Goal: Task Accomplishment & Management: Use online tool/utility

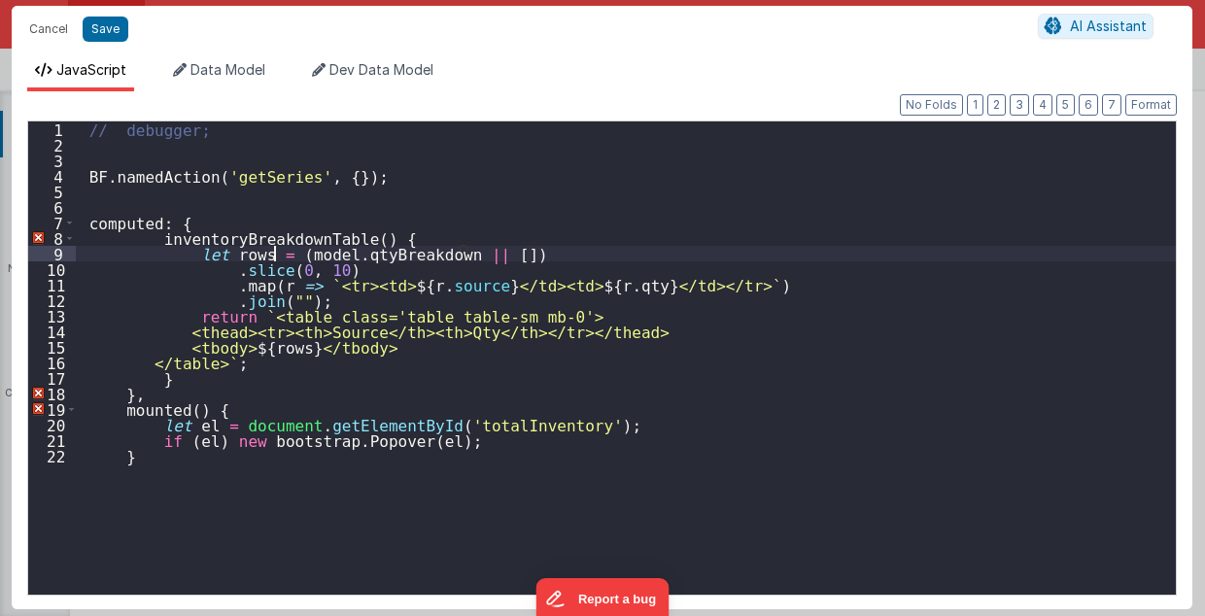
scroll to position [235, 0]
click at [60, 31] on button "Cancel" at bounding box center [48, 29] width 58 height 27
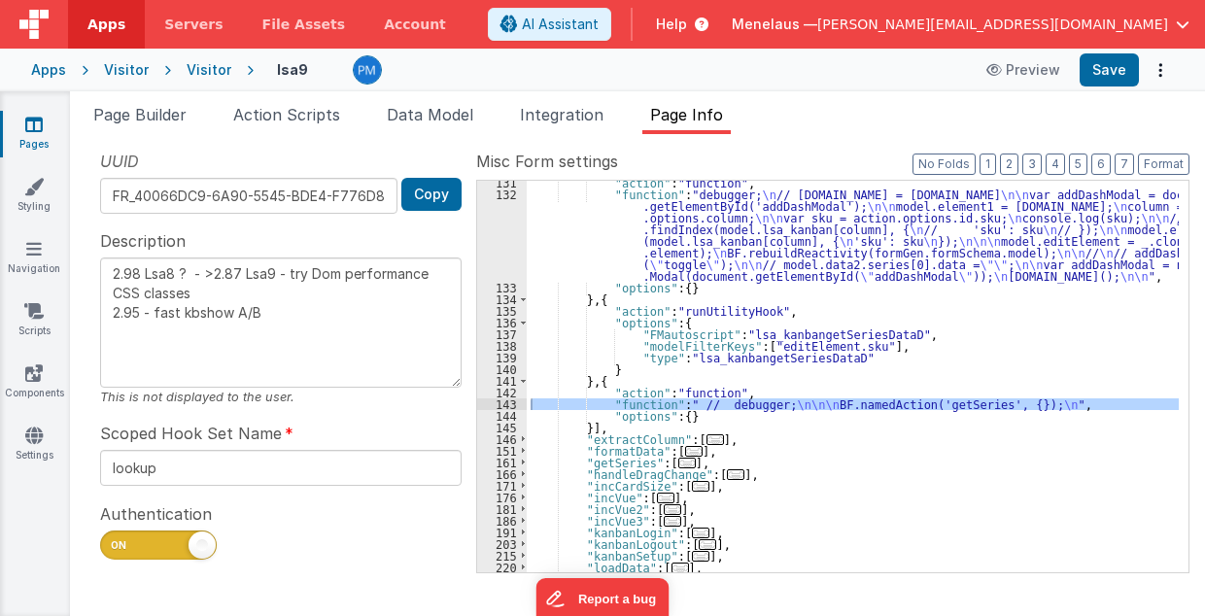
scroll to position [466, 0]
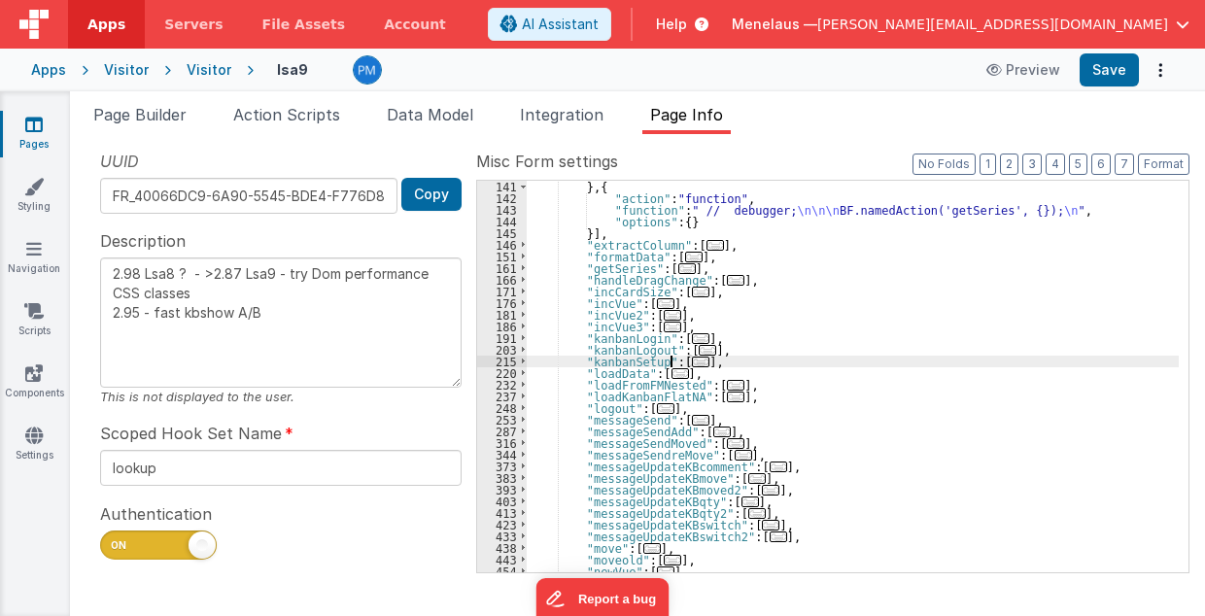
click at [692, 359] on span "..." at bounding box center [700, 362] width 17 height 11
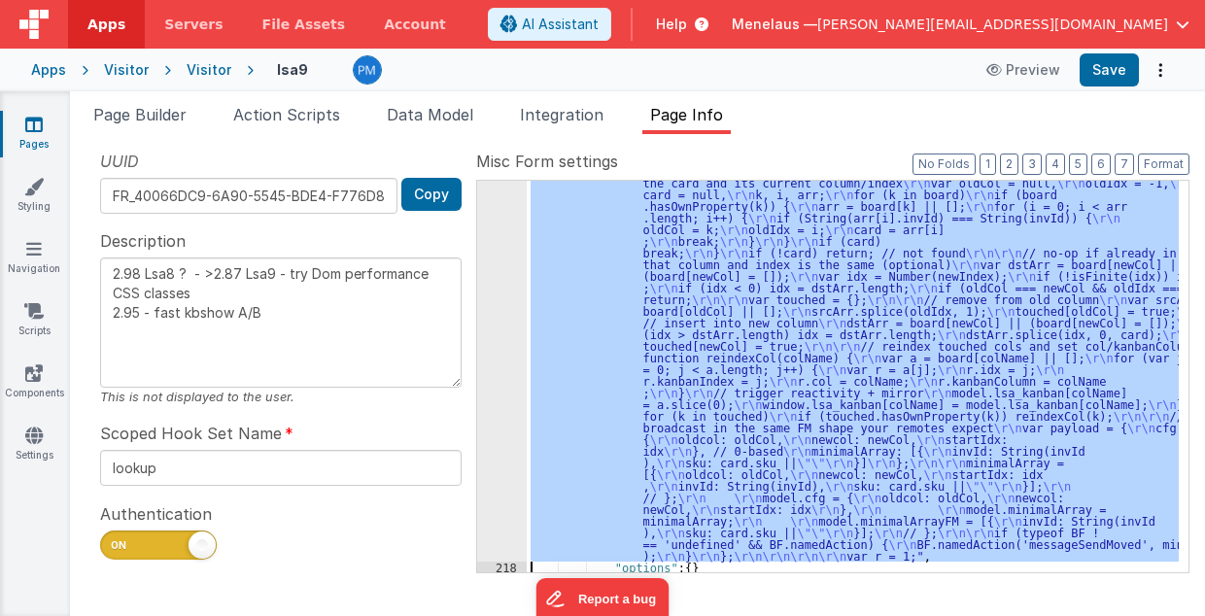
scroll to position [2475, 0]
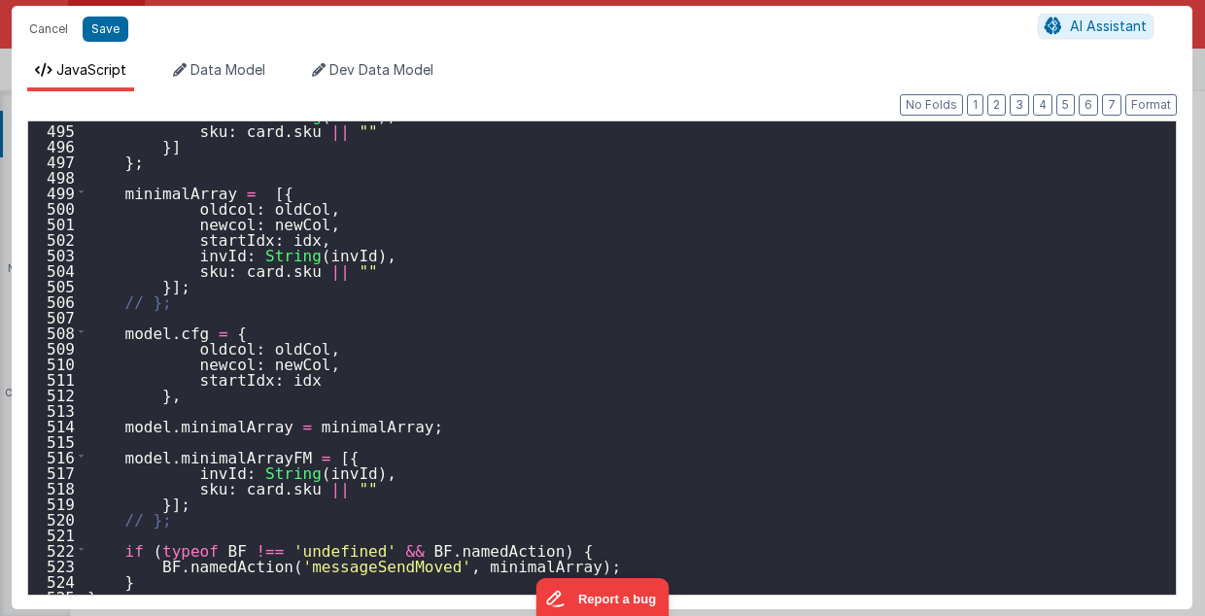
scroll to position [7749, 0]
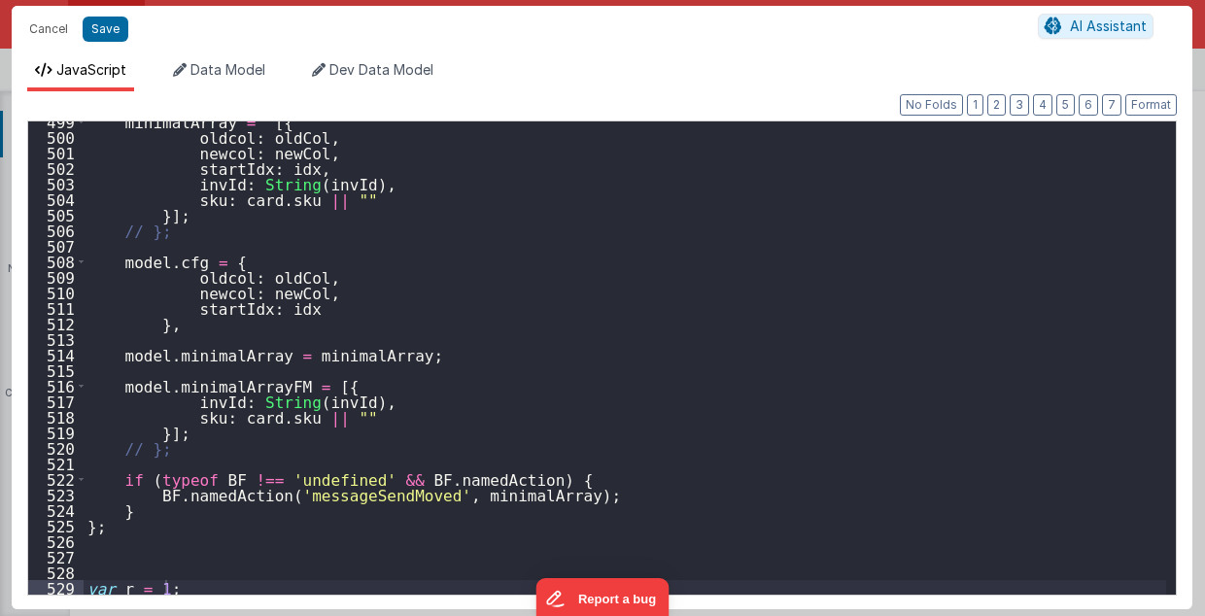
click at [139, 557] on div "minimalArray = [{ oldcol : oldCol , newcol : newCol , startIdx : idx , invId : …" at bounding box center [625, 366] width 1083 height 505
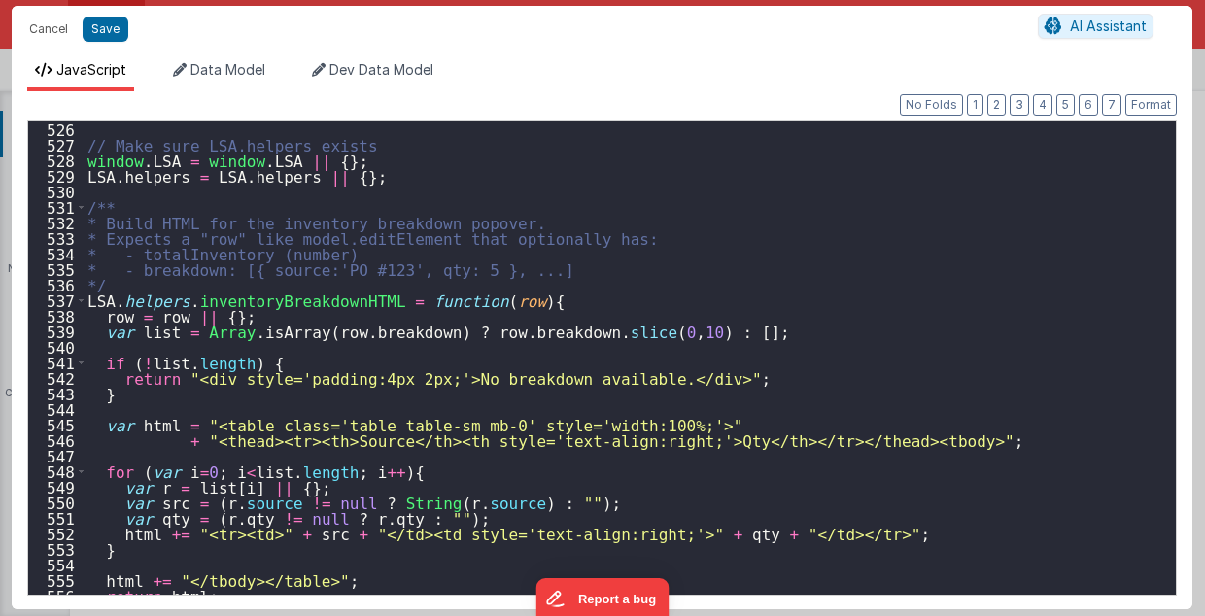
scroll to position [8005, 0]
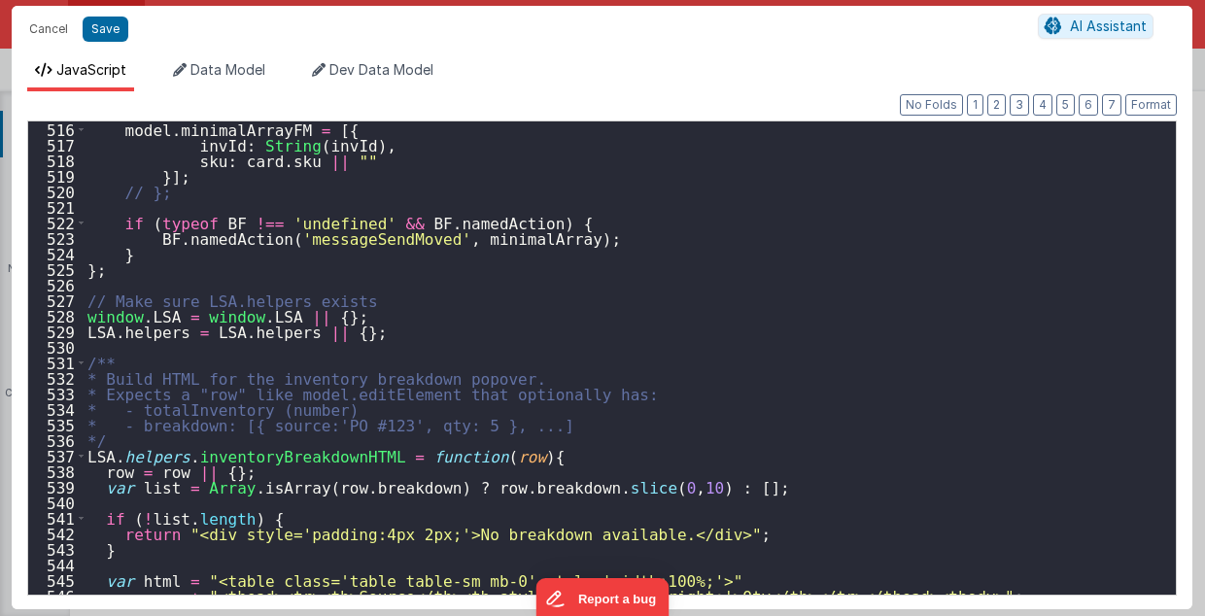
type textarea "2.98 Lsa8 ? - >2.87 Lsa9 - try Dom performance CSS classes 2.95 - fast kbshow A…"
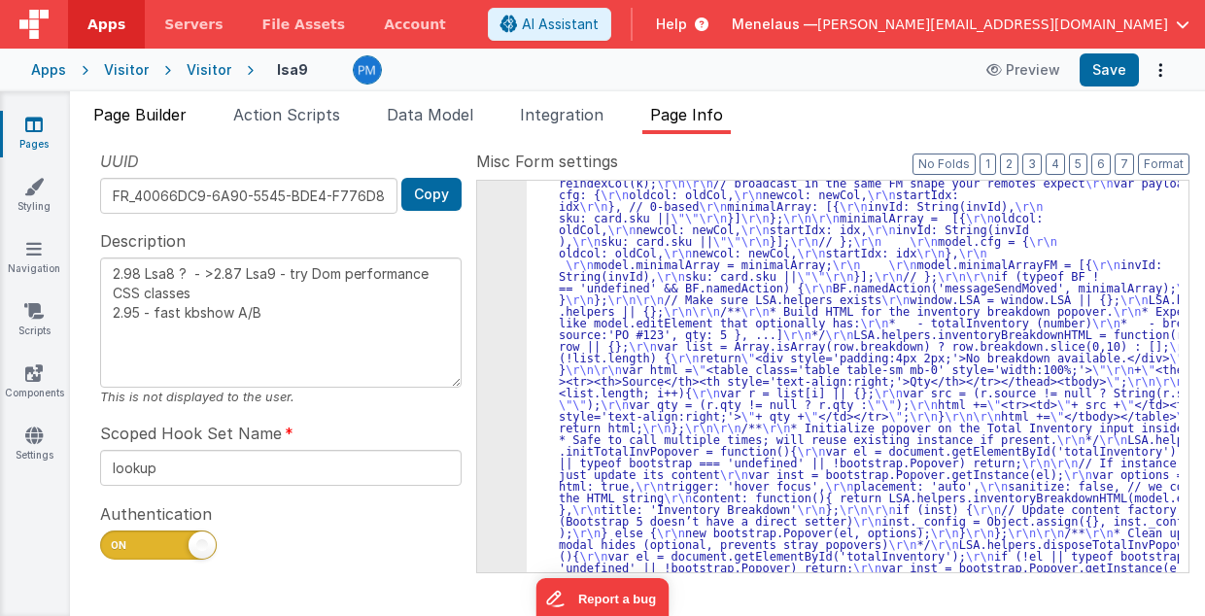
click at [179, 111] on span "Page Builder" at bounding box center [139, 114] width 93 height 19
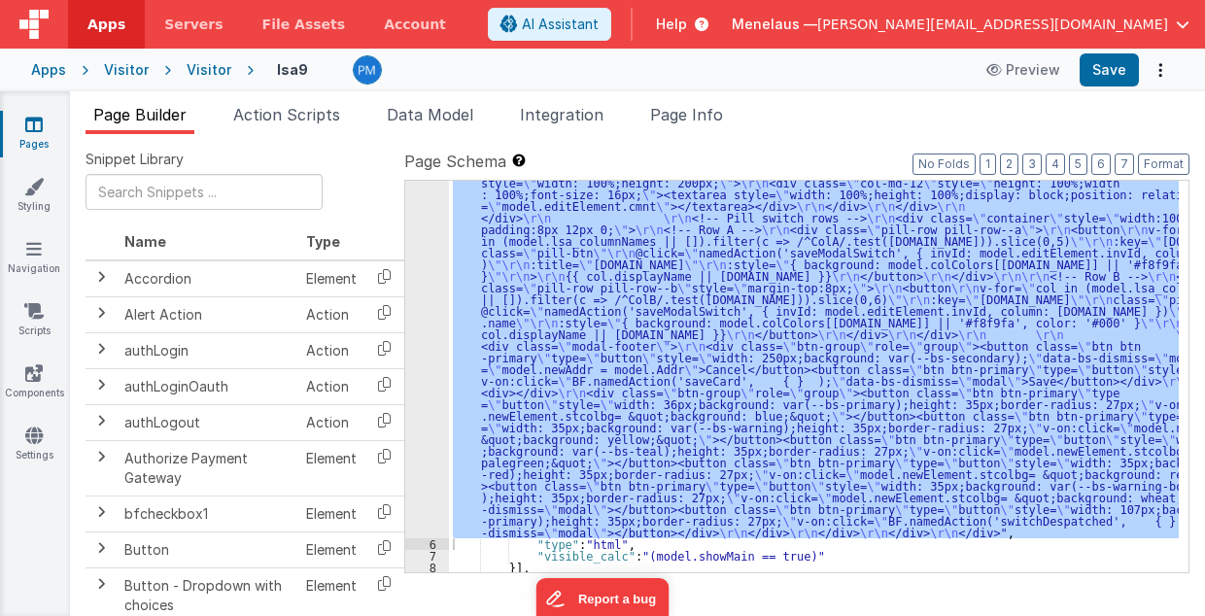
click at [668, 342] on div ""html" : "<div class= \" modal modal-xlg \" role= \" dialog \" tabindex= \" -1 …" at bounding box center [814, 377] width 730 height 392
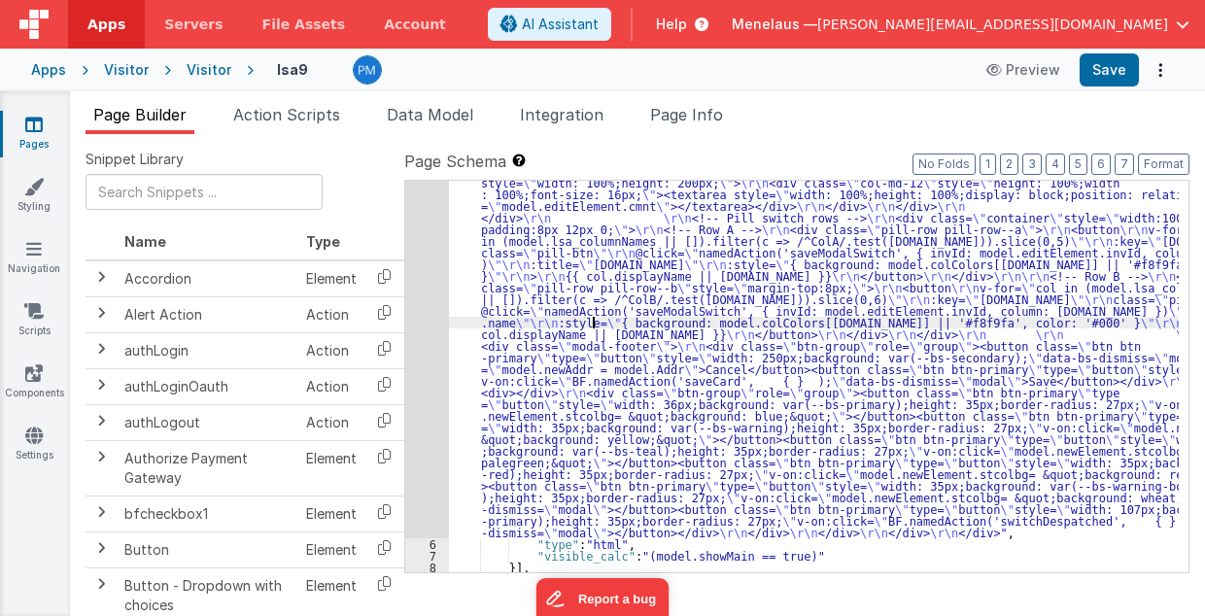
click at [591, 324] on div ""html" : "<div class= \" modal modal-xlg \" role= \" dialog \" tabindex= \" -1 …" at bounding box center [814, 396] width 731 height 1092
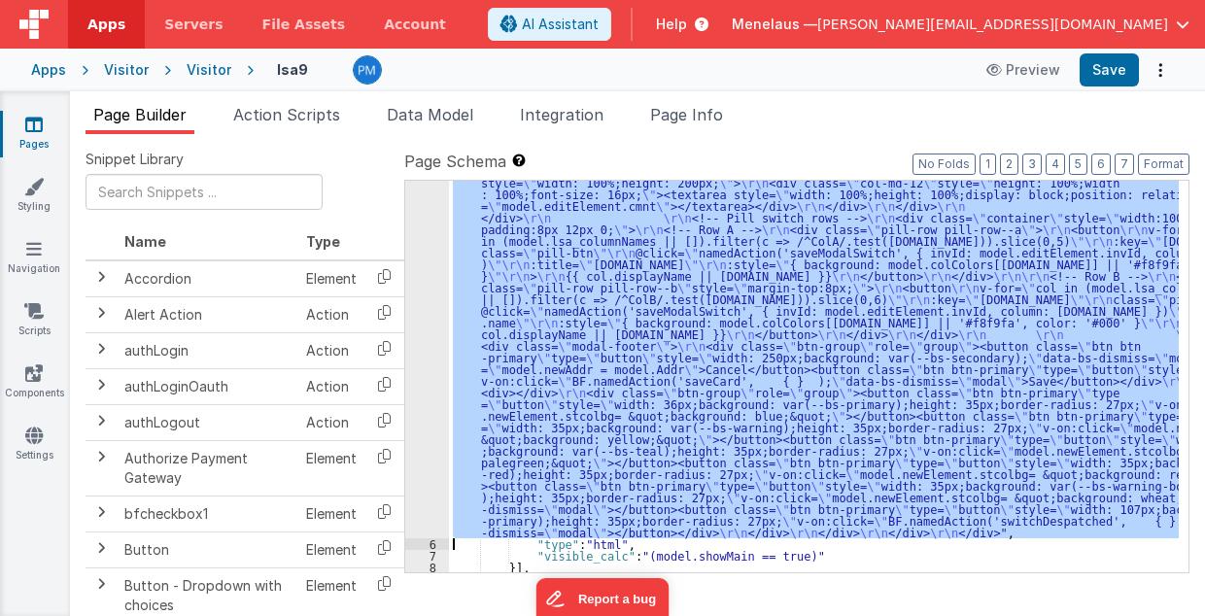
click at [426, 324] on div "5" at bounding box center [427, 194] width 44 height 688
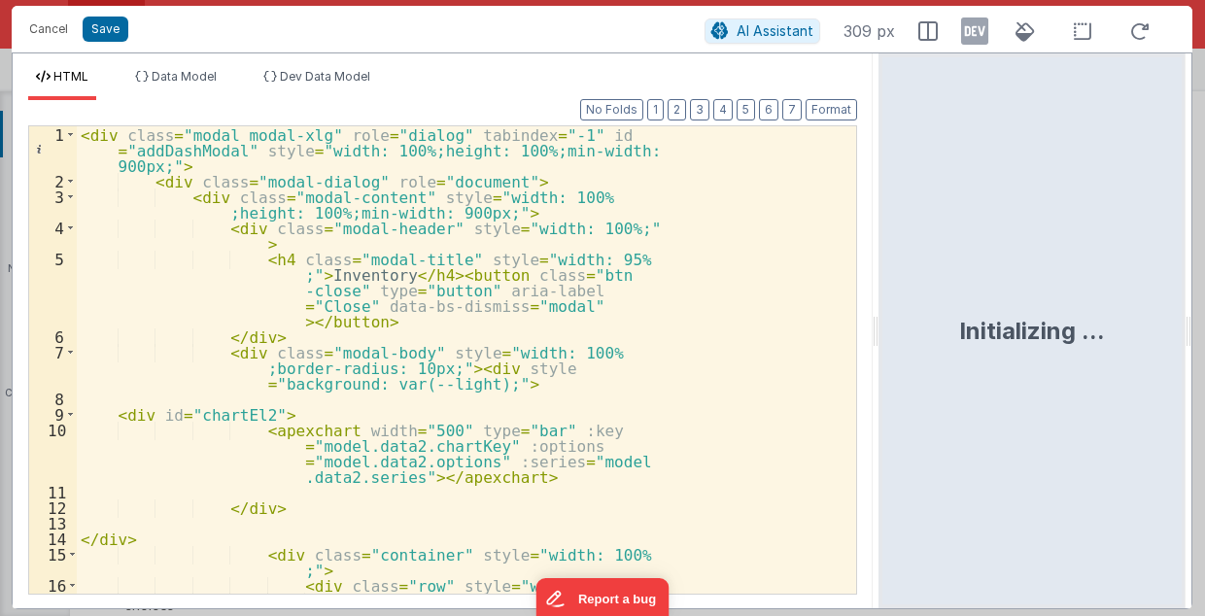
drag, startPoint x: 598, startPoint y: 337, endPoint x: 880, endPoint y: 334, distance: 281.8
click at [880, 334] on html "Cancel Save AI Assistant 309 px HTML Data Model Dev Data Model Format 7 6 5 4 3…" at bounding box center [602, 308] width 1205 height 616
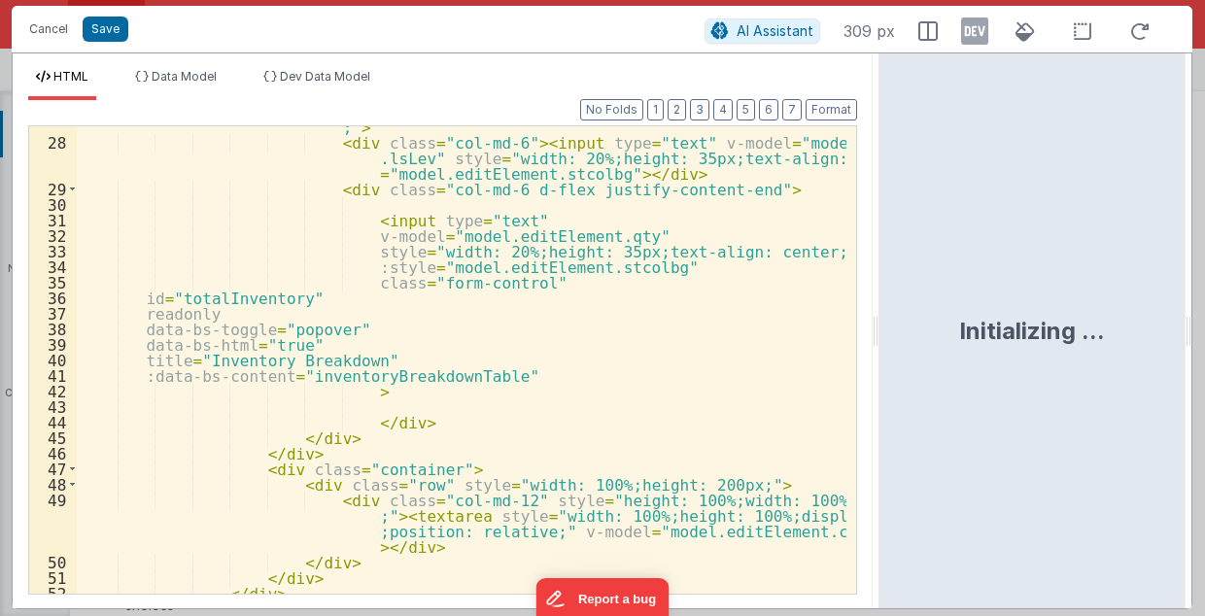
scroll to position [622, 0]
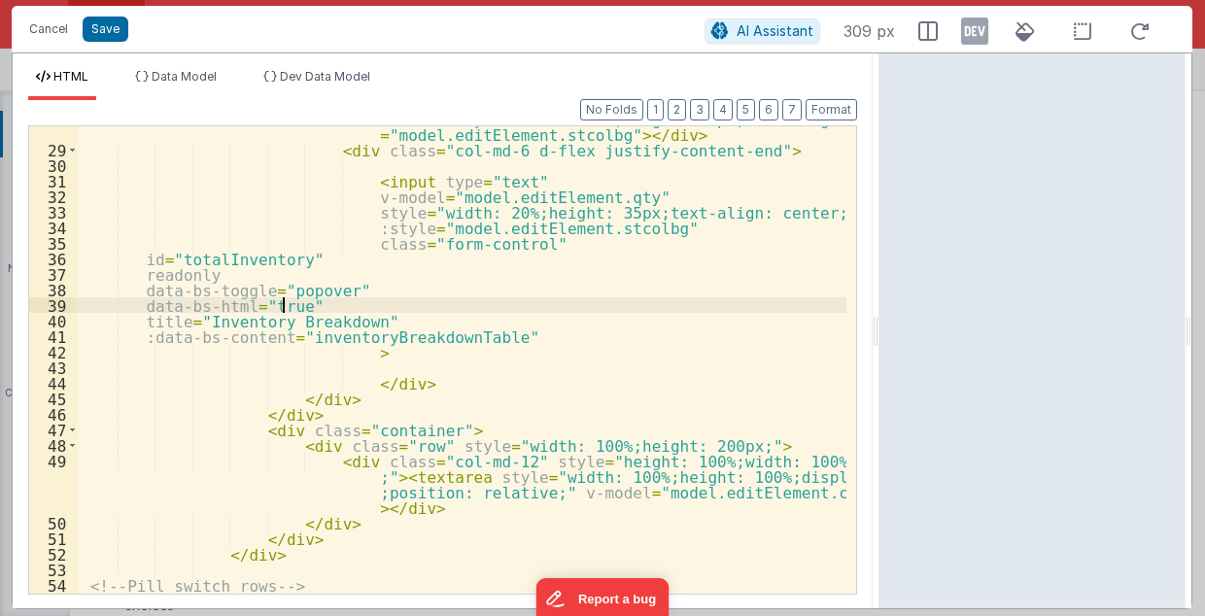
click at [290, 304] on div "< div class = "col-md-6" > < input type = "text" v-model = "model.editElement .…" at bounding box center [462, 360] width 770 height 531
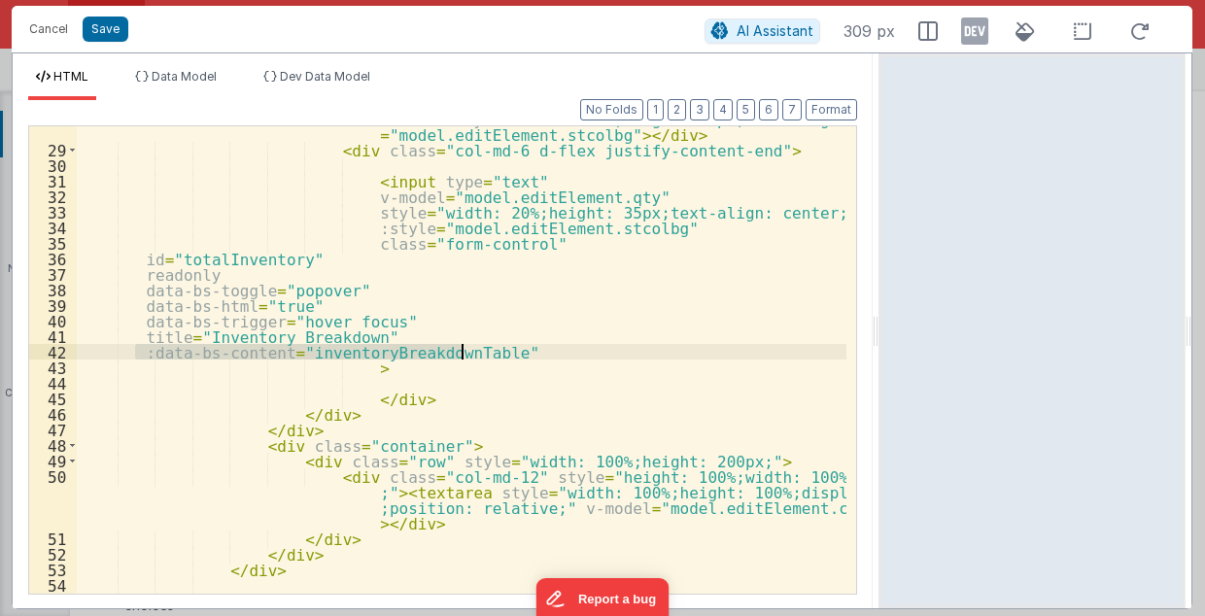
drag, startPoint x: 135, startPoint y: 351, endPoint x: 467, endPoint y: 351, distance: 332.3
click at [467, 351] on div "< div class = "col-md-6" > < input type = "text" v-model = "model.editElement .…" at bounding box center [462, 360] width 770 height 531
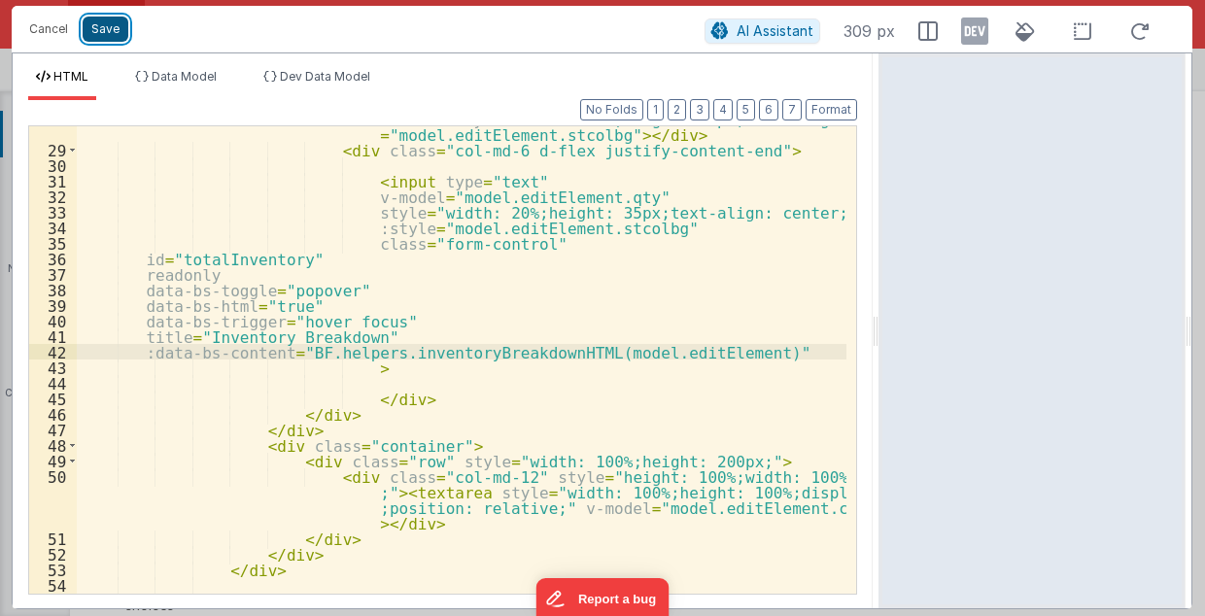
click at [104, 31] on button "Save" at bounding box center [106, 29] width 46 height 25
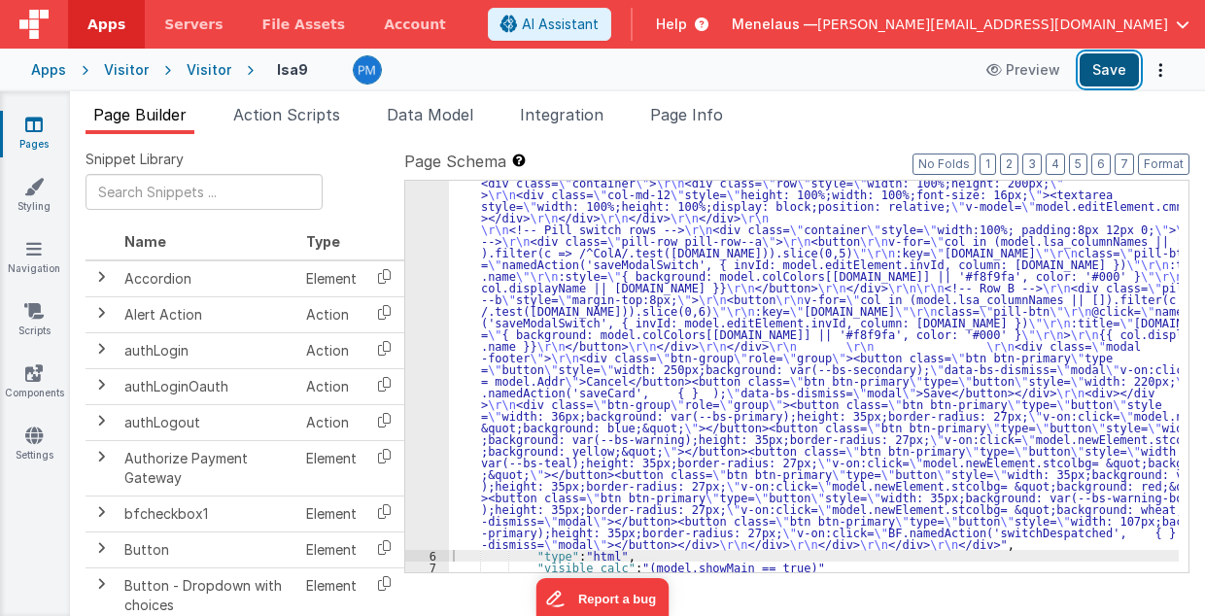
click at [1108, 71] on button "Save" at bounding box center [1108, 69] width 59 height 33
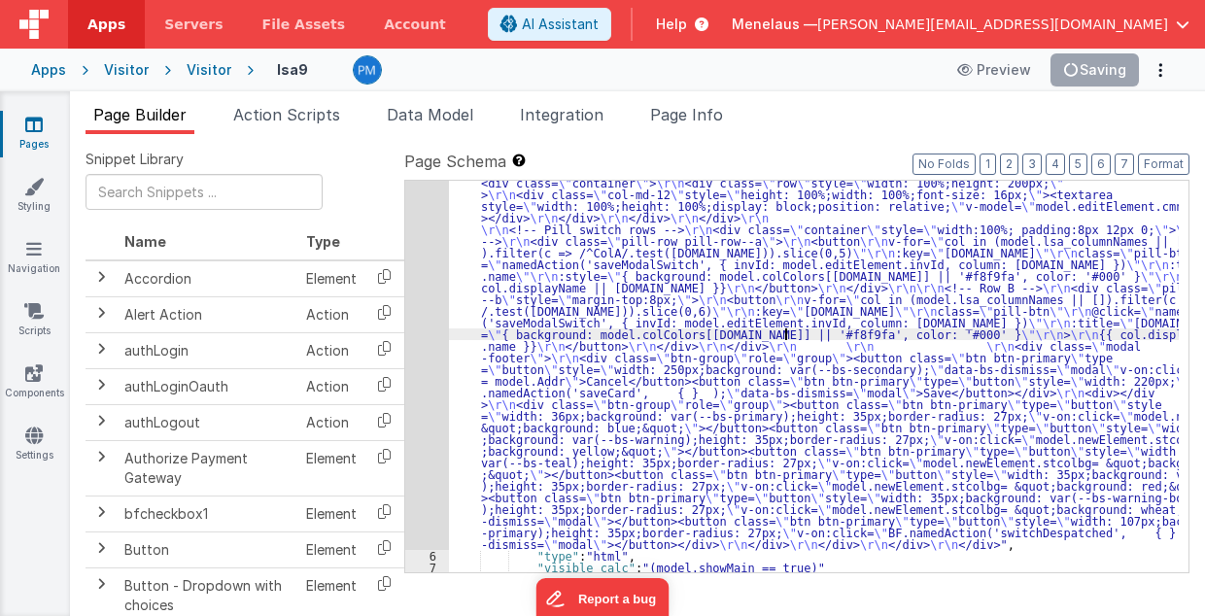
click at [783, 336] on div ""html" : "<div class= \" modal modal-xlg \" role= \" dialog \" tabindex= \" -1 …" at bounding box center [814, 402] width 731 height 1104
click at [429, 326] on div "5" at bounding box center [427, 199] width 44 height 699
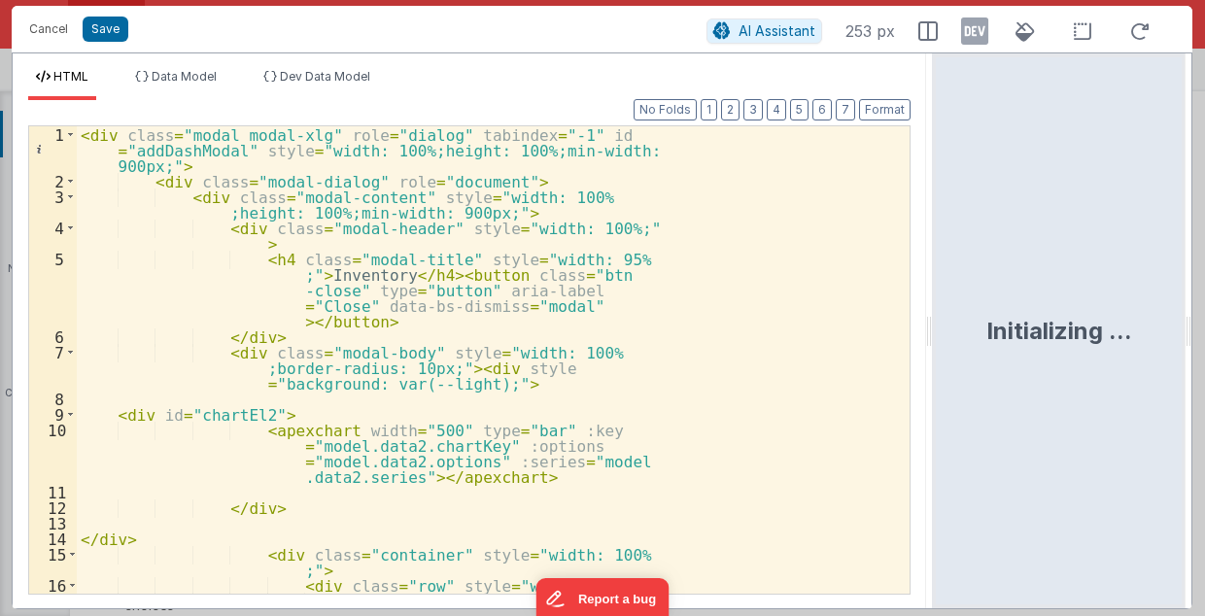
drag, startPoint x: 598, startPoint y: 334, endPoint x: 935, endPoint y: 321, distance: 336.4
click at [935, 321] on html "Cancel Save AI Assistant 253 px HTML Data Model Dev Data Model Format 7 6 5 4 3…" at bounding box center [602, 308] width 1205 height 616
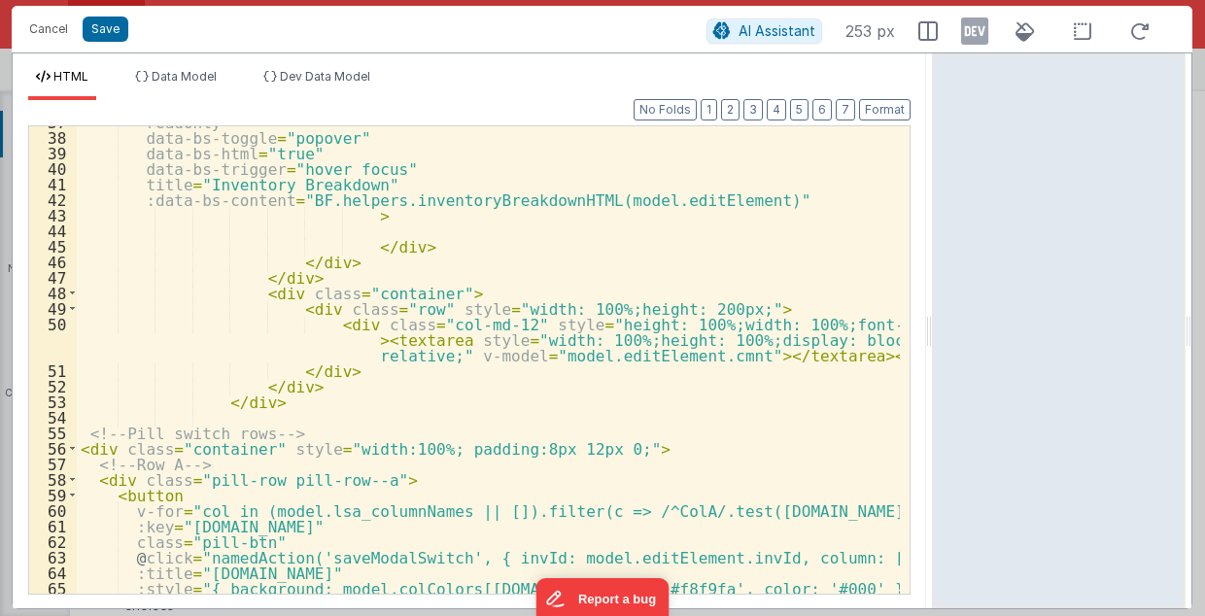
scroll to position [642, 0]
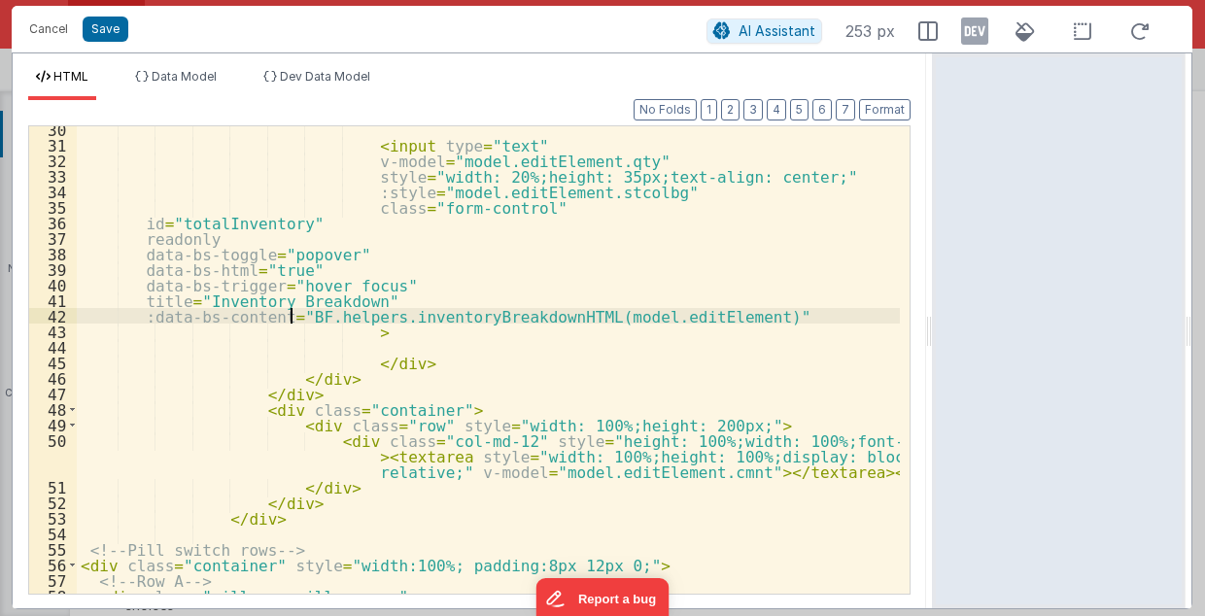
click at [287, 320] on div "< input type = "text" v-model = "model.editElement.qty" style = "width: 20%;hei…" at bounding box center [489, 371] width 824 height 500
click at [113, 28] on button "Save" at bounding box center [106, 29] width 46 height 25
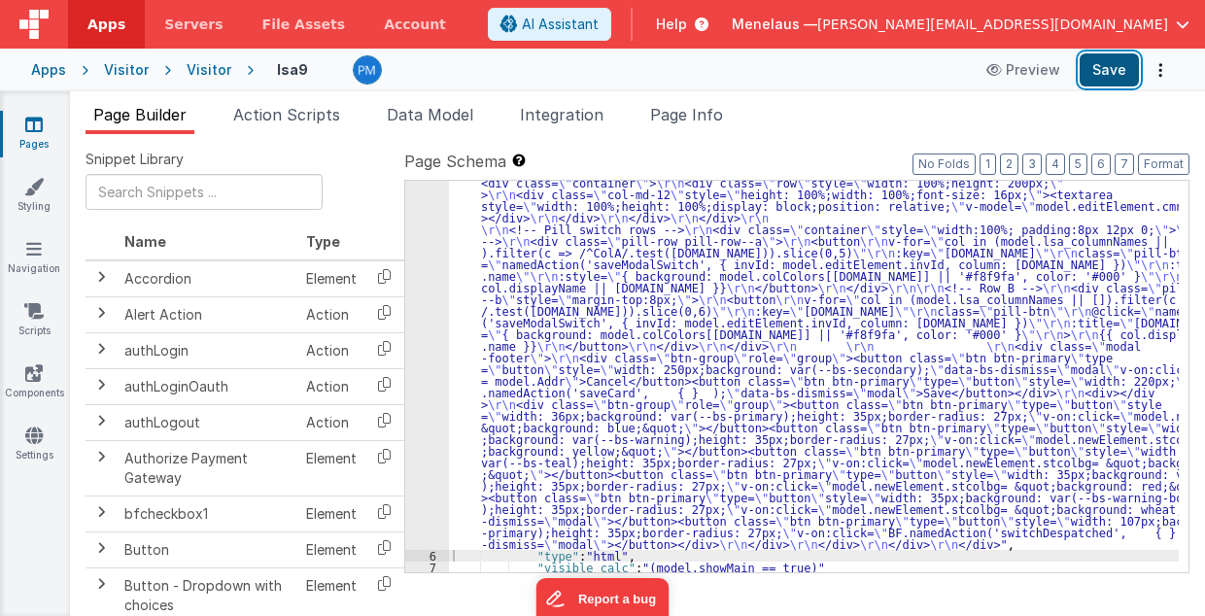
click at [1114, 71] on button "Save" at bounding box center [1108, 69] width 59 height 33
click at [570, 319] on div ""html" : "<div class= \" modal modal-xlg \" role= \" dialog \" tabindex= \" -1 …" at bounding box center [814, 402] width 731 height 1104
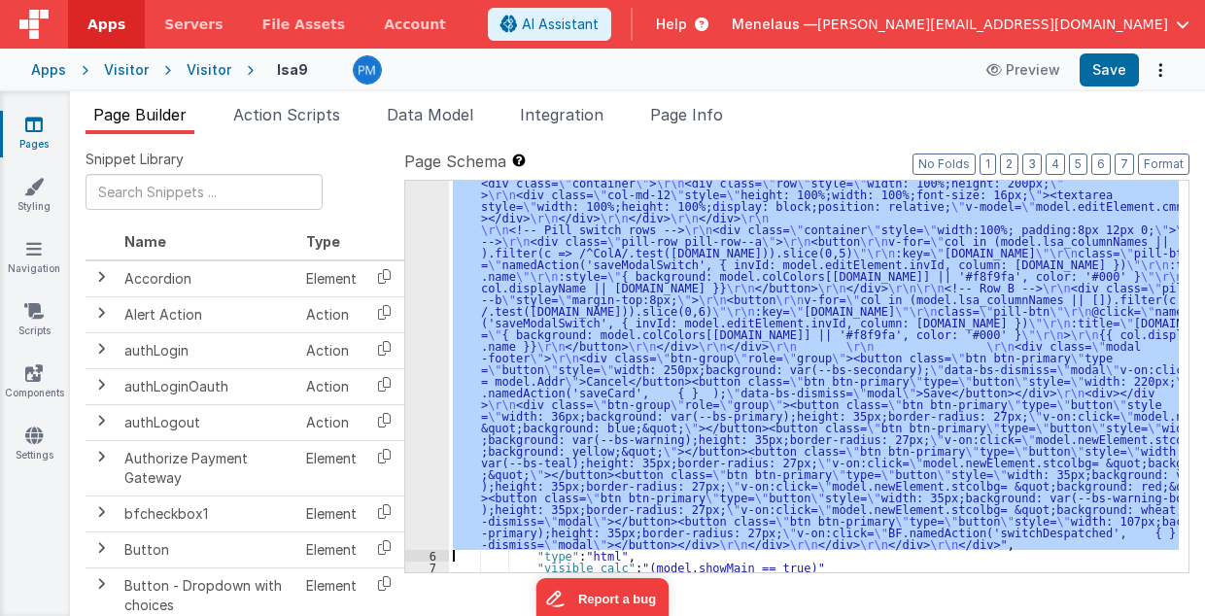
click at [423, 336] on div "5" at bounding box center [427, 199] width 44 height 699
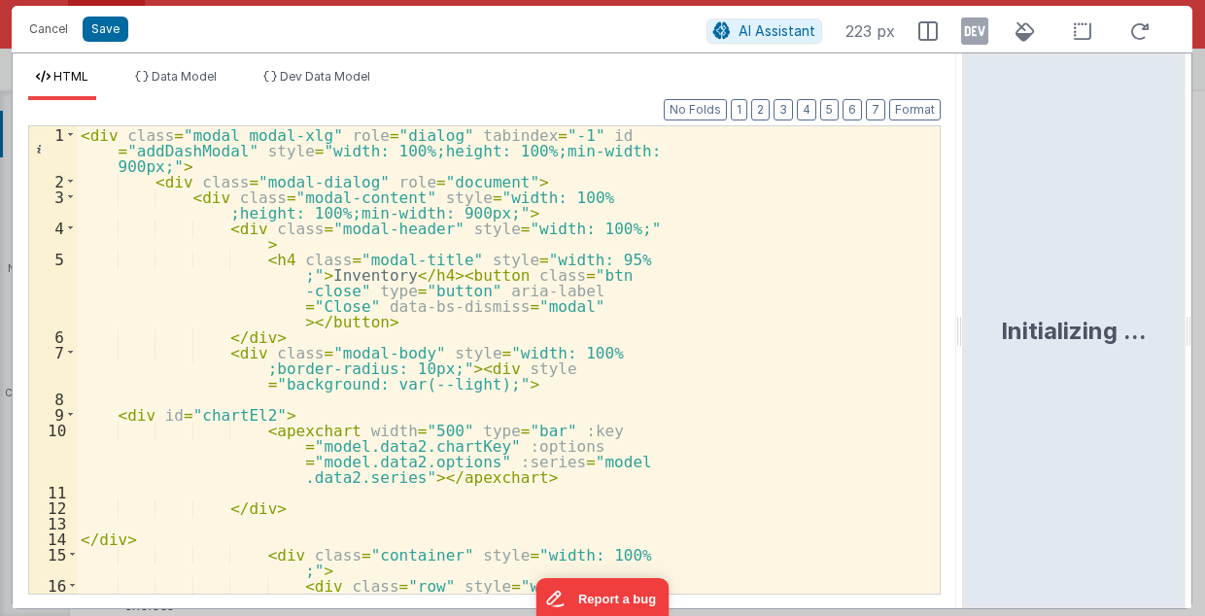
drag, startPoint x: 600, startPoint y: 334, endPoint x: 965, endPoint y: 339, distance: 364.3
click at [965, 339] on html "Cancel Save AI Assistant 223 px HTML Data Model Dev Data Model Format 7 6 5 4 3…" at bounding box center [602, 308] width 1205 height 616
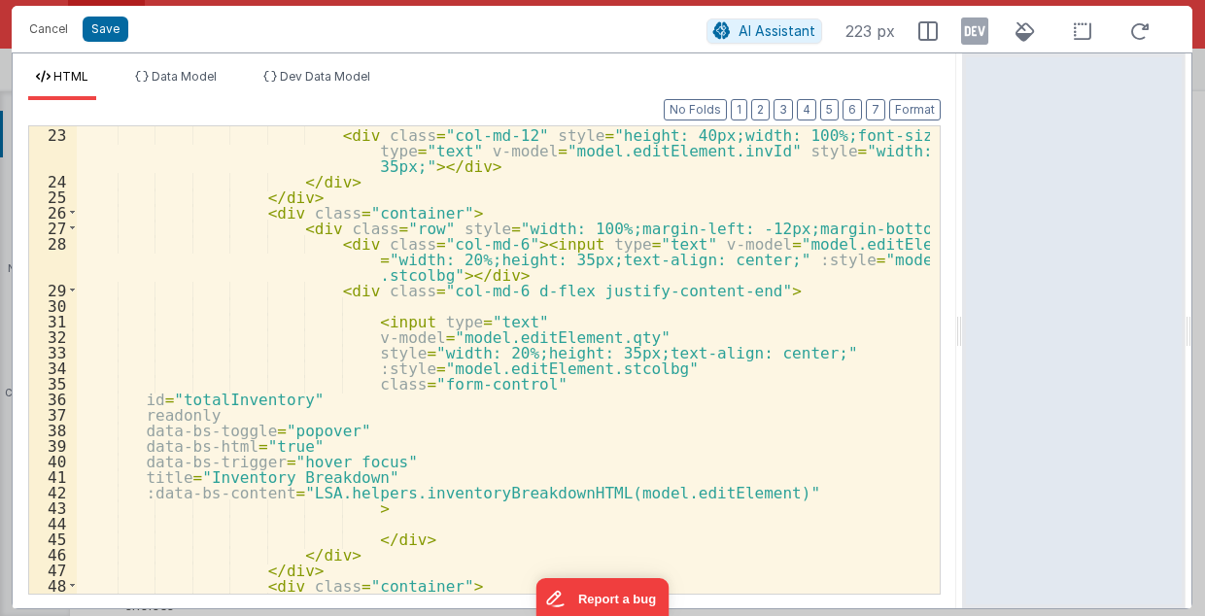
scroll to position [544, 0]
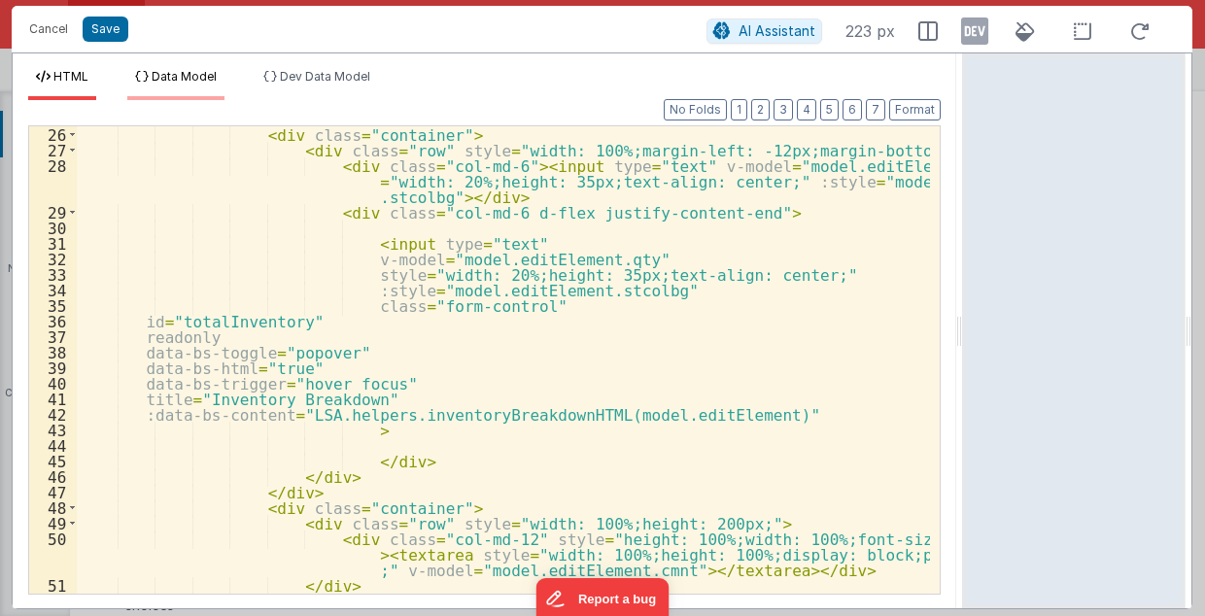
click at [193, 77] on span "Data Model" at bounding box center [184, 76] width 65 height 15
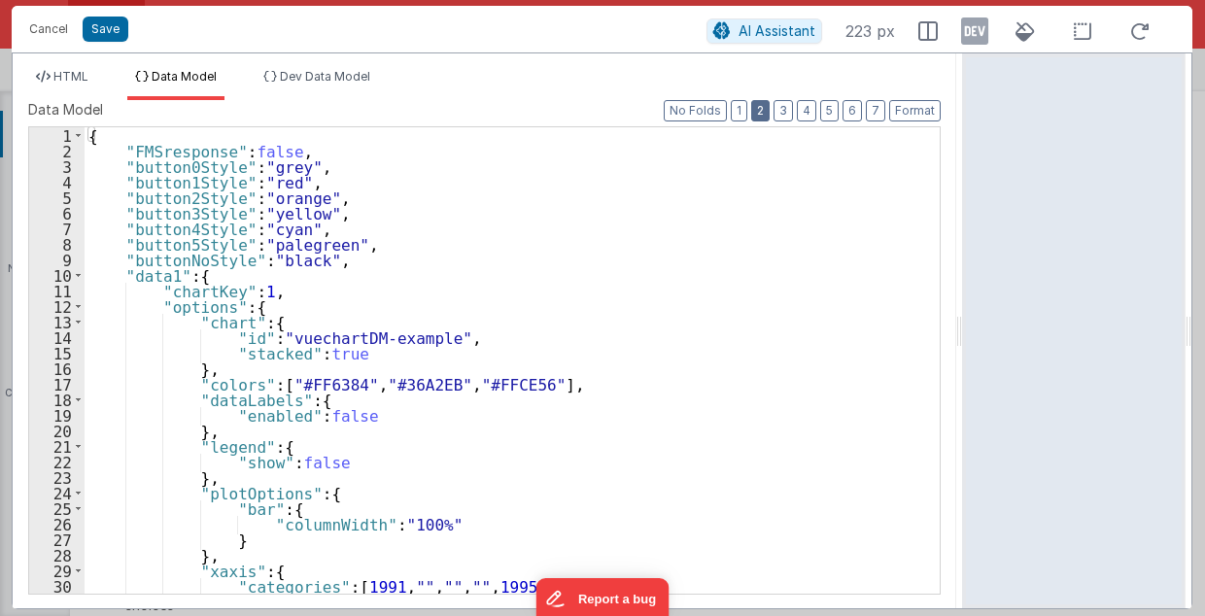
drag, startPoint x: 767, startPoint y: 113, endPoint x: 757, endPoint y: 126, distance: 16.7
click at [767, 113] on button "2" at bounding box center [760, 110] width 18 height 21
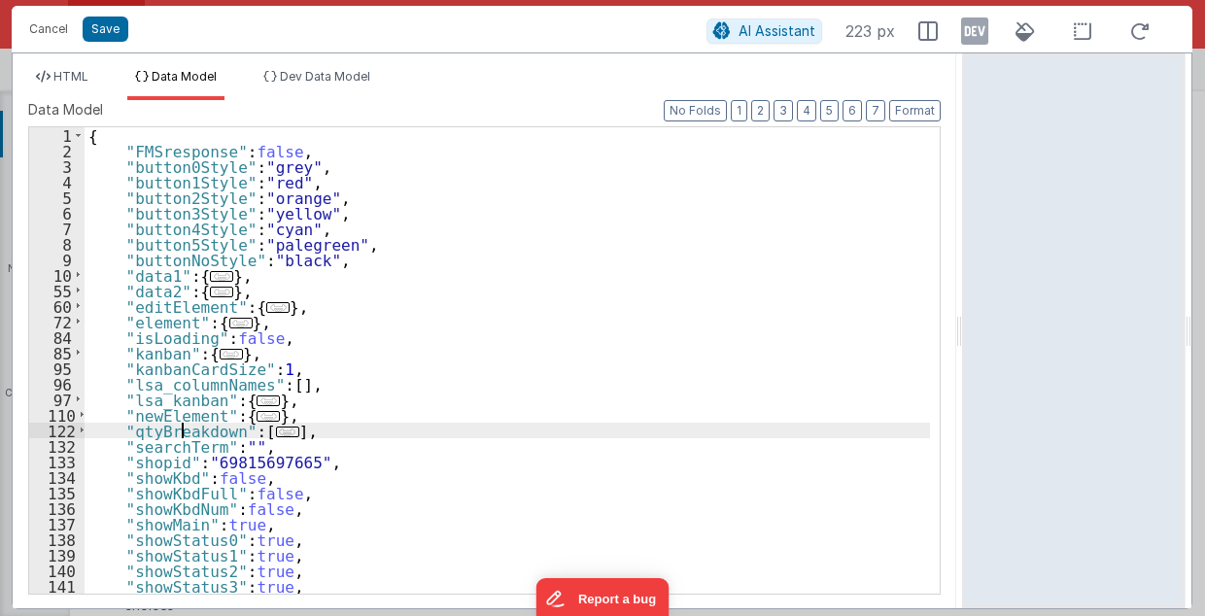
click at [178, 433] on div "{ "FMSresponse" : false , "button0Style" : "grey" , "button1Style" : "red" , "b…" at bounding box center [508, 376] width 846 height 499
click at [179, 433] on div "{ "FMSresponse" : false , "button0Style" : "grey" , "button1Style" : "red" , "b…" at bounding box center [508, 376] width 846 height 499
drag, startPoint x: 85, startPoint y: 73, endPoint x: 220, endPoint y: 169, distance: 165.8
click at [85, 74] on span "HTML" at bounding box center [70, 76] width 35 height 15
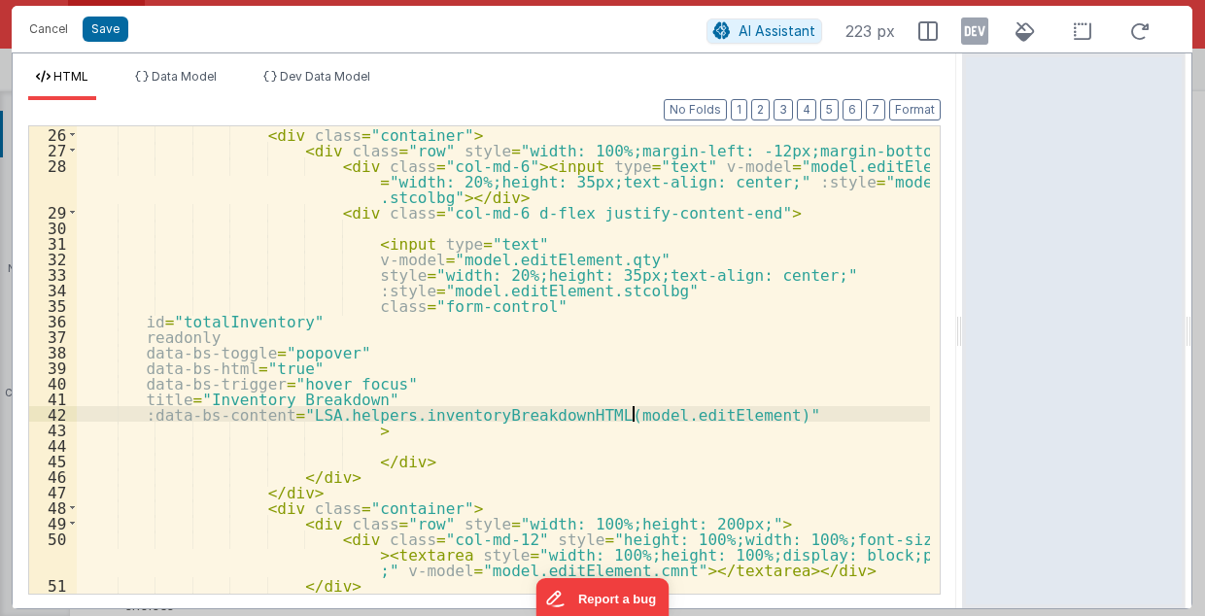
click at [635, 412] on div "< div class = "container" > < div class = "row" style = "width: 100%;margin-lef…" at bounding box center [504, 376] width 854 height 500
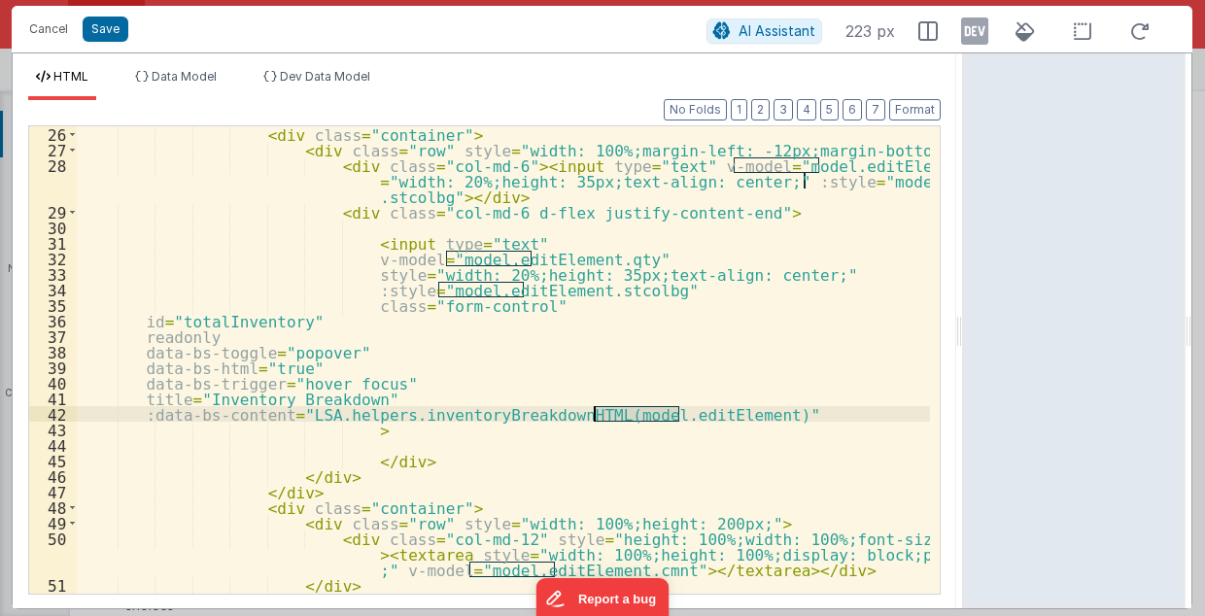
click at [635, 412] on div "< div class = "container" > < div class = "row" style = "width: 100%;margin-lef…" at bounding box center [504, 376] width 854 height 500
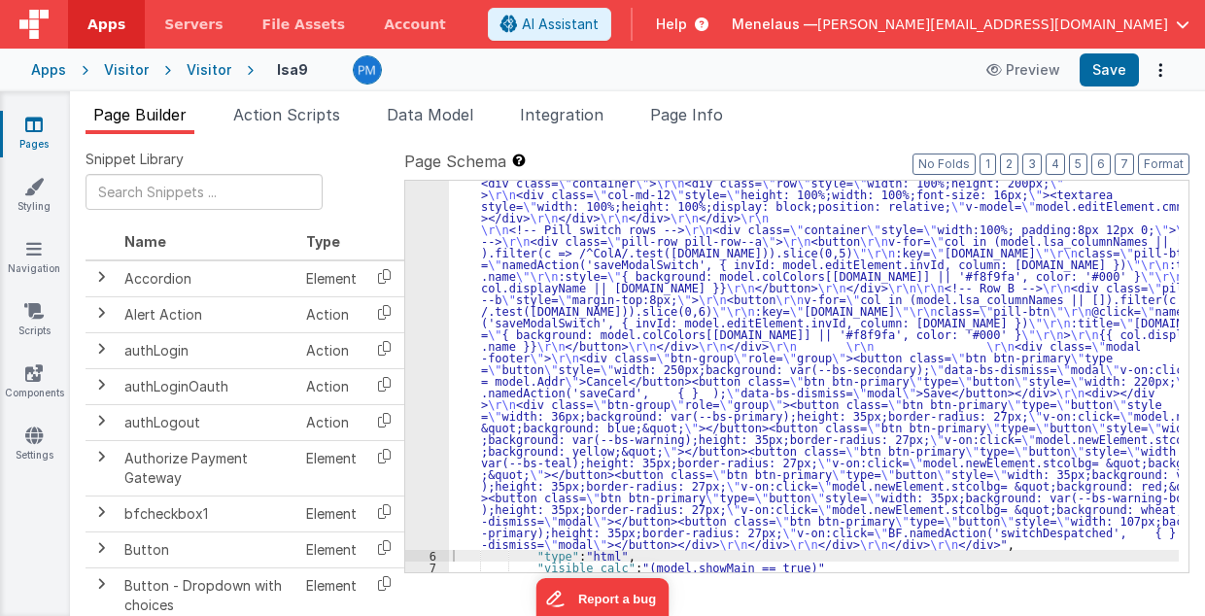
click at [688, 402] on div ""html" : "<div class= \" modal modal-xlg \" role= \" dialog \" tabindex= \" -1 …" at bounding box center [814, 402] width 731 height 1104
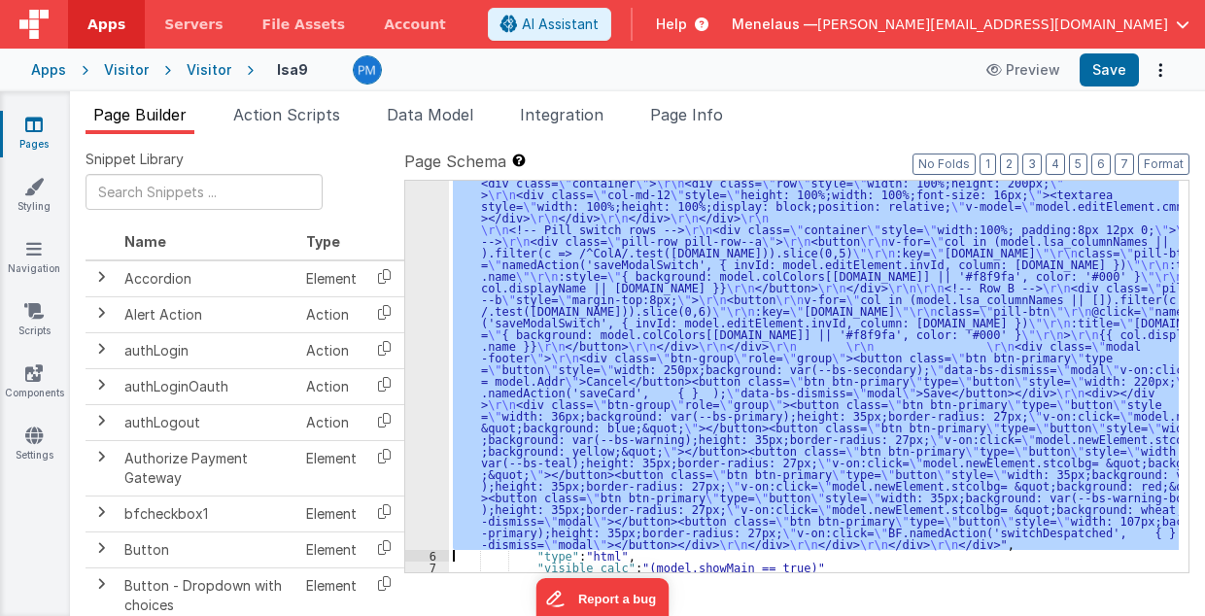
click at [432, 326] on div "5" at bounding box center [427, 199] width 44 height 699
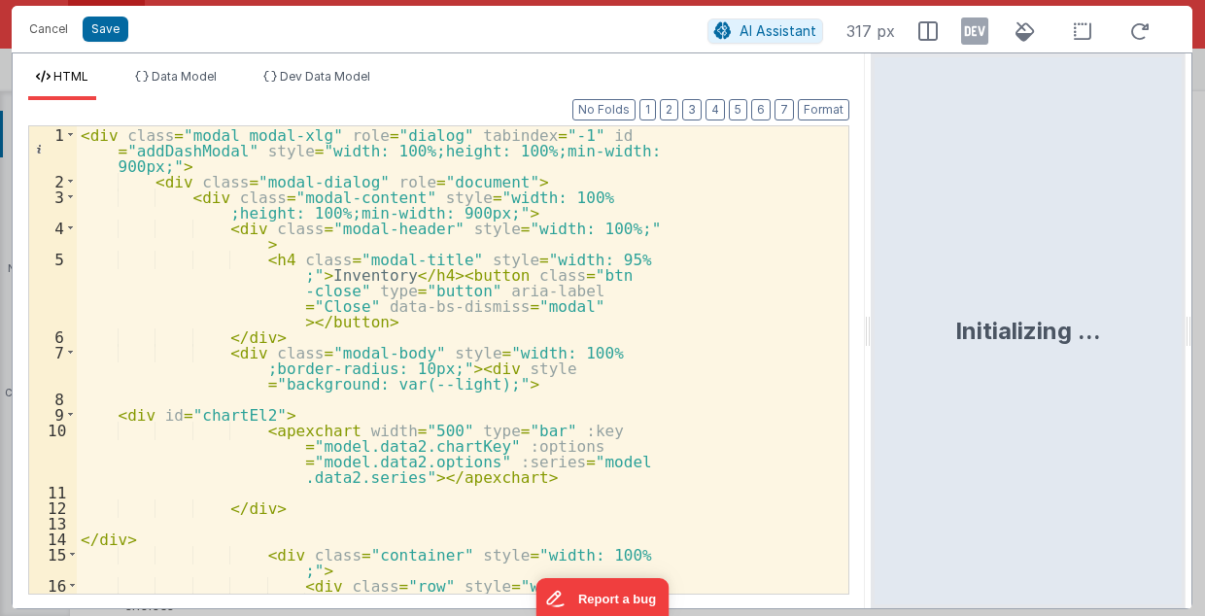
drag, startPoint x: 598, startPoint y: 331, endPoint x: 872, endPoint y: 343, distance: 274.2
click at [872, 343] on html "Cancel Save AI Assistant 317 px HTML Data Model Dev Data Model Format 7 6 5 4 3…" at bounding box center [602, 308] width 1205 height 616
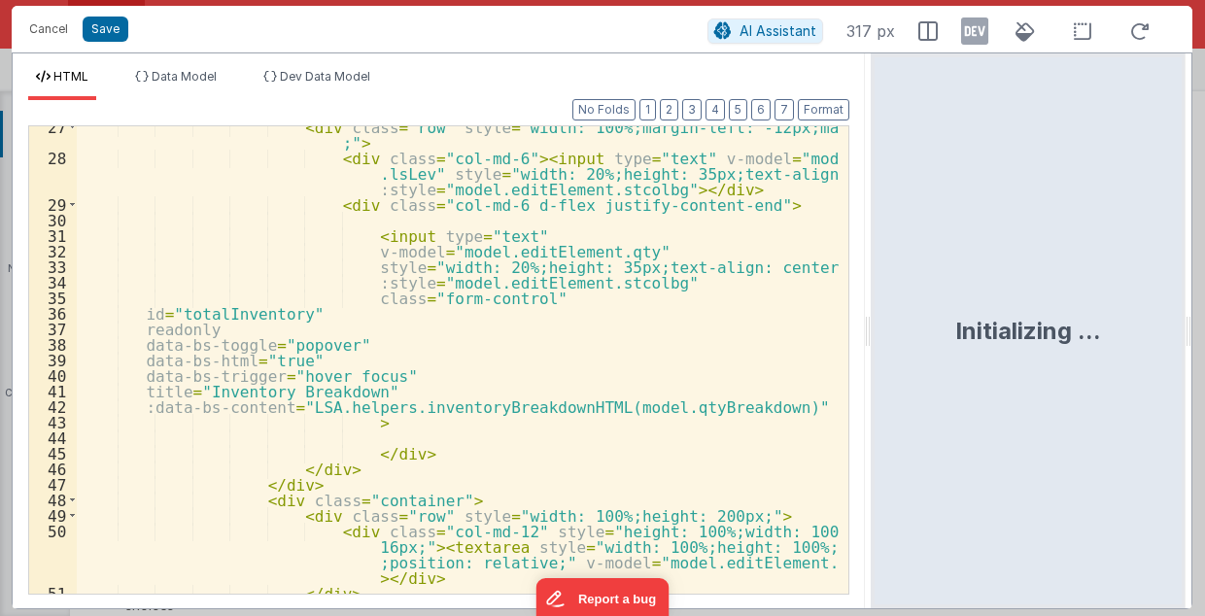
scroll to position [583, 0]
drag, startPoint x: 51, startPoint y: 29, endPoint x: 832, endPoint y: 338, distance: 839.1
click at [51, 29] on button "Cancel" at bounding box center [48, 29] width 58 height 27
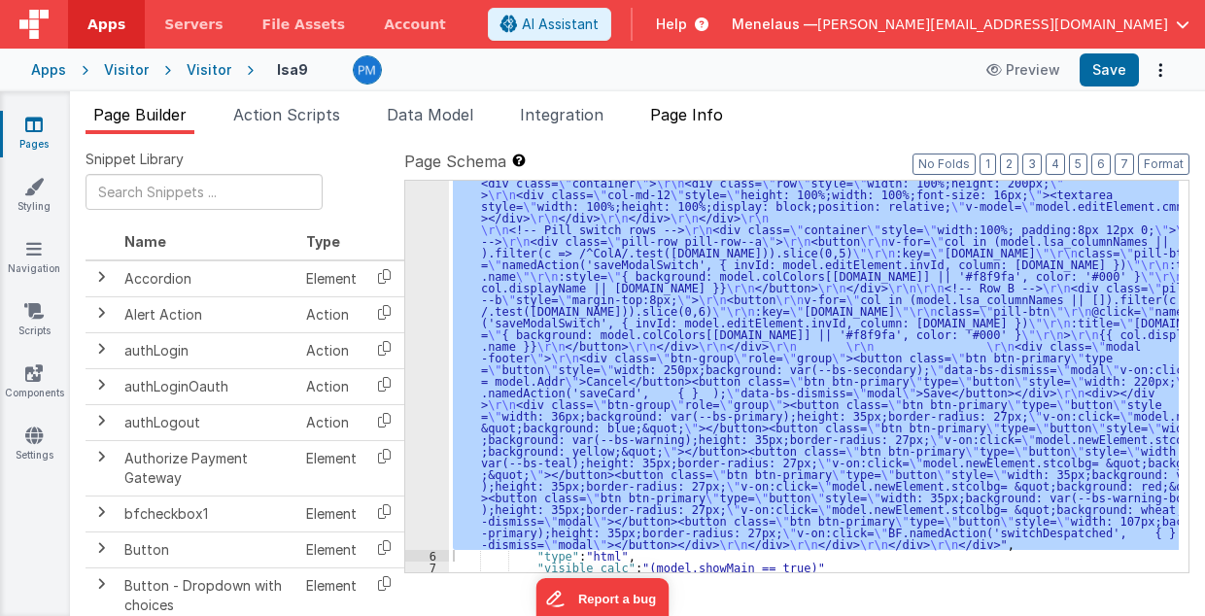
click at [684, 119] on span "Page Info" at bounding box center [686, 114] width 73 height 19
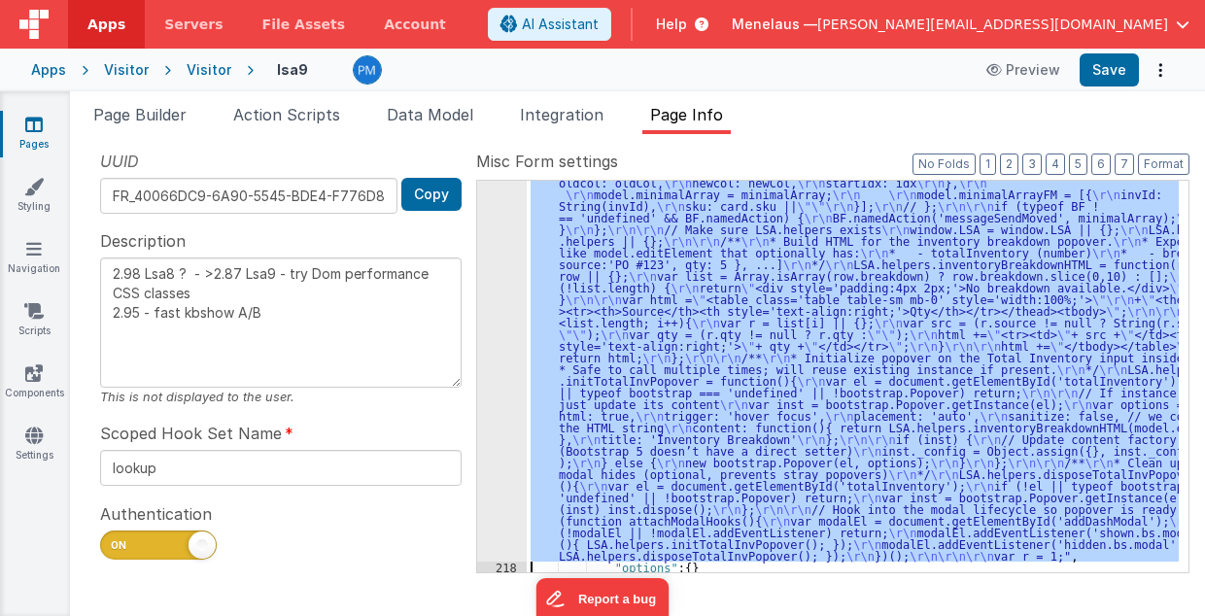
scroll to position [2545, 0]
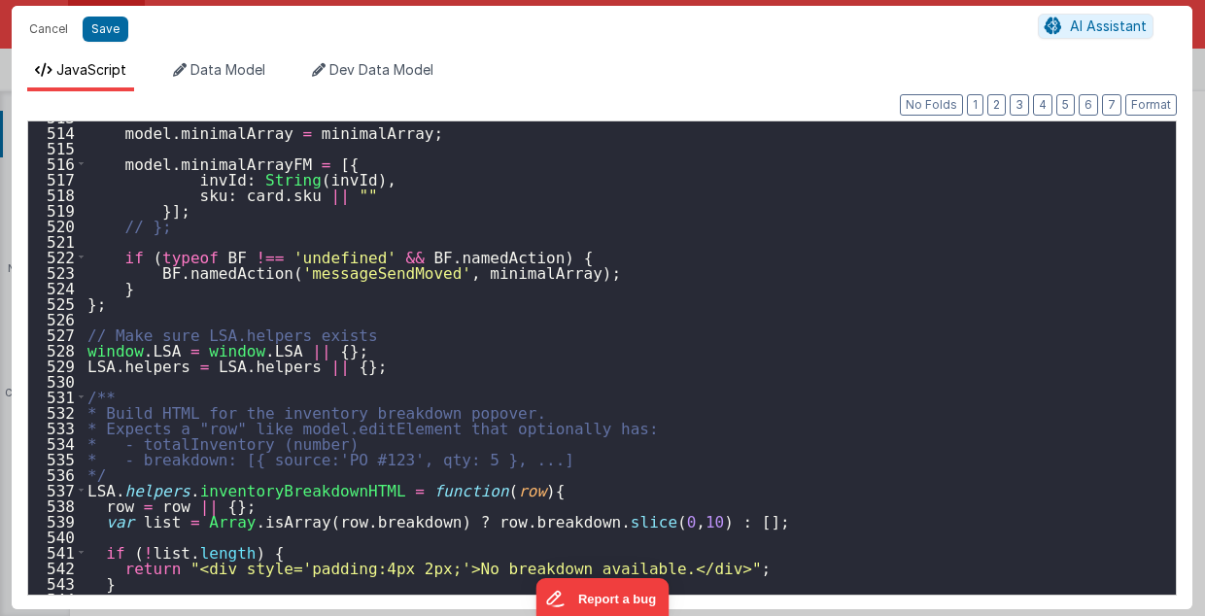
scroll to position [7984, 0]
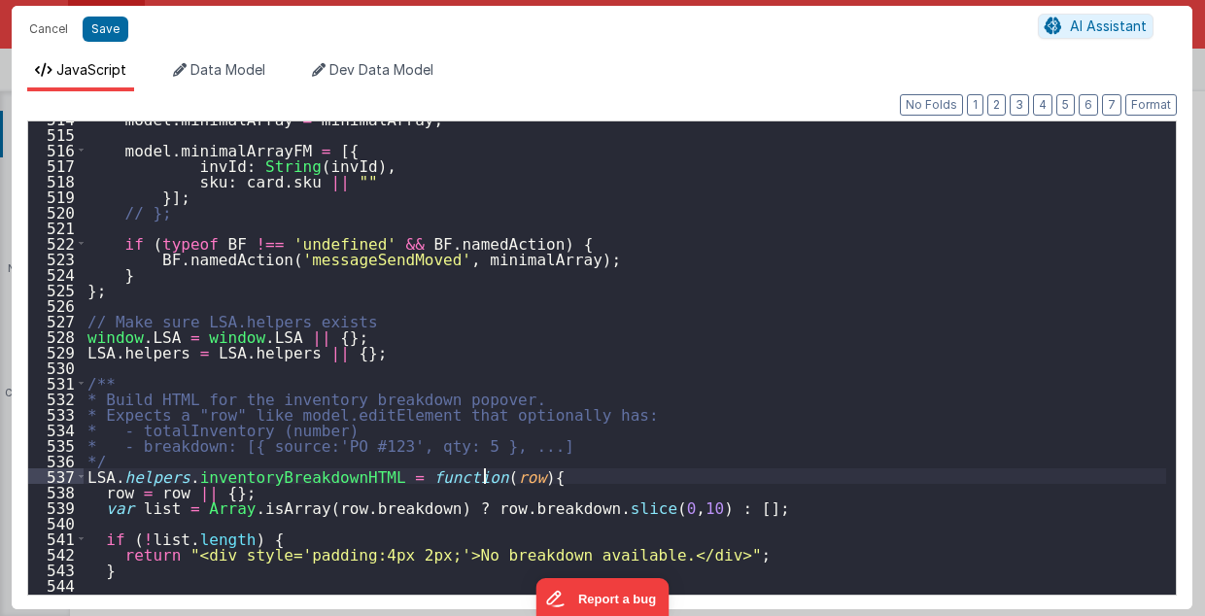
click at [488, 477] on div "model . minimalArray = minimalArray ; model . minimalArrayFM = [{ invId : Strin…" at bounding box center [625, 363] width 1083 height 505
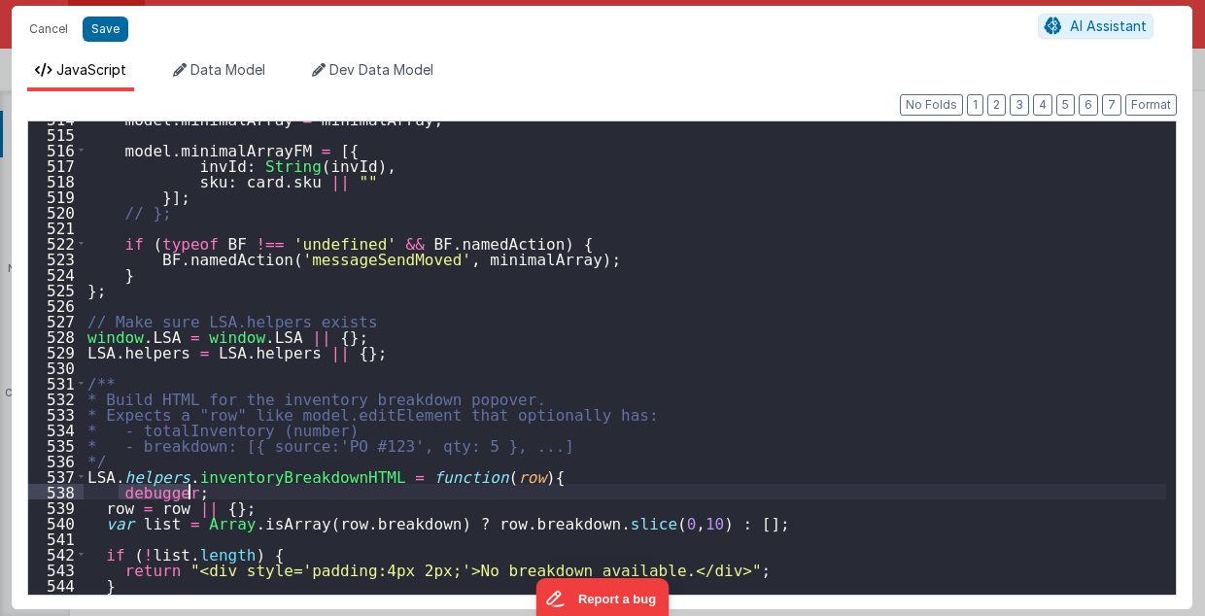
drag, startPoint x: 119, startPoint y: 490, endPoint x: 188, endPoint y: 493, distance: 69.0
click at [188, 493] on div "model . minimalArray = minimalArray ; model . minimalArrayFM = [{ invId : Strin…" at bounding box center [625, 363] width 1083 height 505
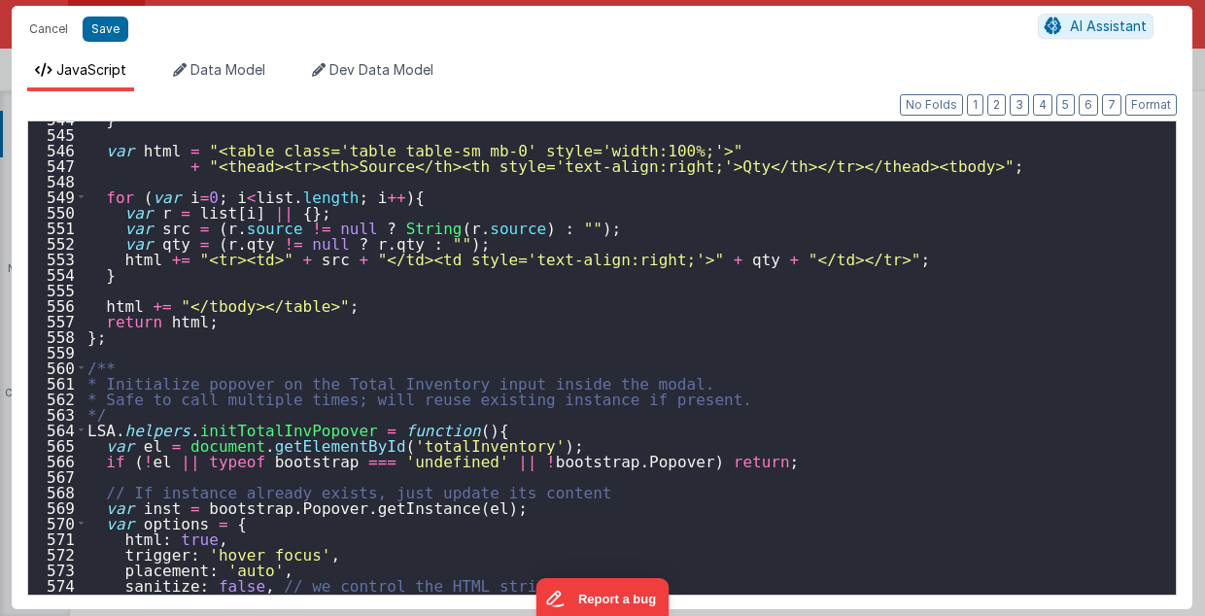
scroll to position [8450, 0]
click at [462, 433] on div "} var html = "<table class='table table-sm mb-0' style='width:100%;'>" + "<thea…" at bounding box center [625, 363] width 1083 height 505
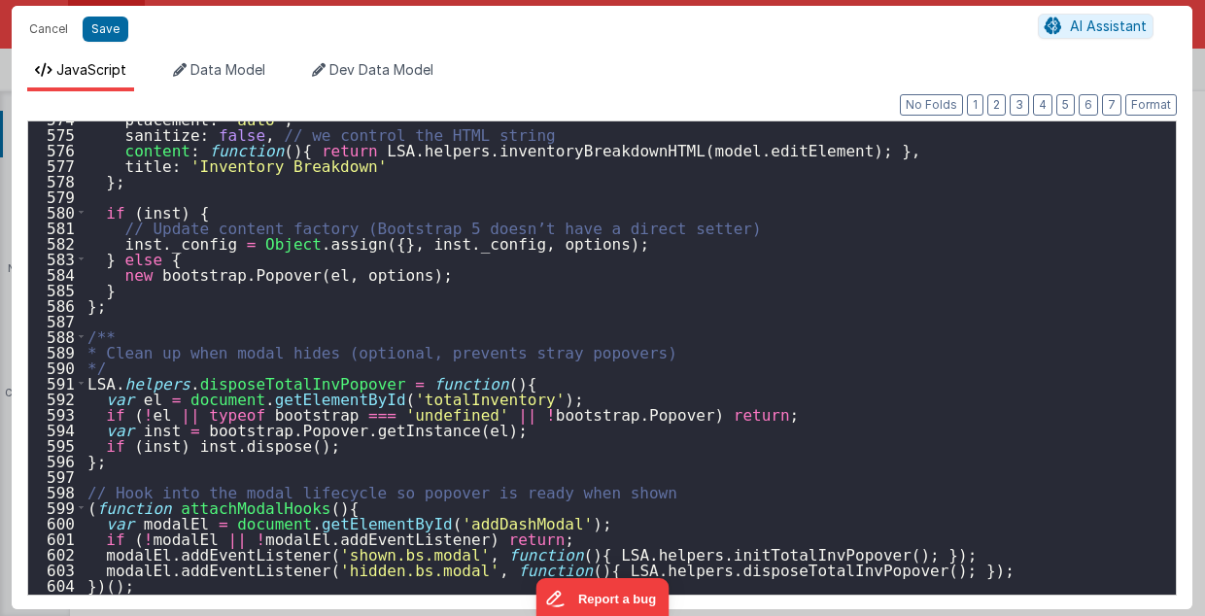
scroll to position [8955, 0]
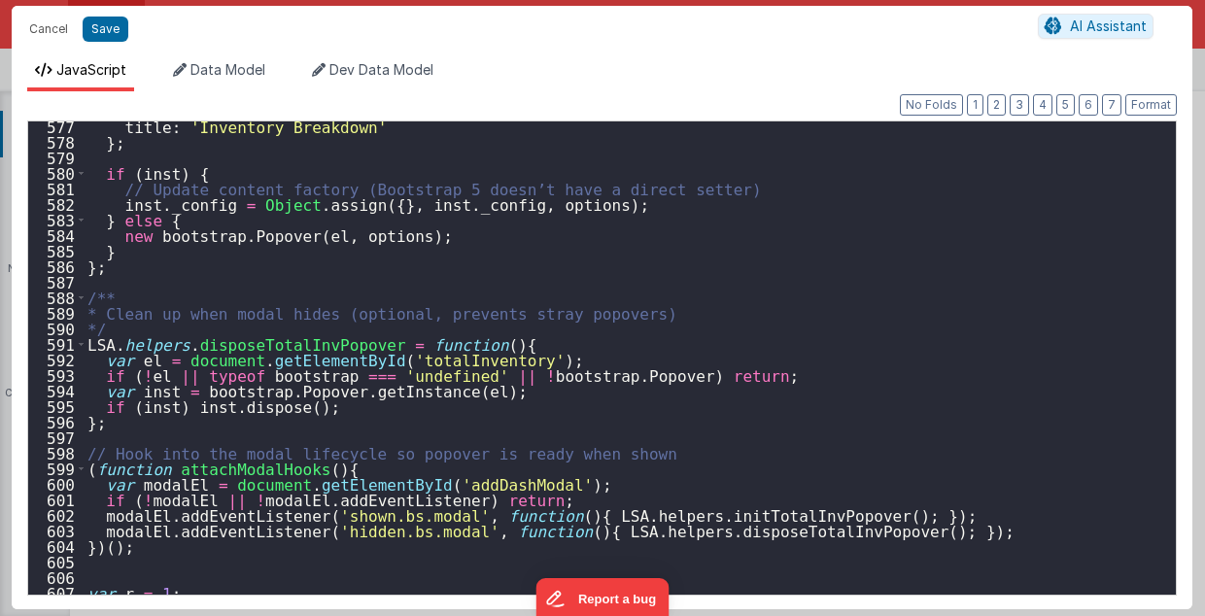
click at [480, 340] on div "title : 'Inventory Breakdown' } ; if ( inst ) { // Update content factory (Boot…" at bounding box center [625, 371] width 1083 height 505
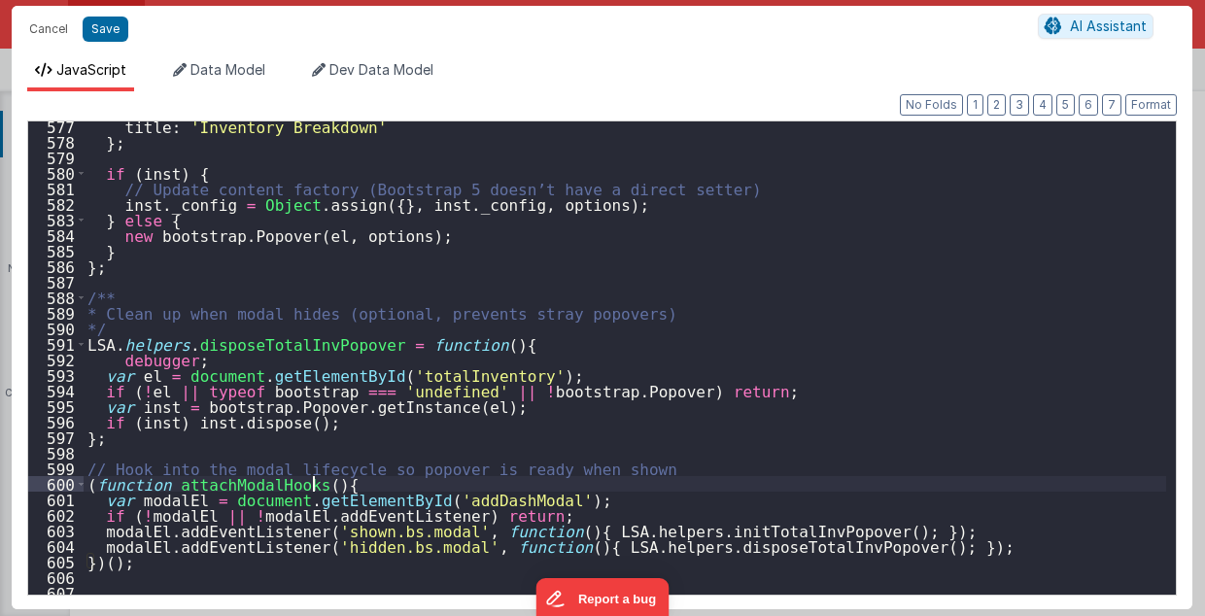
click at [342, 484] on div "title : 'Inventory Breakdown' } ; if ( inst ) { // Update content factory (Boot…" at bounding box center [625, 371] width 1083 height 505
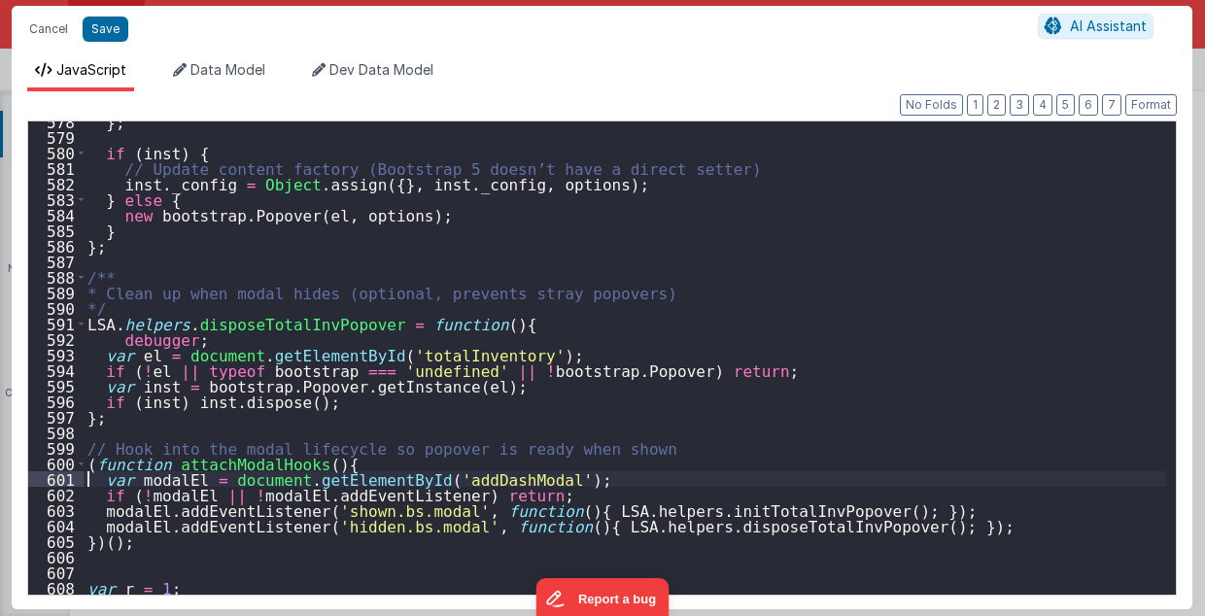
type textarea "2.98 Lsa8 ? - >2.87 Lsa9 - try Dom performance CSS classes 2.95 - fast kbshow A…"
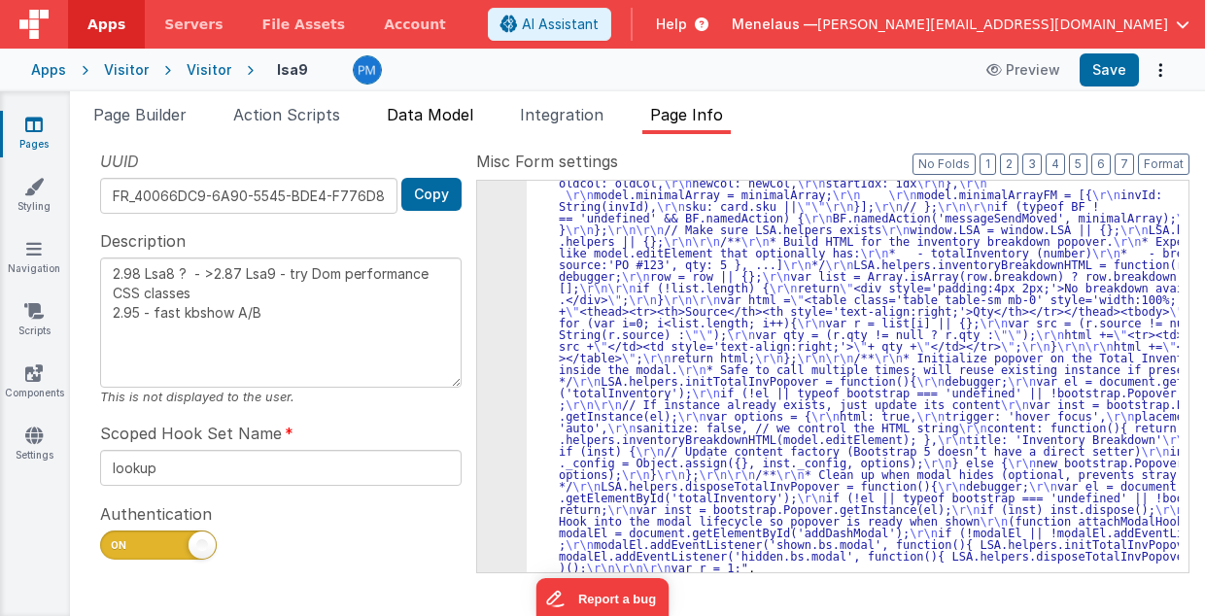
click at [431, 119] on span "Data Model" at bounding box center [430, 114] width 86 height 19
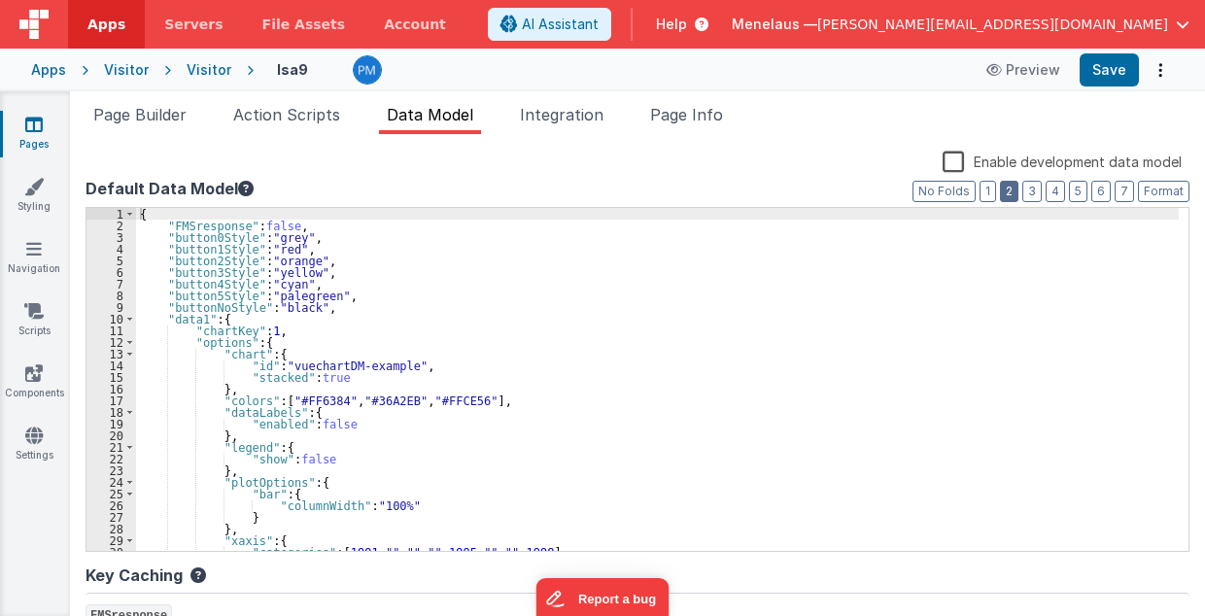
click at [1007, 191] on button "2" at bounding box center [1009, 191] width 18 height 21
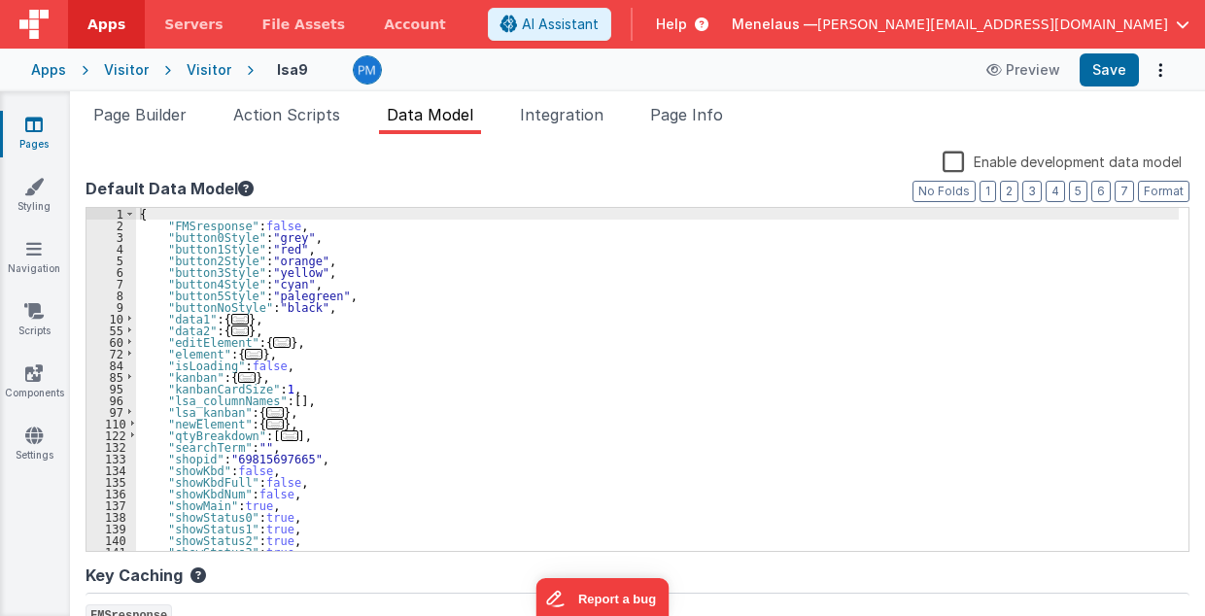
click at [196, 434] on div "{ "FMSresponse" : false , "button0Style" : "grey" , "button1Style" : "red" , "b…" at bounding box center [657, 391] width 1042 height 367
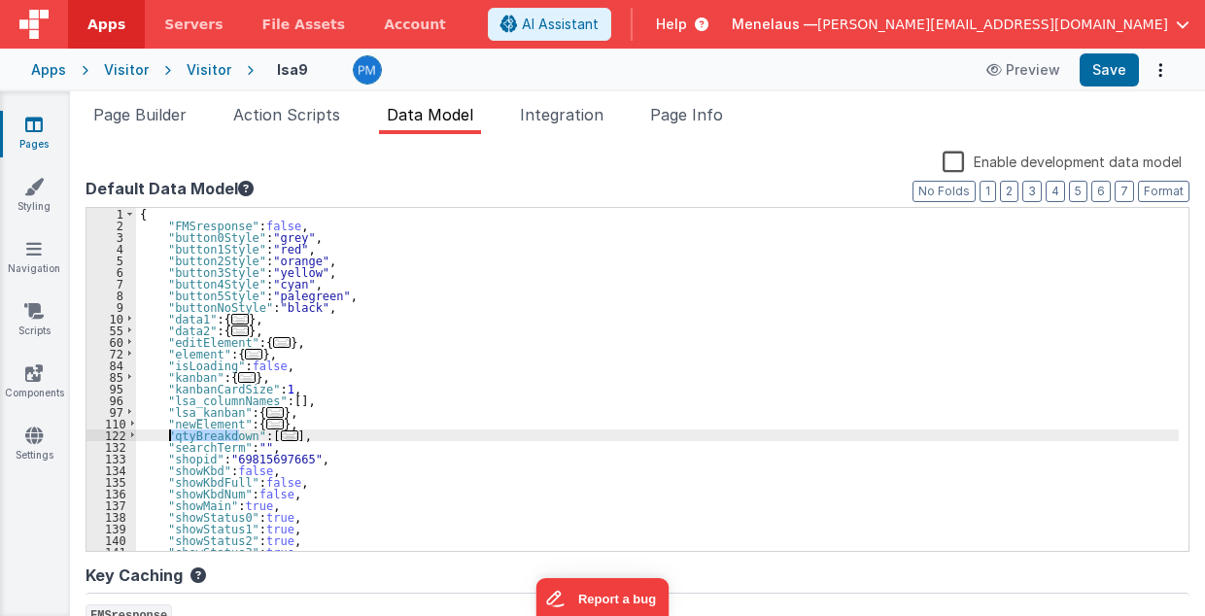
click at [196, 434] on div "{ "FMSresponse" : false , "button0Style" : "grey" , "button1Style" : "red" , "b…" at bounding box center [657, 391] width 1042 height 367
click at [721, 116] on span "Page Info" at bounding box center [686, 114] width 73 height 19
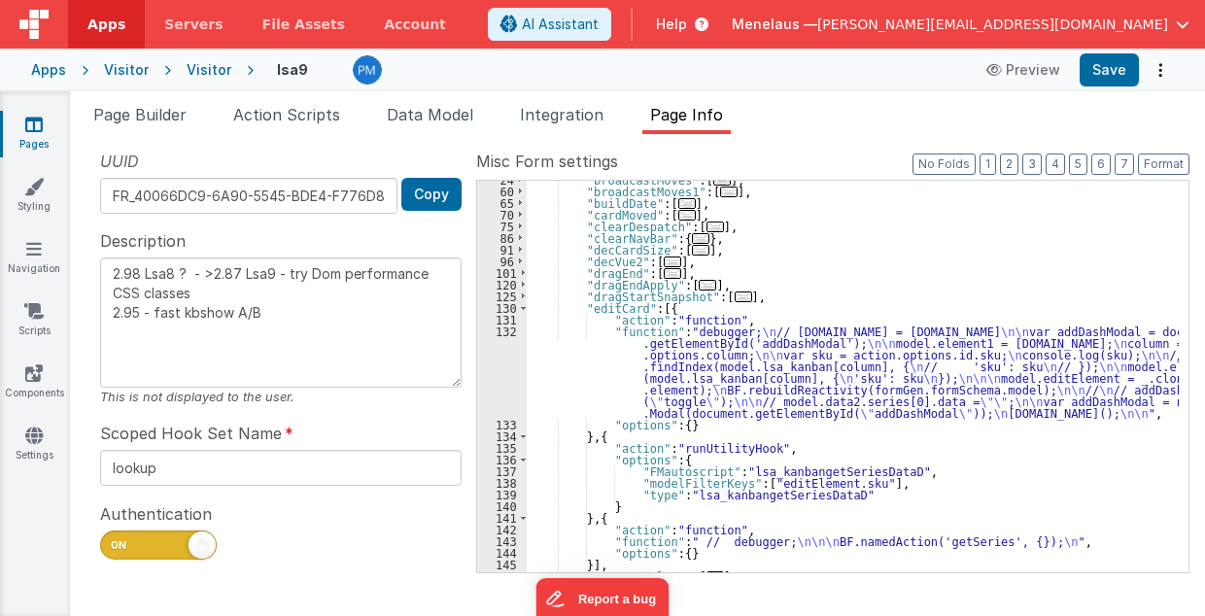
scroll to position [212, 0]
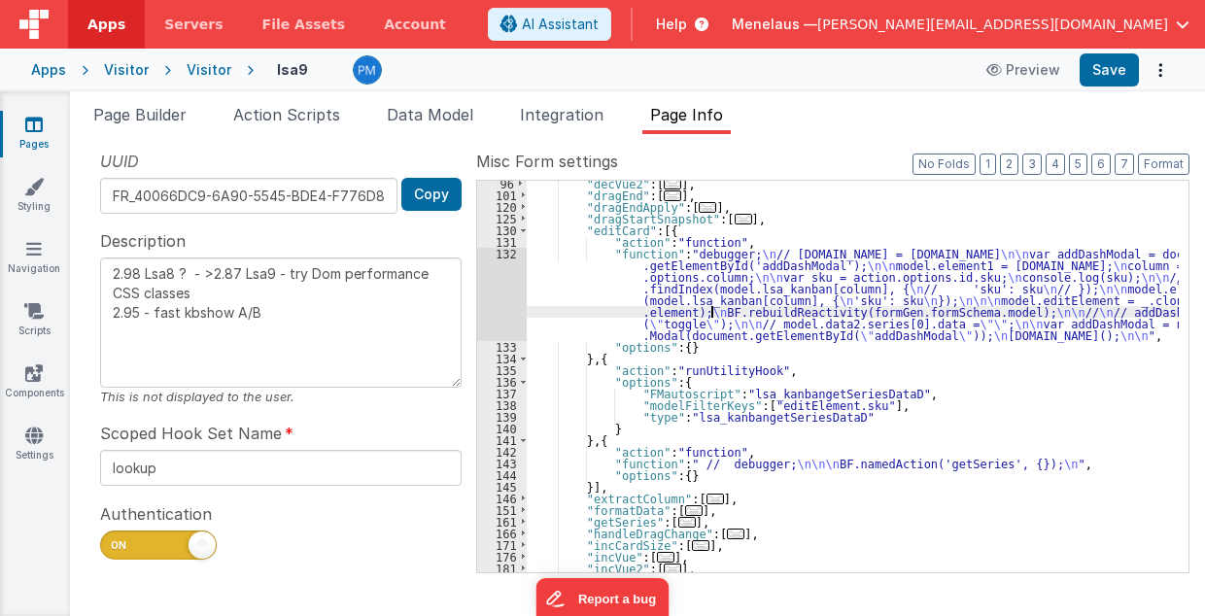
click at [713, 311] on div ""decVue2" : [ ... ] , "dragEnd" : [ ... ] , "dragEndApply" : [ ... ] , "dragSta…" at bounding box center [853, 386] width 653 height 416
click at [723, 302] on div ""decVue2" : [ ... ] , "dragEnd" : [ ... ] , "dragEndApply" : [ ... ] , "dragSta…" at bounding box center [853, 386] width 653 height 416
click at [497, 296] on div "132" at bounding box center [502, 294] width 50 height 93
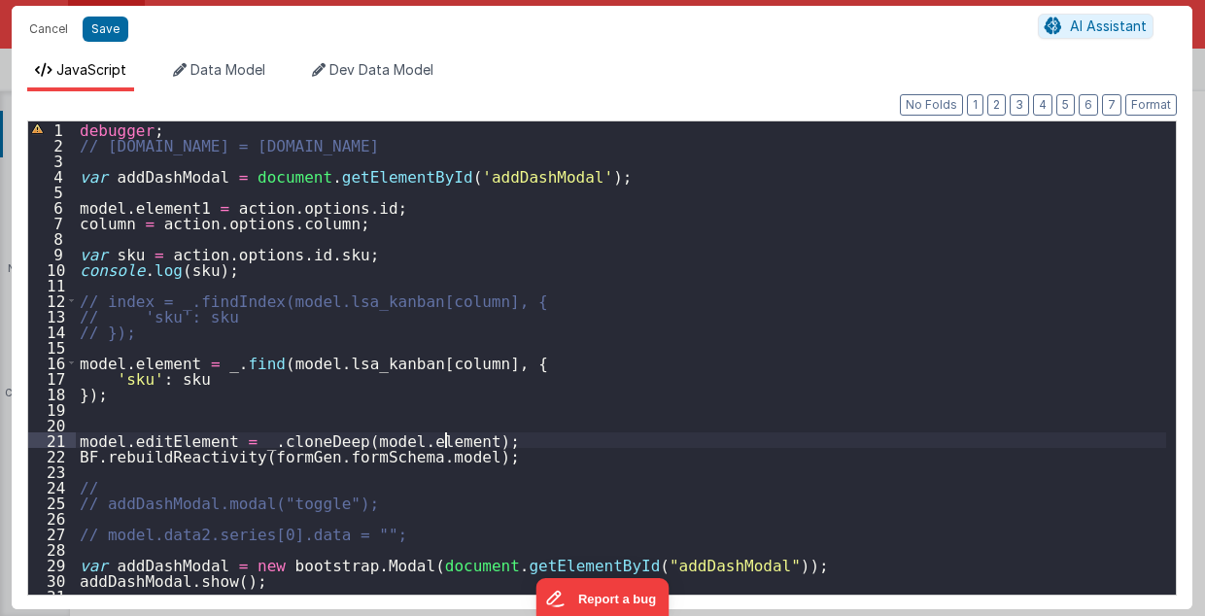
click at [460, 442] on div "debugger ; // action.options.model.id = model.id var addDashModal = document . …" at bounding box center [621, 373] width 1091 height 505
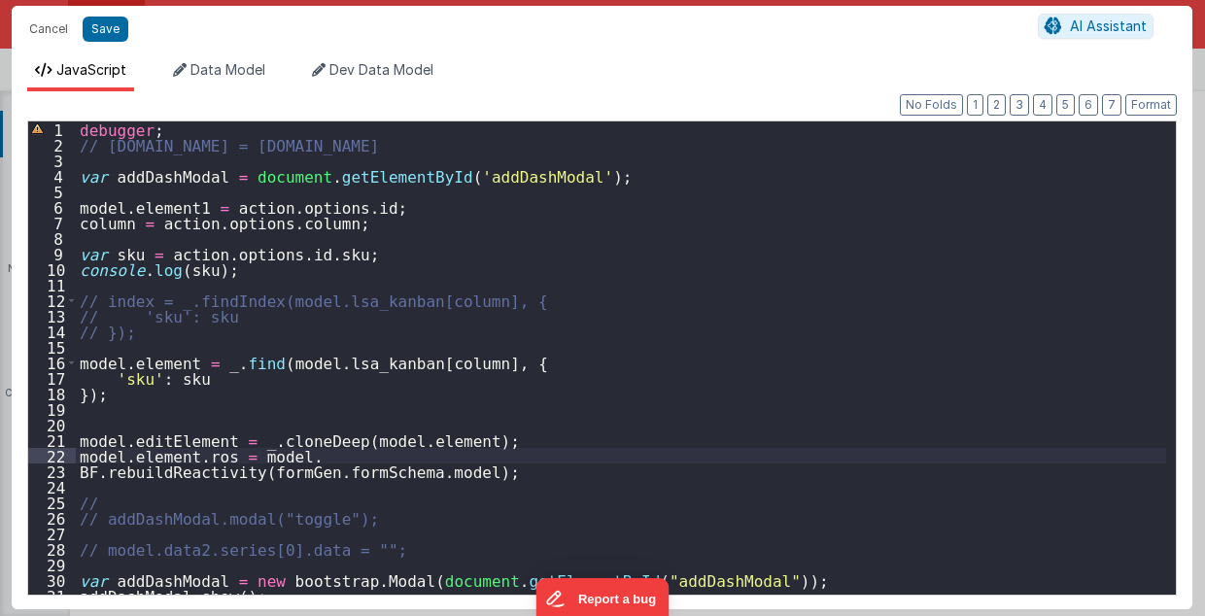
paste textarea
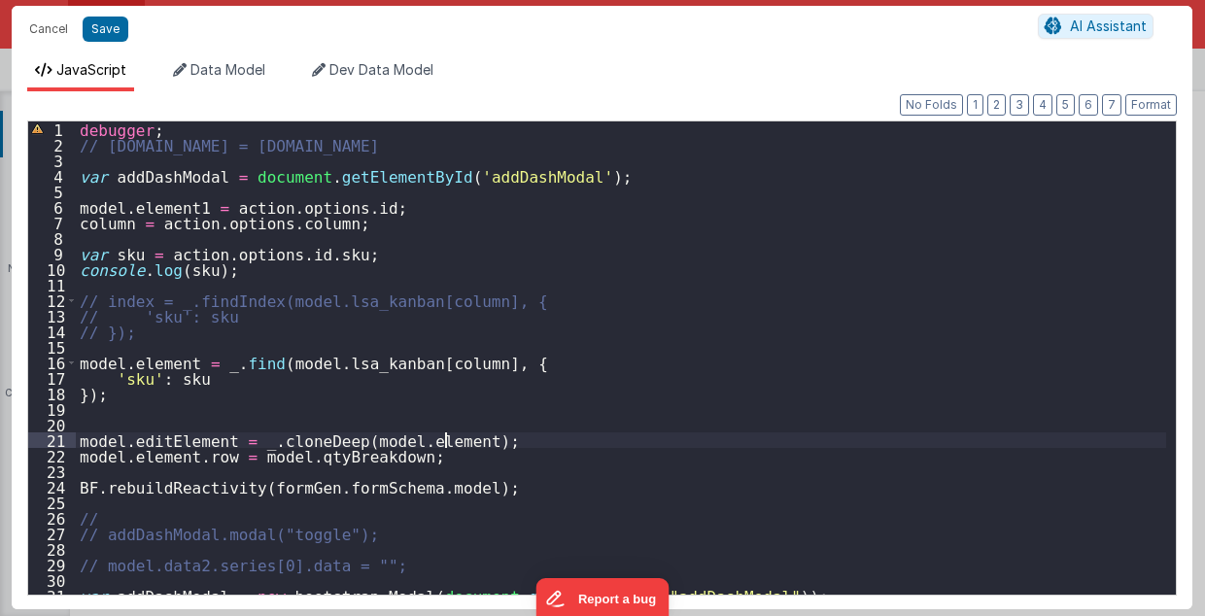
click at [449, 441] on div "debugger ; // action.options.model.id = model.id var addDashModal = document . …" at bounding box center [621, 373] width 1091 height 505
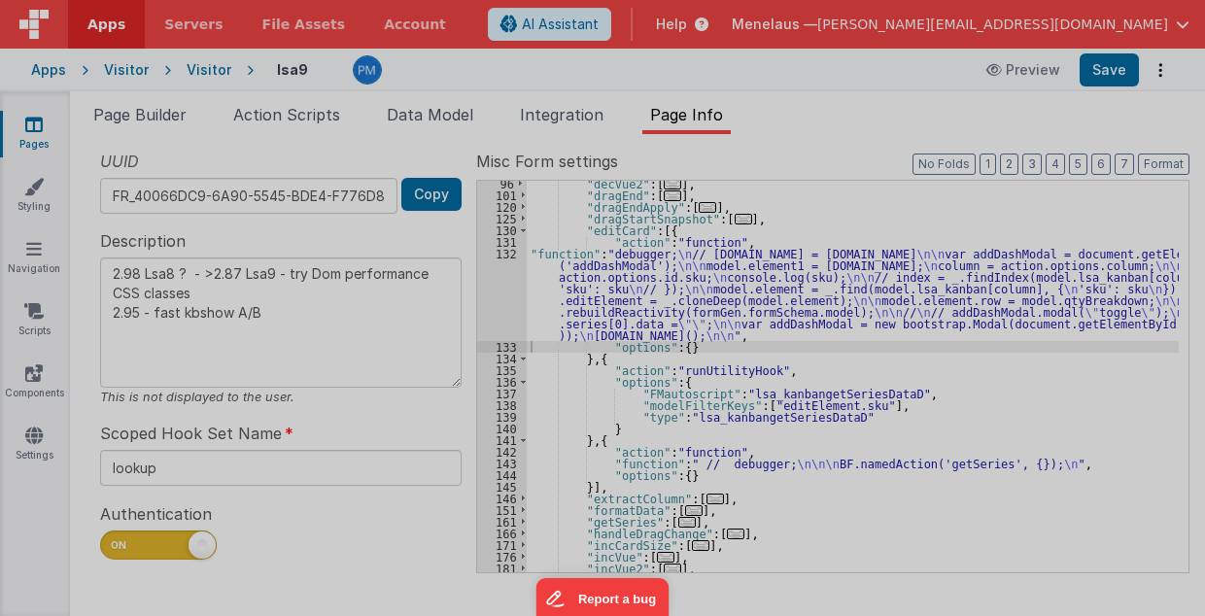
type textarea "2.98 Lsa8 ? - >2.87 Lsa9 - try Dom performance CSS classes 2.95 - fast kbshow A…"
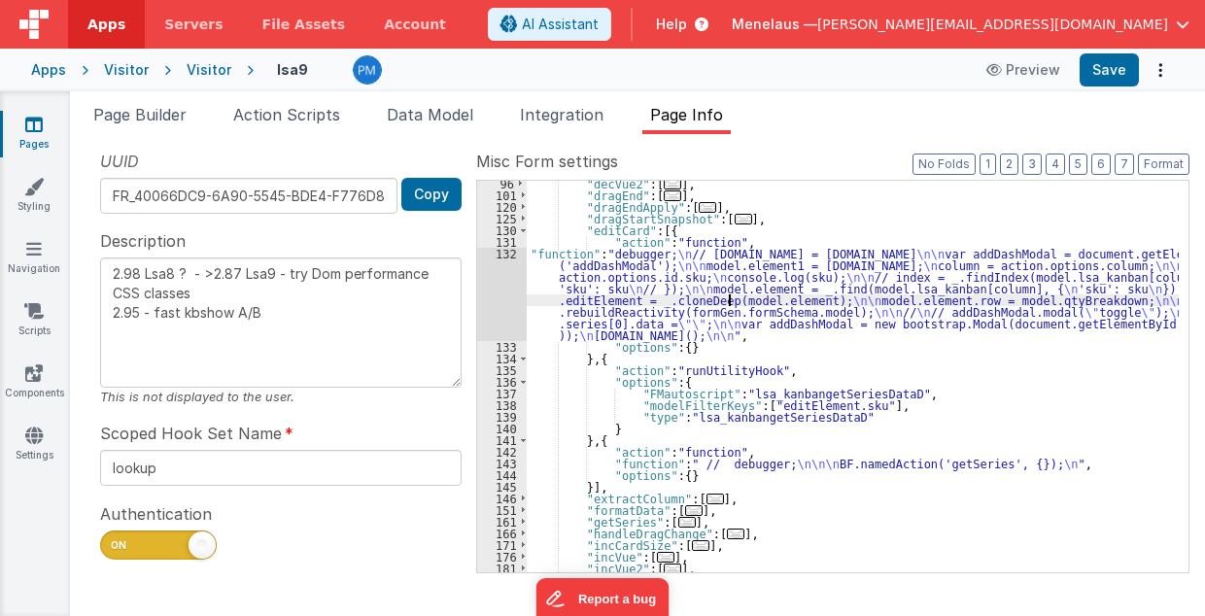
click at [731, 301] on div ""decVue2" : [ ... ] , "dragEnd" : [ ... ] , "dragEndApply" : [ ... ] , "dragSta…" at bounding box center [853, 386] width 653 height 416
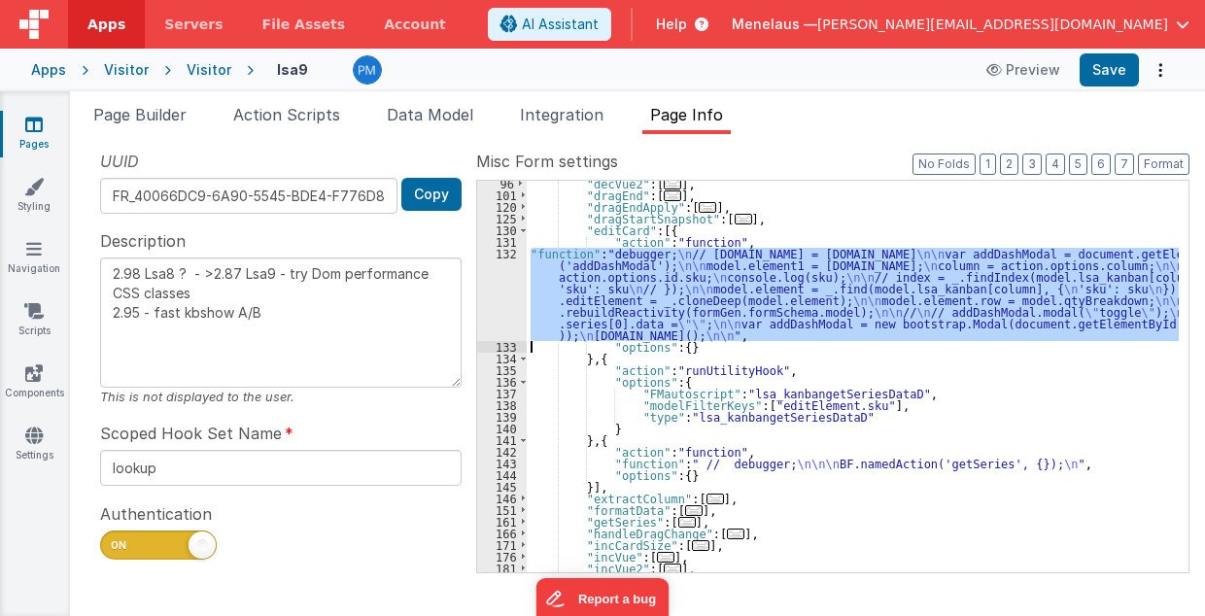
click at [504, 303] on div "132" at bounding box center [502, 294] width 50 height 93
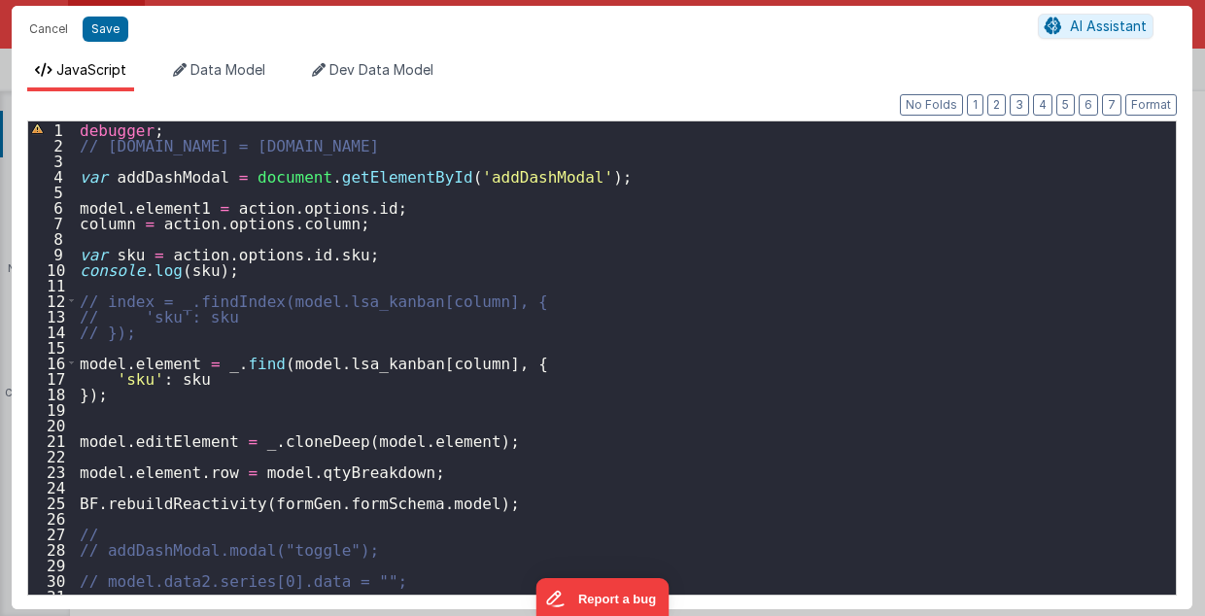
click at [202, 469] on div "debugger ; // action.options.model.id = model.id var addDashModal = document . …" at bounding box center [621, 373] width 1091 height 505
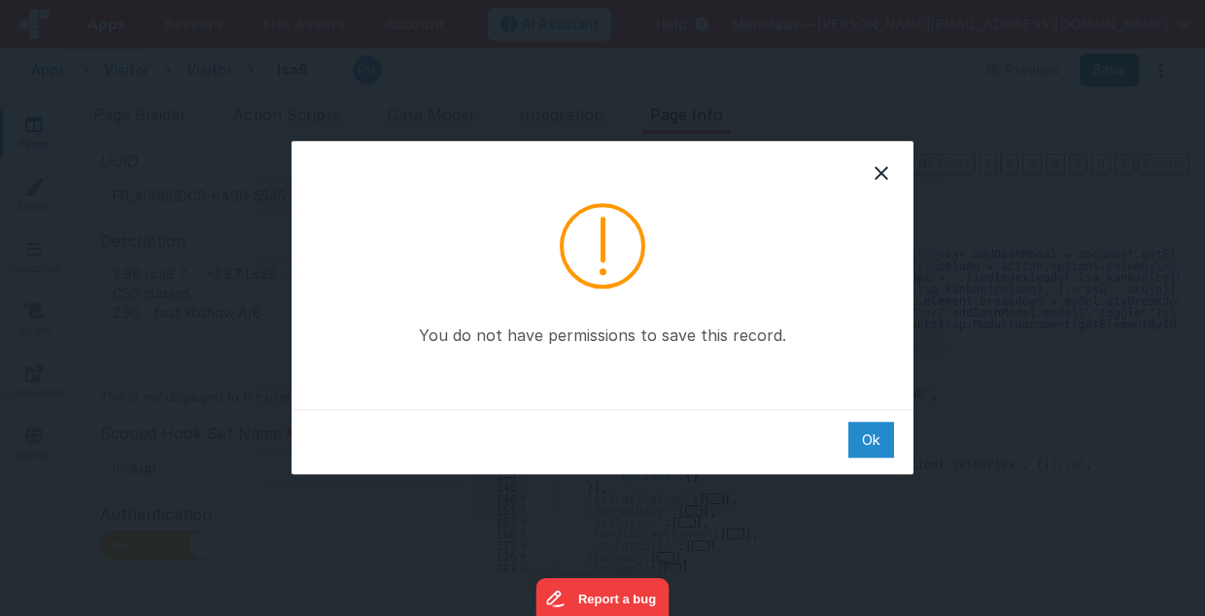
click at [866, 439] on div "Ok" at bounding box center [871, 440] width 46 height 36
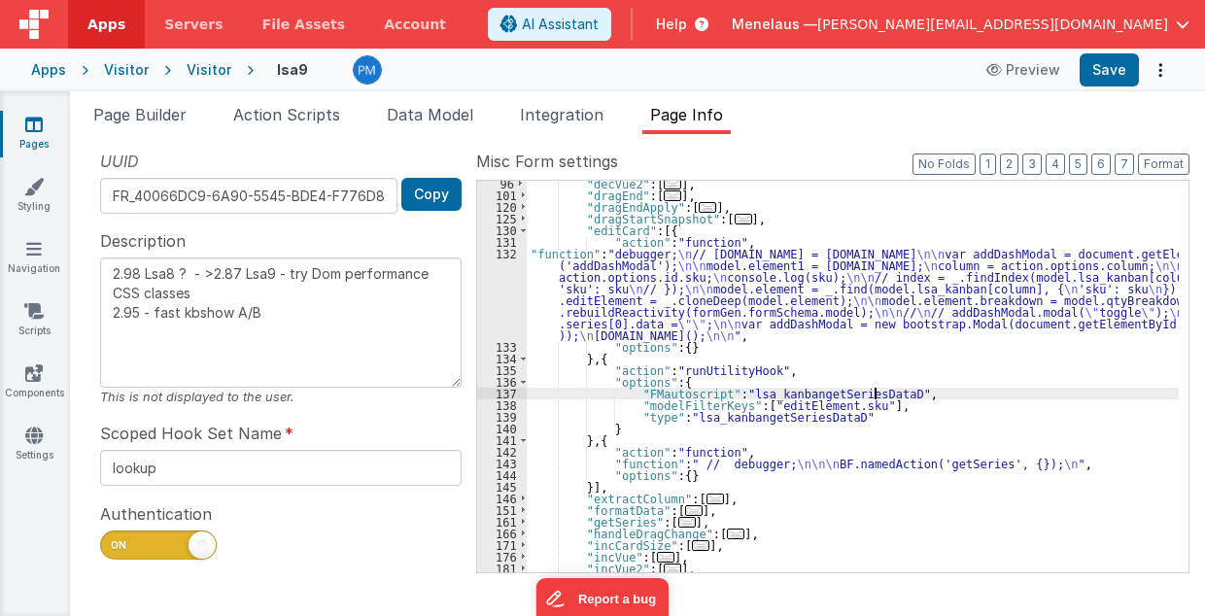
click at [1016, 389] on div ""decVue2" : [ ... ] , "dragEnd" : [ ... ] , "dragEndApply" : [ ... ] , "dragSta…" at bounding box center [853, 386] width 653 height 416
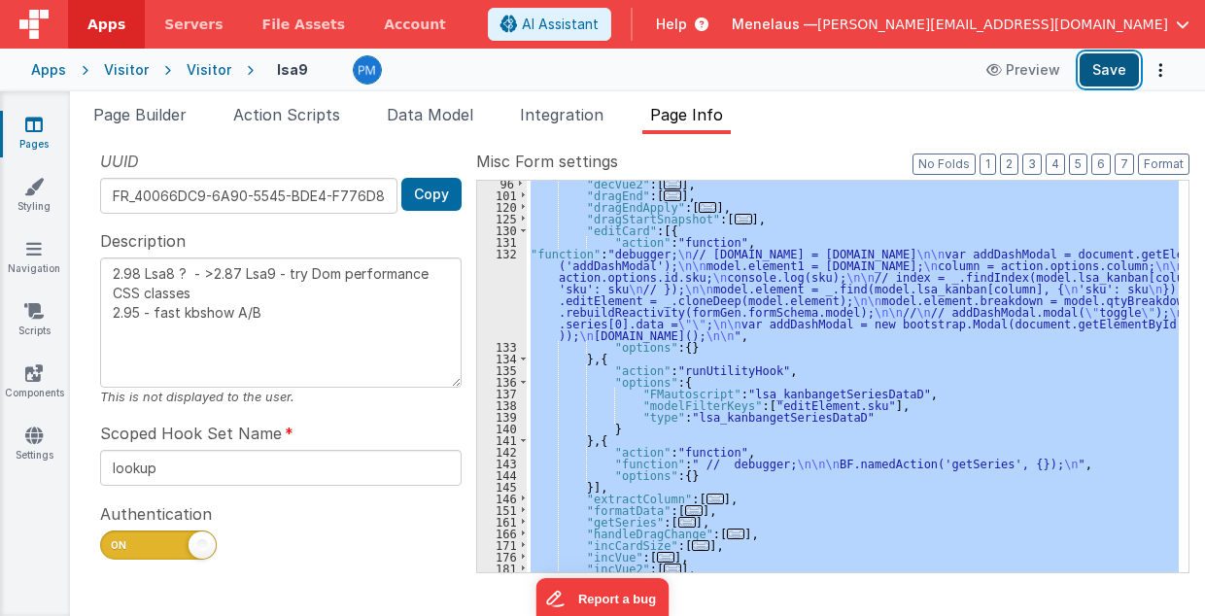
click at [1104, 67] on button "Save" at bounding box center [1108, 69] width 59 height 33
type textarea "2.98 Lsa8 ? - >2.87 Lsa9 - try Dom performance CSS classes 2.95 - fast kbshow A…"
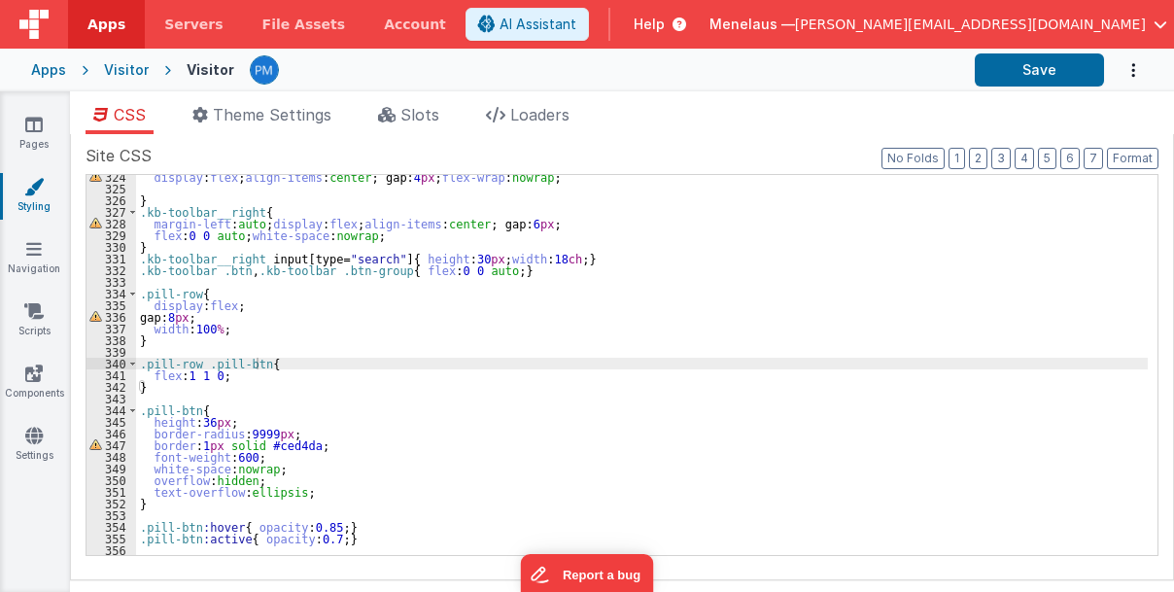
scroll to position [3768, 0]
click at [38, 440] on icon at bounding box center [33, 435] width 17 height 19
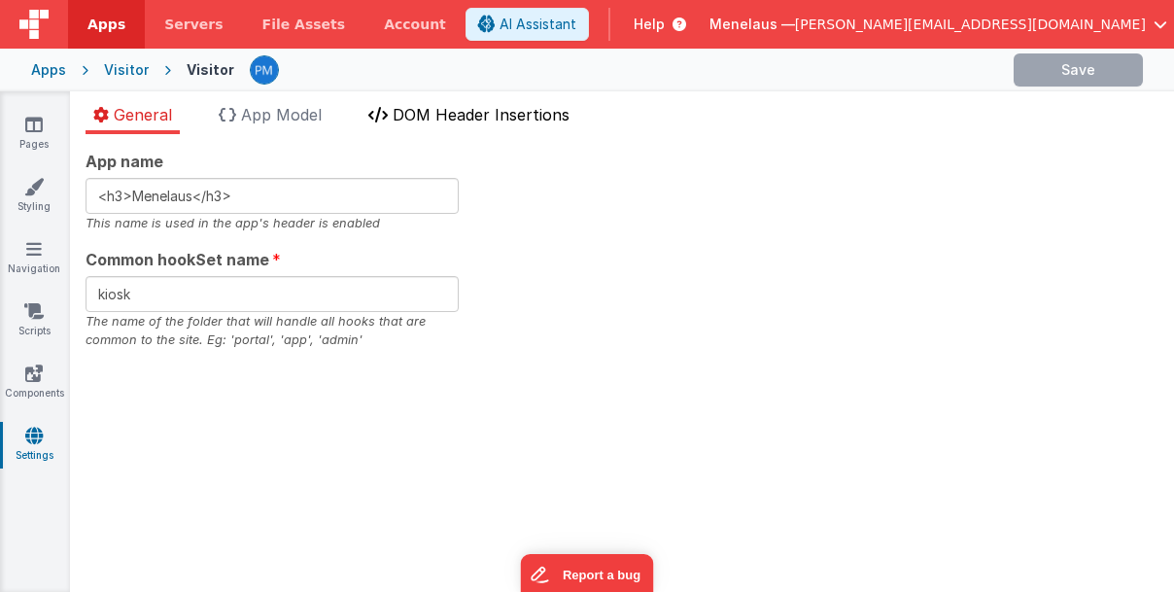
click at [474, 116] on span "DOM Header Insertions" at bounding box center [480, 114] width 177 height 19
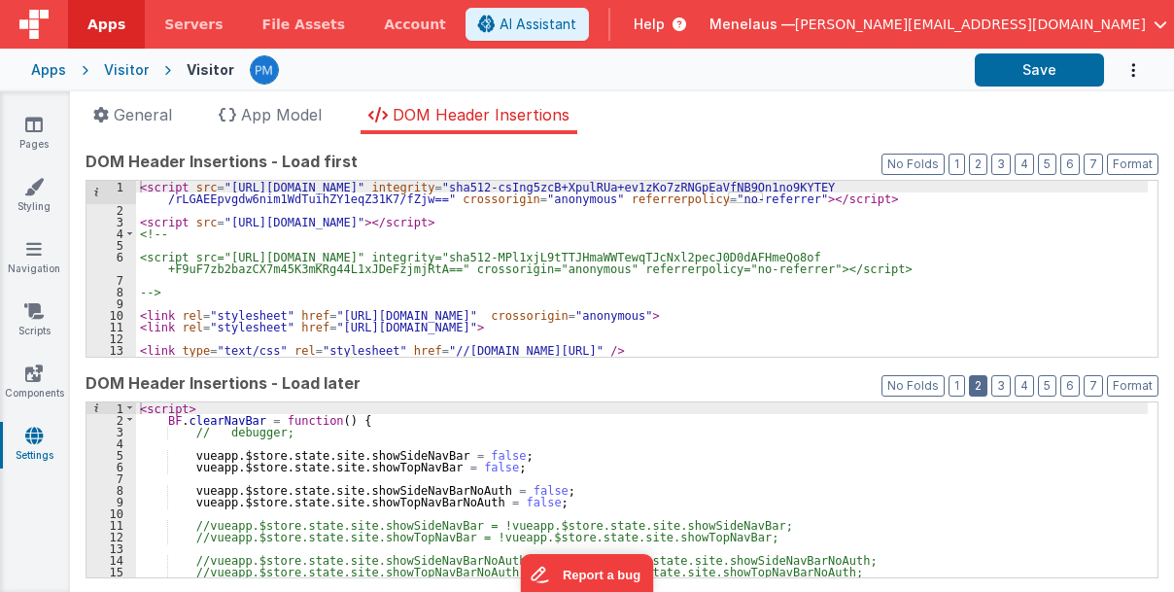
click at [981, 385] on button "2" at bounding box center [978, 385] width 18 height 21
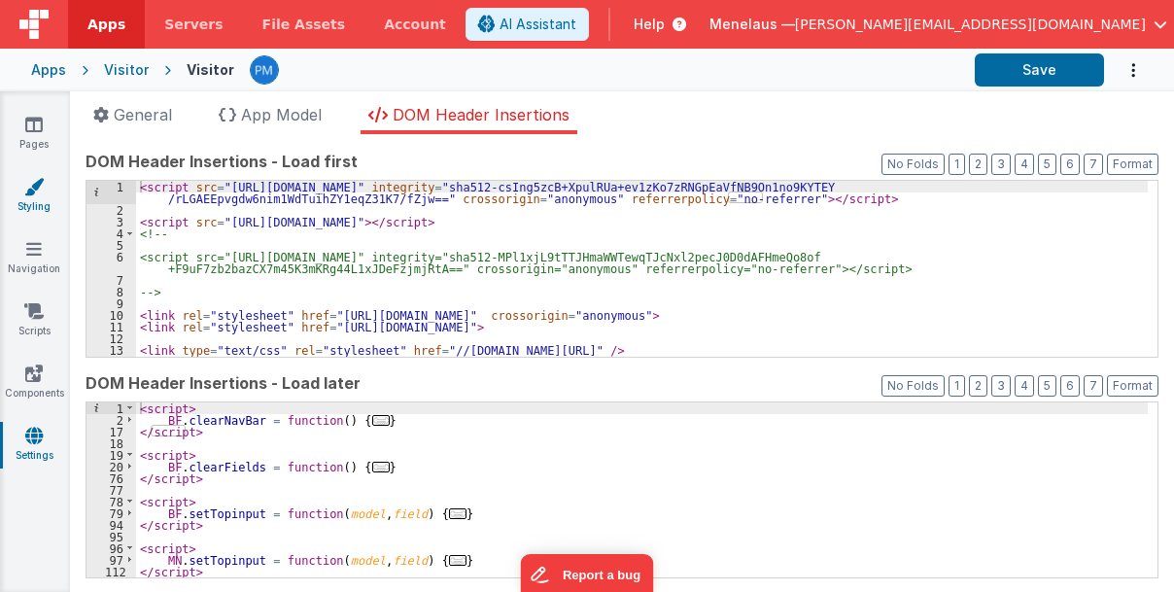
click at [27, 181] on icon at bounding box center [33, 186] width 19 height 19
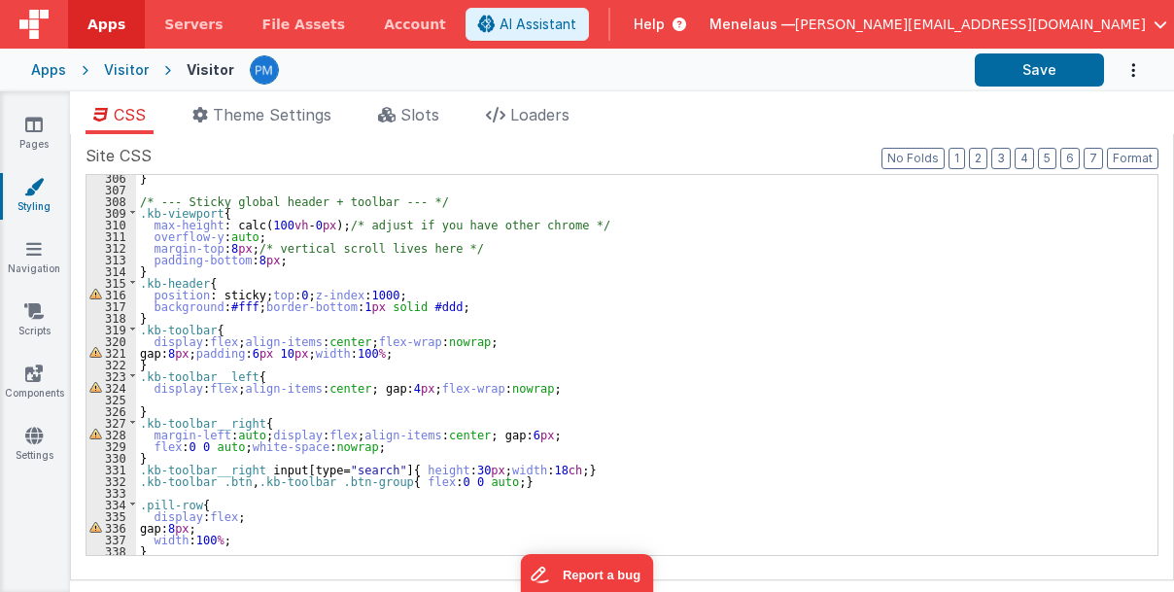
scroll to position [3768, 0]
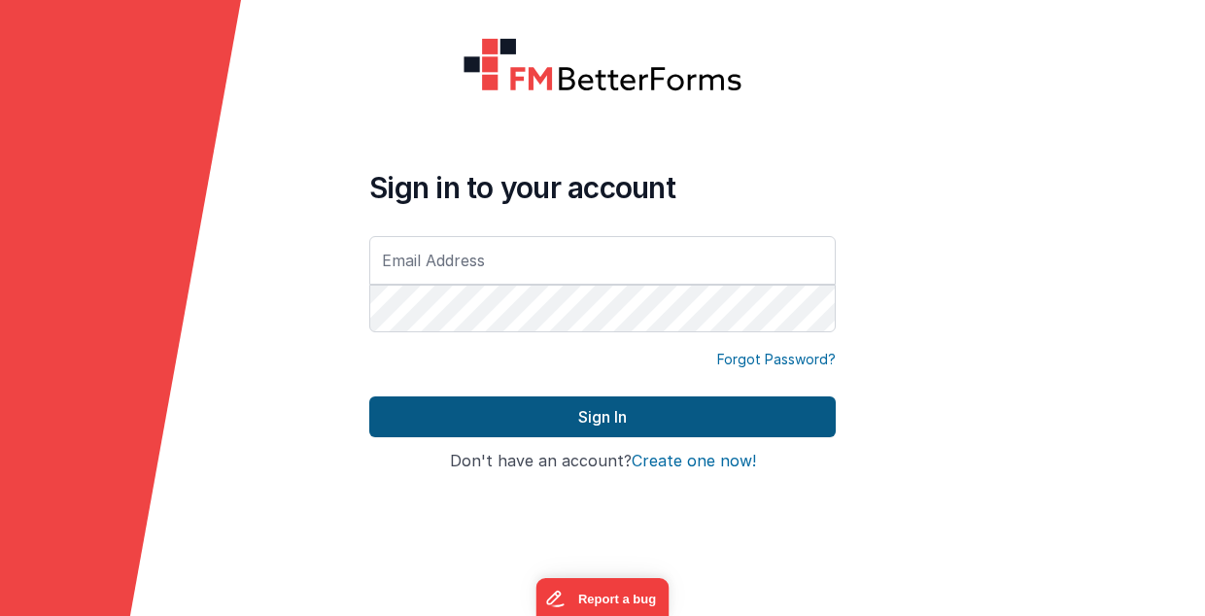
type input "[PERSON_NAME][EMAIL_ADDRESS][DOMAIN_NAME]"
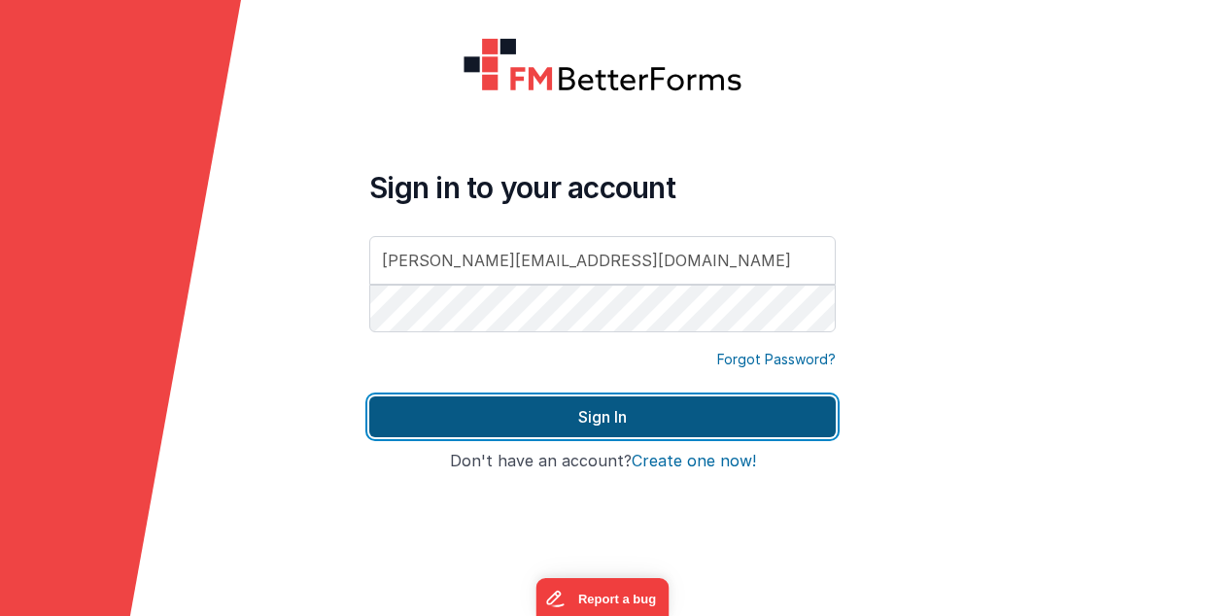
click at [625, 412] on button "Sign In" at bounding box center [602, 416] width 466 height 41
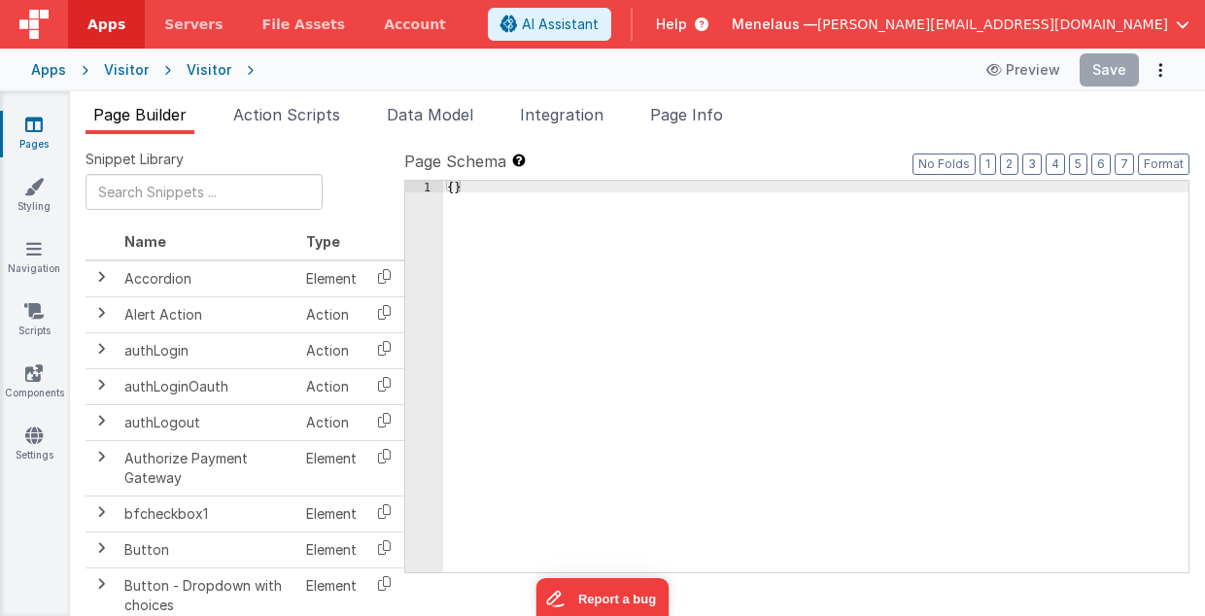
type input "FR_40066DC9-6A90-5545-BDE4-F776D8F9D612"
type textarea "2.98 Lsa8 ? - >2.87 Lsa9 - try Dom performance CSS classes 2.95 - fast kbshow A…"
type input "lookup"
checkbox input "true"
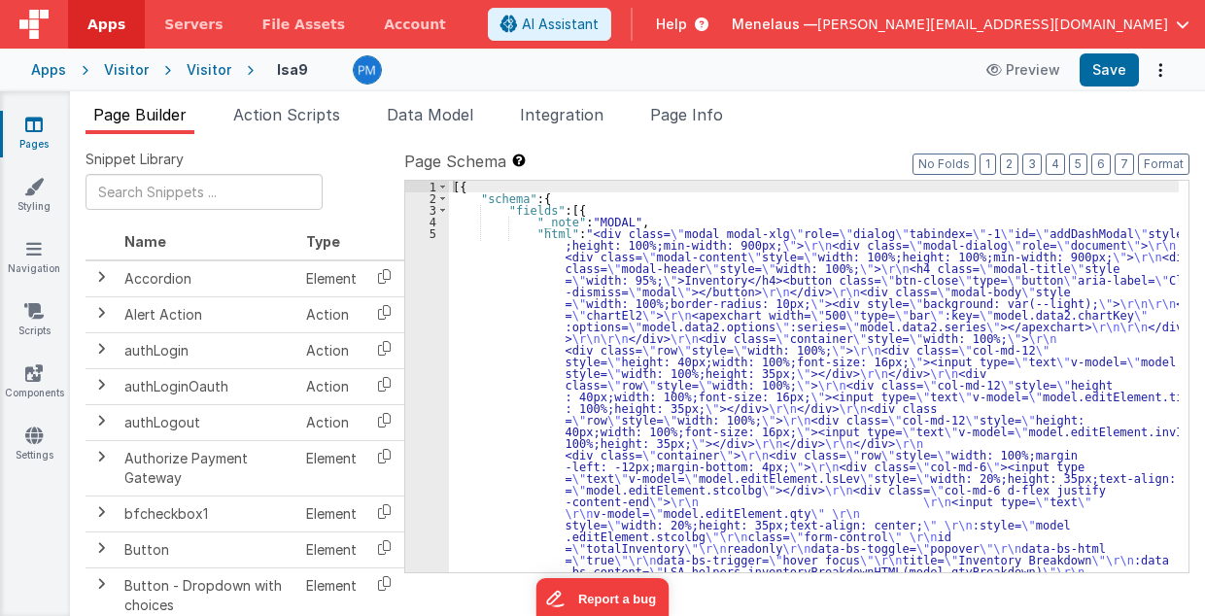
drag, startPoint x: 716, startPoint y: 117, endPoint x: 789, endPoint y: 373, distance: 266.6
click at [716, 117] on span "Page Info" at bounding box center [686, 114] width 73 height 19
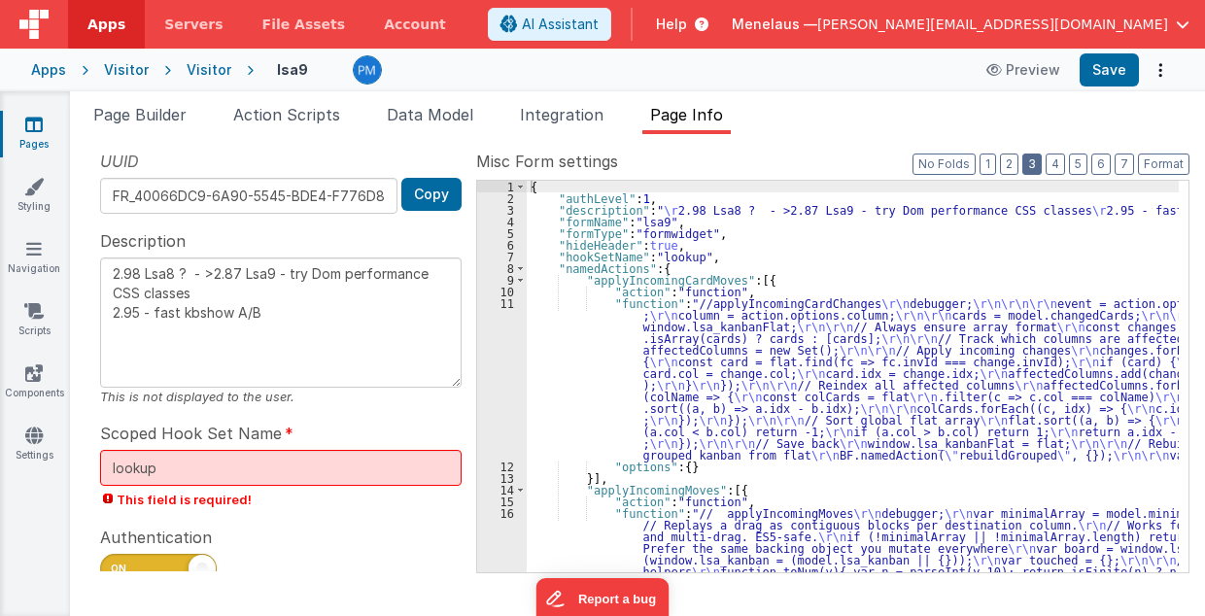
click at [1040, 158] on button "3" at bounding box center [1031, 163] width 19 height 21
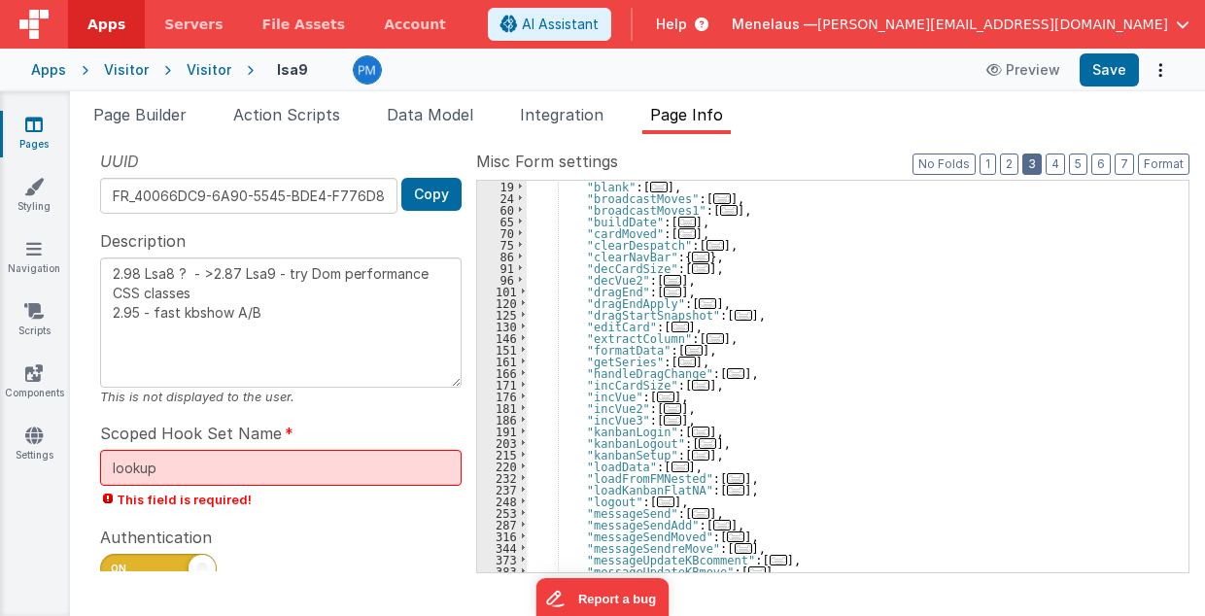
scroll to position [117, 0]
click at [857, 379] on div ""blank" : [ ... ] , "broadcastMoves" : [ ... ] , "broadcastMoves1" : [ ... ] , …" at bounding box center [853, 389] width 653 height 416
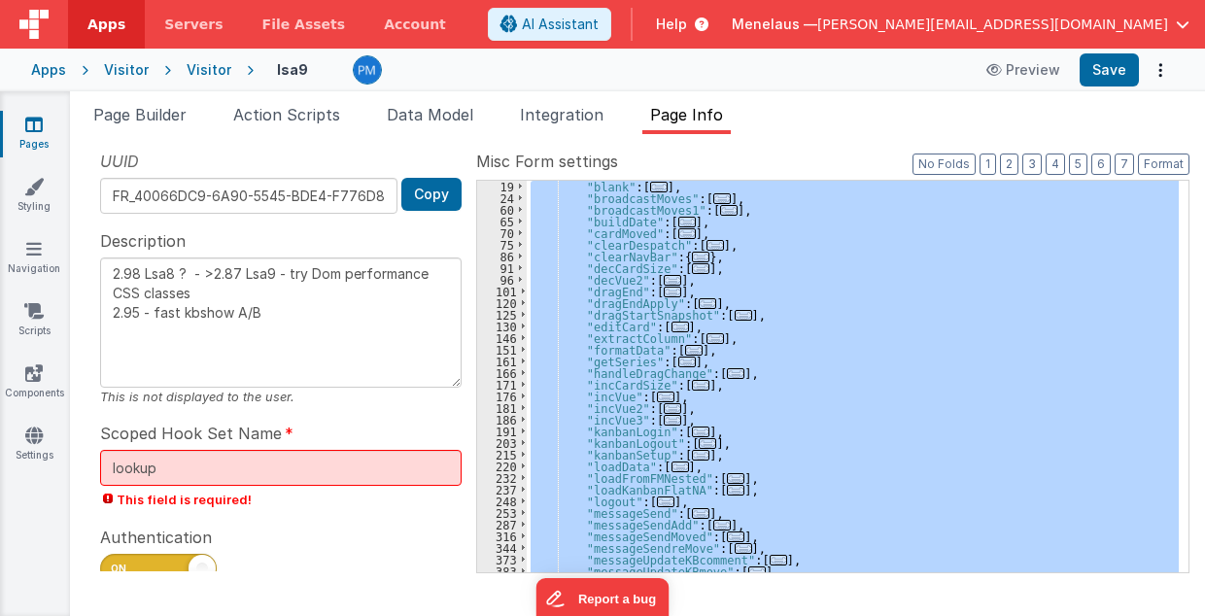
type textarea "2.98 Lsa8 ? - >2.87 Lsa9 - try Dom performance CSS classes 2.95 - fast kbshow A…"
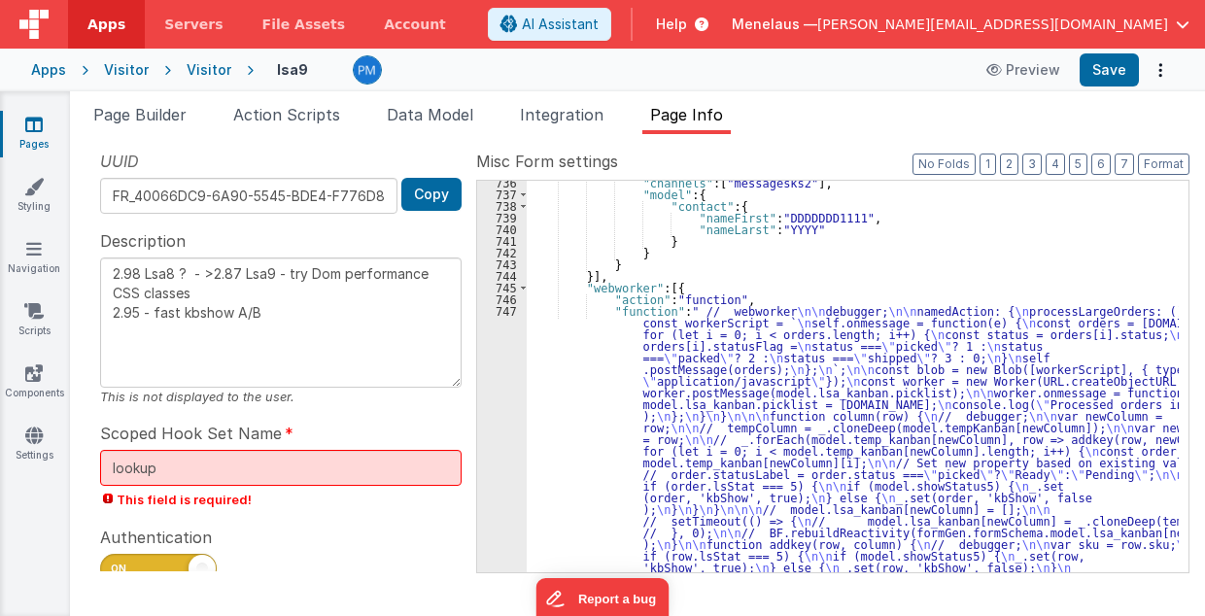
scroll to position [24066, 0]
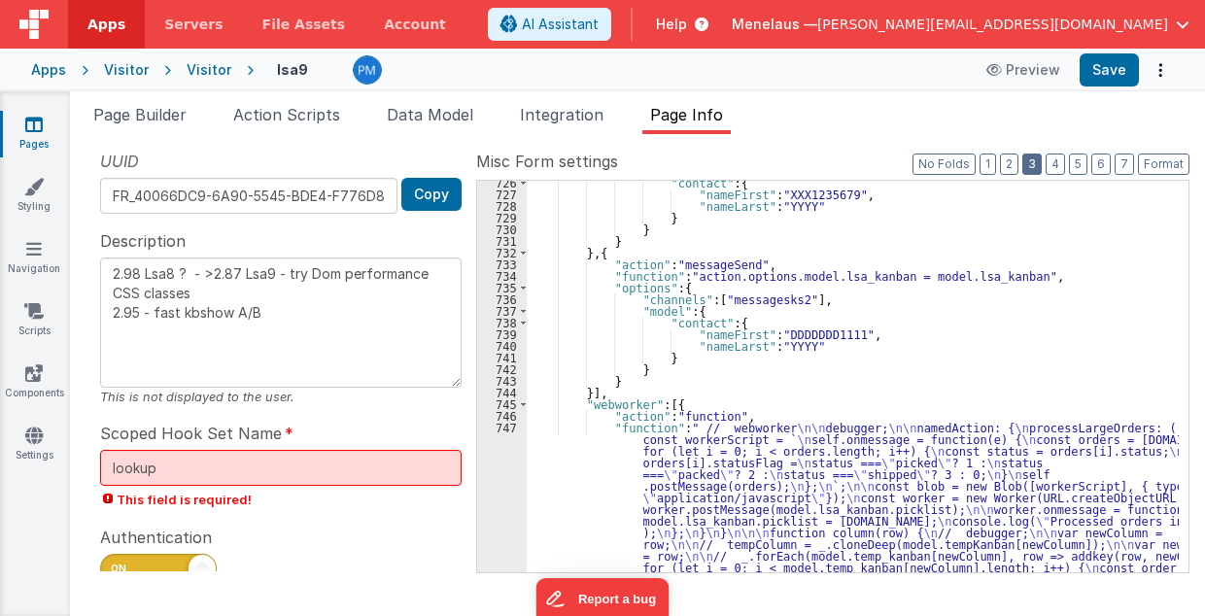
drag, startPoint x: 1033, startPoint y: 168, endPoint x: 1018, endPoint y: 180, distance: 18.7
click at [1033, 168] on button "3" at bounding box center [1031, 163] width 19 height 21
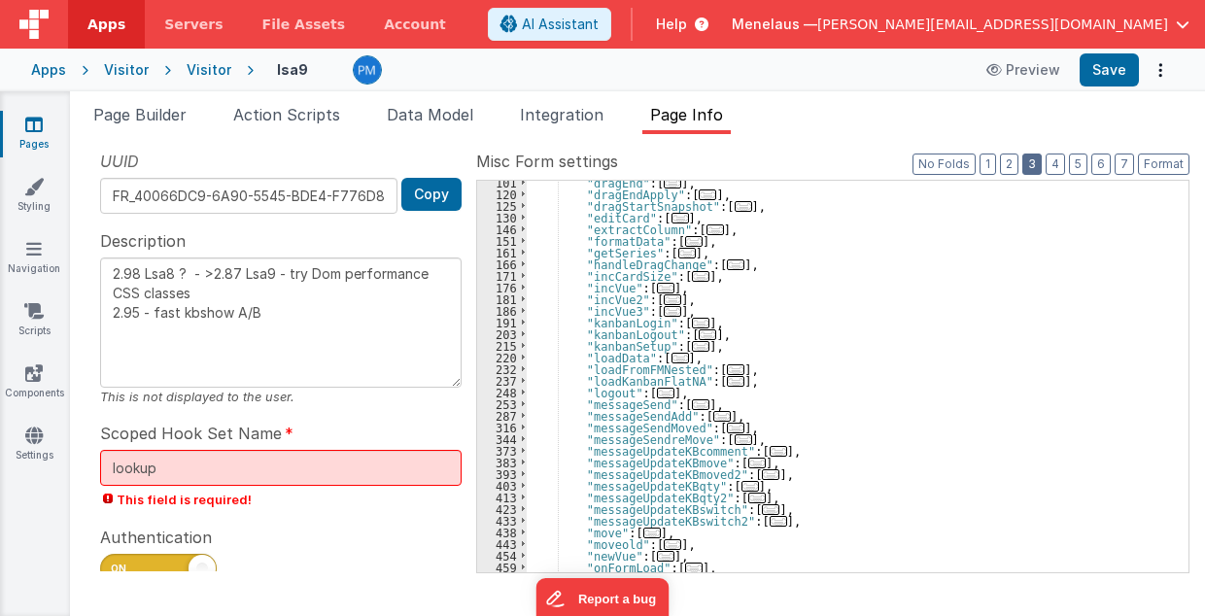
scroll to position [187, 0]
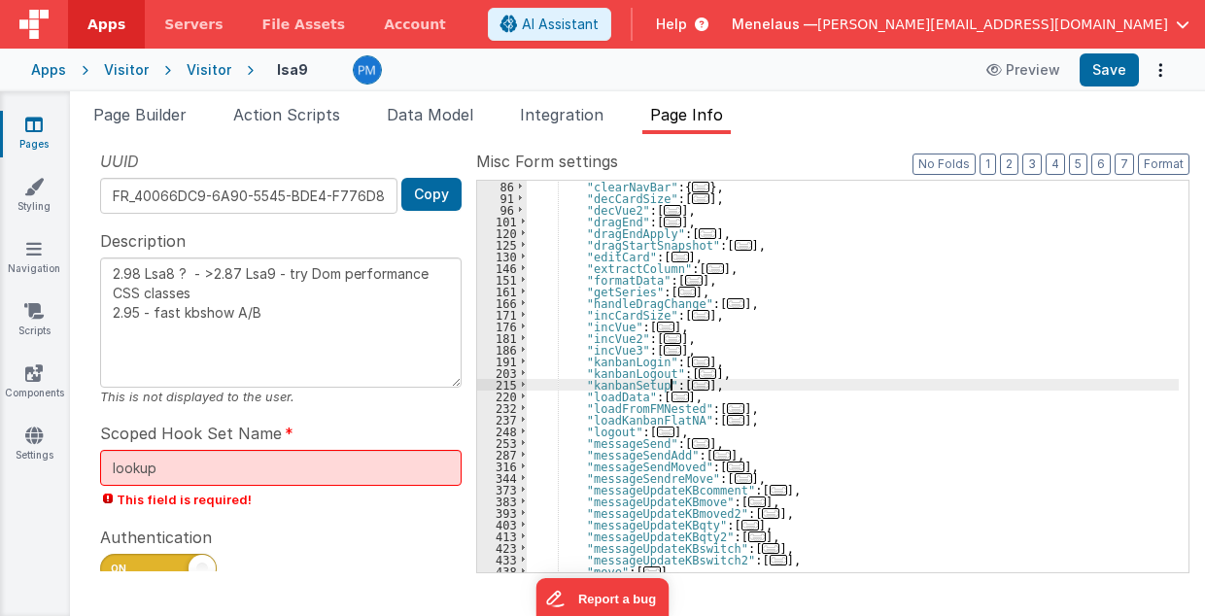
click at [692, 385] on span "..." at bounding box center [700, 385] width 17 height 11
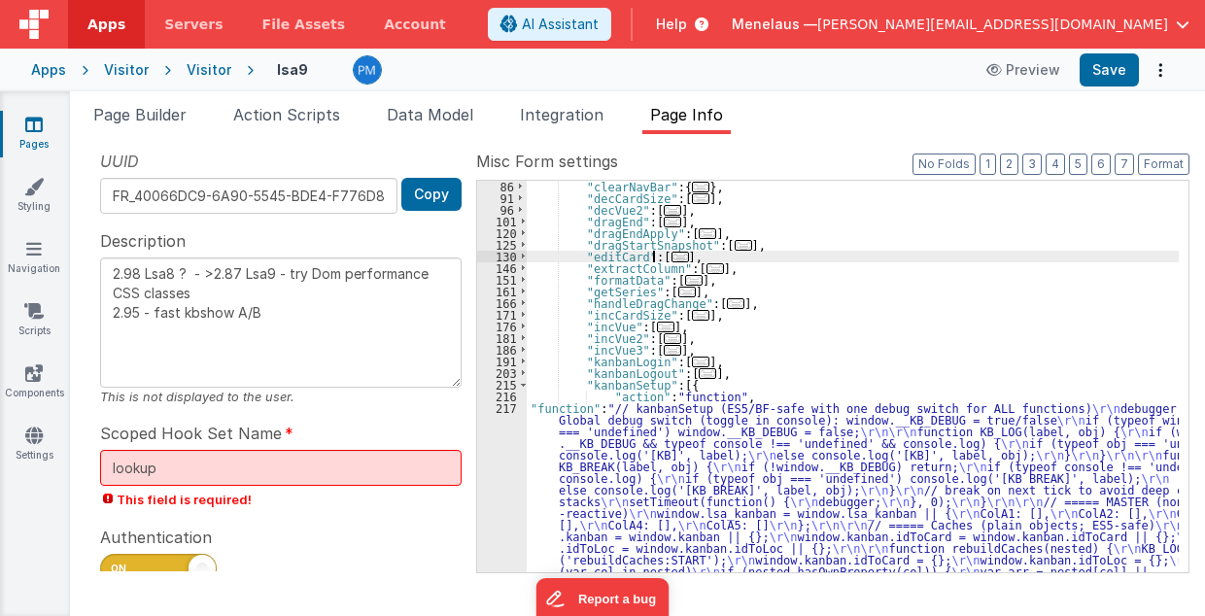
click at [671, 256] on span "..." at bounding box center [679, 257] width 17 height 11
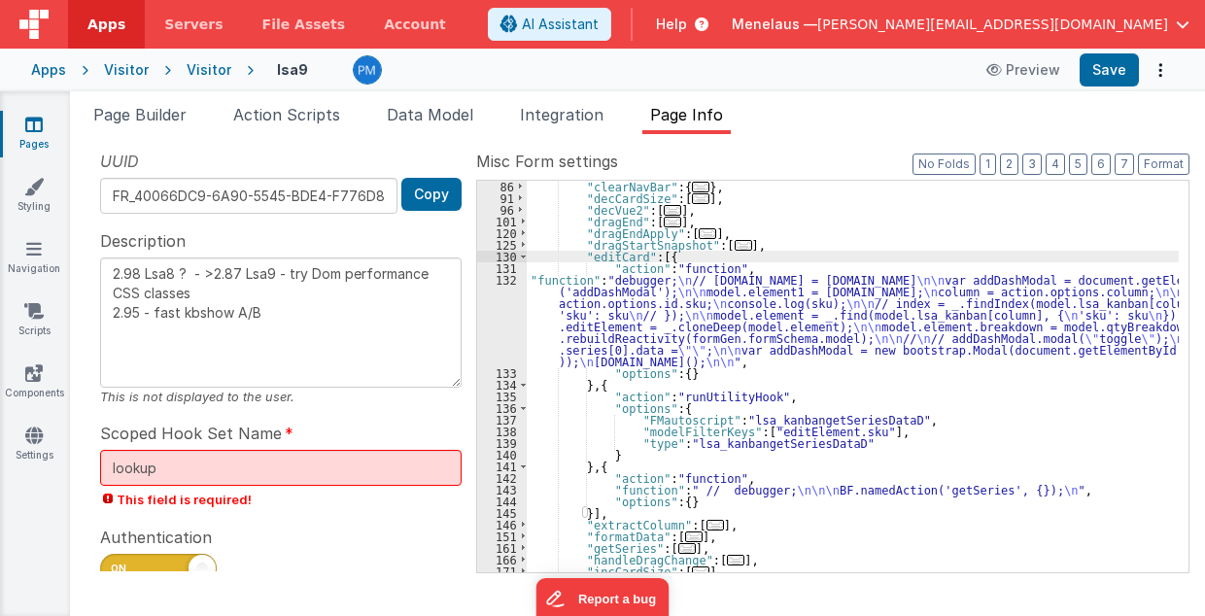
click at [733, 330] on div ""clearNavBar" : { ... } , "decCardSize" : [ ... ] , "decVue2" : [ ... ] , "drag…" at bounding box center [853, 389] width 653 height 416
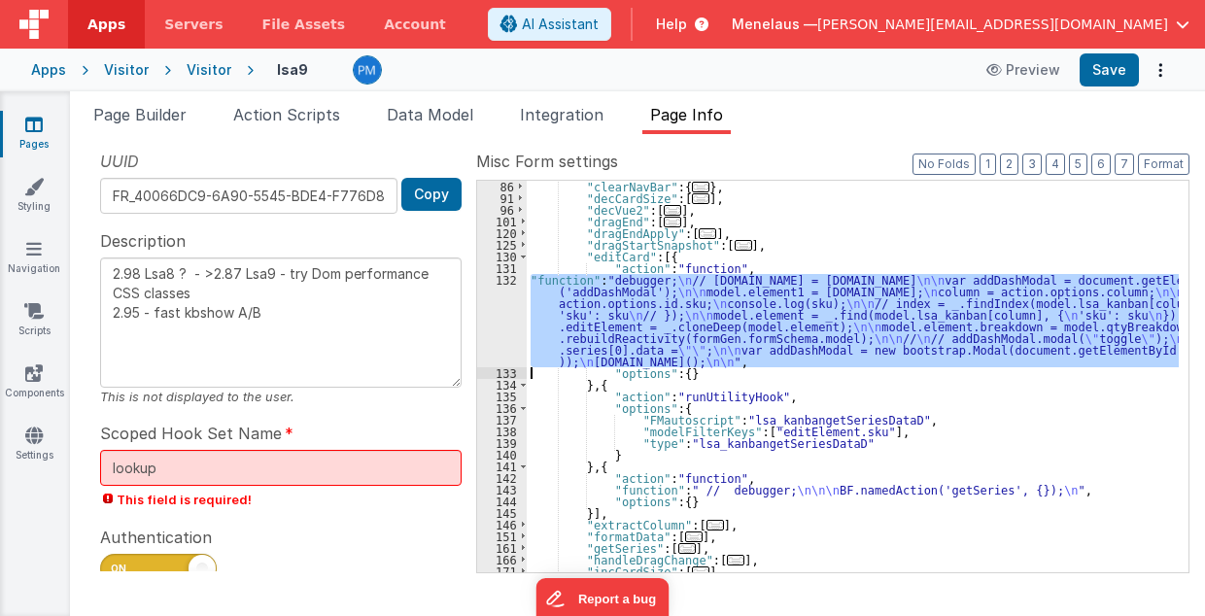
click at [500, 318] on div "132" at bounding box center [502, 320] width 50 height 93
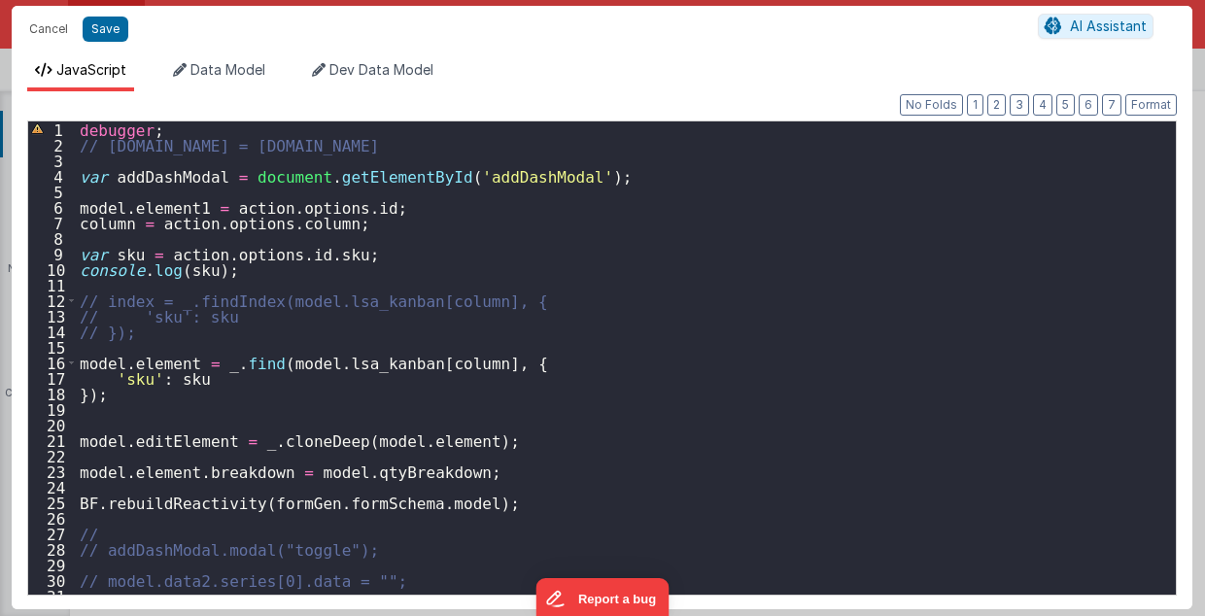
click at [132, 475] on div "debugger ; // action.options.model.id = model.id var addDashModal = document . …" at bounding box center [621, 373] width 1091 height 504
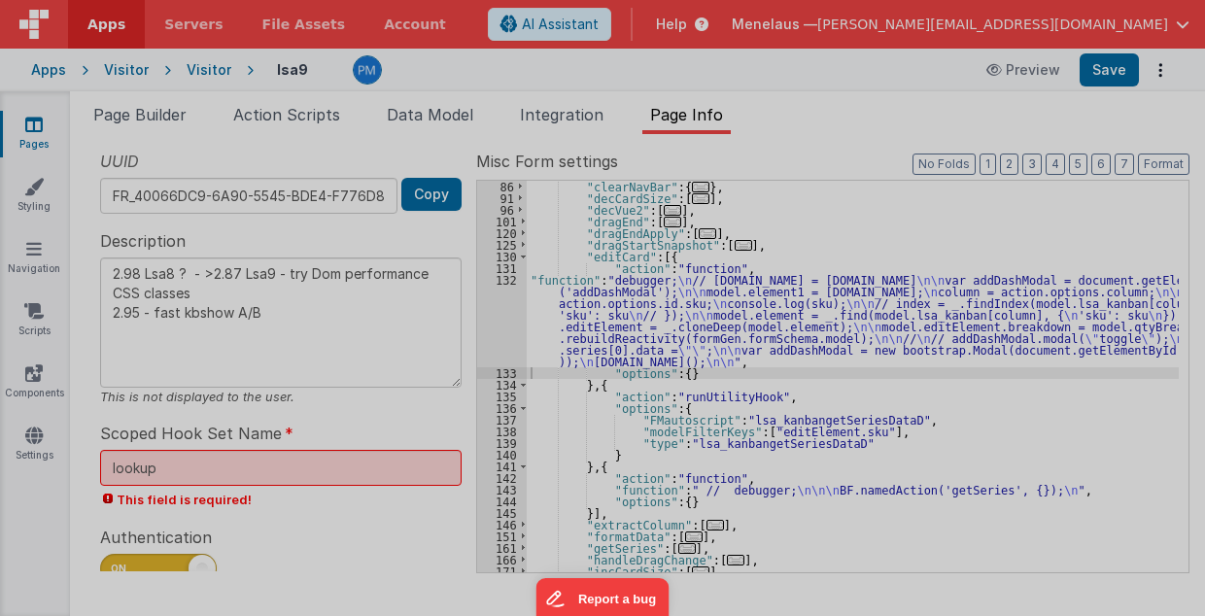
type textarea "2.98 Lsa8 ? - >2.87 Lsa9 - try Dom performance CSS classes 2.95 - fast kbshow A…"
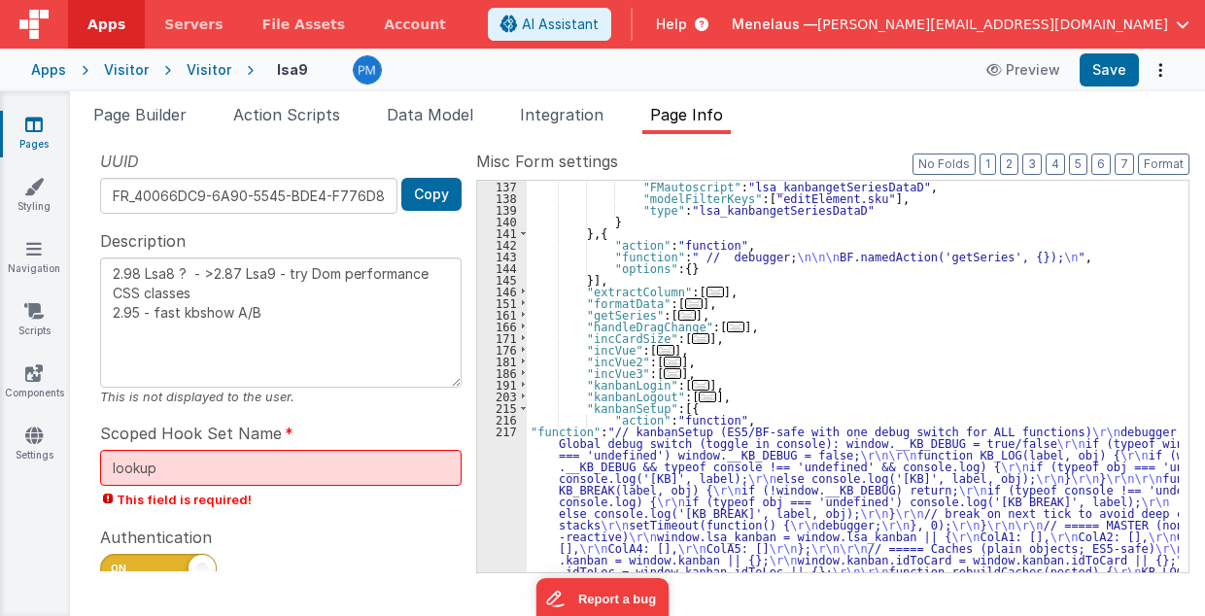
scroll to position [497, 0]
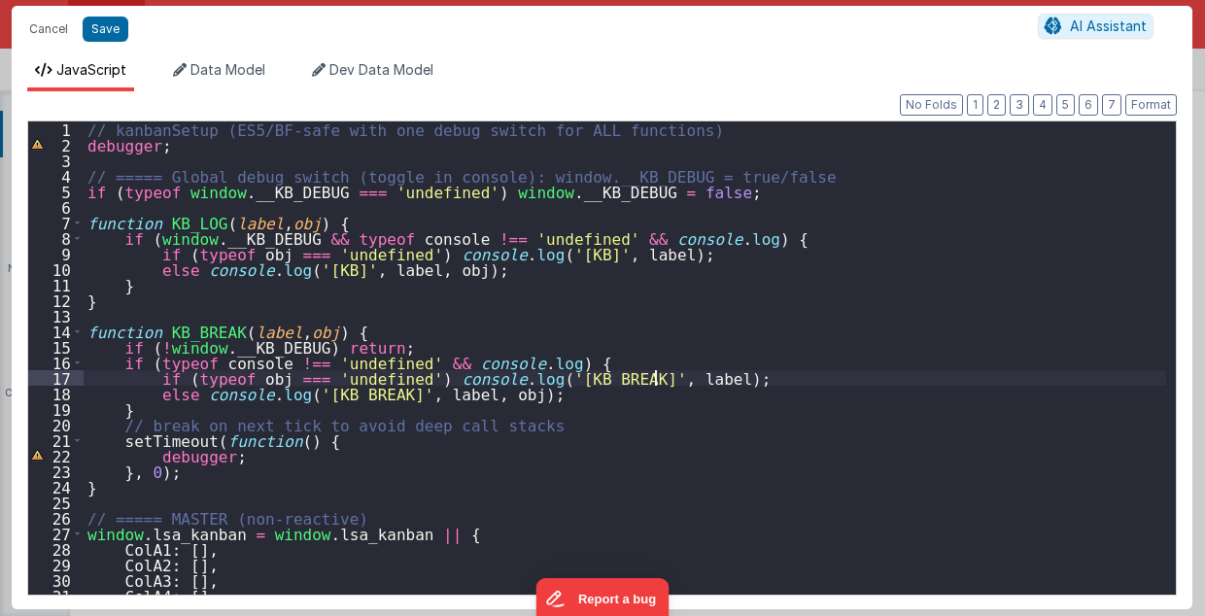
click at [770, 380] on div "// kanbanSetup (ES5/BF-safe with one debug switch for ALL functions) debugger ;…" at bounding box center [625, 373] width 1083 height 505
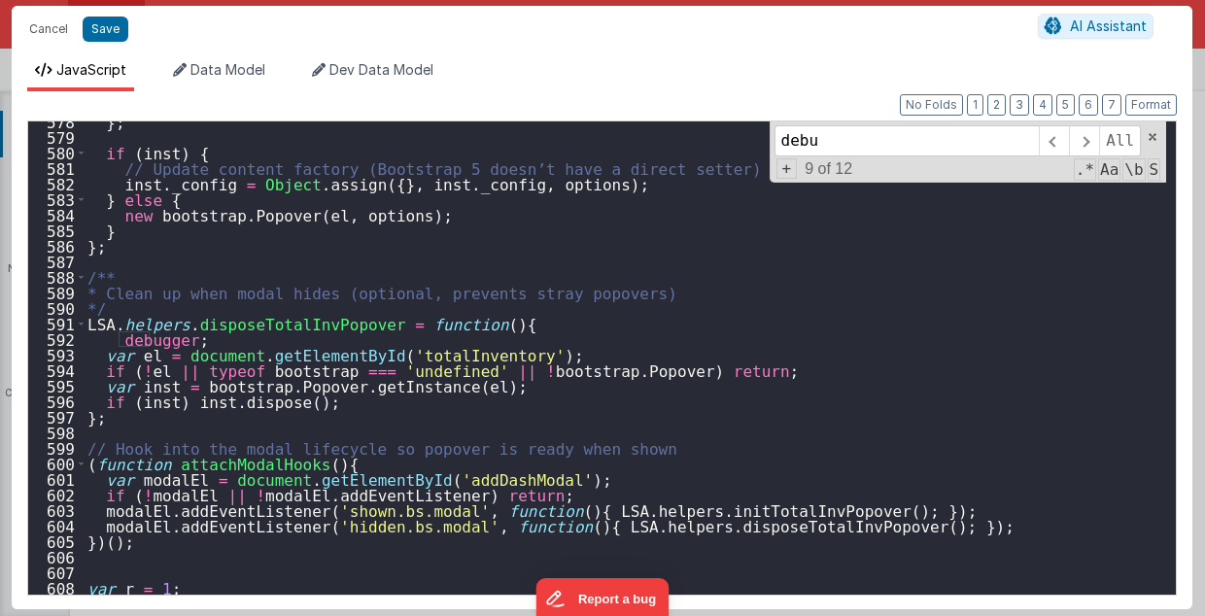
scroll to position [8977, 0]
type input "debu"
click at [84, 341] on div "} ; if ( inst ) { // Update content factory (Bootstrap 5 doesn’t have a direct …" at bounding box center [625, 366] width 1083 height 505
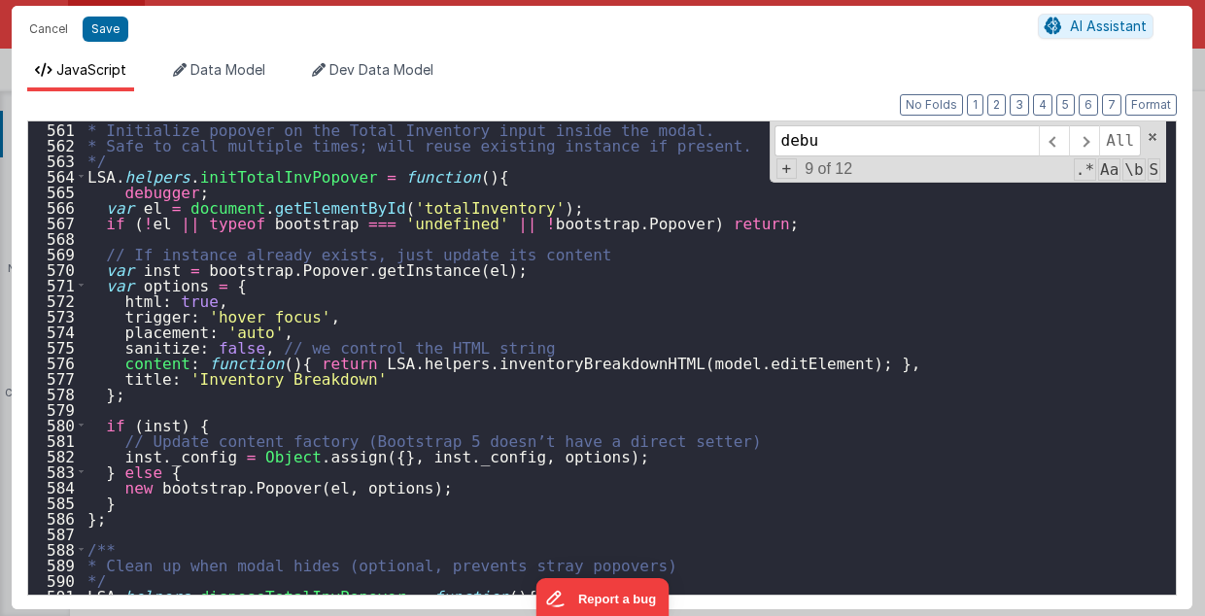
scroll to position [8666, 0]
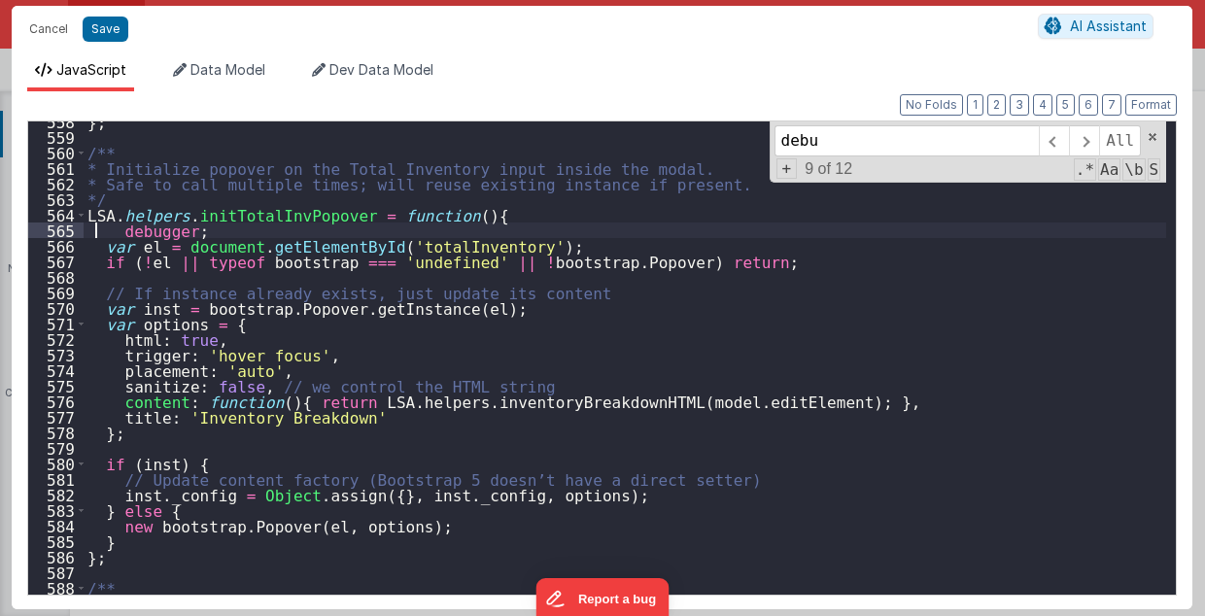
click at [92, 227] on div "} ; /** * Initialize popover on the Total Inventory input inside the modal. * S…" at bounding box center [625, 366] width 1083 height 505
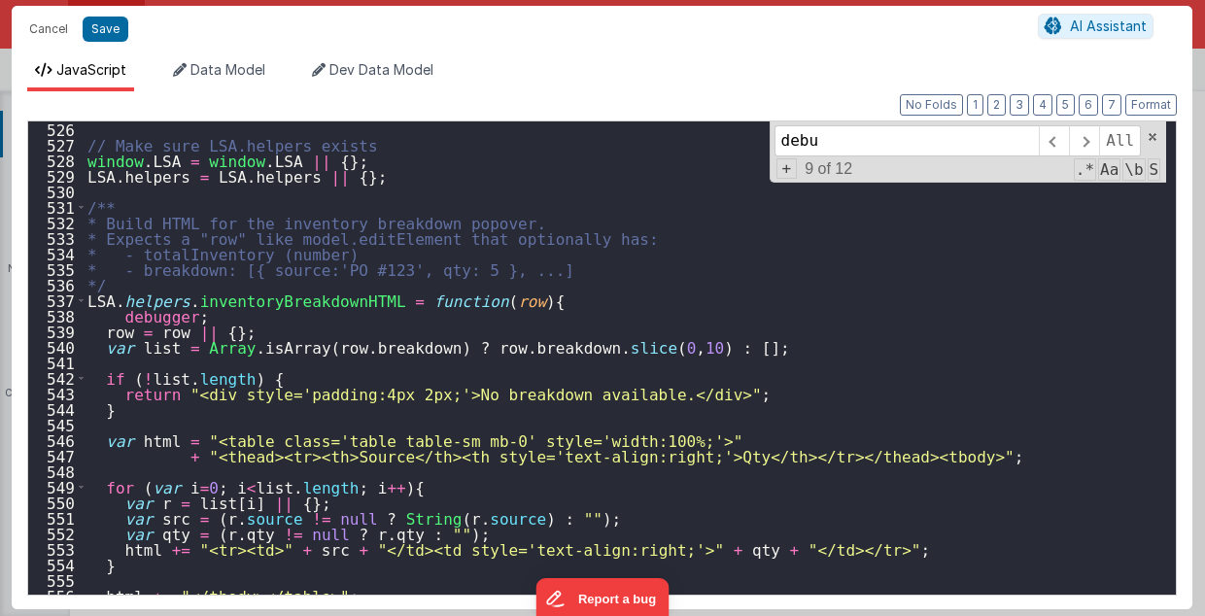
scroll to position [8161, 0]
click at [91, 317] on div "// Make sure LSA.helpers exists window . LSA = window . LSA || { } ; LSA . help…" at bounding box center [625, 373] width 1083 height 505
type textarea "2.98 Lsa8 ? - >2.87 Lsa9 - try Dom performance CSS classes 2.95 - fast kbshow A…"
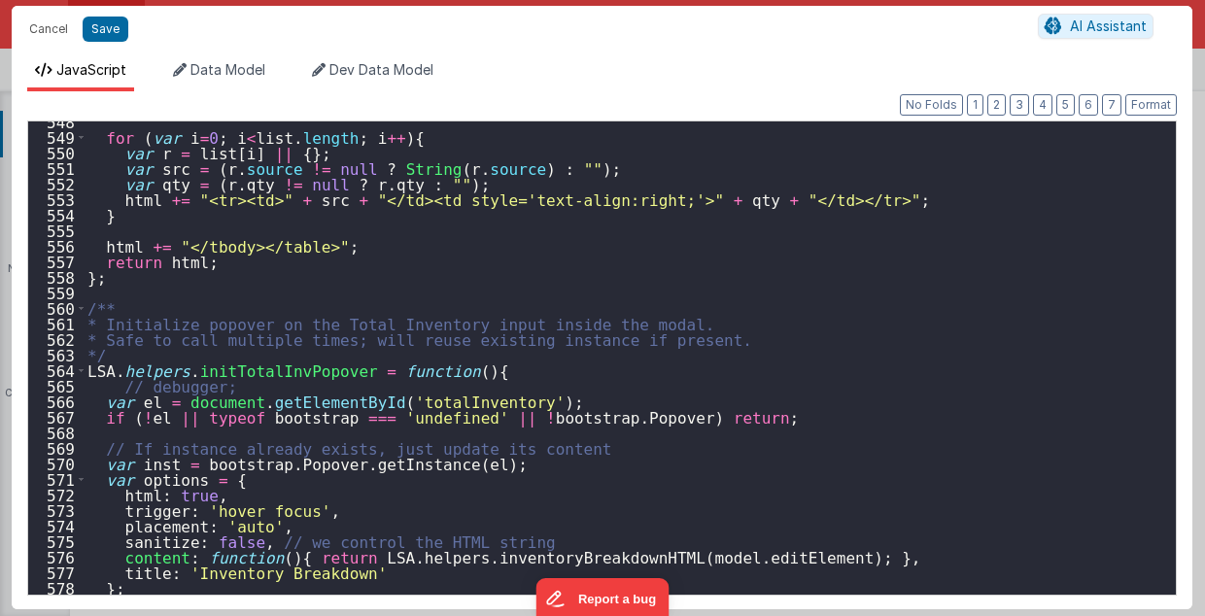
scroll to position [8510, 0]
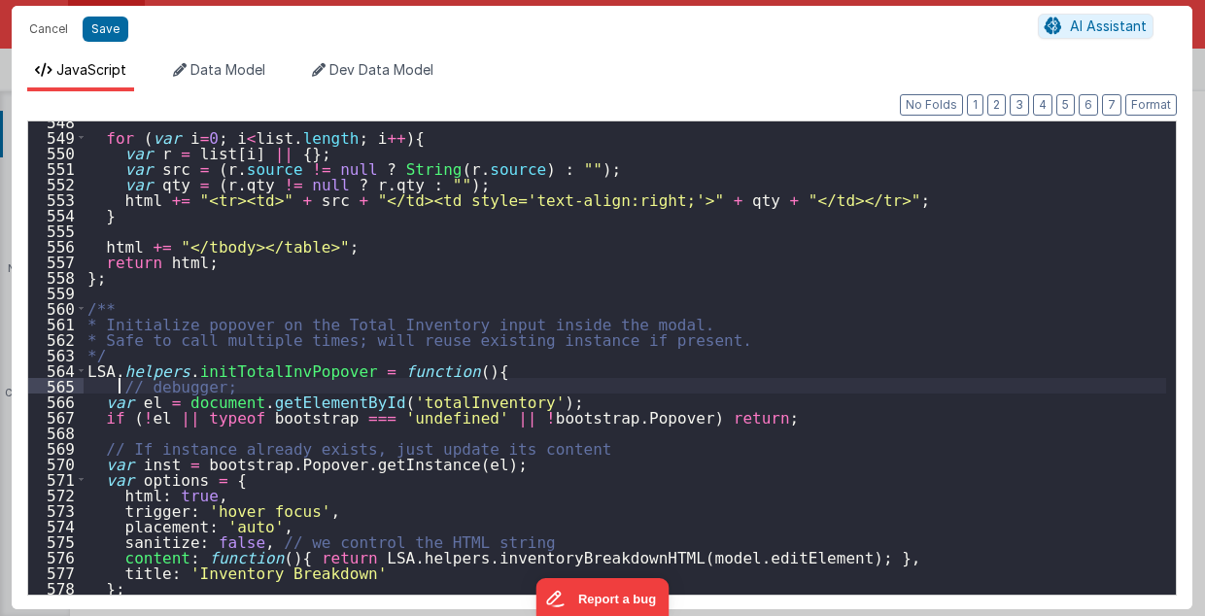
click at [115, 385] on div "for ( var i = 0 ; i < list . length ; i ++ ) { var r = list [ i ] || { } ; var …" at bounding box center [625, 366] width 1083 height 505
click at [58, 29] on button "Cancel" at bounding box center [48, 29] width 58 height 27
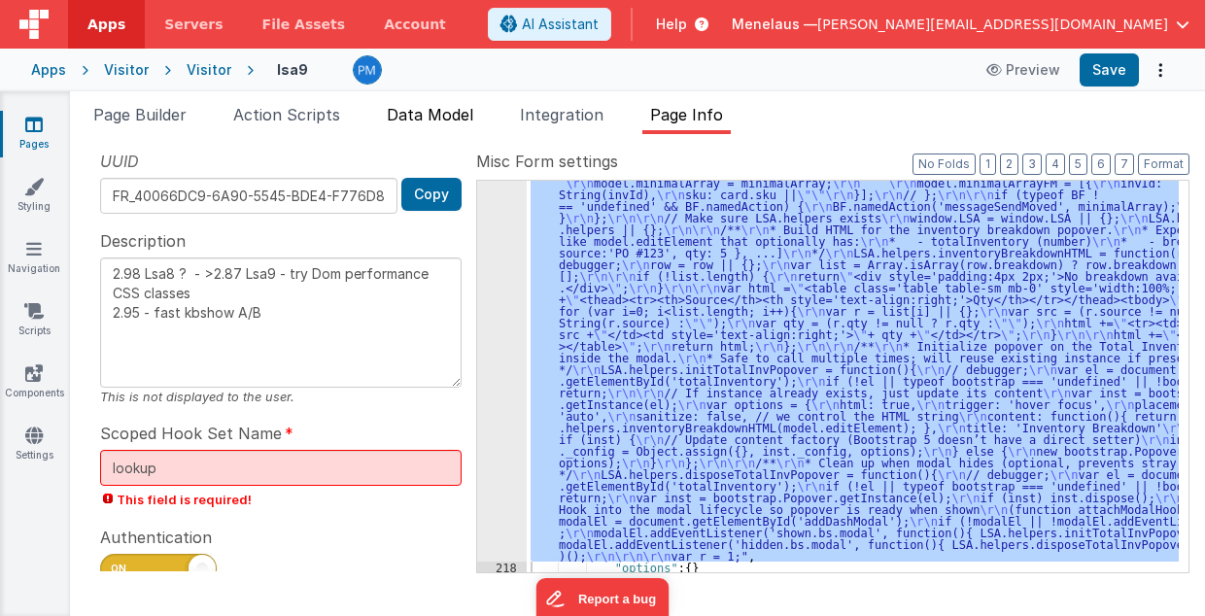
click at [437, 109] on span "Data Model" at bounding box center [430, 114] width 86 height 19
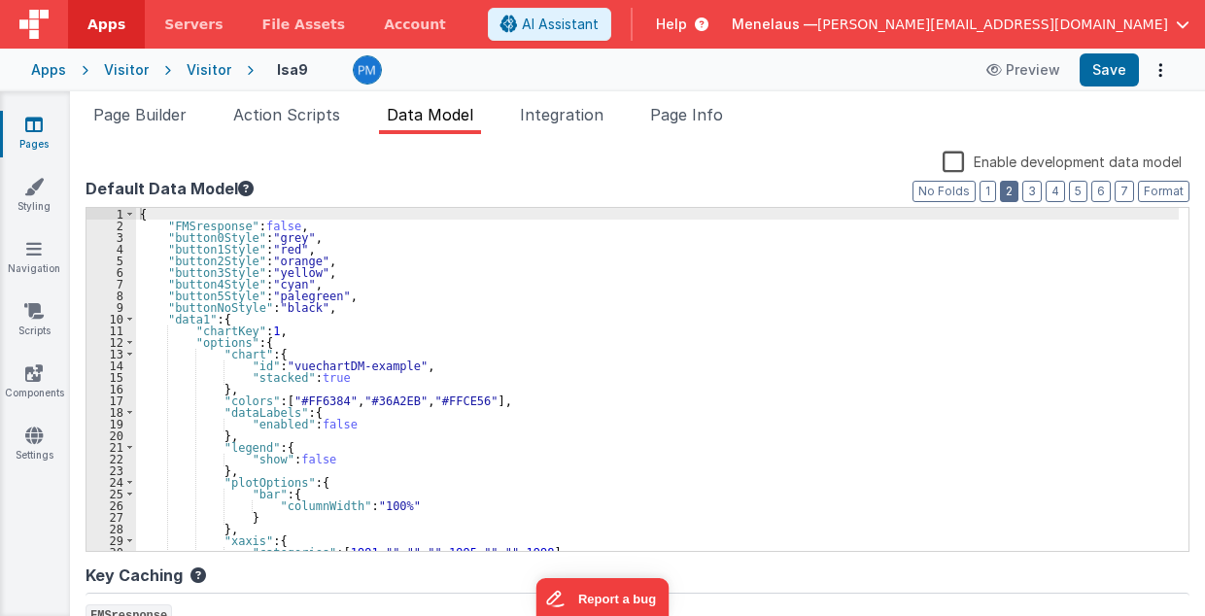
click at [1010, 192] on button "2" at bounding box center [1009, 191] width 18 height 21
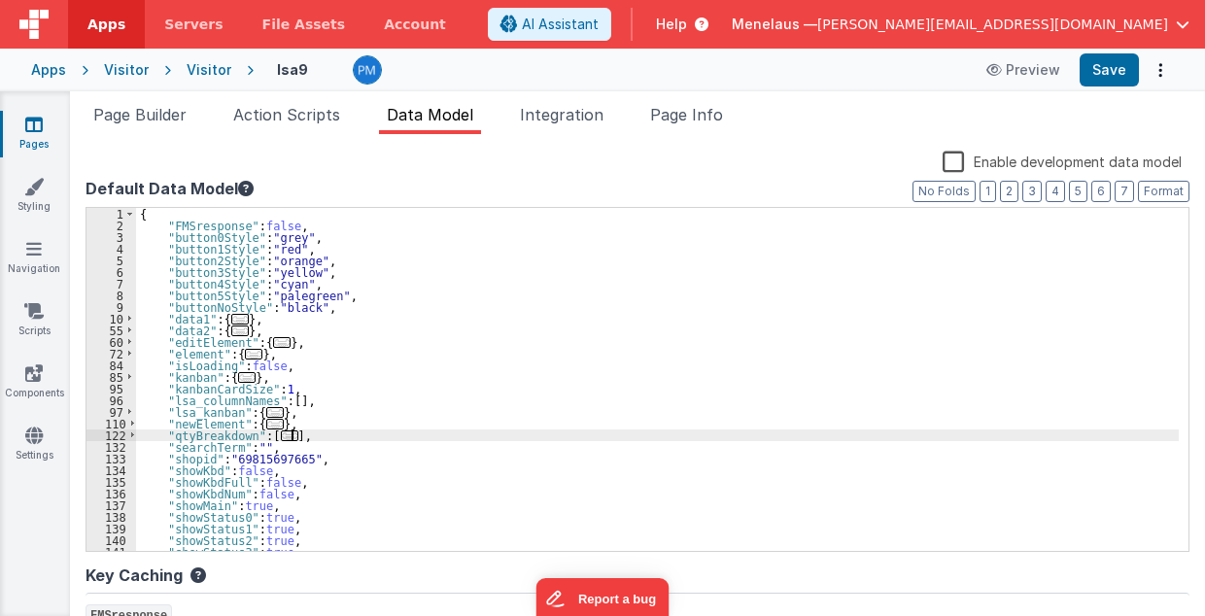
click at [293, 435] on div "{ "FMSresponse" : false , "button0Style" : "grey" , "button1Style" : "red" , "b…" at bounding box center [657, 391] width 1042 height 367
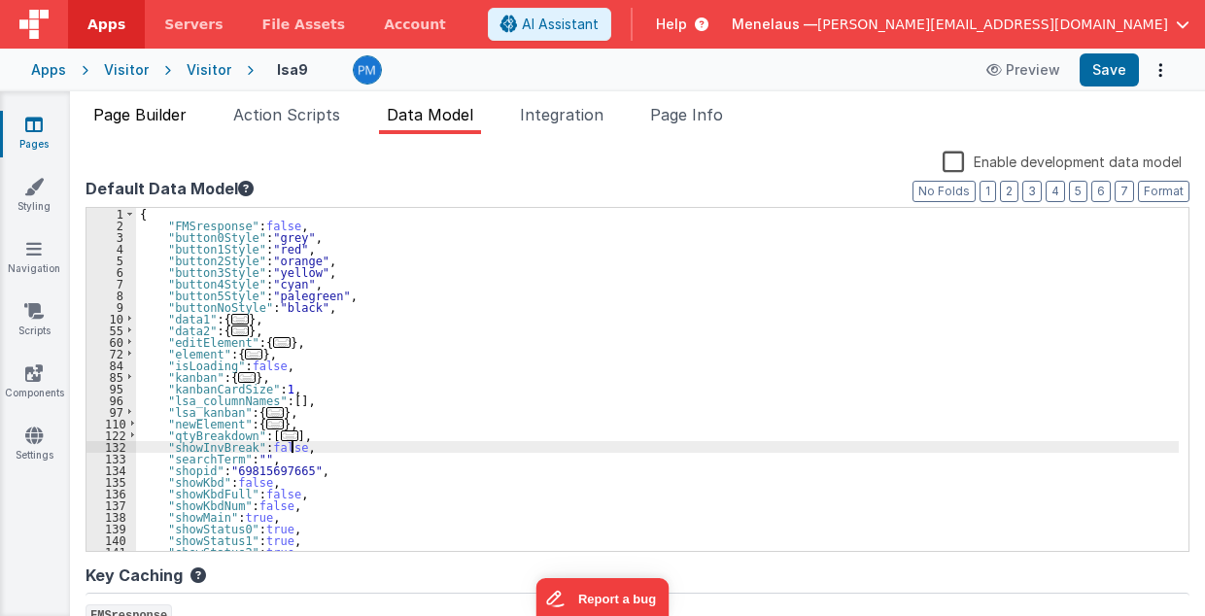
click at [171, 115] on span "Page Builder" at bounding box center [139, 114] width 93 height 19
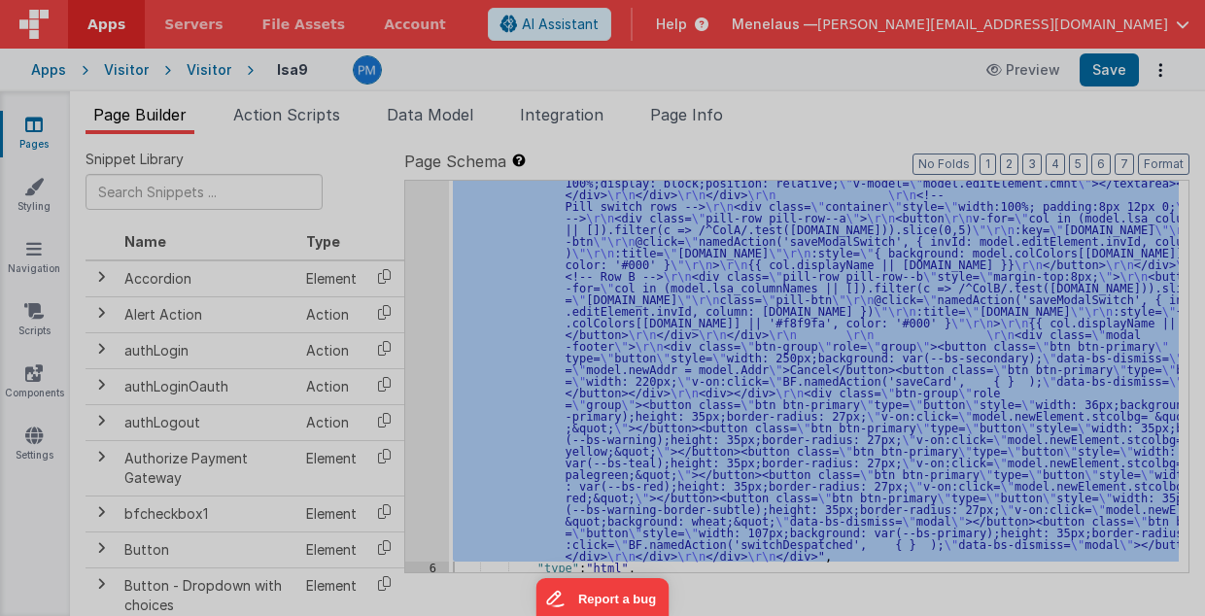
scroll to position [447, 0]
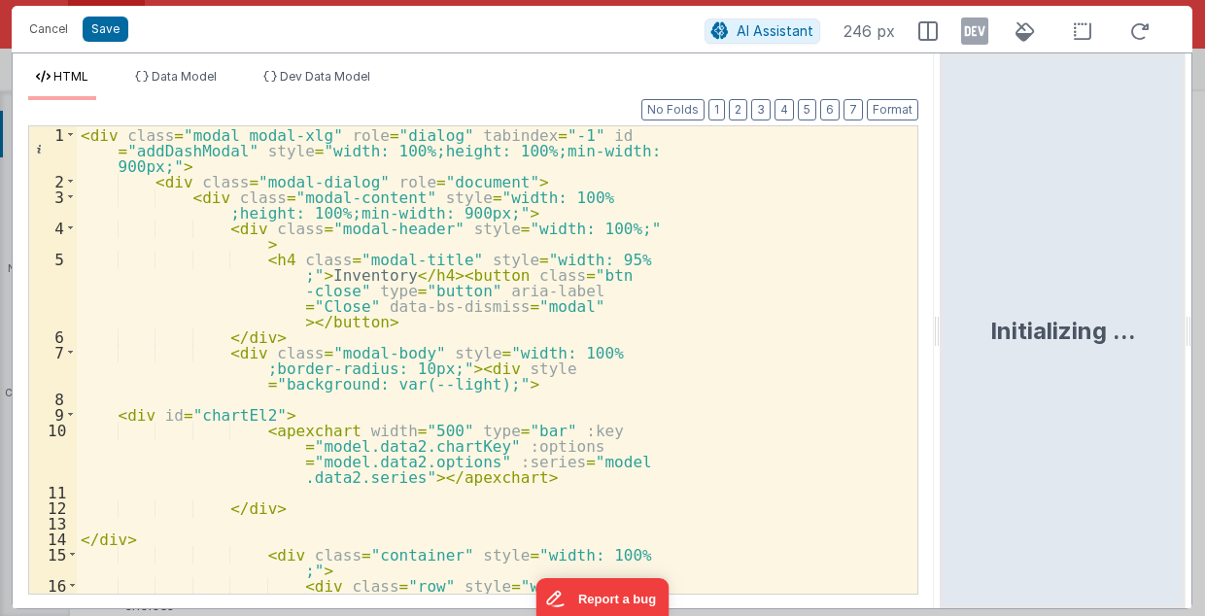
drag, startPoint x: 598, startPoint y: 335, endPoint x: 942, endPoint y: 319, distance: 344.3
click at [942, 319] on html "Cancel Save AI Assistant 246 px HTML Data Model Dev Data Model Format 7 6 5 4 3…" at bounding box center [602, 308] width 1205 height 616
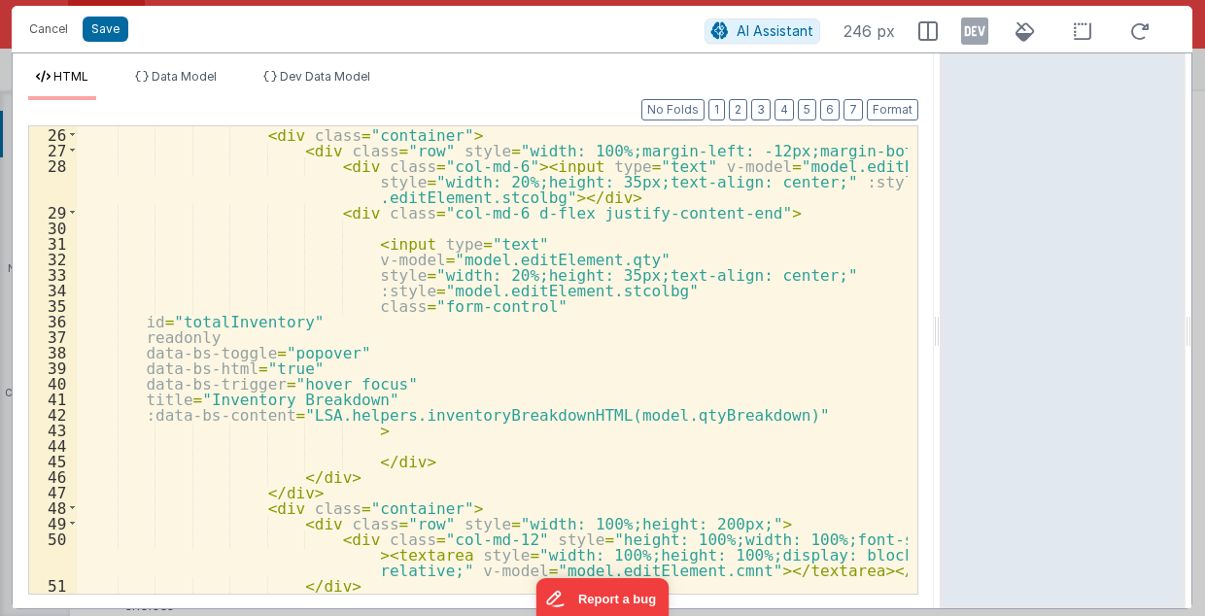
scroll to position [544, 0]
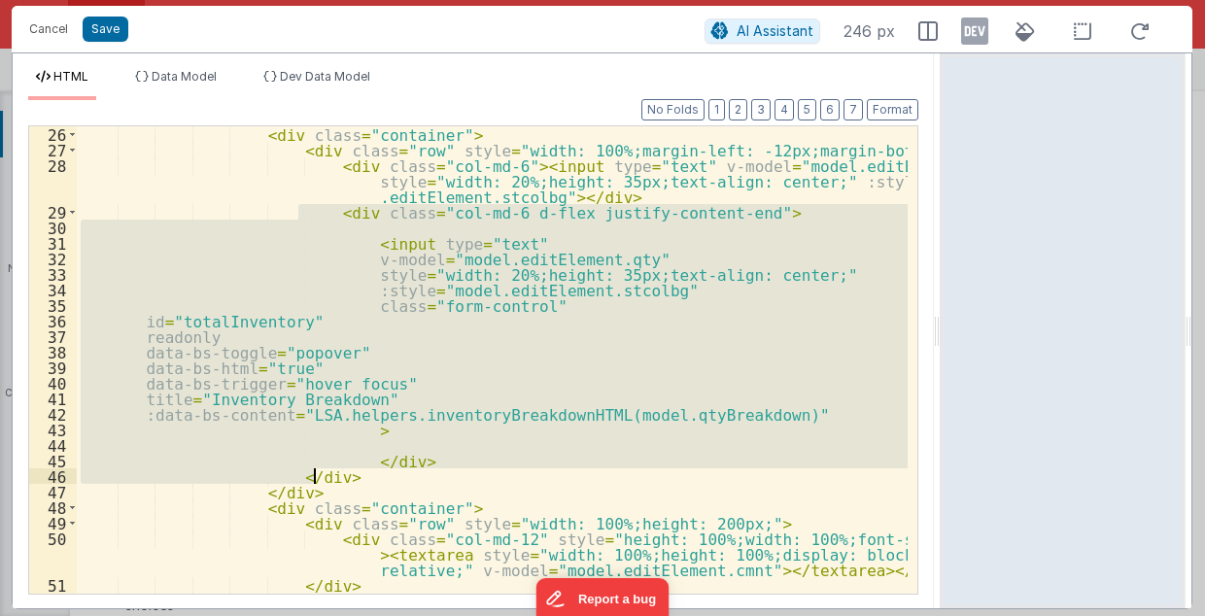
drag, startPoint x: 298, startPoint y: 209, endPoint x: 319, endPoint y: 478, distance: 269.9
click at [319, 478] on div "< div class = "container" > < div class = "row" style = "width: 100%;margin-lef…" at bounding box center [493, 376] width 832 height 500
click at [320, 474] on div "< div class = "container" > < div class = "row" style = "width: 100%;margin-lef…" at bounding box center [492, 359] width 831 height 467
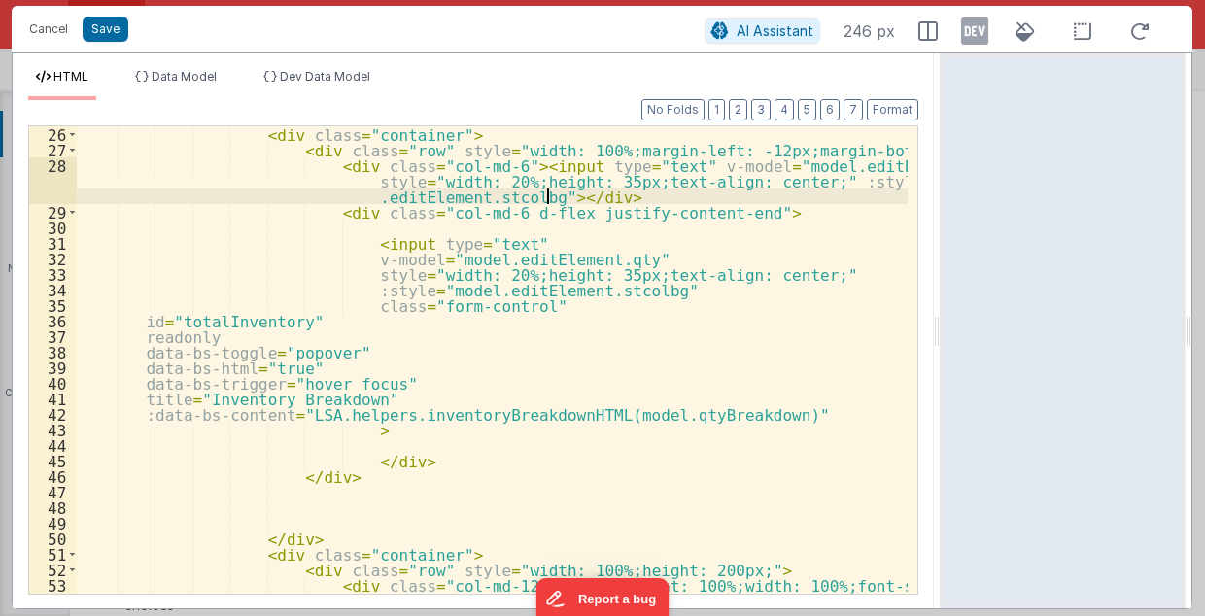
click at [552, 201] on div "< div class = "container" > < div class = "row" style = "width: 100%;margin-lef…" at bounding box center [493, 391] width 832 height 531
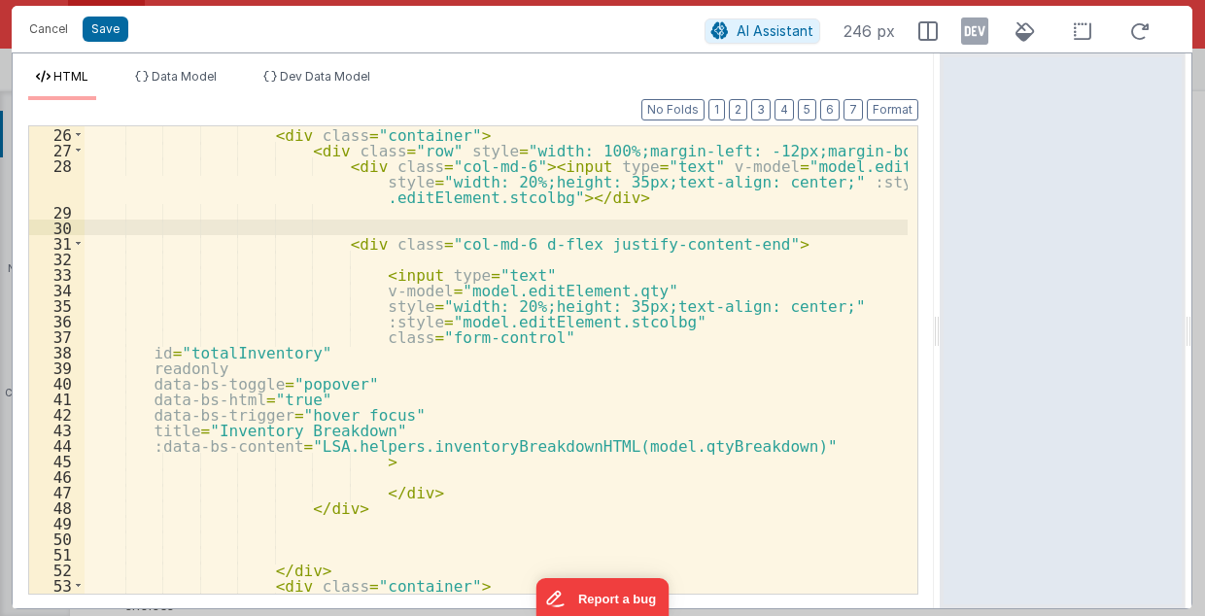
click at [283, 550] on div "< div class = "container" > < div class = "row" style = "width: 100%;margin-lef…" at bounding box center [497, 391] width 824 height 531
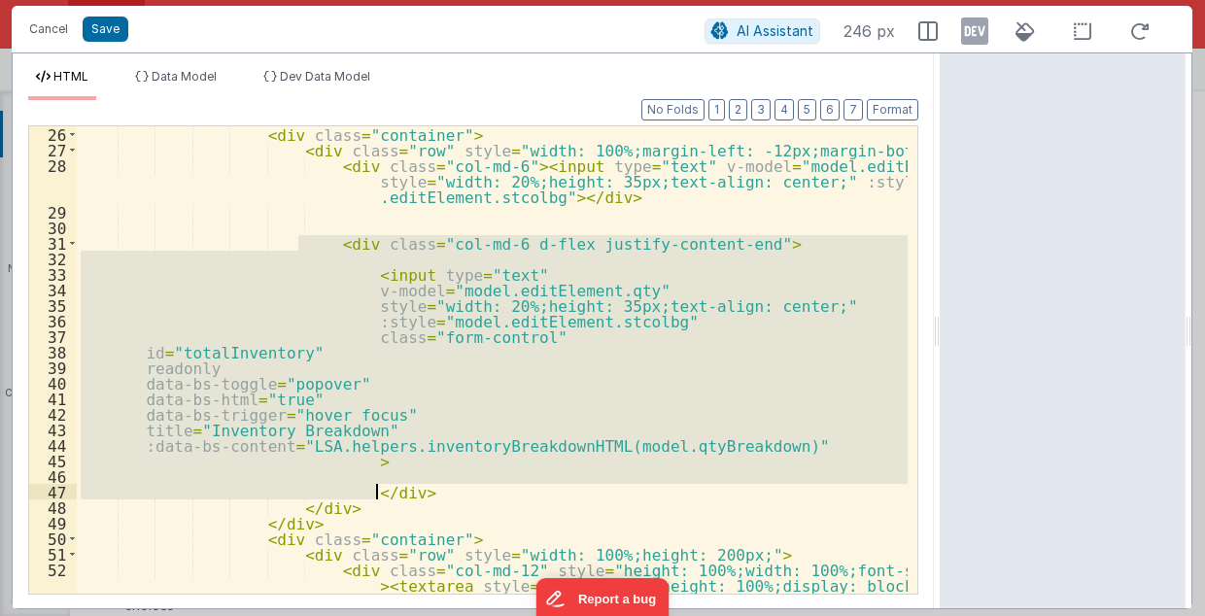
drag, startPoint x: 298, startPoint y: 241, endPoint x: 382, endPoint y: 489, distance: 261.4
click at [382, 489] on div "< div class = "container" > < div class = "row" style = "width: 100%;margin-lef…" at bounding box center [493, 376] width 832 height 500
paste textarea
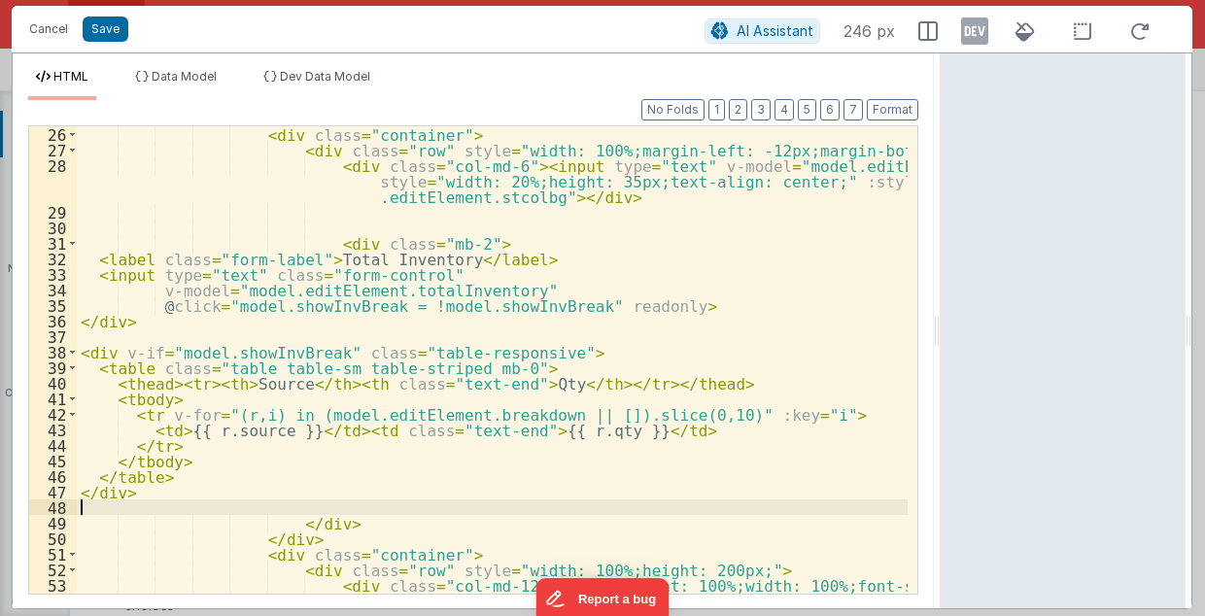
click at [404, 291] on div "< div class = "container" > < div class = "row" style = "width: 100%;margin-lef…" at bounding box center [493, 391] width 832 height 531
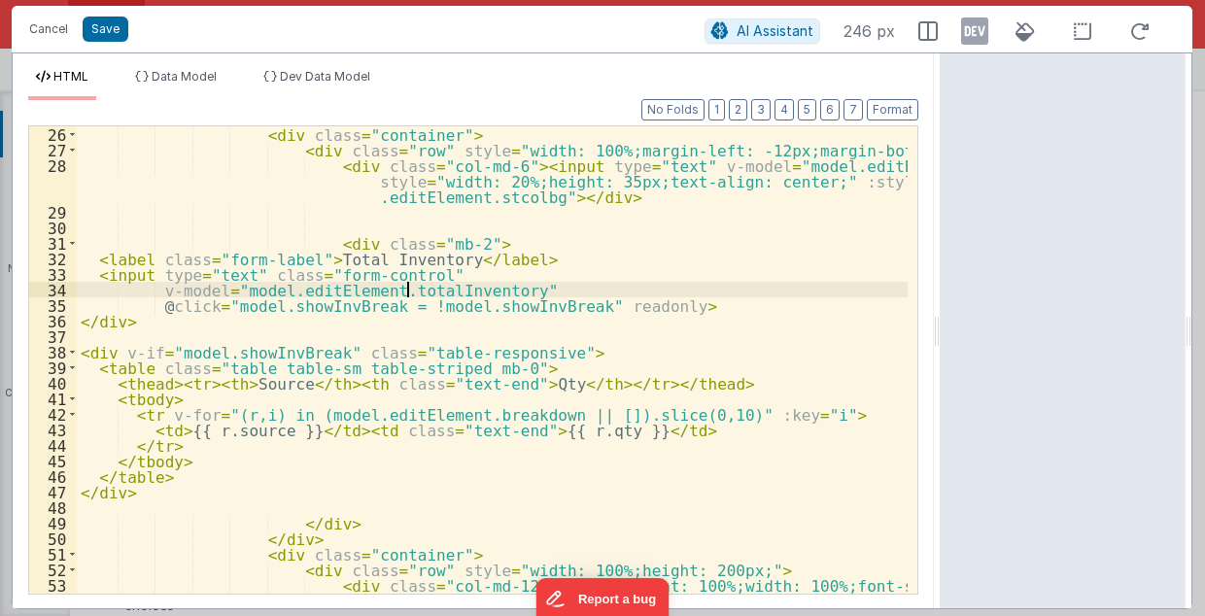
click at [404, 291] on div "< div class = "container" > < div class = "row" style = "width: 100%;margin-lef…" at bounding box center [493, 391] width 832 height 531
click at [101, 32] on button "Save" at bounding box center [106, 29] width 46 height 25
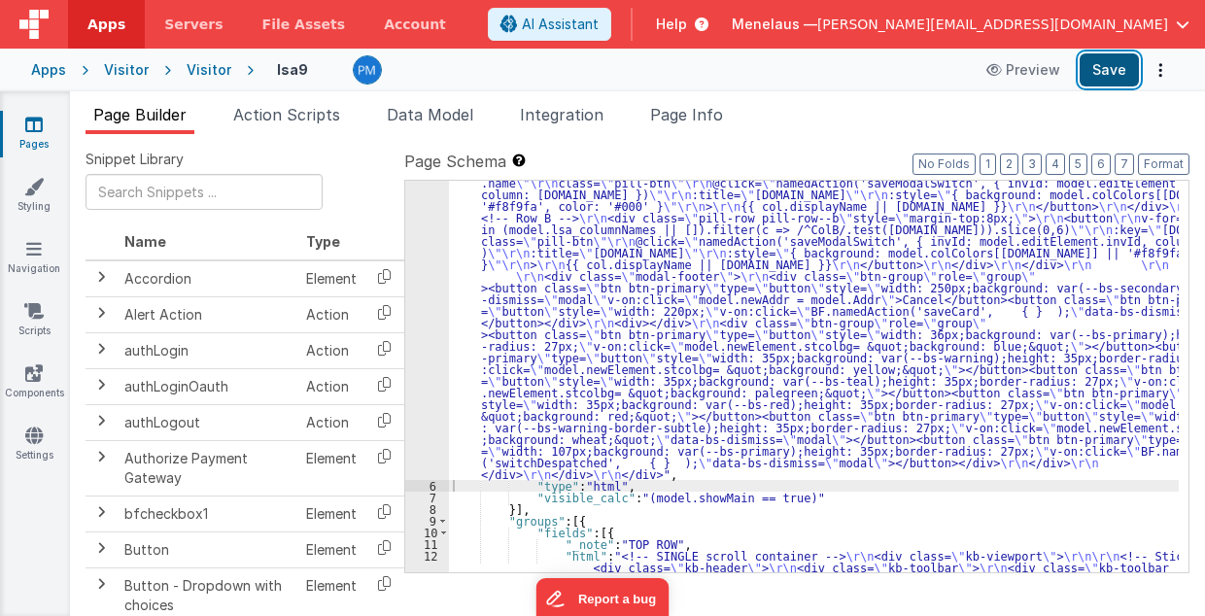
click at [1108, 65] on button "Save" at bounding box center [1108, 69] width 59 height 33
drag, startPoint x: 626, startPoint y: 313, endPoint x: 566, endPoint y: 313, distance: 59.3
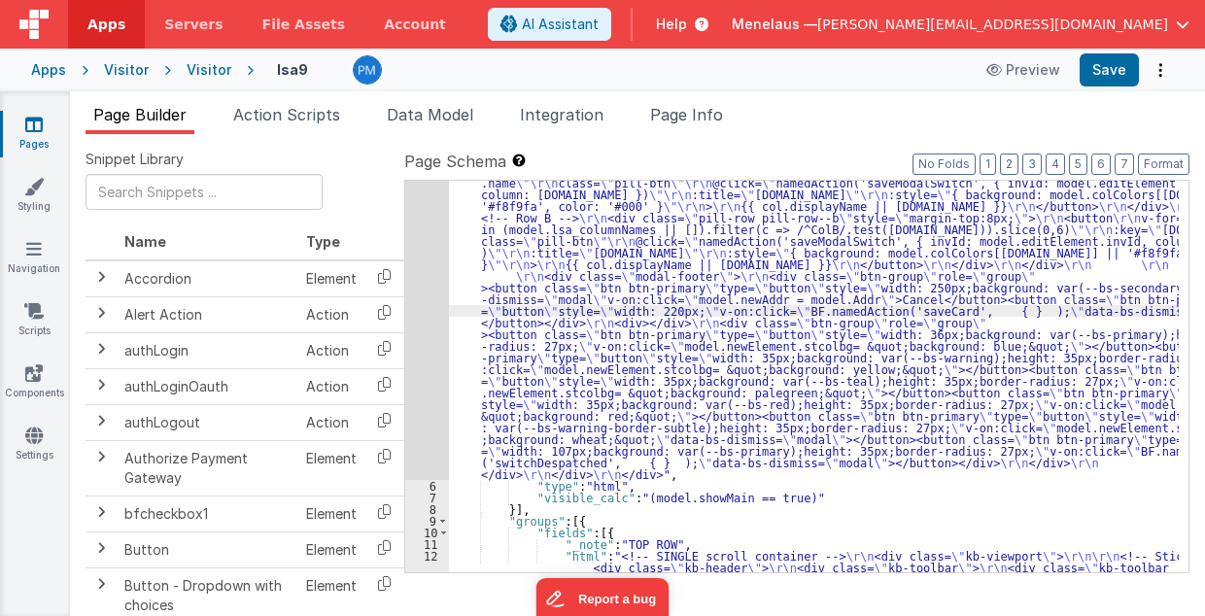
click at [426, 294] on div "5" at bounding box center [427, 129] width 44 height 699
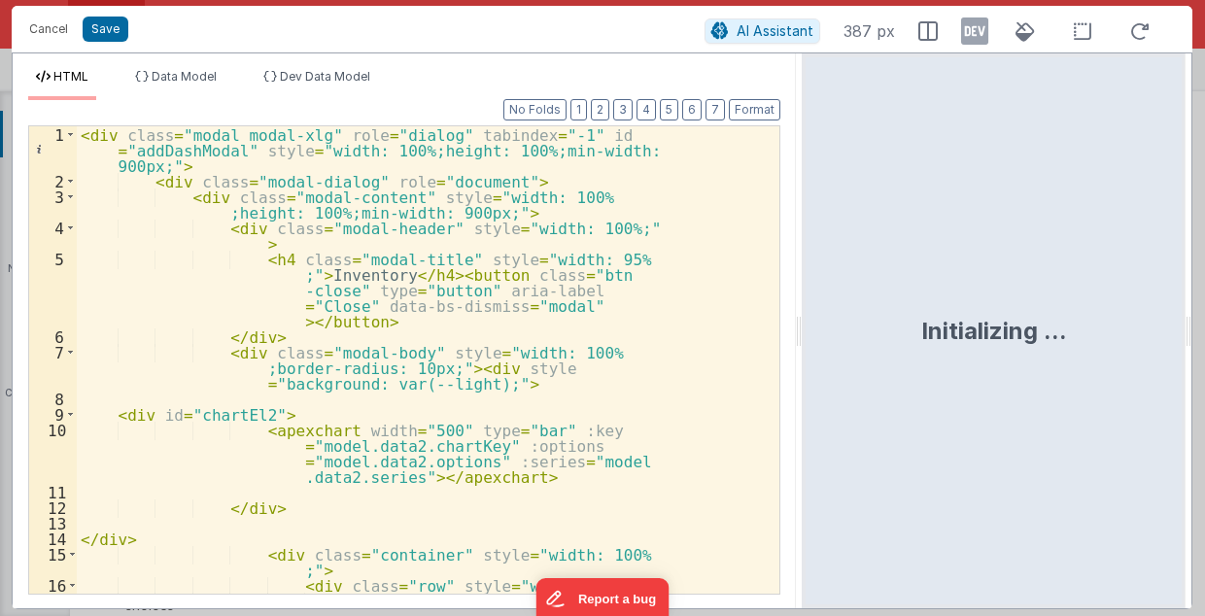
drag, startPoint x: 599, startPoint y: 342, endPoint x: 808, endPoint y: 343, distance: 208.9
click at [808, 343] on html "Cancel Save AI Assistant 387 px HTML Data Model Dev Data Model Format 7 6 5 4 3…" at bounding box center [602, 308] width 1205 height 616
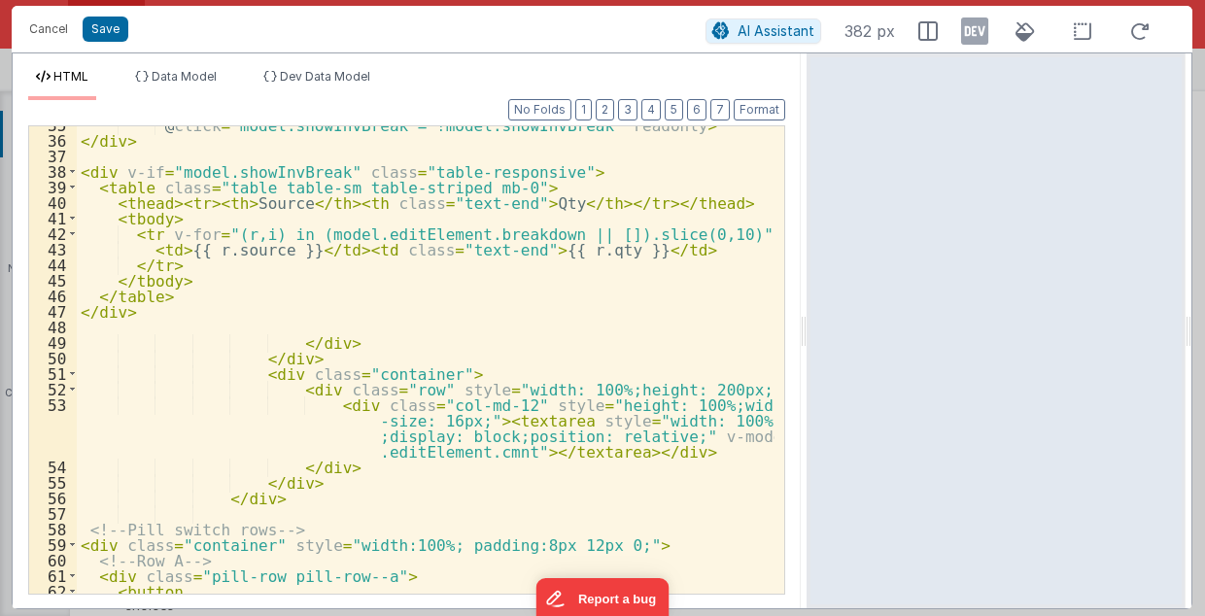
scroll to position [835, 0]
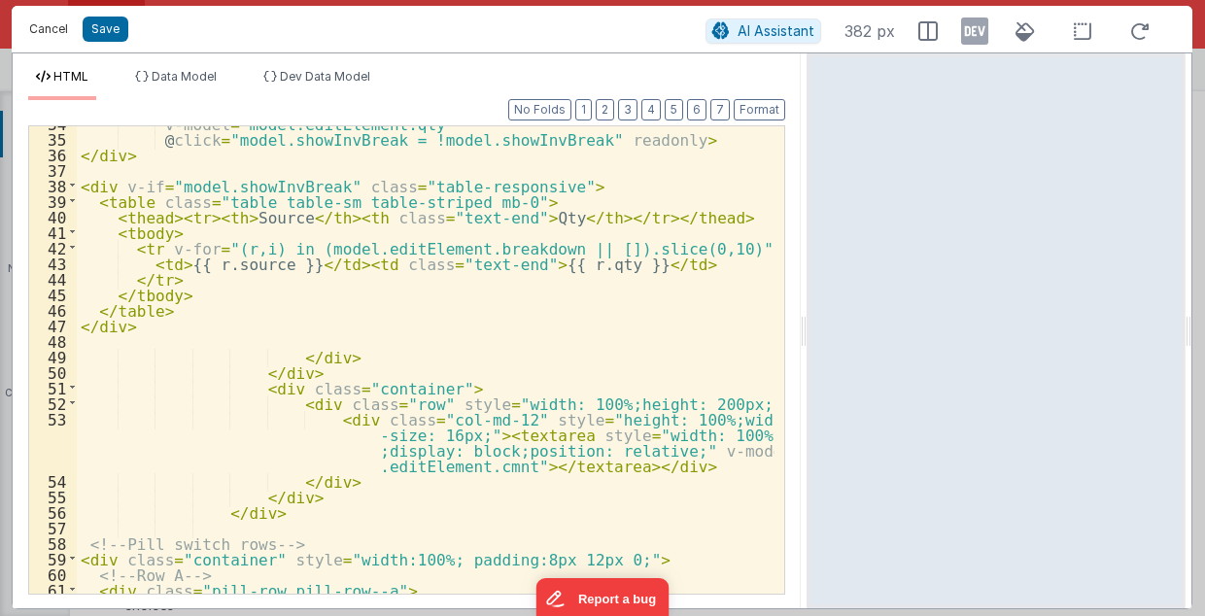
click at [53, 25] on button "Cancel" at bounding box center [48, 29] width 58 height 27
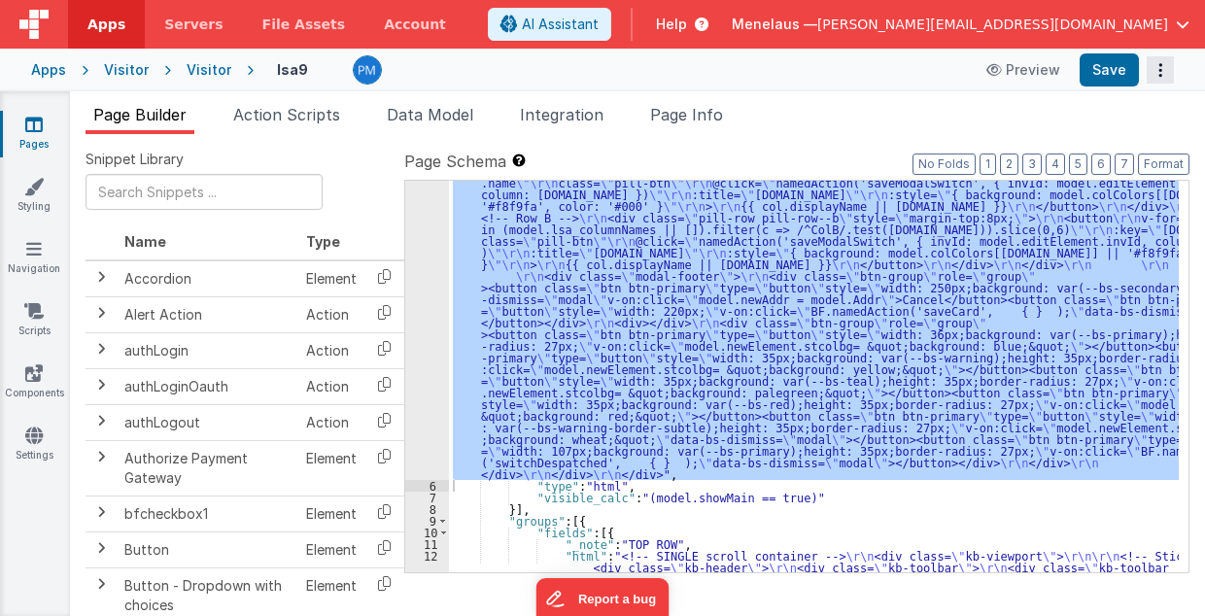
click at [1160, 71] on icon "Options" at bounding box center [1159, 70] width 27 height 1
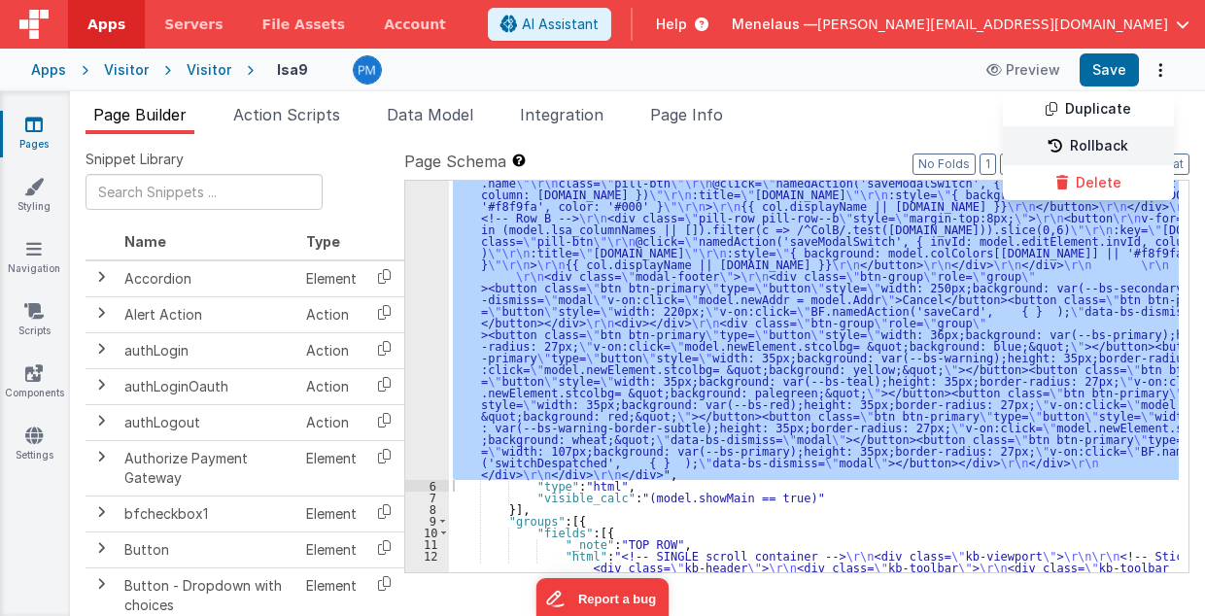
click at [1133, 141] on link "Rollback" at bounding box center [1088, 146] width 171 height 37
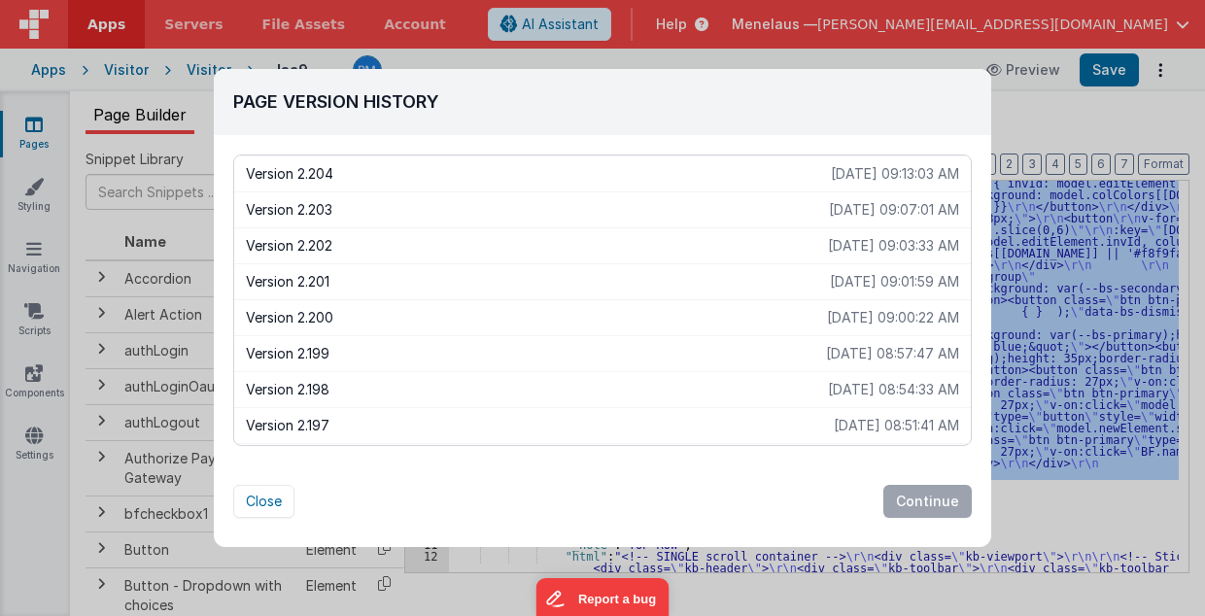
click at [309, 191] on div "Version 2.203 2025-08-20 09:07:01 AM" at bounding box center [602, 209] width 736 height 36
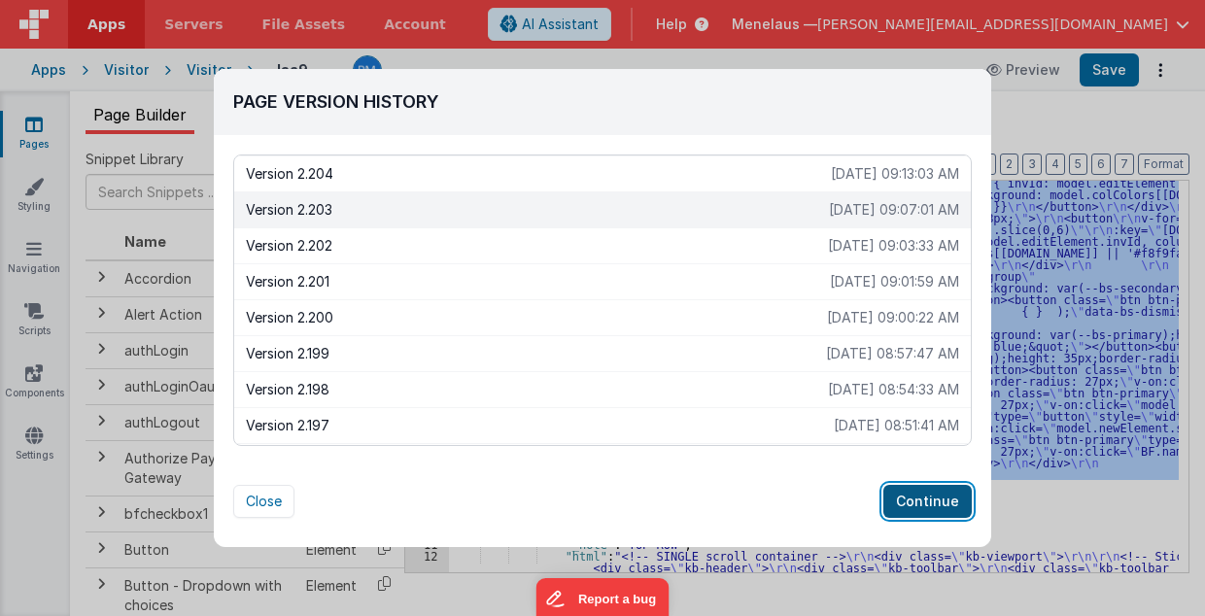
click at [929, 503] on button "Continue" at bounding box center [927, 501] width 88 height 33
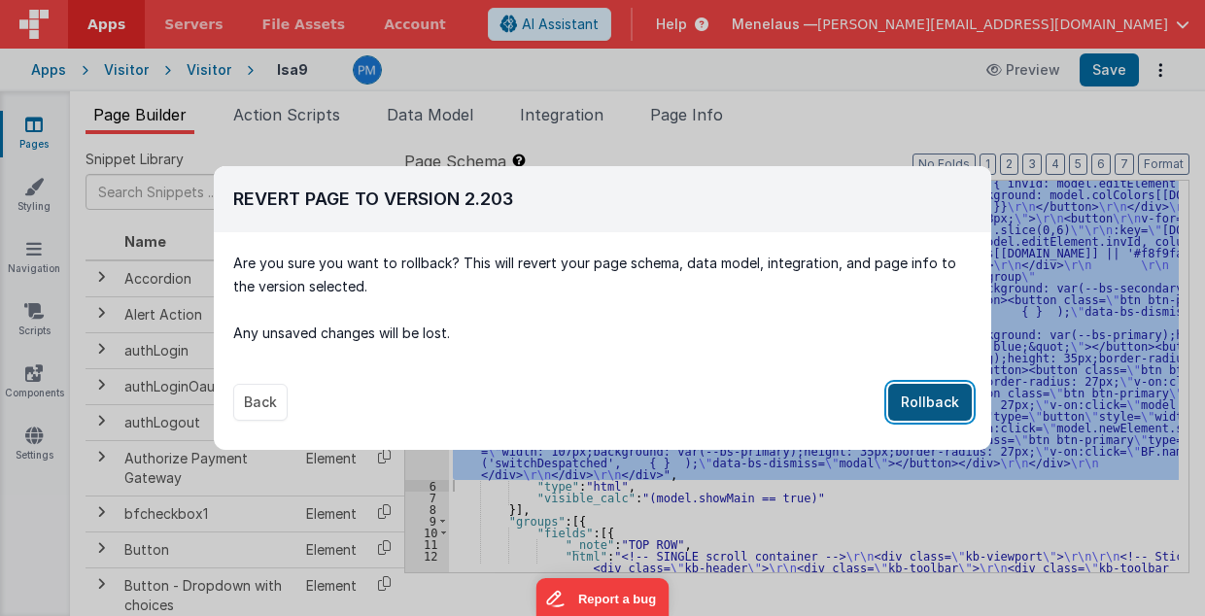
click at [934, 397] on button "Rollback" at bounding box center [930, 402] width 84 height 37
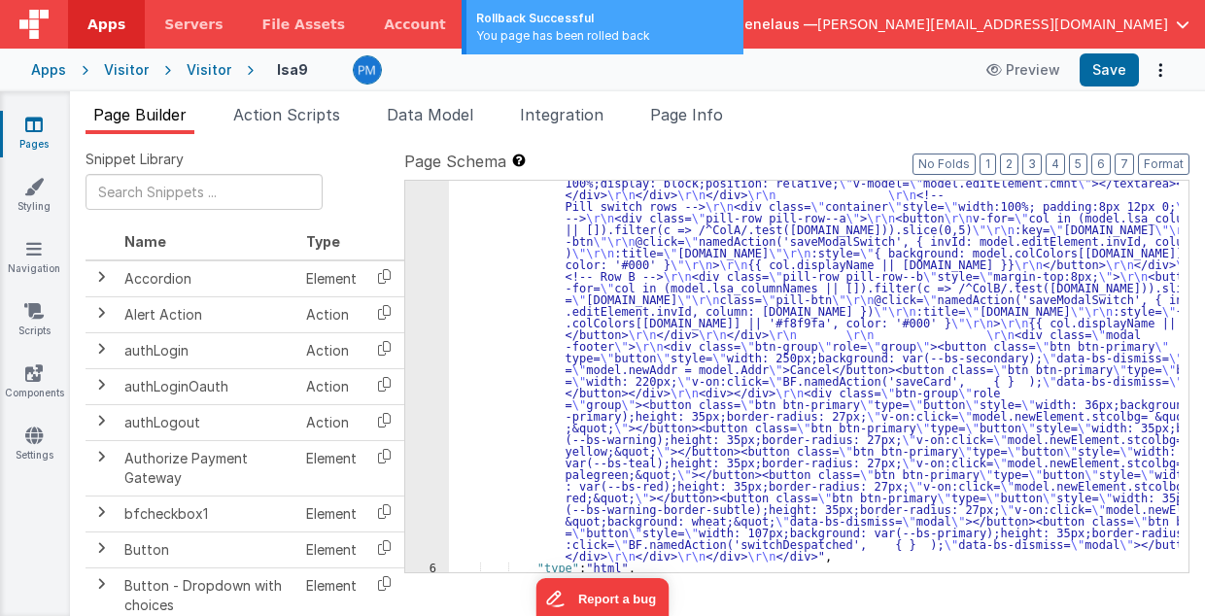
click at [847, 140] on div "Snippet Library Name Type Accordion Element Alert Action Action authLogin Actio…" at bounding box center [637, 390] width 1135 height 513
click at [666, 340] on div ""html" : "<div class= \" modal modal-xlg \" role= \" dialog \" tabindex= \" -1 …" at bounding box center [814, 372] width 731 height 1185
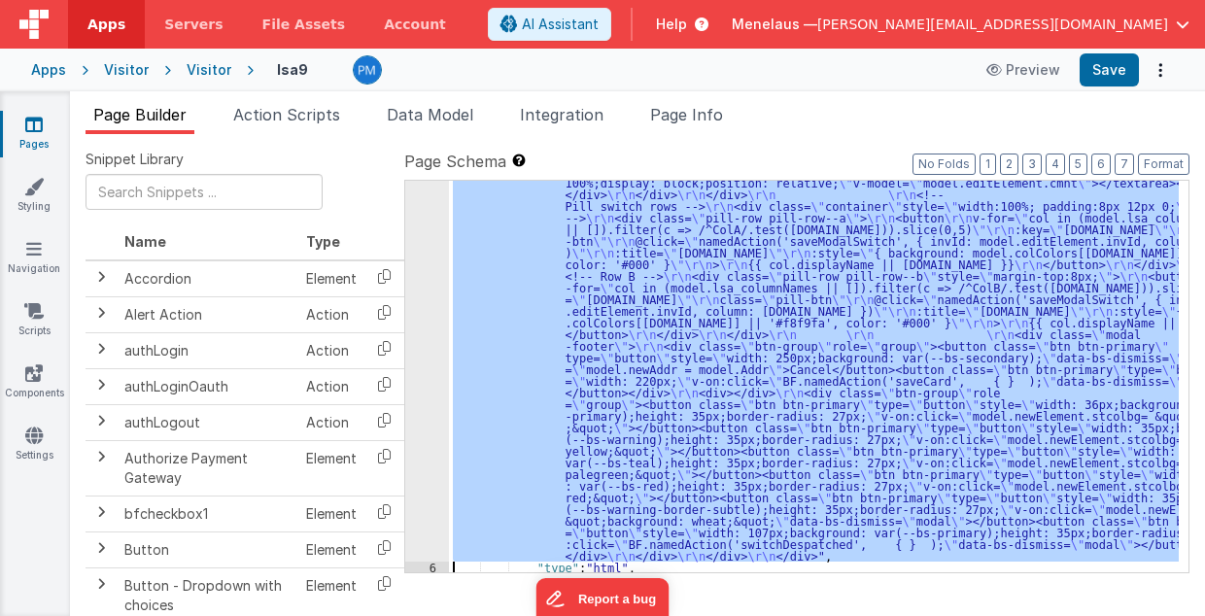
click at [422, 358] on div "5" at bounding box center [427, 170] width 44 height 781
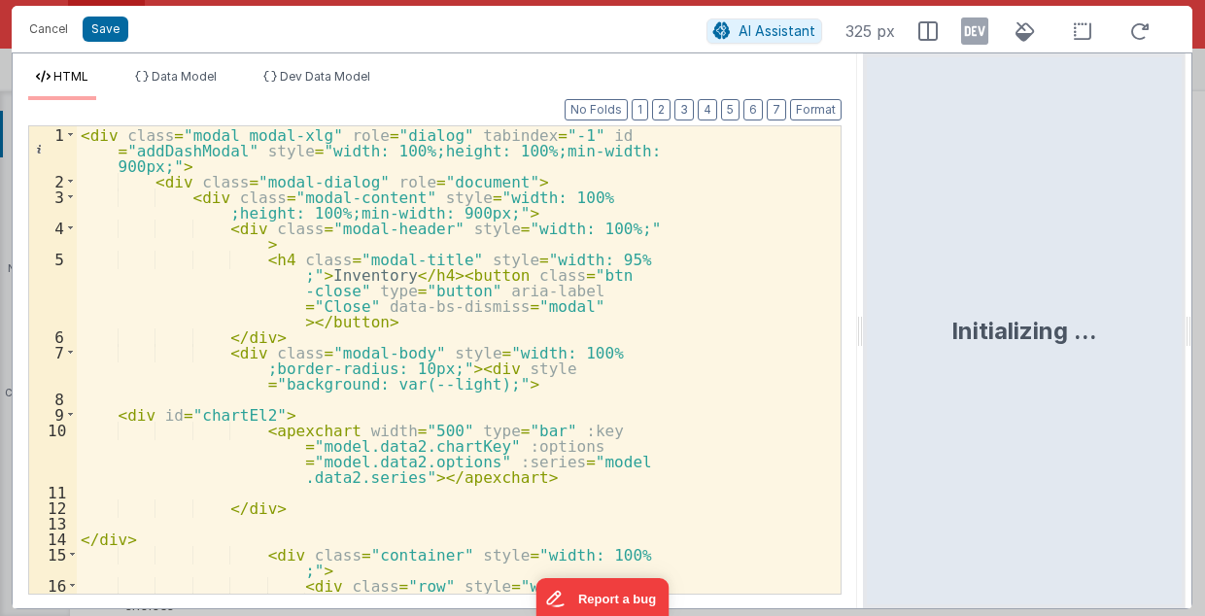
drag, startPoint x: 597, startPoint y: 333, endPoint x: 865, endPoint y: 330, distance: 267.2
click at [865, 330] on html "Cancel Save AI Assistant 325 px HTML Data Model Dev Data Model Format 7 6 5 4 3…" at bounding box center [602, 308] width 1205 height 616
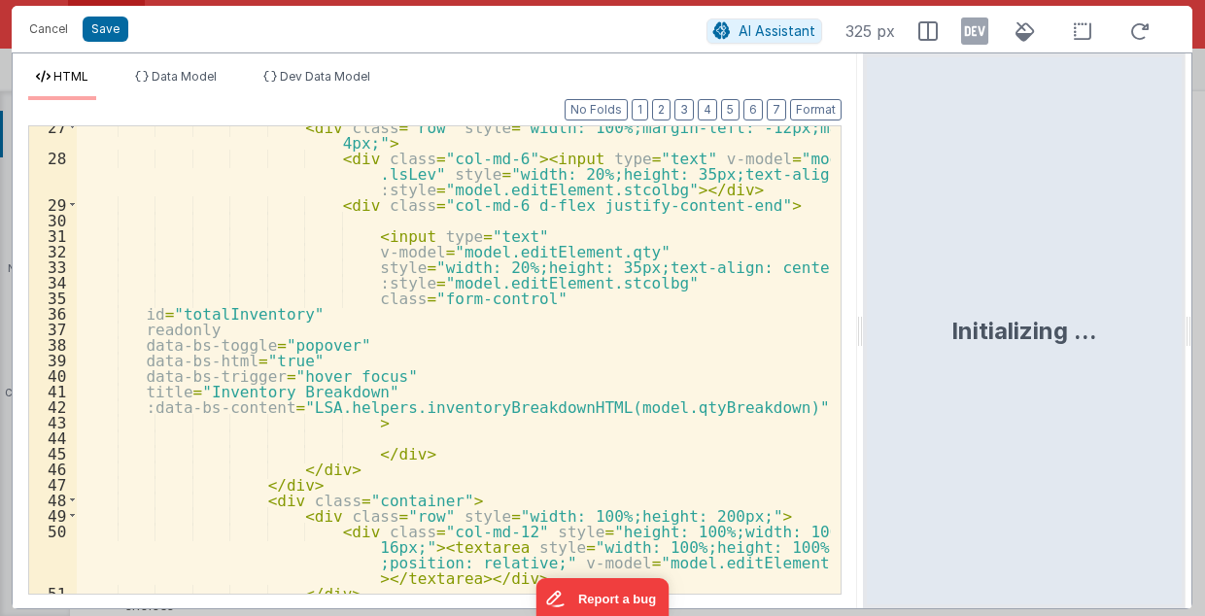
scroll to position [583, 0]
click at [651, 188] on div "< div class = "row" style = "width: 100%;margin-left: -12px;margin-bottom: 4px;…" at bounding box center [454, 377] width 755 height 516
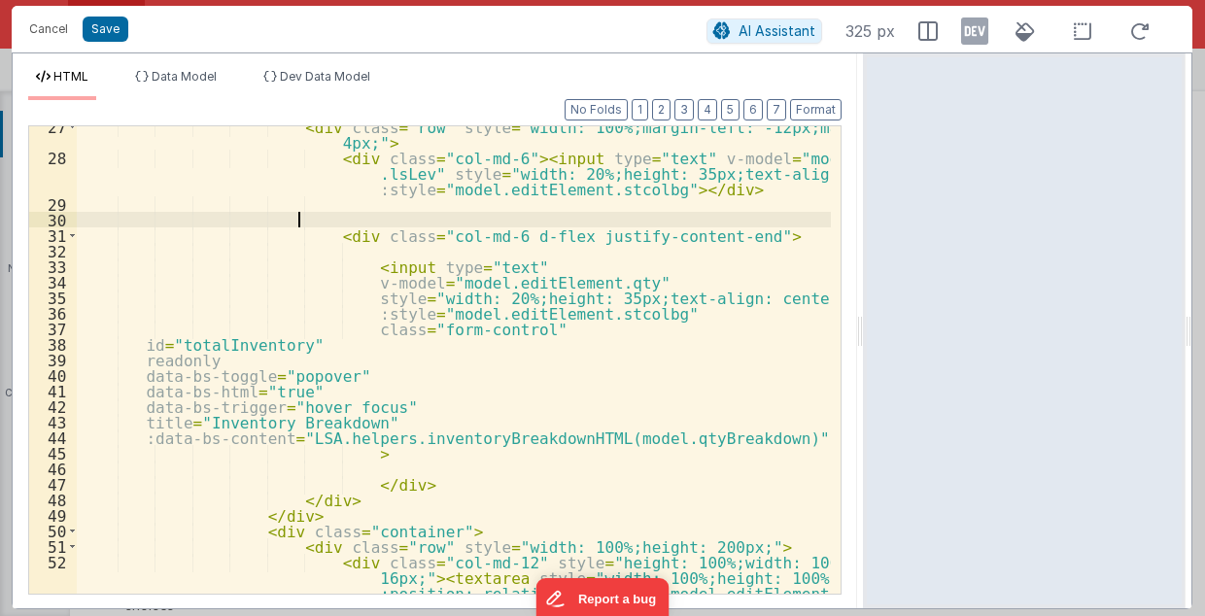
click at [385, 482] on div "< div class = "row" style = "width: 100%;margin-left: -12px;margin-bottom: 4px;…" at bounding box center [454, 400] width 755 height 563
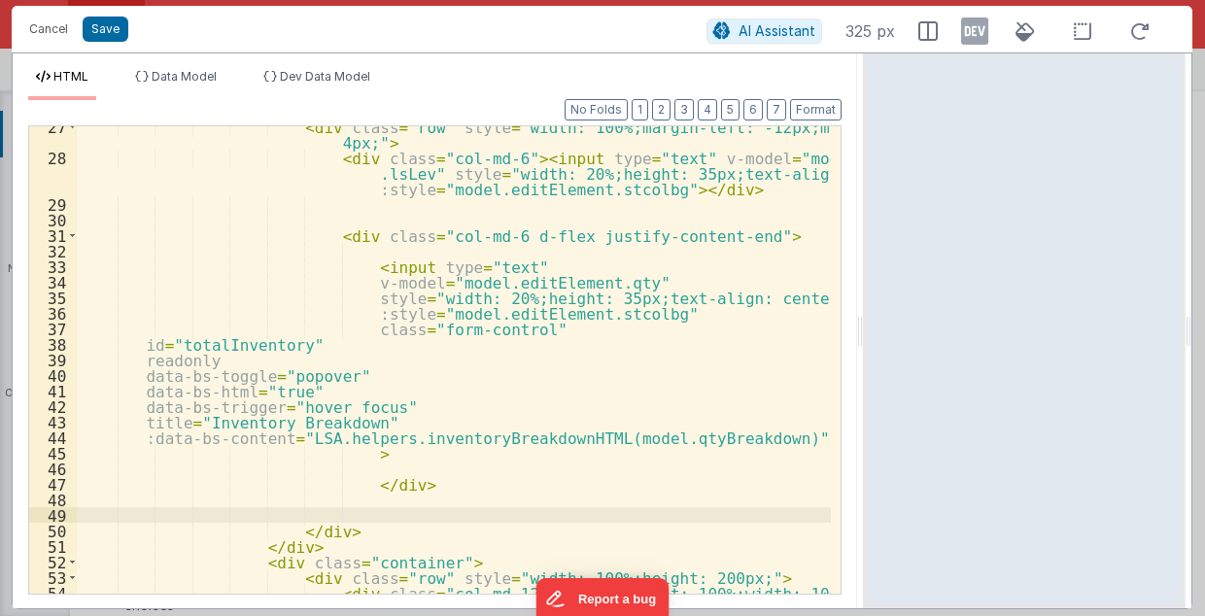
drag, startPoint x: 177, startPoint y: 72, endPoint x: 222, endPoint y: 276, distance: 208.9
click at [178, 72] on span "Data Model" at bounding box center [184, 76] width 65 height 15
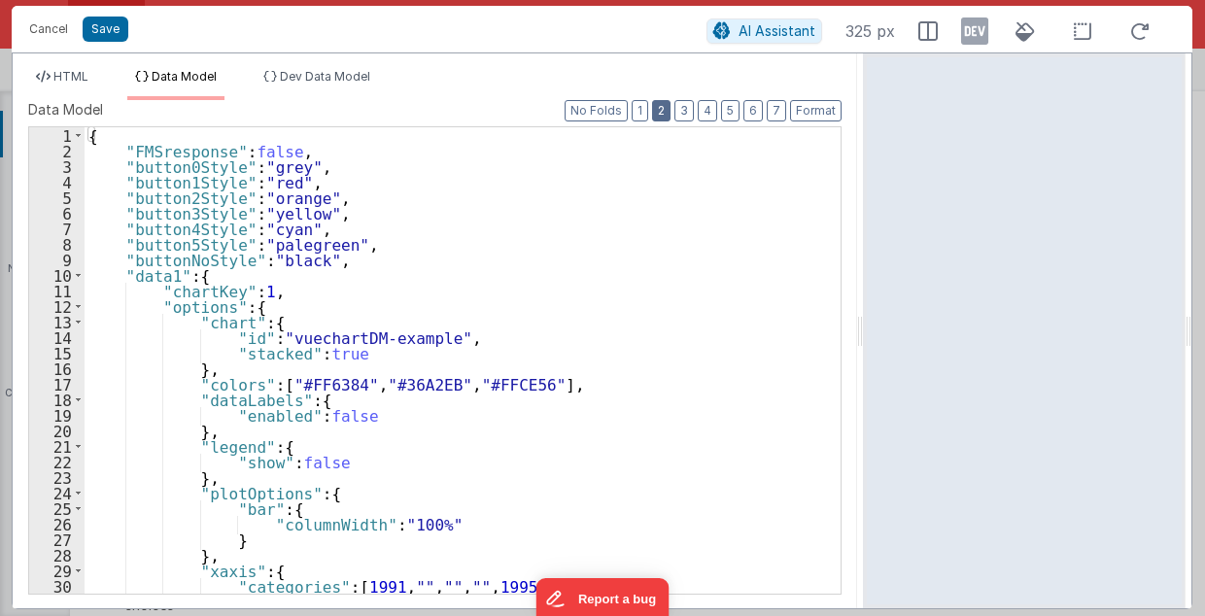
click at [669, 111] on button "2" at bounding box center [661, 110] width 18 height 21
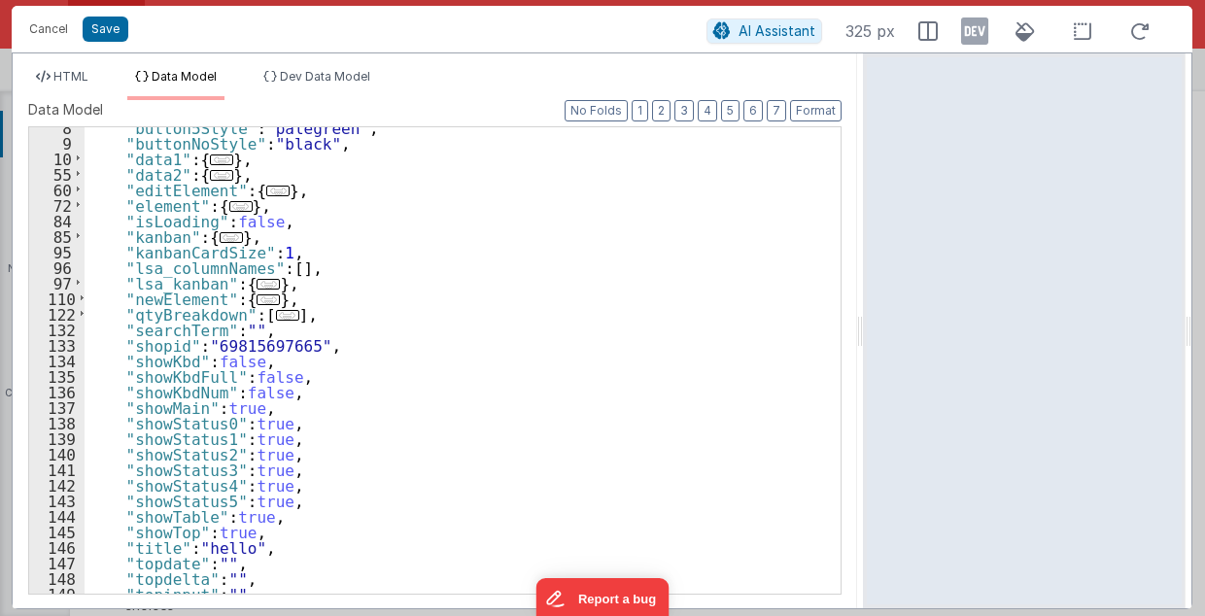
scroll to position [0, 0]
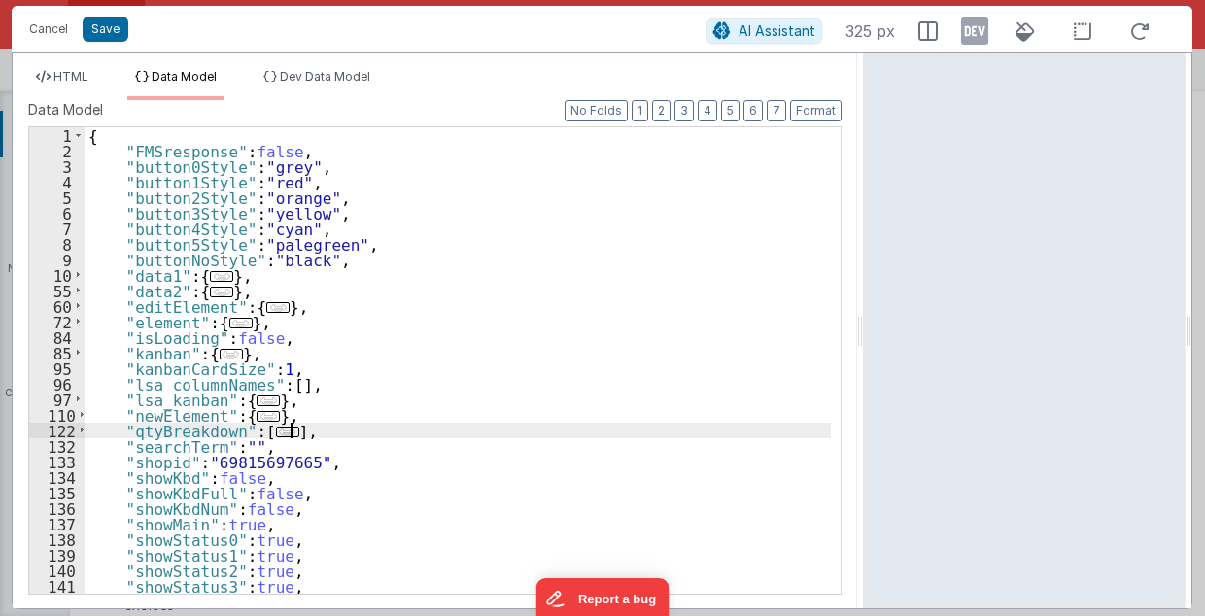
click at [293, 432] on div "{ "FMSresponse" : false , "button0Style" : "grey" , "button1Style" : "red" , "b…" at bounding box center [458, 376] width 747 height 499
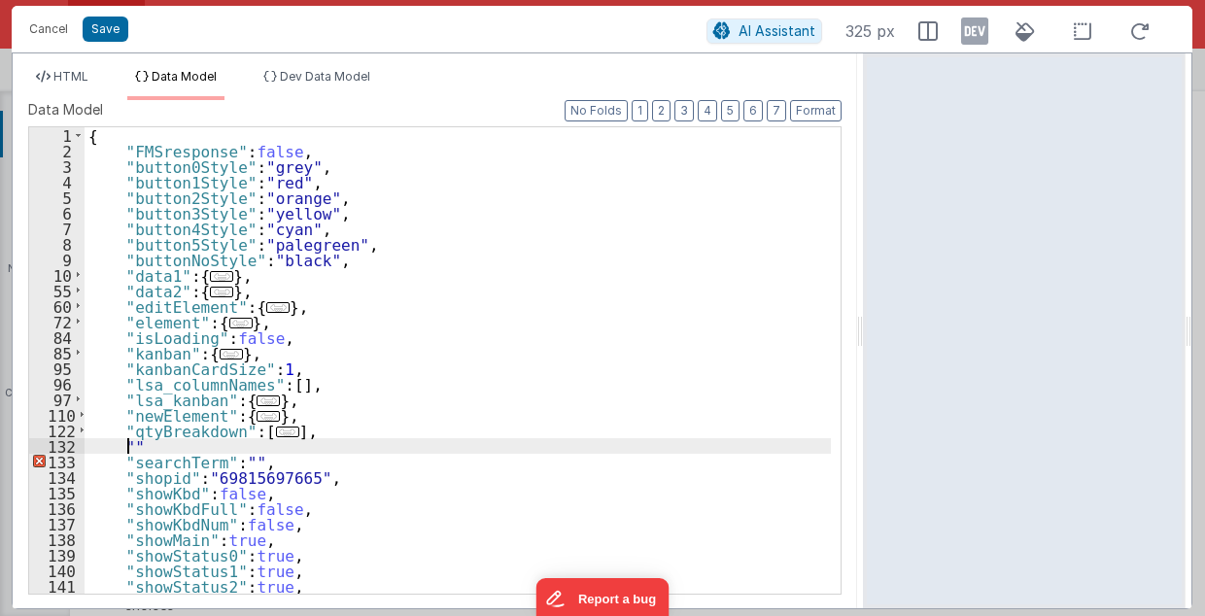
paste textarea
click at [109, 33] on button "Save" at bounding box center [106, 29] width 46 height 25
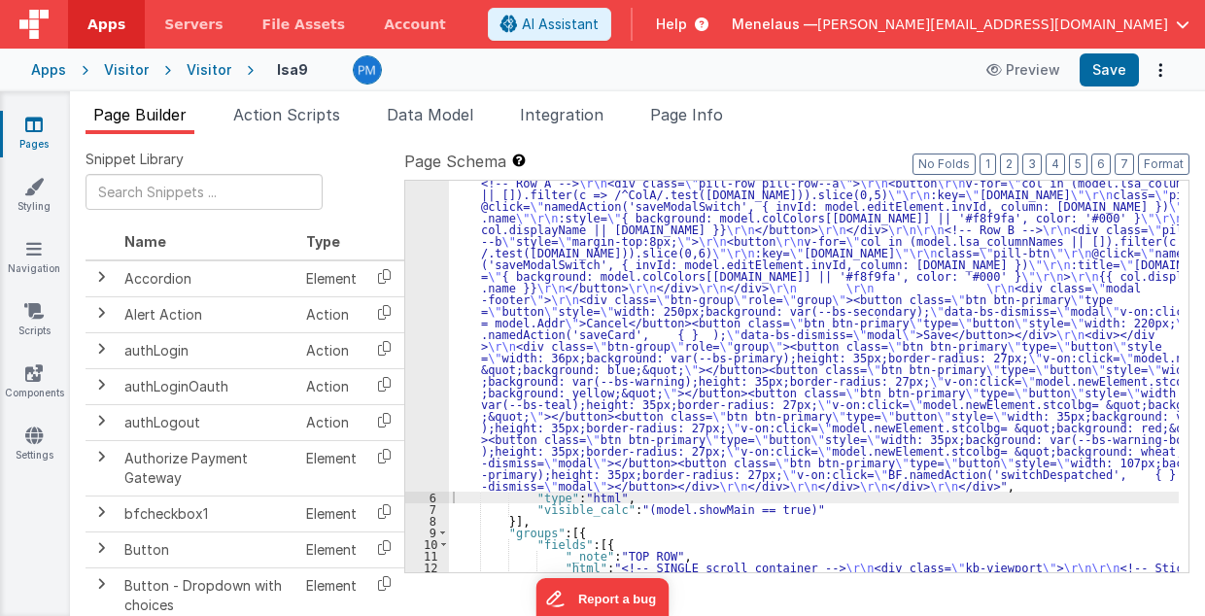
drag, startPoint x: 783, startPoint y: 329, endPoint x: 773, endPoint y: 330, distance: 9.8
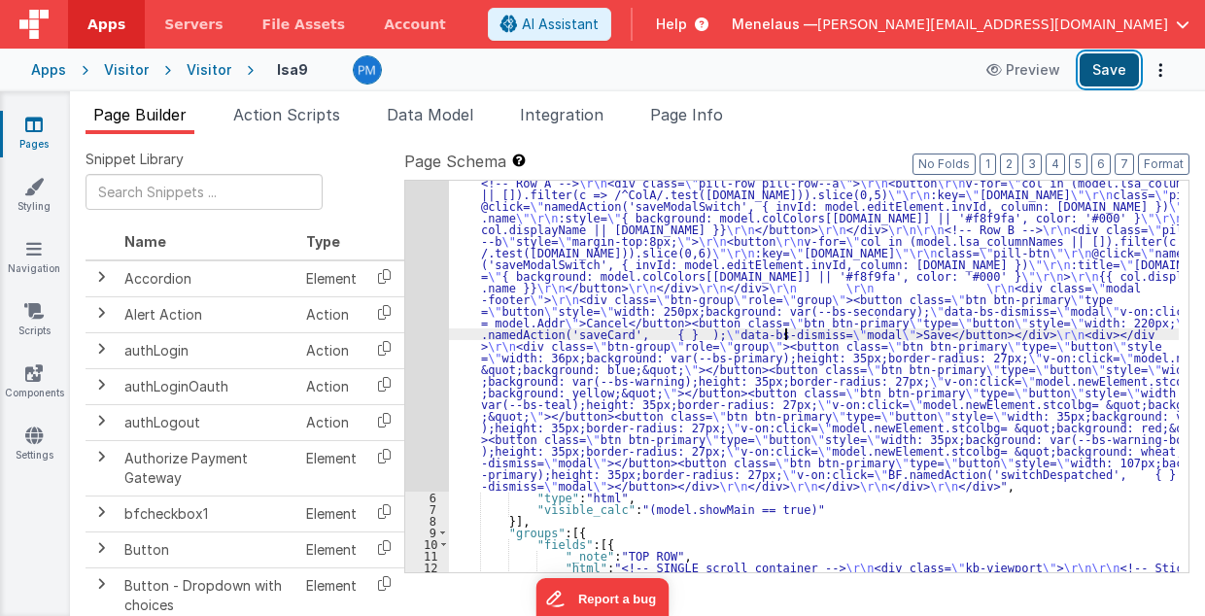
click at [1117, 73] on button "Save" at bounding box center [1108, 69] width 59 height 33
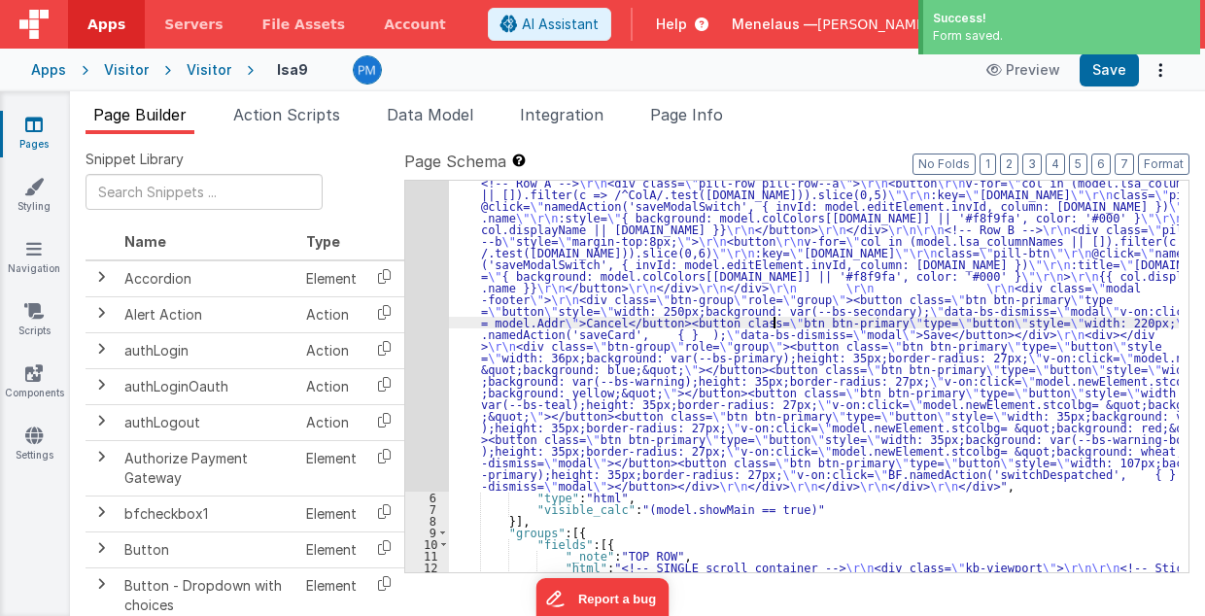
click at [426, 335] on div "5" at bounding box center [427, 135] width 44 height 711
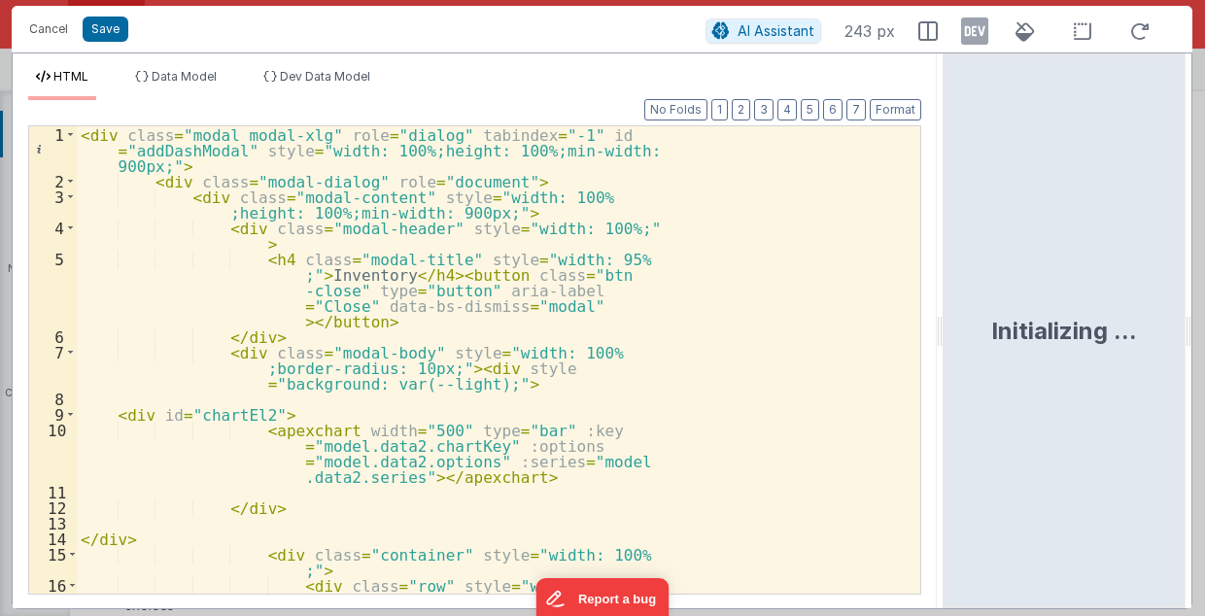
drag, startPoint x: 599, startPoint y: 332, endPoint x: 945, endPoint y: 331, distance: 345.9
click at [945, 331] on html "Cancel Save AI Assistant 243 px HTML Data Model Dev Data Model Format 7 6 5 4 3…" at bounding box center [602, 308] width 1205 height 616
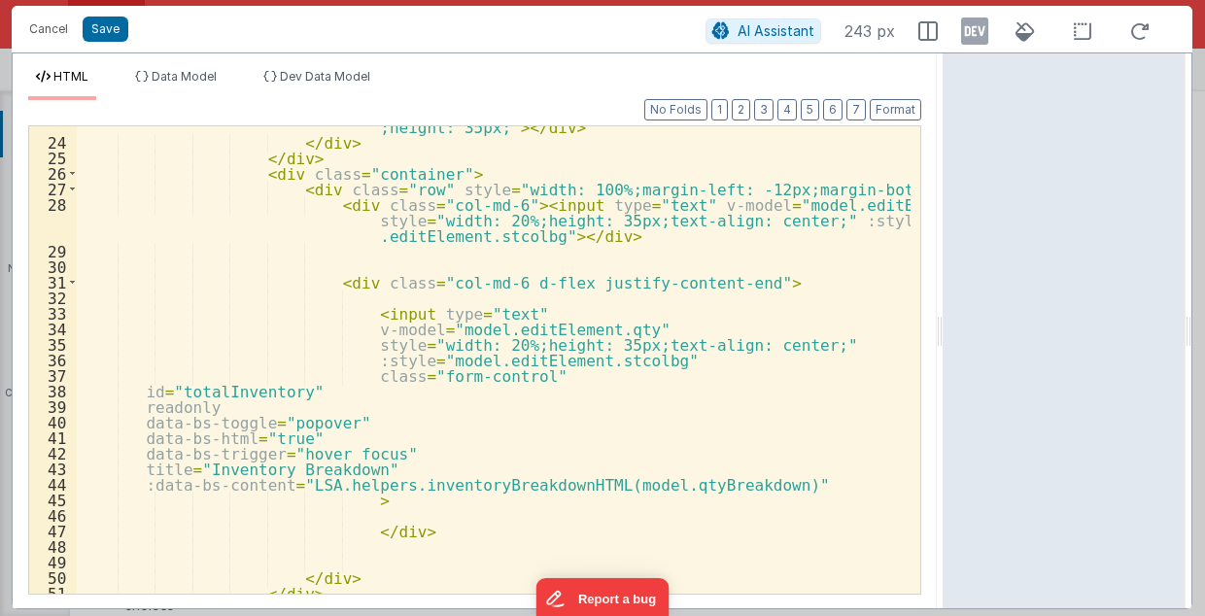
scroll to position [505, 0]
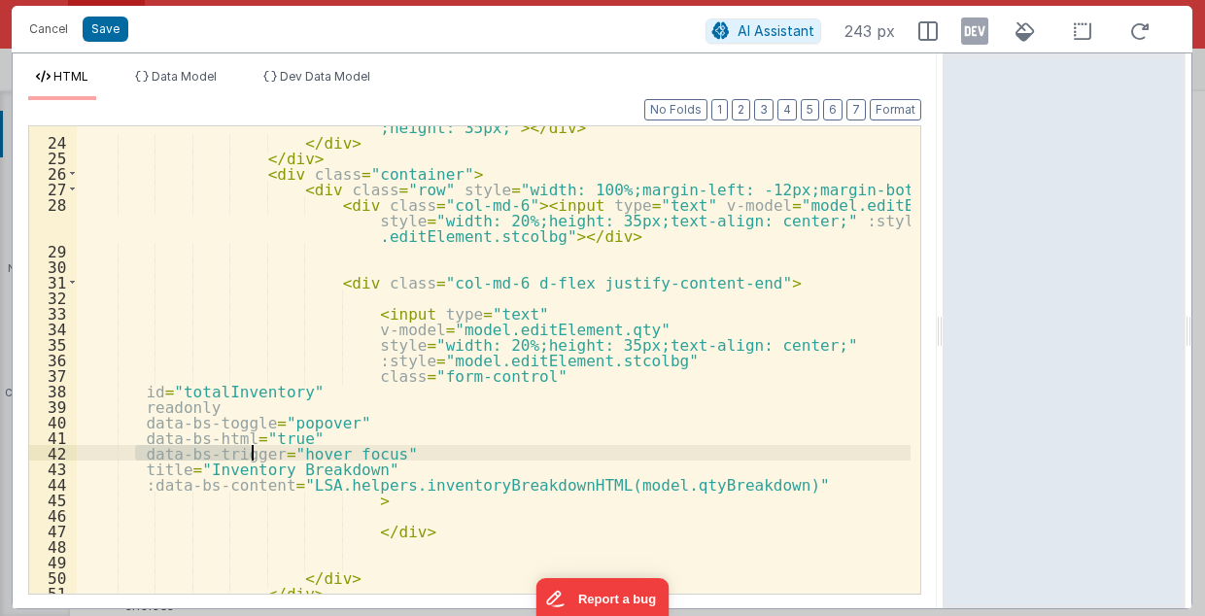
drag, startPoint x: 134, startPoint y: 452, endPoint x: 250, endPoint y: 456, distance: 115.7
click at [250, 456] on div "< div class = "col-md-12" style = "height: 40px;width: 100%;font-size: 16px;" >…" at bounding box center [494, 352] width 835 height 531
click at [268, 451] on div "< div class = "col-md-12" style = "height: 40px;width: 100%;font-size: 16px;" >…" at bounding box center [494, 352] width 835 height 531
click at [334, 452] on div "< div class = "col-md-12" style = "height: 40px;width: 100%;font-size: 16px;" >…" at bounding box center [494, 352] width 835 height 531
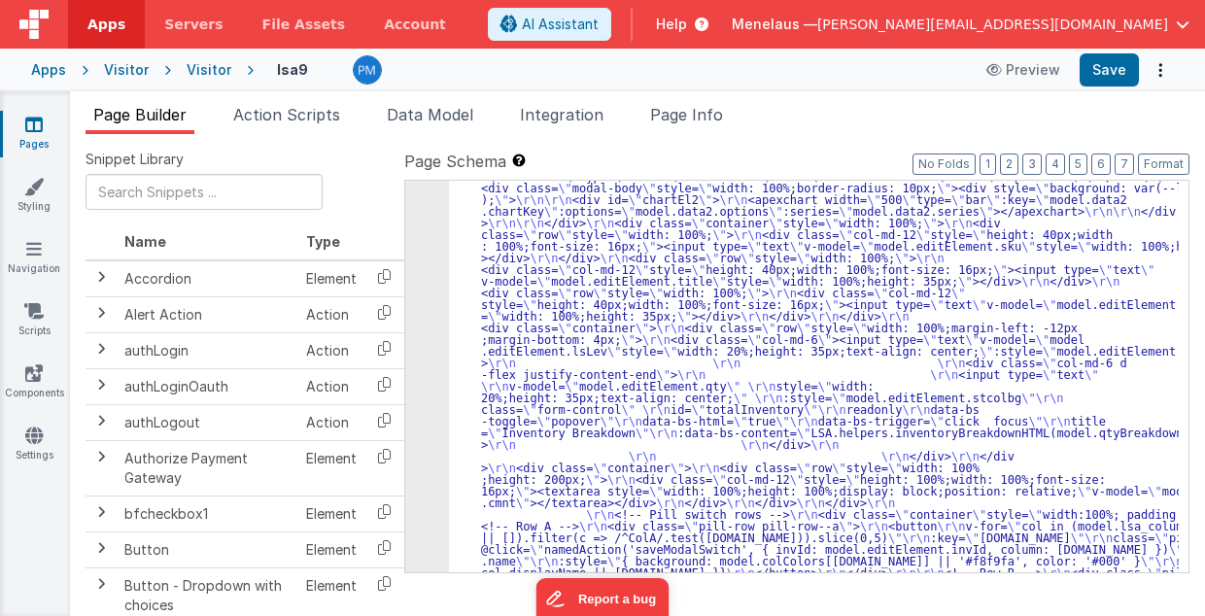
scroll to position [0, 0]
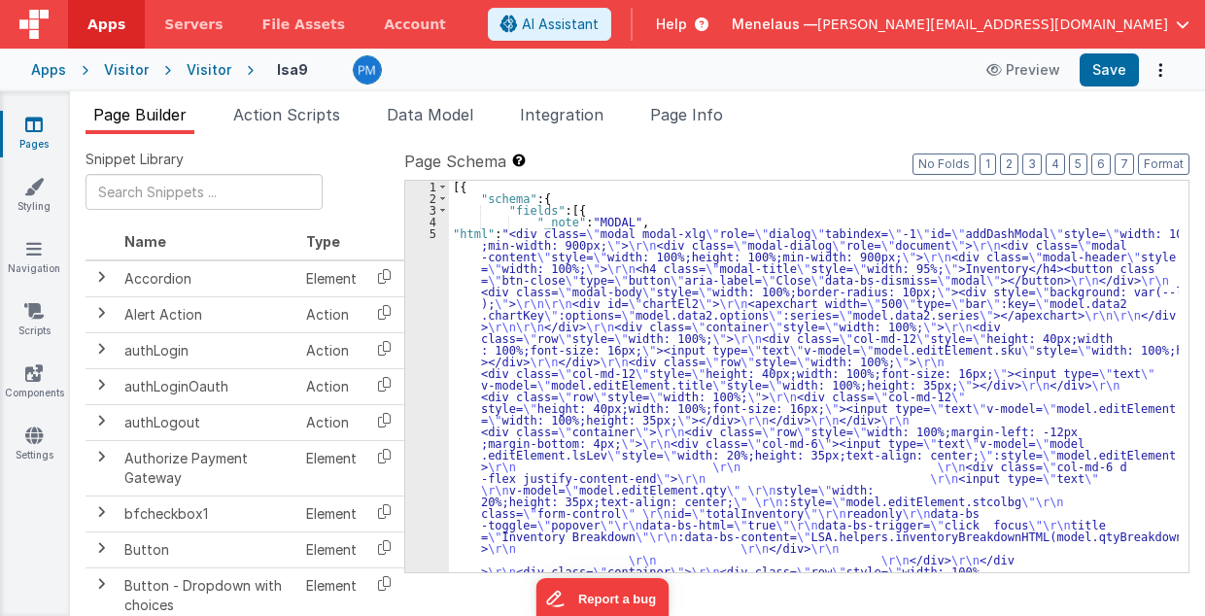
click at [1187, 202] on div at bounding box center [1181, 377] width 15 height 392
click at [700, 115] on span "Page Info" at bounding box center [686, 114] width 73 height 19
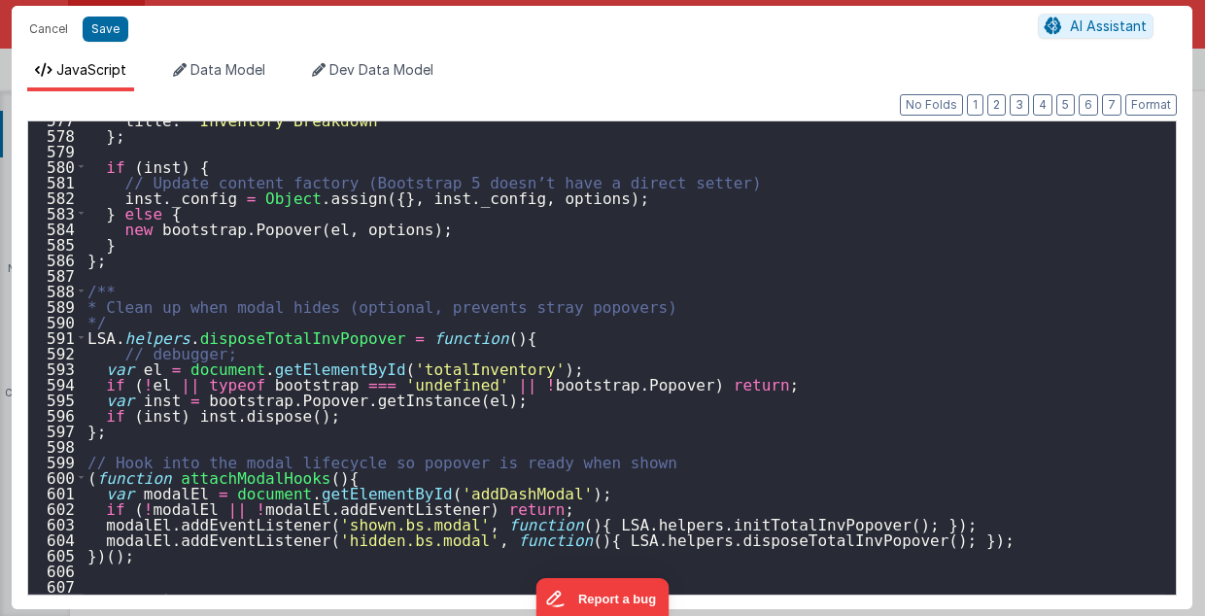
scroll to position [8977, 0]
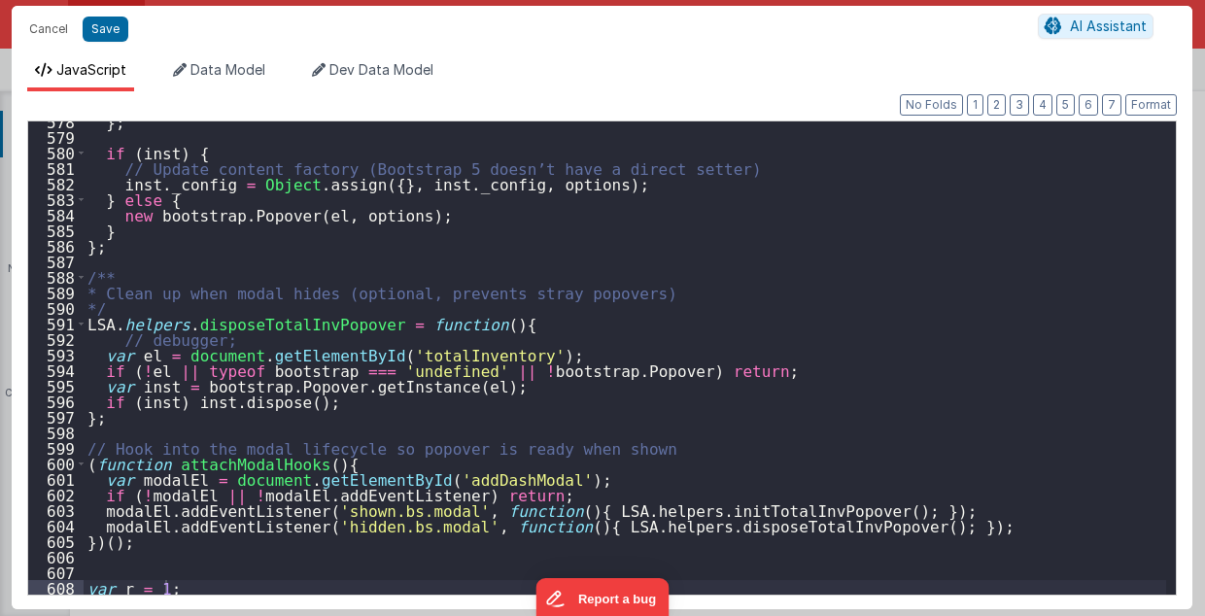
click at [111, 338] on div "} ; if ( inst ) { // Update content factory (Bootstrap 5 doesn’t have a direct …" at bounding box center [625, 366] width 1083 height 505
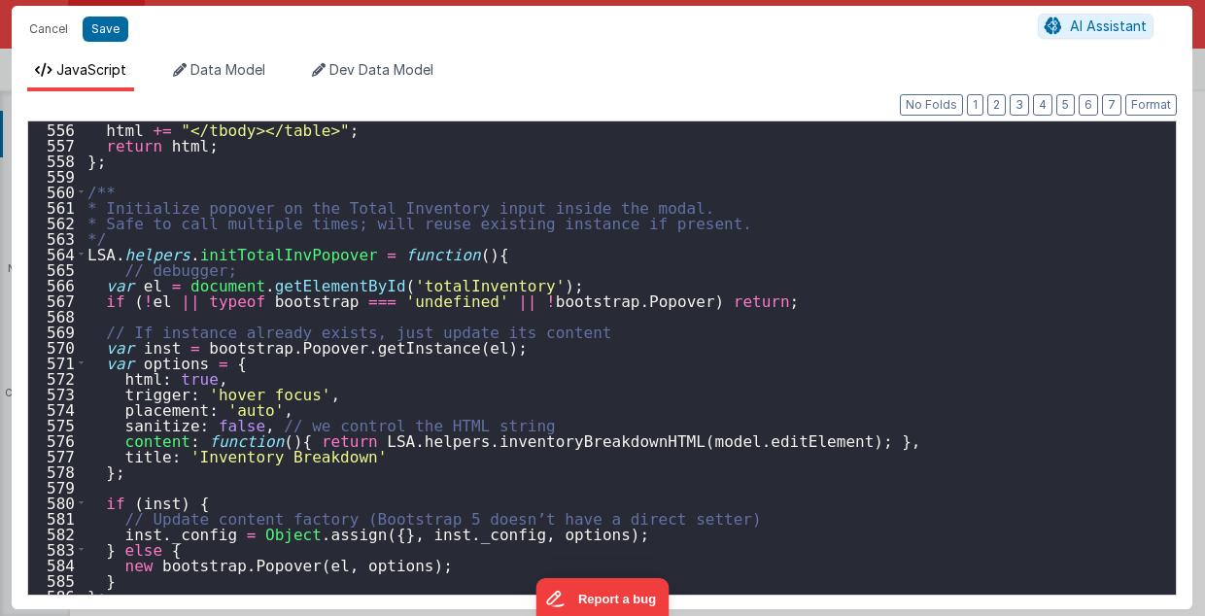
scroll to position [8627, 0]
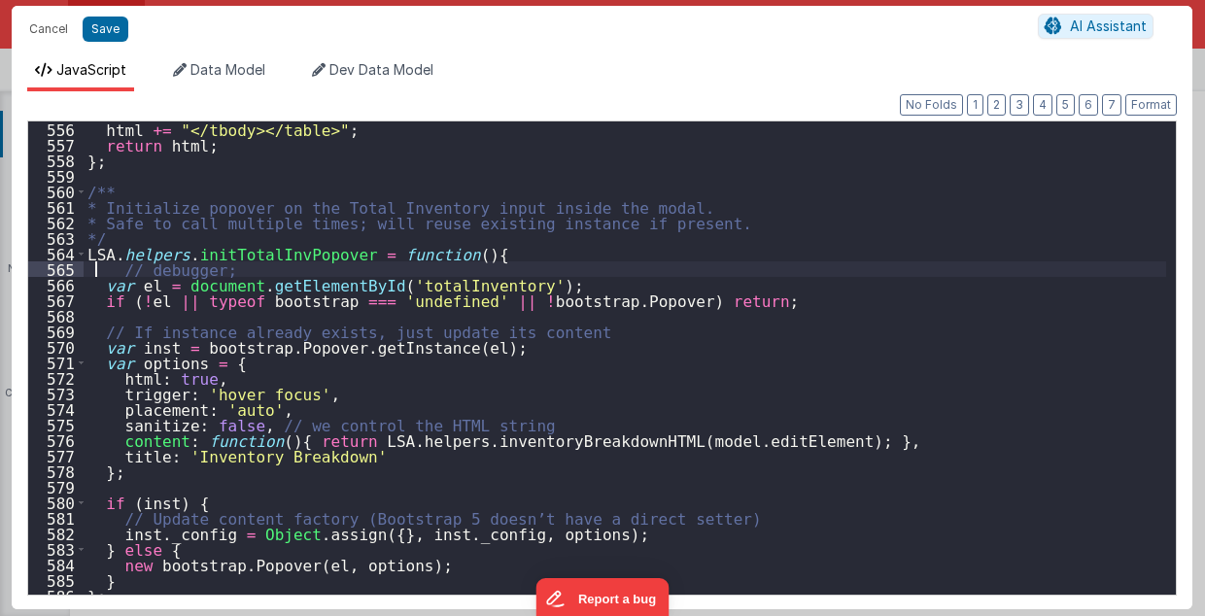
click at [97, 272] on div "html += "</tbody></table>" ; return html ; } ; /** * Initialize popover on the …" at bounding box center [625, 373] width 1083 height 505
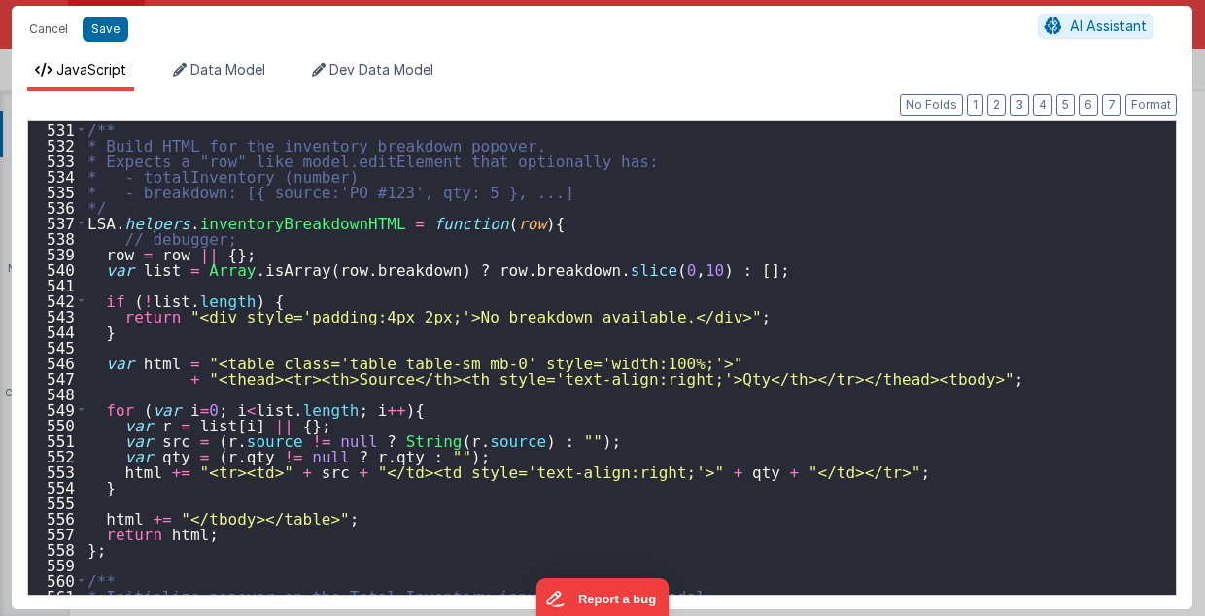
scroll to position [8238, 0]
click at [104, 237] on div "/** * Build HTML for the inventory breakdown popover. * Expects a "row" like mo…" at bounding box center [625, 373] width 1083 height 505
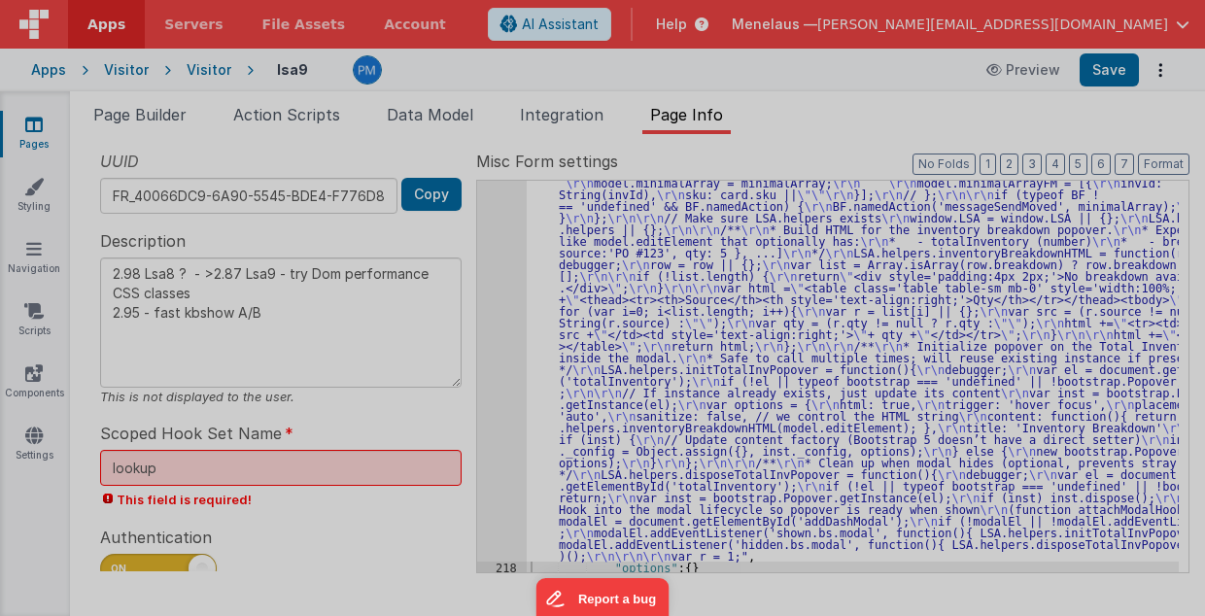
type textarea "2.98 Lsa8 ? - >2.87 Lsa9 - try Dom performance CSS classes 2.95 - fast kbshow A…"
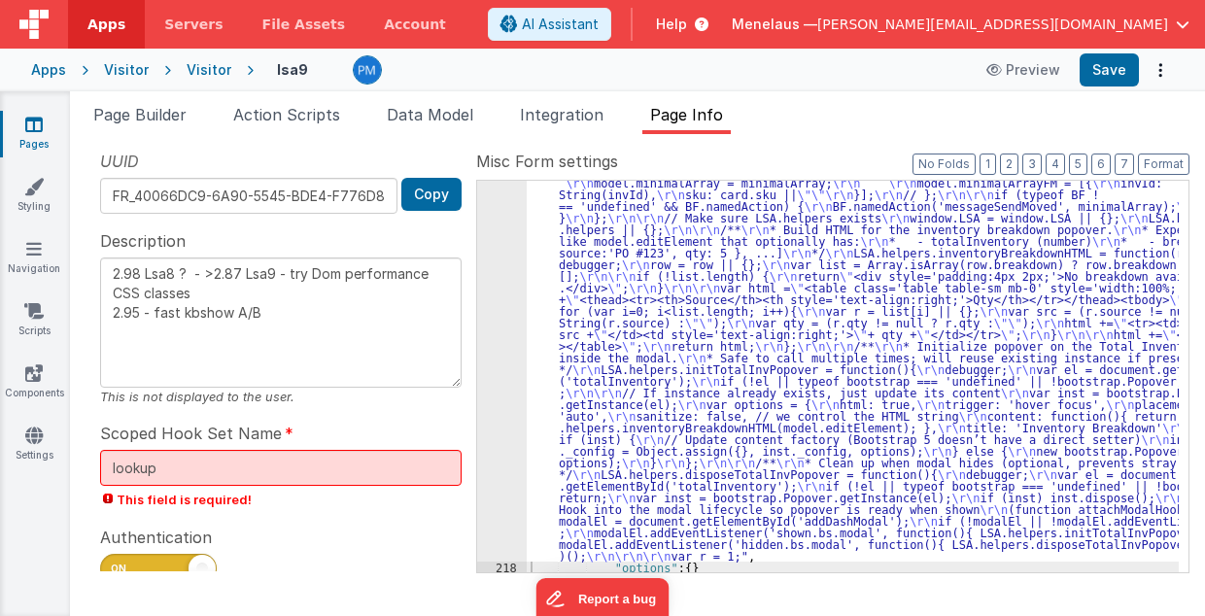
drag, startPoint x: 161, startPoint y: 112, endPoint x: 468, endPoint y: 190, distance: 316.9
click at [161, 112] on span "Page Builder" at bounding box center [139, 114] width 93 height 19
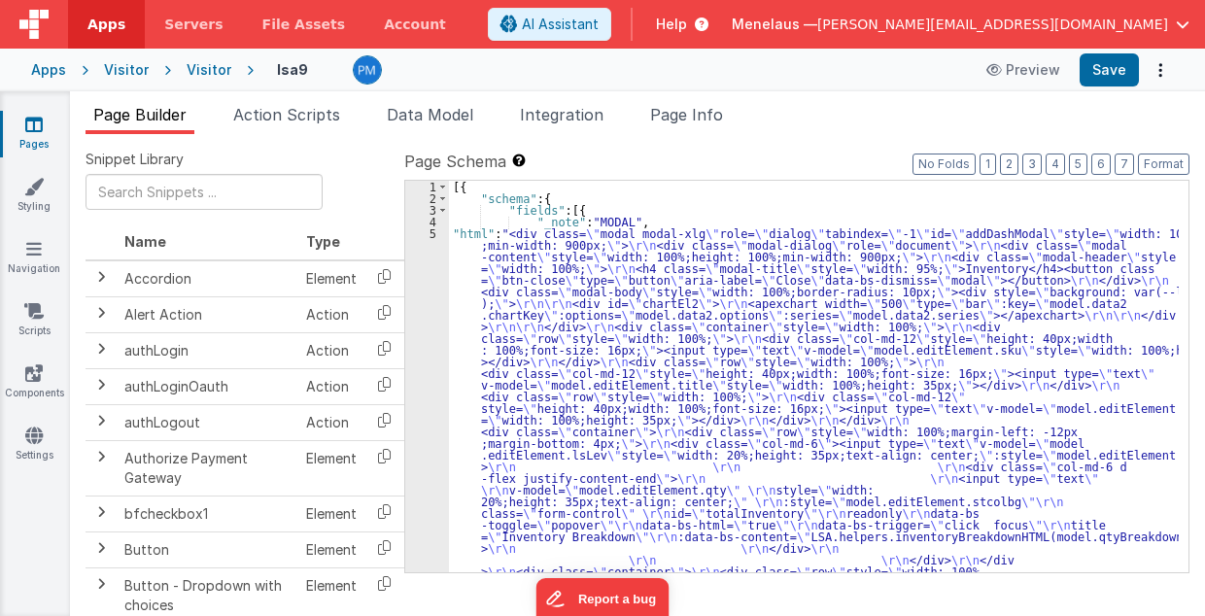
click at [435, 367] on div "5" at bounding box center [427, 582] width 44 height 711
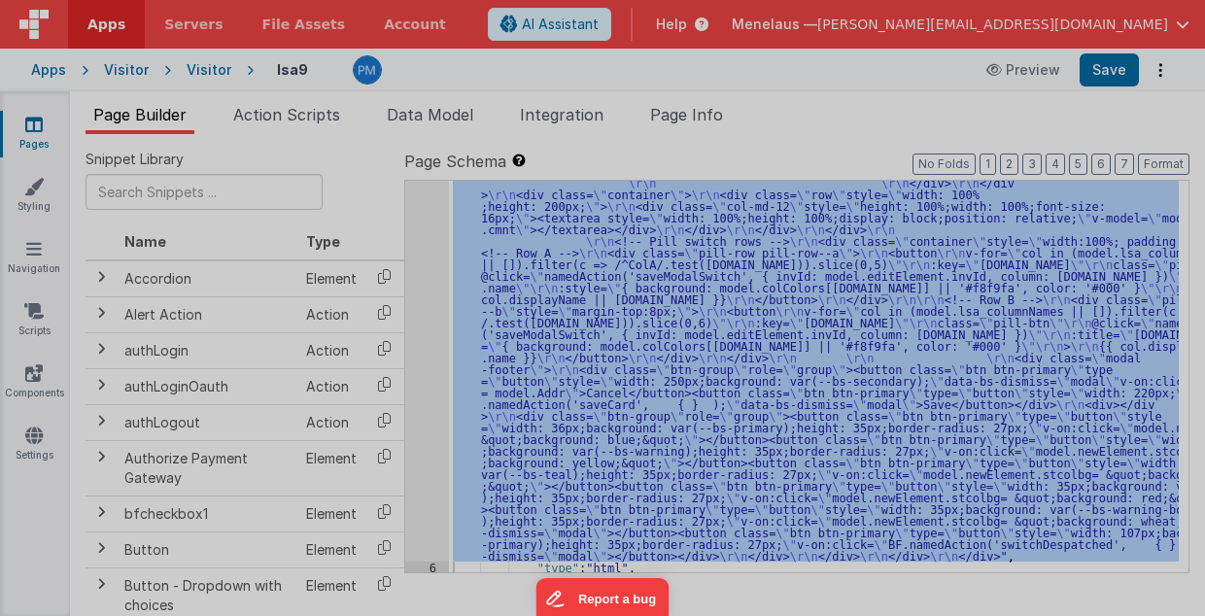
click at [428, 375] on div "HTML Data Model Dev Data Model Format 7 6 5 4 3 2 1 No Folds 1 2 3 4 5 6 7 < di…" at bounding box center [602, 311] width 1180 height 557
click at [428, 375] on div "< div class = "modal modal-xlg" role = "dialog" tabindex = "-1" id = "addDashMo…" at bounding box center [324, 435] width 494 height 656
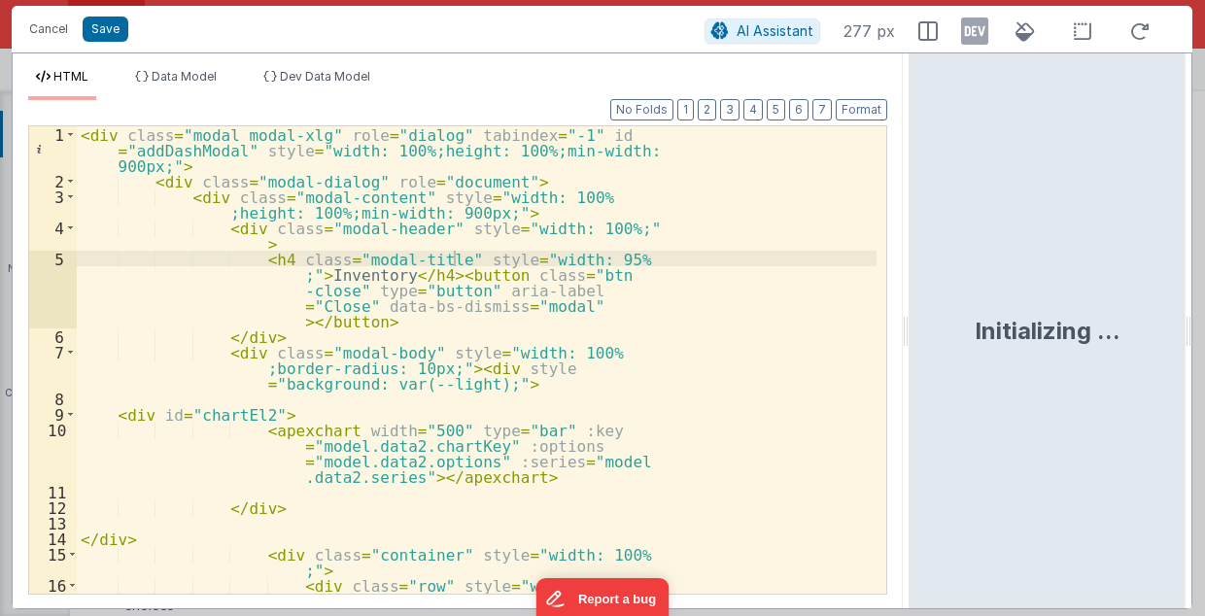
drag, startPoint x: 600, startPoint y: 336, endPoint x: 915, endPoint y: 330, distance: 314.8
click at [915, 330] on html "Cancel Save AI Assistant 277 px HTML Data Model Dev Data Model Format 7 6 5 4 3…" at bounding box center [602, 308] width 1205 height 616
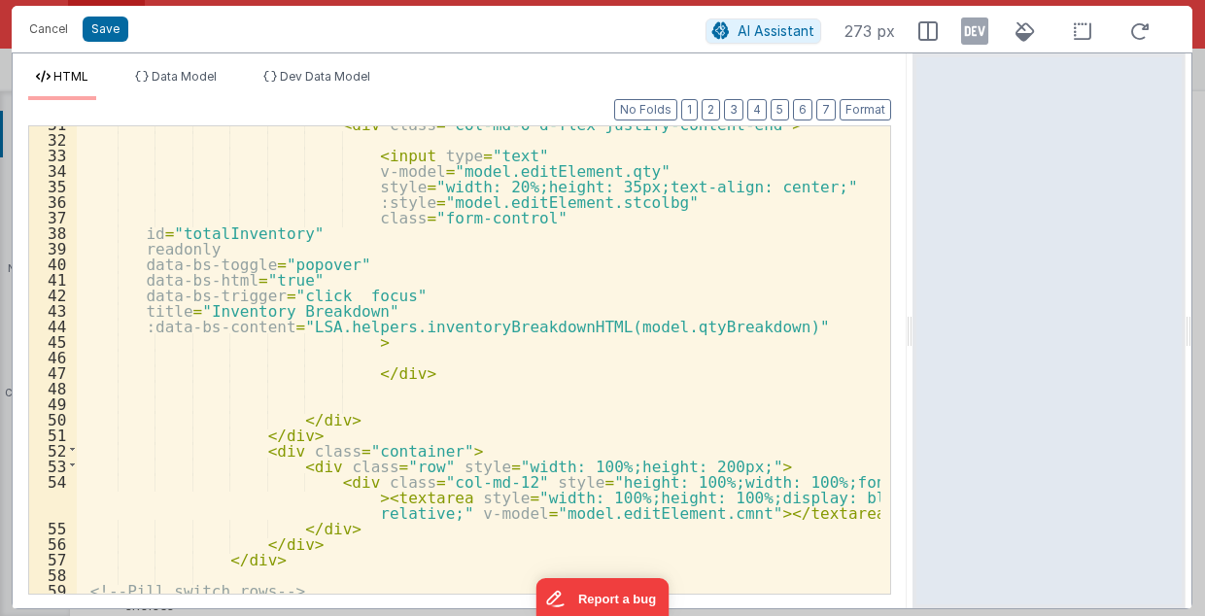
scroll to position [751, 0]
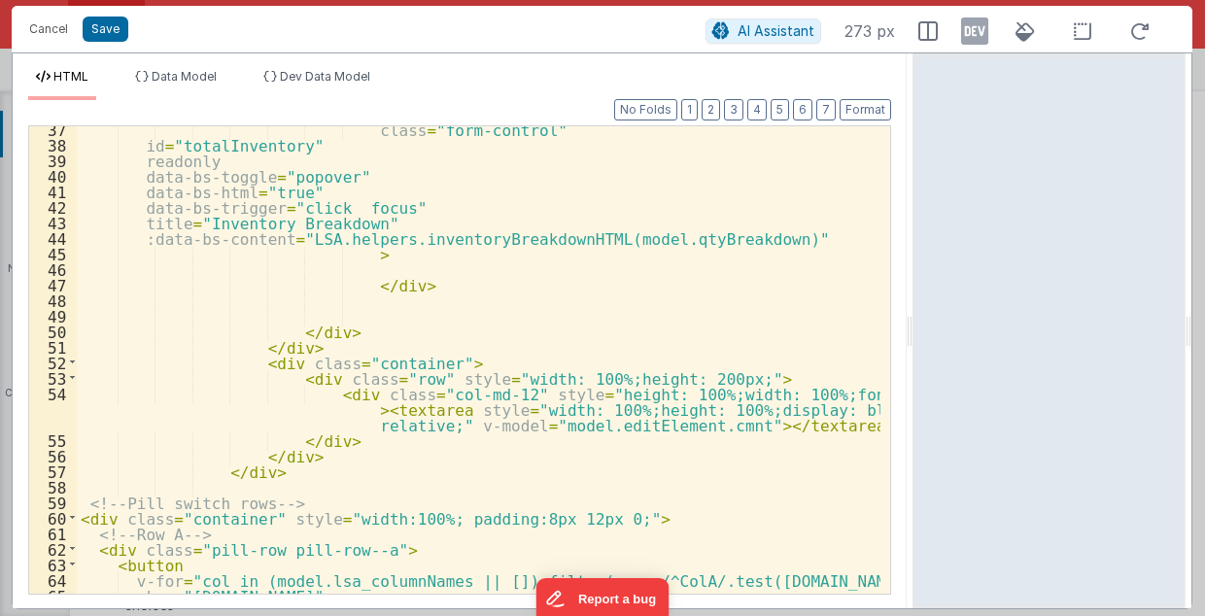
click at [350, 205] on div "class = "form-control" id = "totalInventory" readonly data-bs-toggle = "popover…" at bounding box center [479, 371] width 804 height 500
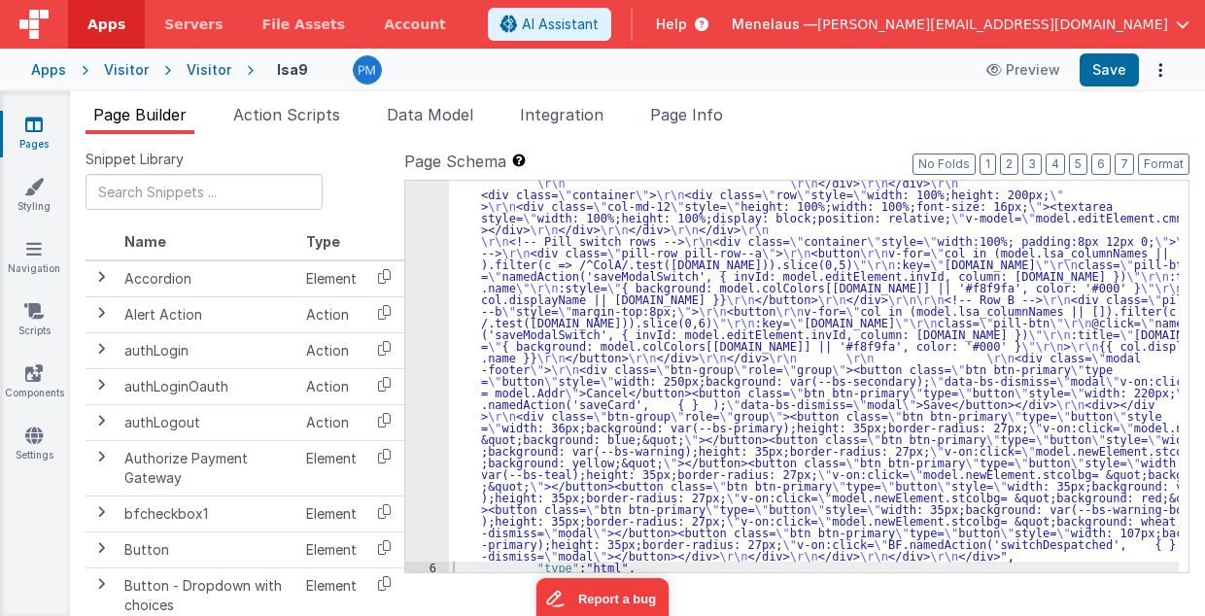
click at [631, 367] on div ""html" : "<div class= \" modal modal-xlg \" role= \" dialog \" tabindex= \" -1 …" at bounding box center [814, 407] width 731 height 1115
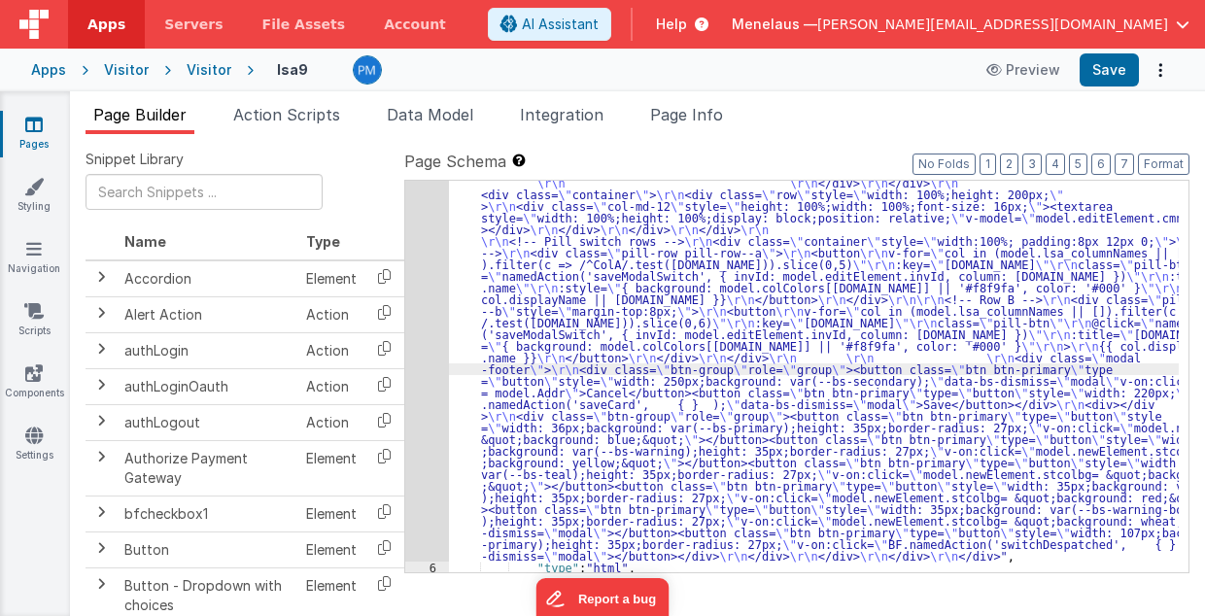
click at [430, 361] on div "5" at bounding box center [427, 205] width 44 height 711
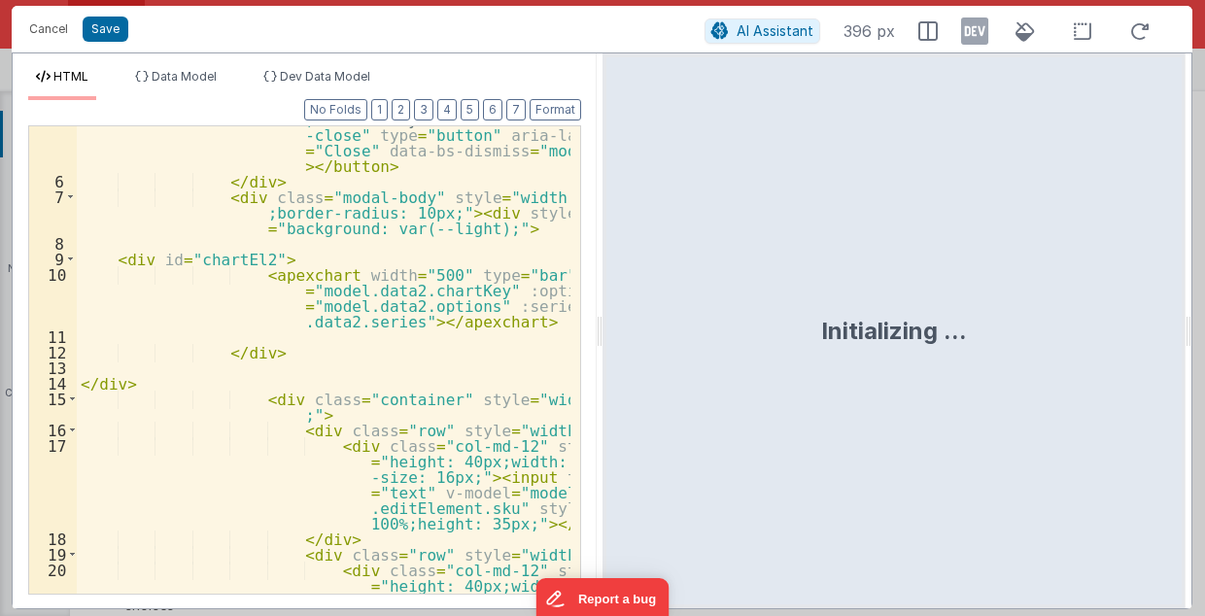
scroll to position [272, 0]
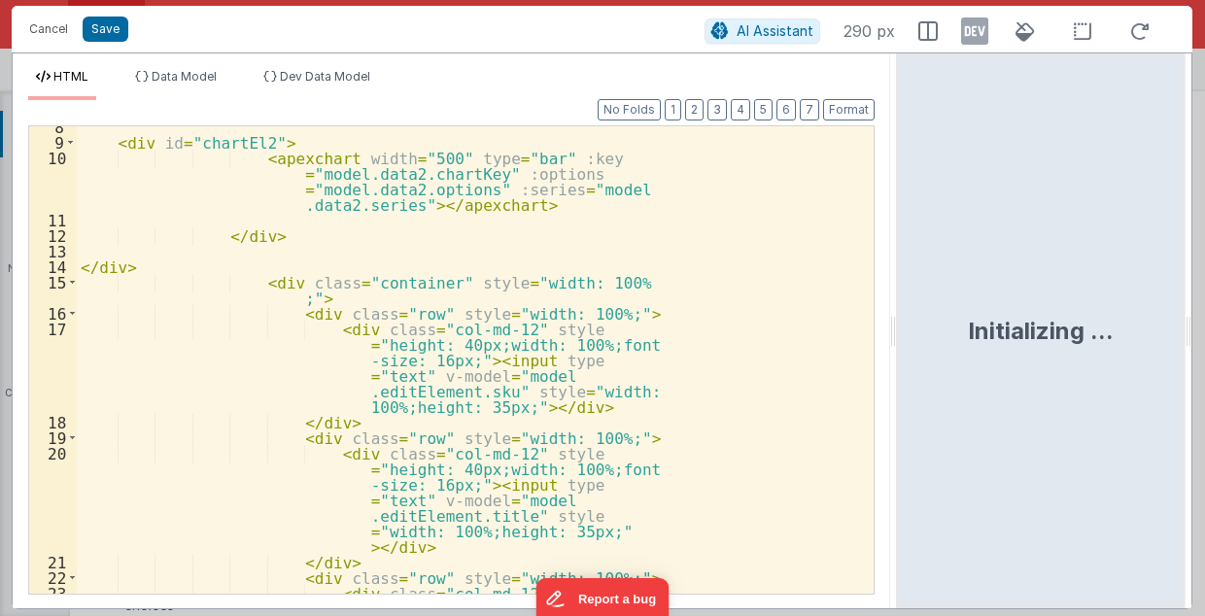
drag, startPoint x: 598, startPoint y: 336, endPoint x: 899, endPoint y: 336, distance: 300.2
click at [899, 336] on html "Cancel Save AI Assistant 290 px HTML Data Model Dev Data Model Format 7 6 5 4 3…" at bounding box center [602, 308] width 1205 height 616
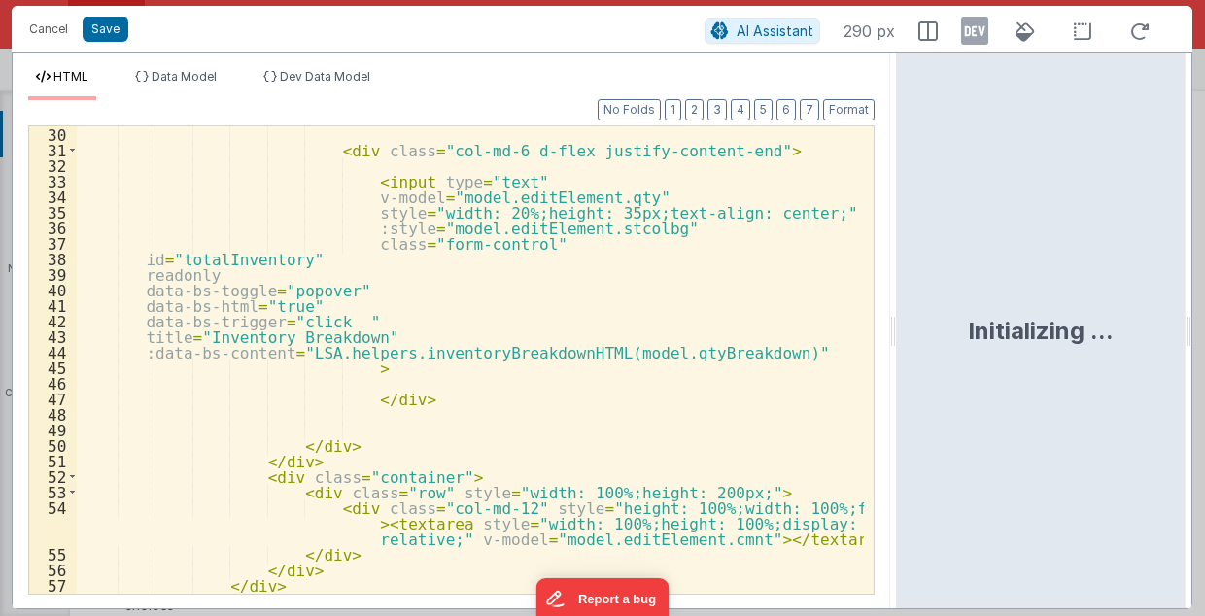
scroll to position [676, 0]
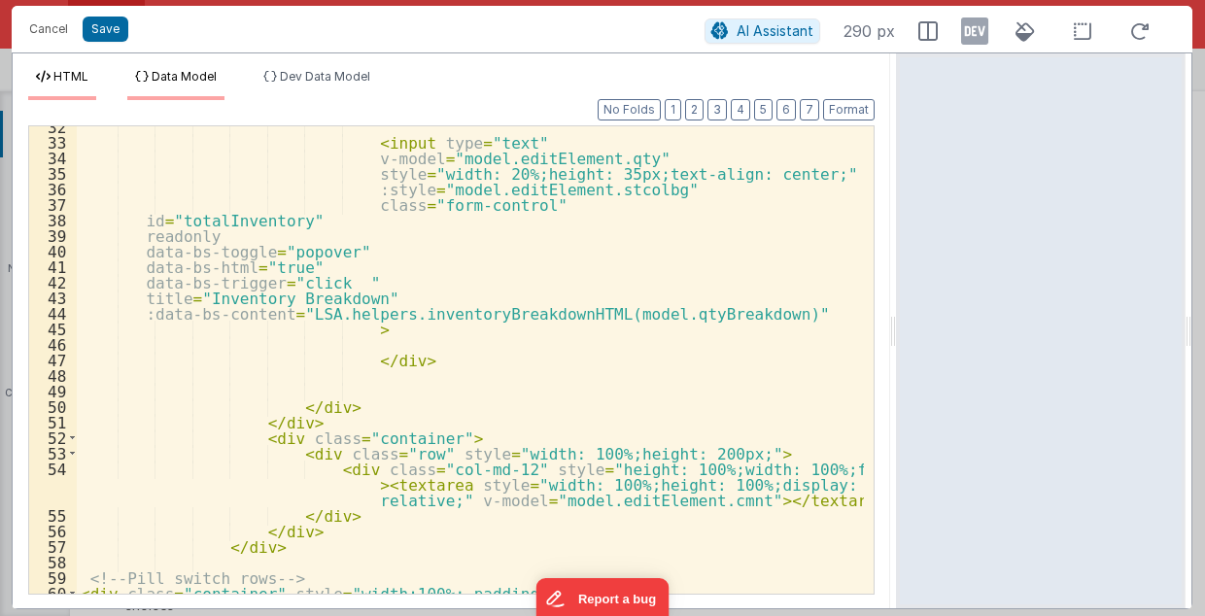
click at [185, 78] on span "Data Model" at bounding box center [184, 76] width 65 height 15
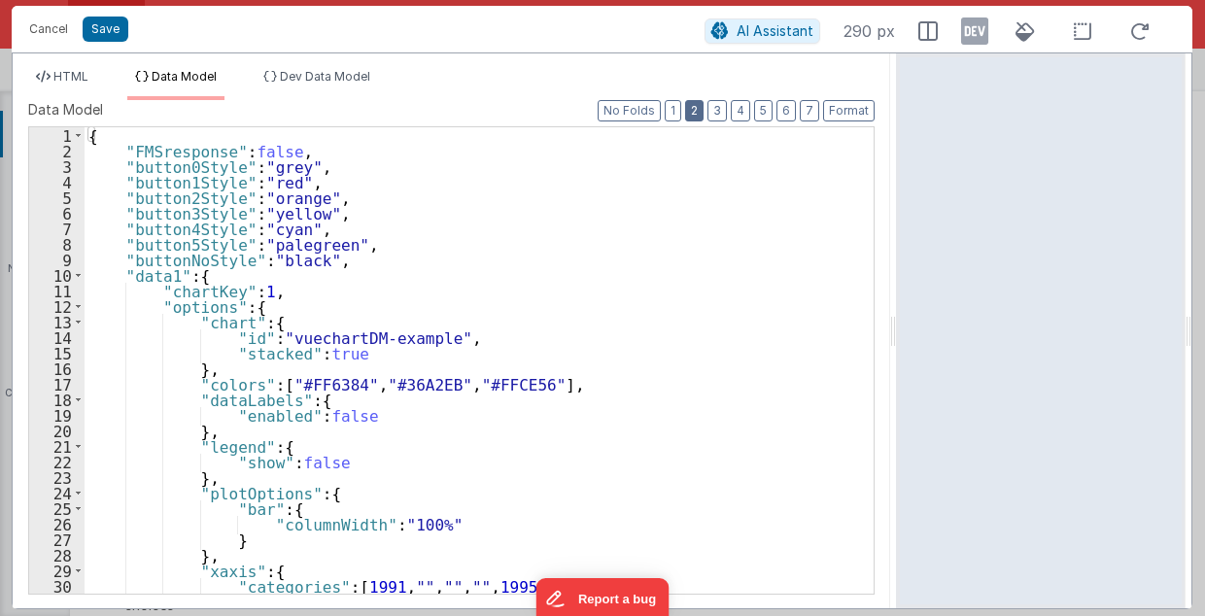
click at [703, 106] on button "2" at bounding box center [694, 110] width 18 height 21
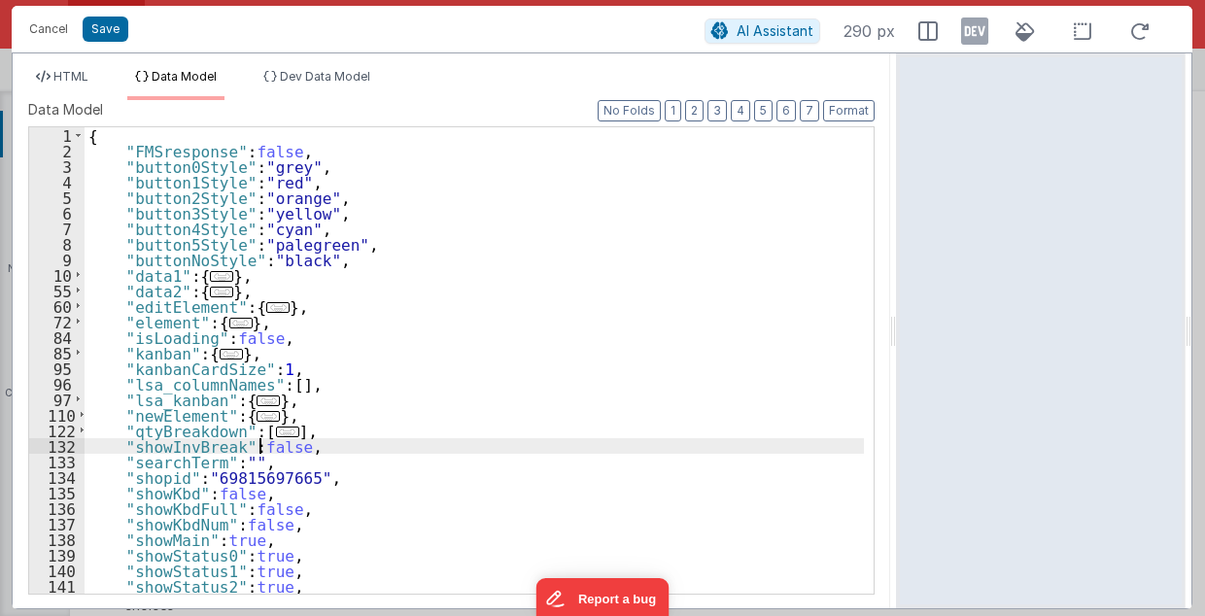
click at [259, 448] on div "{ "FMSresponse" : false , "button0Style" : "grey" , "button1Style" : "red" , "b…" at bounding box center [475, 376] width 780 height 499
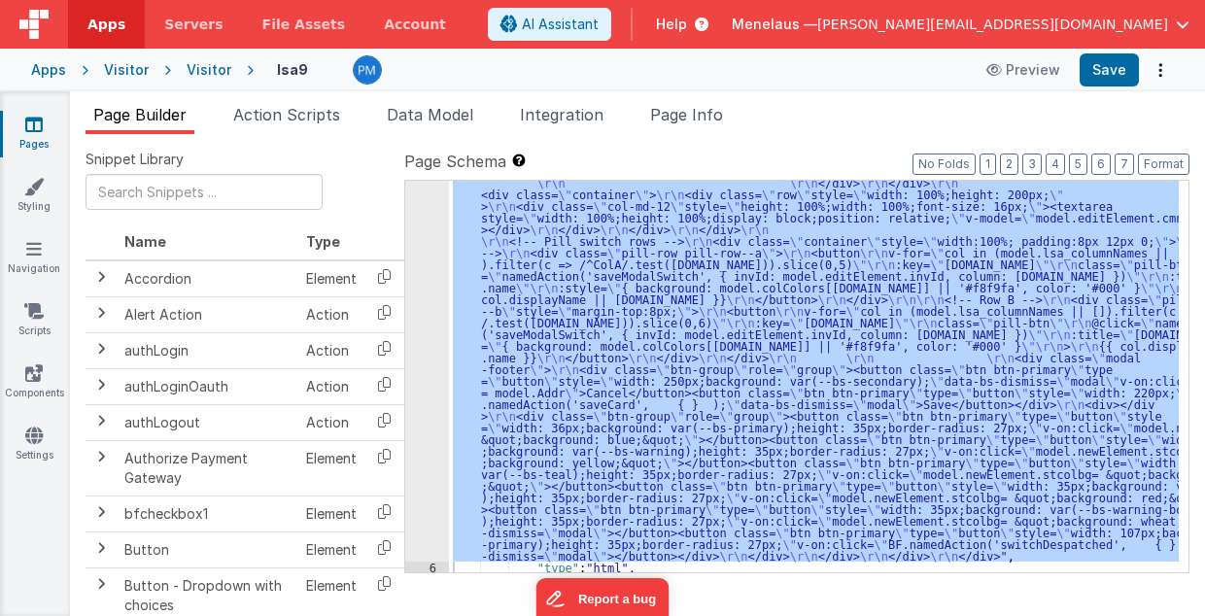
click at [649, 364] on div ""html" : "<div class= \" modal modal-xlg \" role= \" dialog \" tabindex= \" -1 …" at bounding box center [814, 377] width 730 height 392
click at [422, 383] on div "5" at bounding box center [427, 205] width 44 height 711
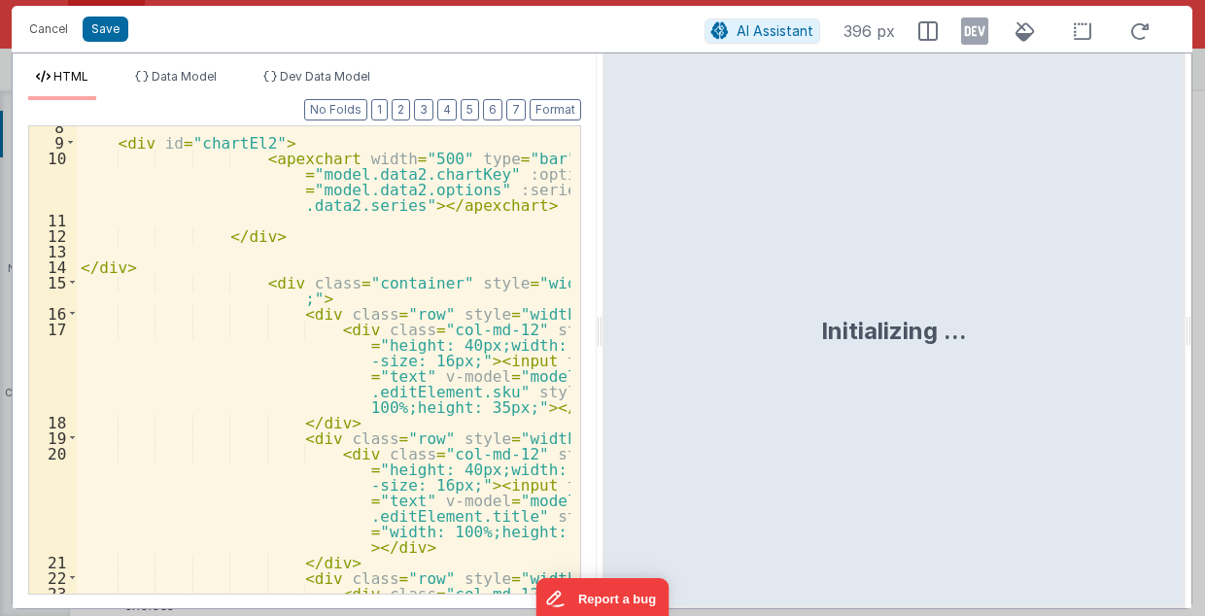
scroll to position [311, 0]
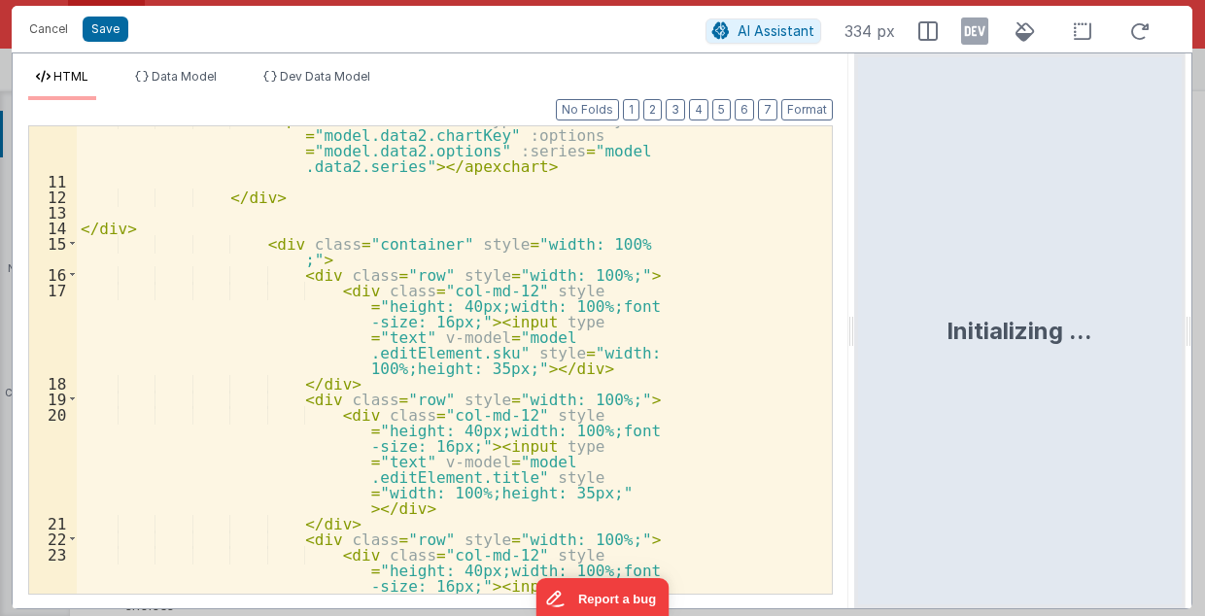
drag, startPoint x: 599, startPoint y: 332, endPoint x: 856, endPoint y: 334, distance: 256.5
click at [856, 334] on html "Cancel Save AI Assistant 334 px HTML Data Model Dev Data Model Format 7 6 5 4 3…" at bounding box center [602, 308] width 1205 height 616
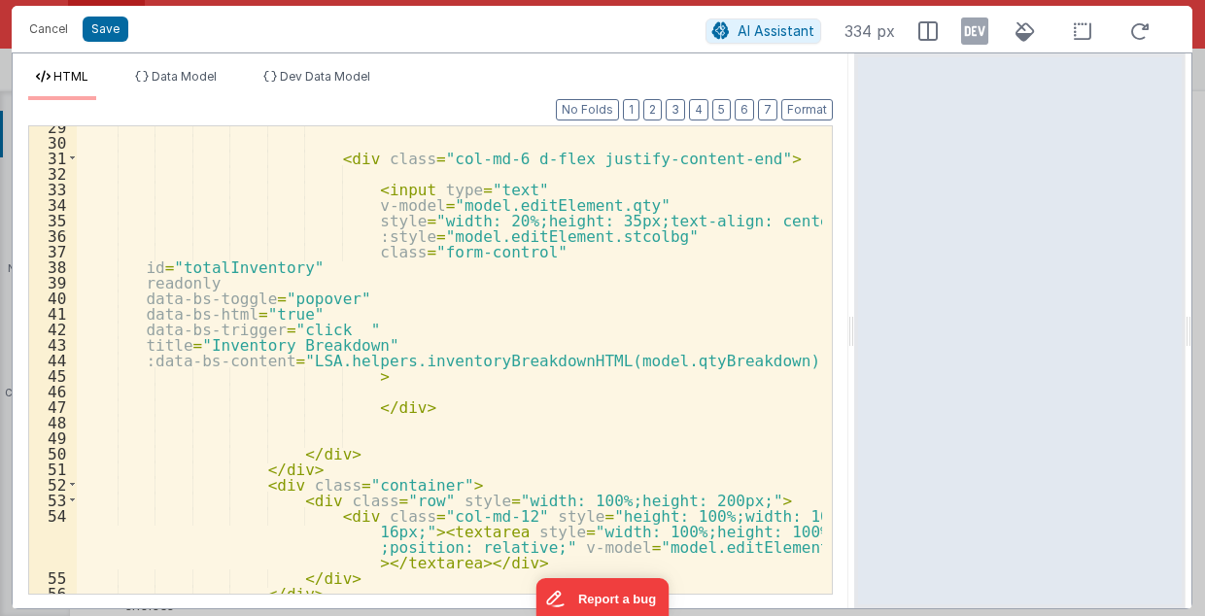
scroll to position [661, 0]
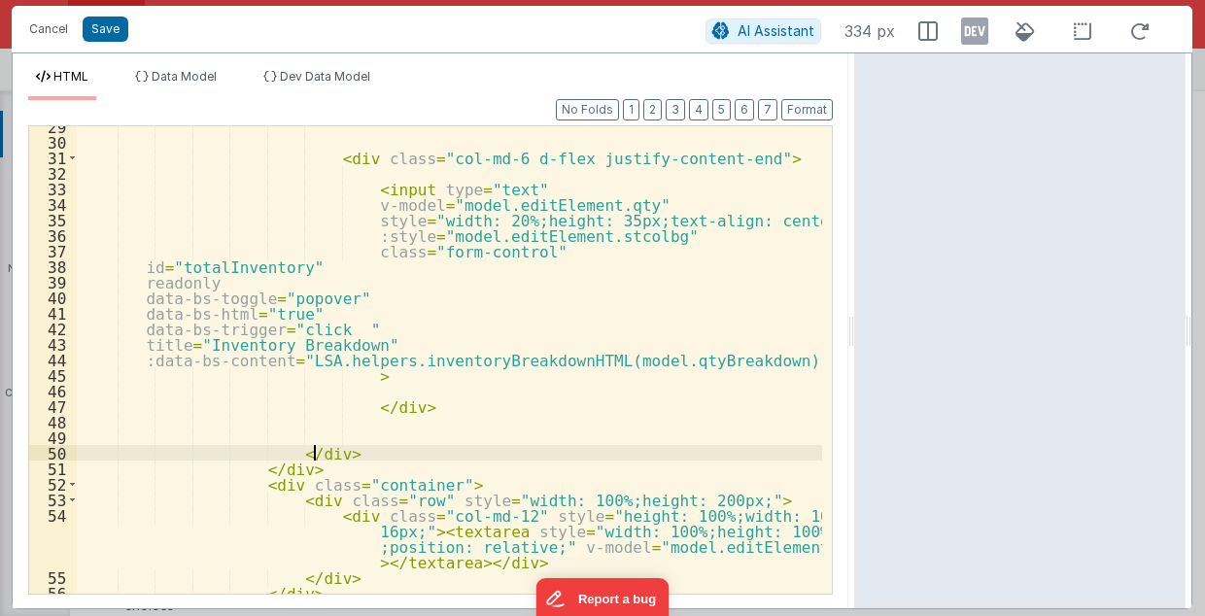
click at [715, 444] on div "< div class = "col-md-6 d-flex justify-content-end" > < input type = "text" v-m…" at bounding box center [450, 369] width 746 height 500
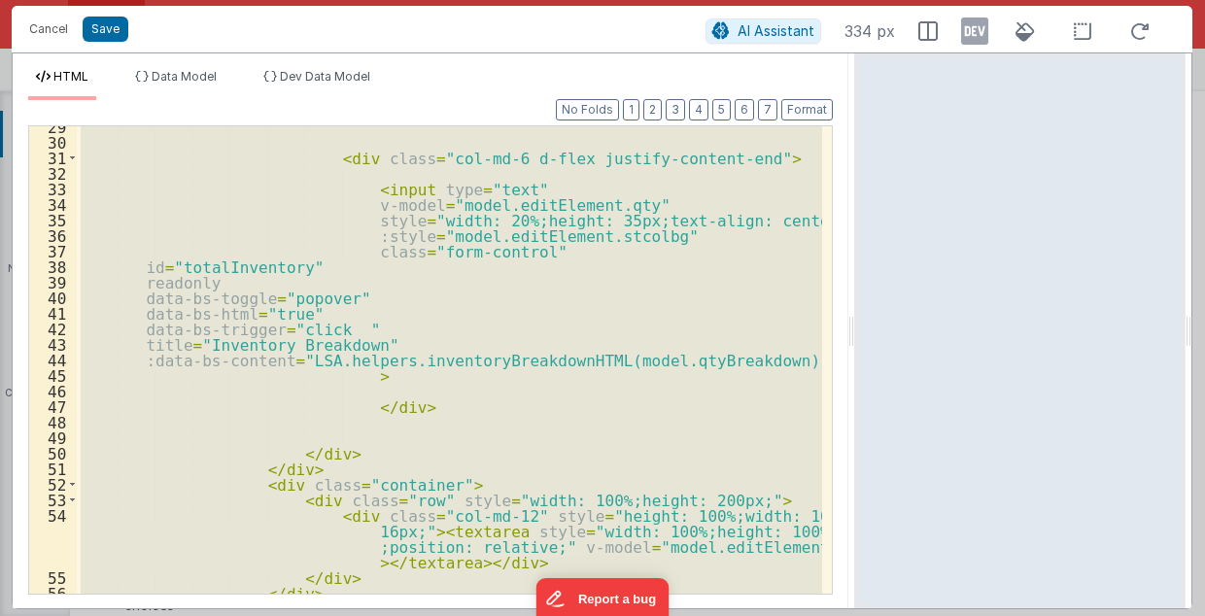
click at [659, 422] on div "< div class = "col-md-6 d-flex justify-content-end" > < input type = "text" v-m…" at bounding box center [449, 359] width 745 height 467
click at [309, 326] on div "< div class = "col-md-6 d-flex justify-content-end" > < input type = "text" v-m…" at bounding box center [449, 359] width 745 height 467
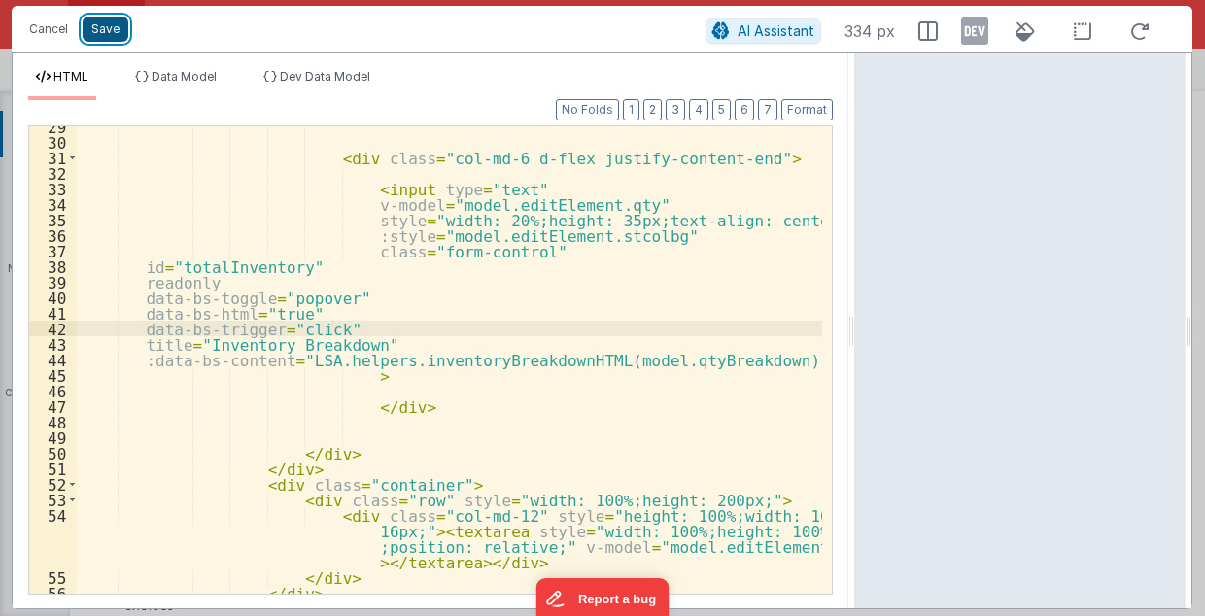
click at [119, 29] on button "Save" at bounding box center [106, 29] width 46 height 25
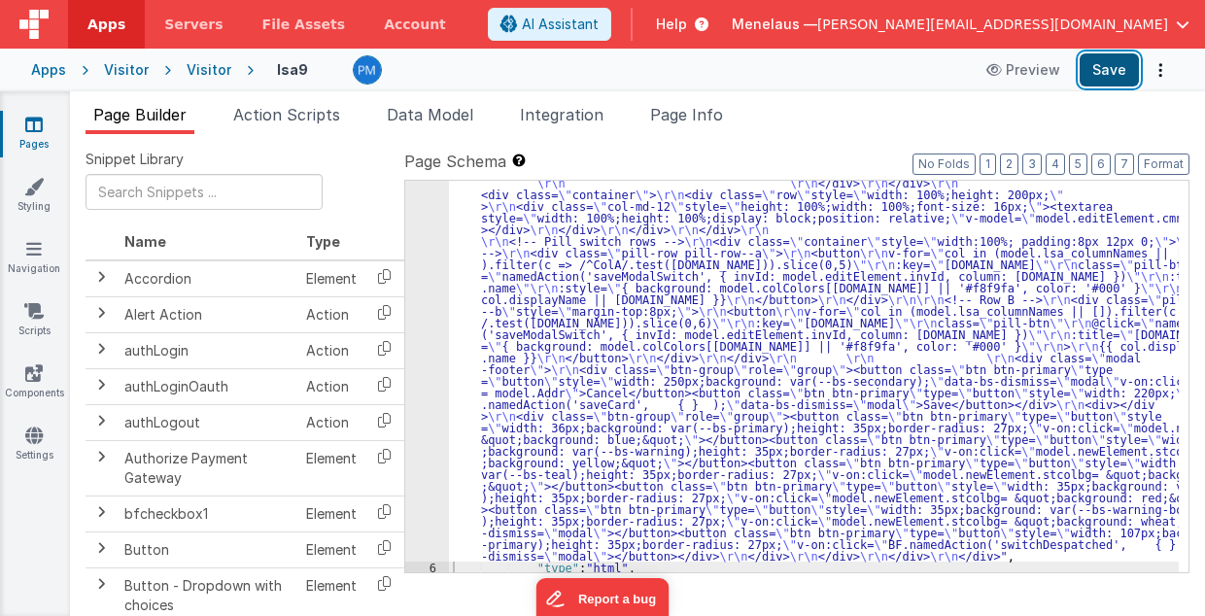
click at [1109, 68] on button "Save" at bounding box center [1108, 69] width 59 height 33
click at [699, 113] on span "Page Info" at bounding box center [686, 114] width 73 height 19
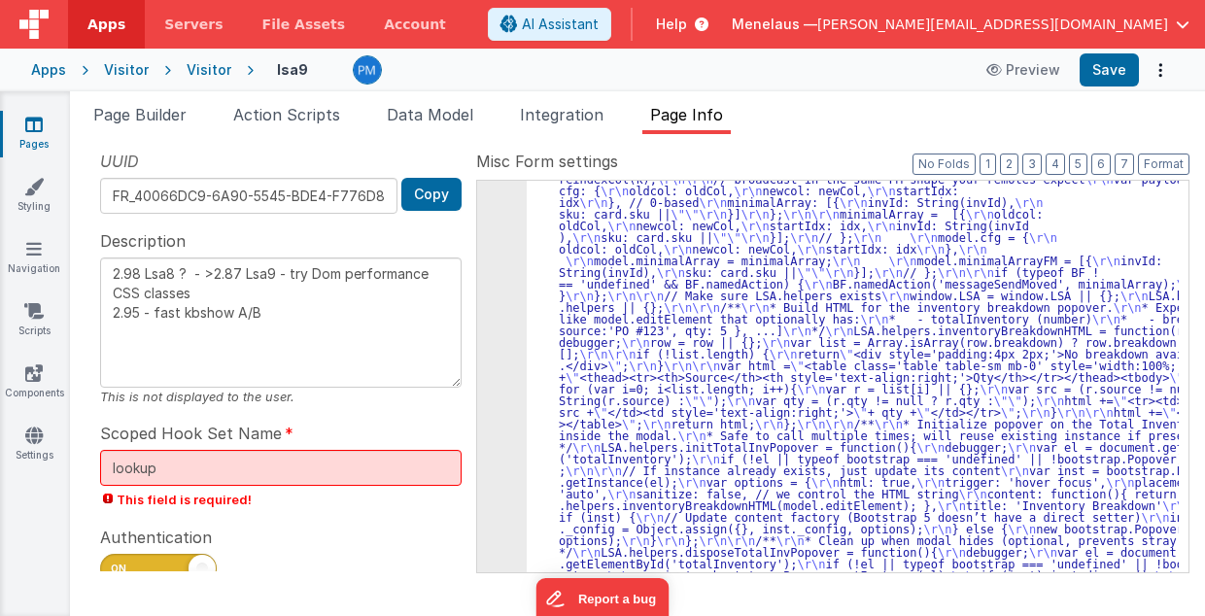
scroll to position [2324, 0]
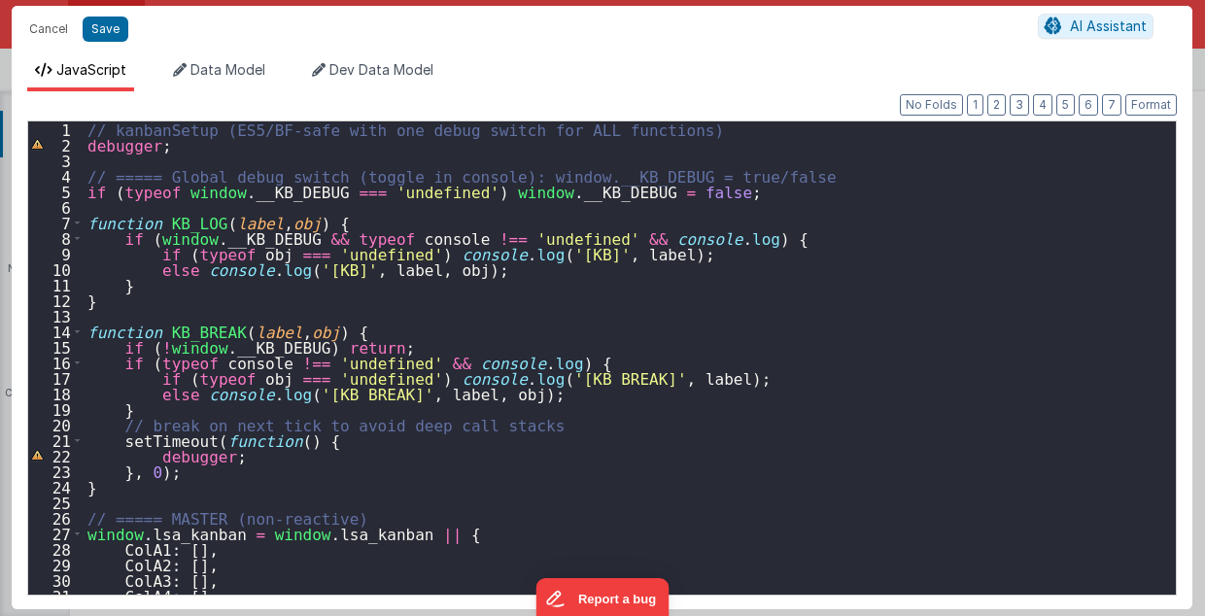
click at [1034, 262] on div "// kanbanSetup (ES5/BF-safe with one debug switch for ALL functions) debugger ;…" at bounding box center [625, 373] width 1083 height 505
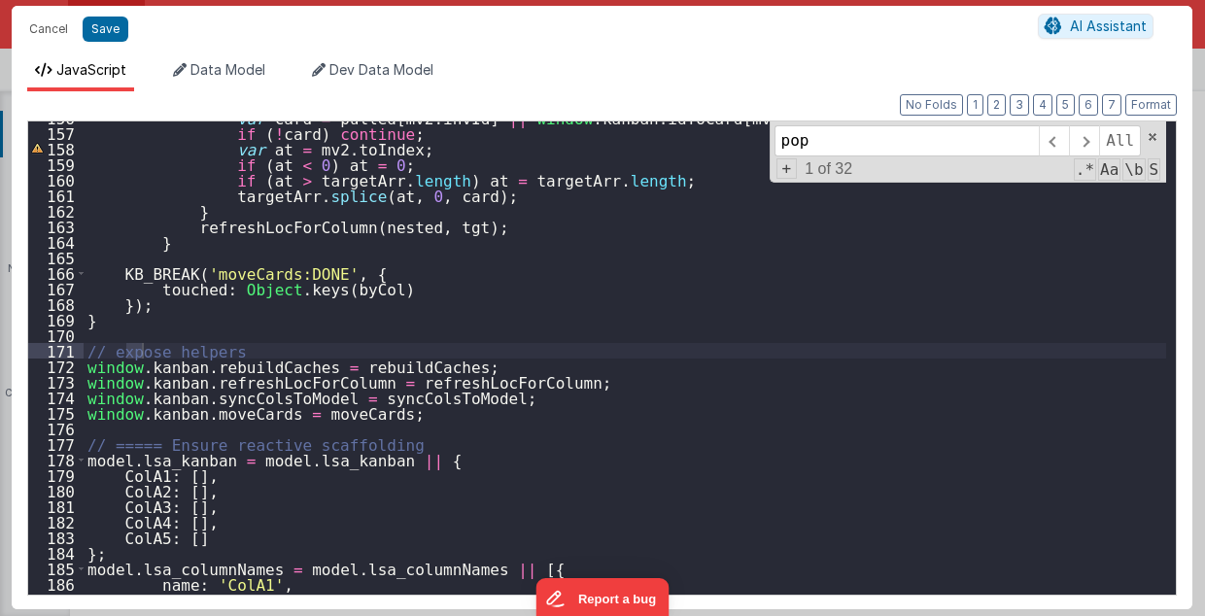
scroll to position [8032, 0]
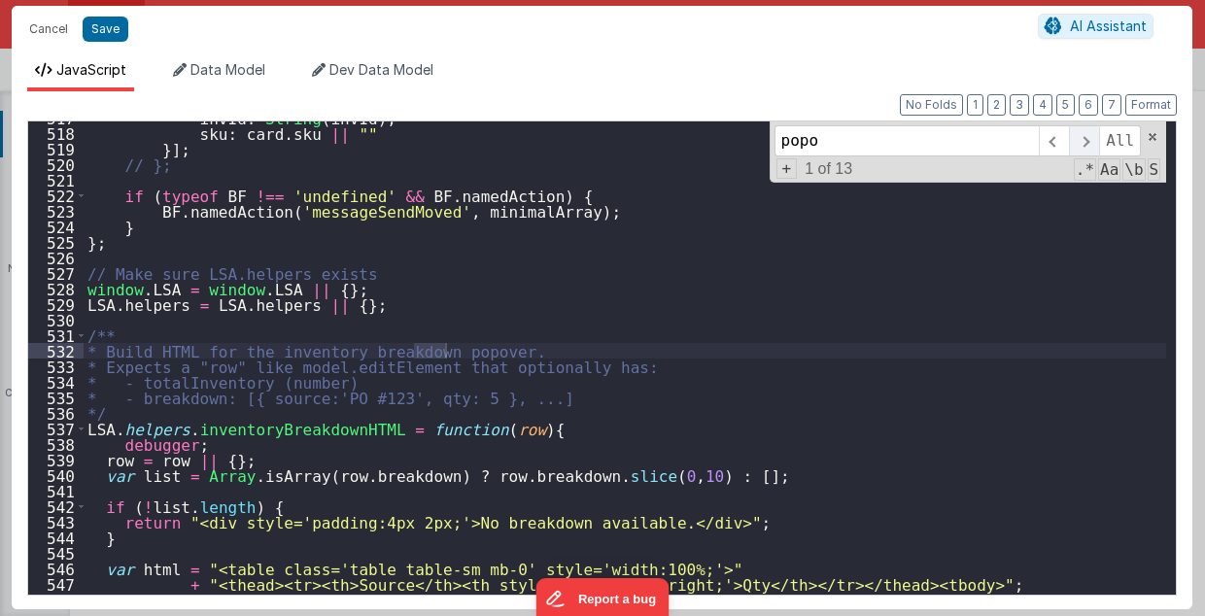
type input "popo"
click at [1094, 135] on span at bounding box center [1084, 140] width 30 height 31
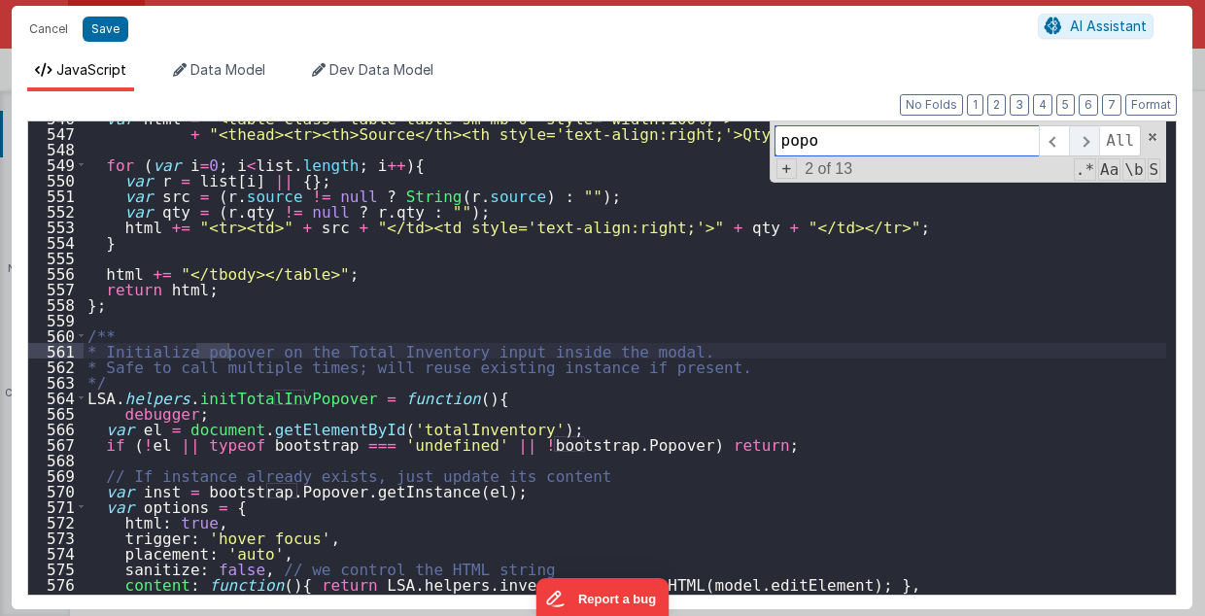
scroll to position [8483, 0]
click at [1093, 135] on span at bounding box center [1084, 140] width 30 height 31
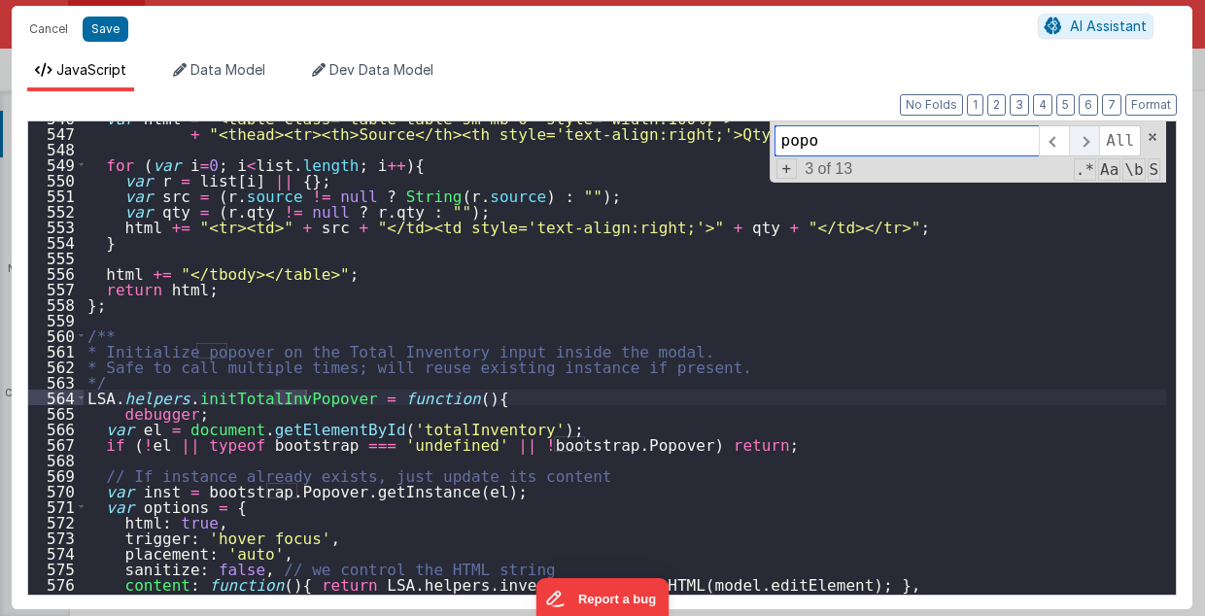
click at [1093, 135] on span at bounding box center [1084, 140] width 30 height 31
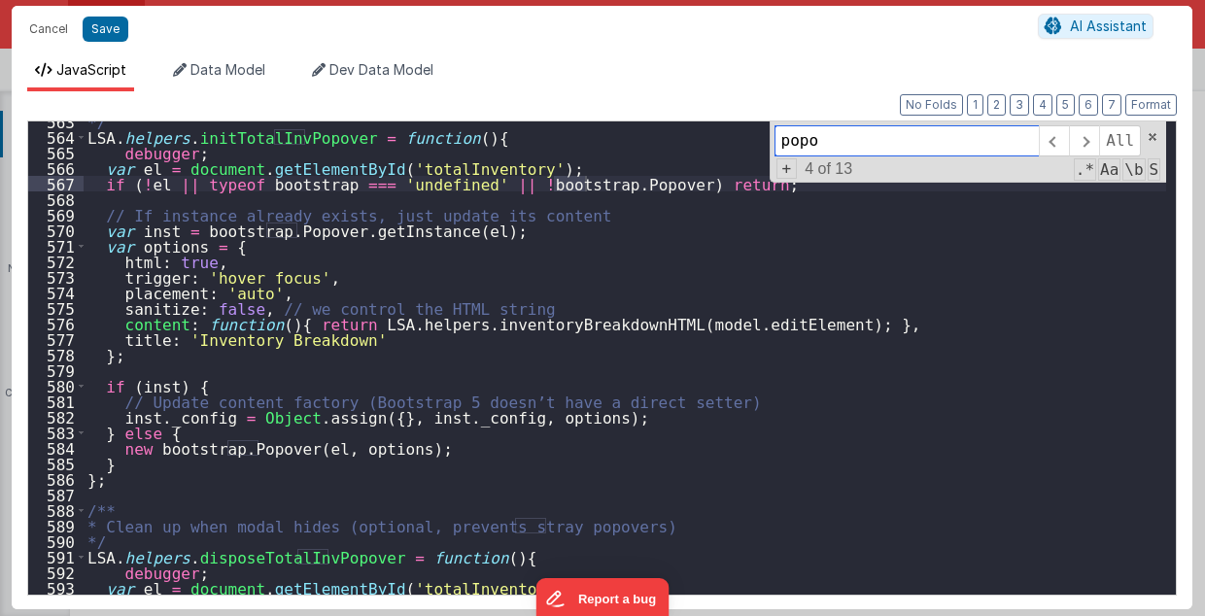
scroll to position [8744, 0]
click at [905, 376] on div "*/ LSA . helpers . initTotalInvPopover = function ( ) { debugger ; var el = doc…" at bounding box center [625, 366] width 1083 height 505
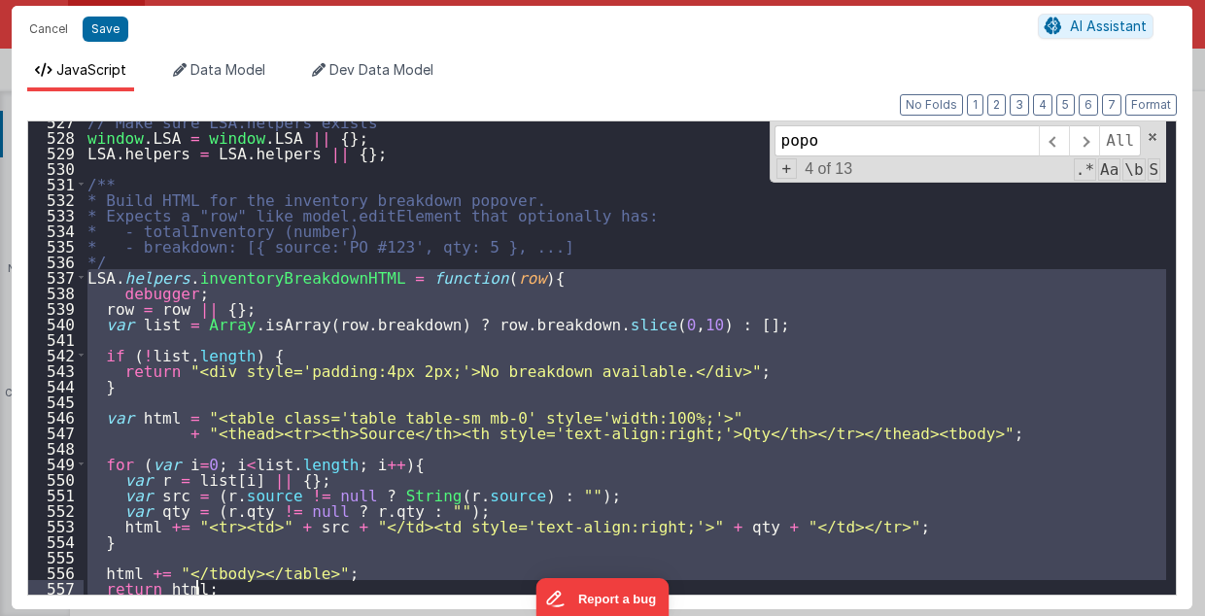
scroll to position [8977, 0]
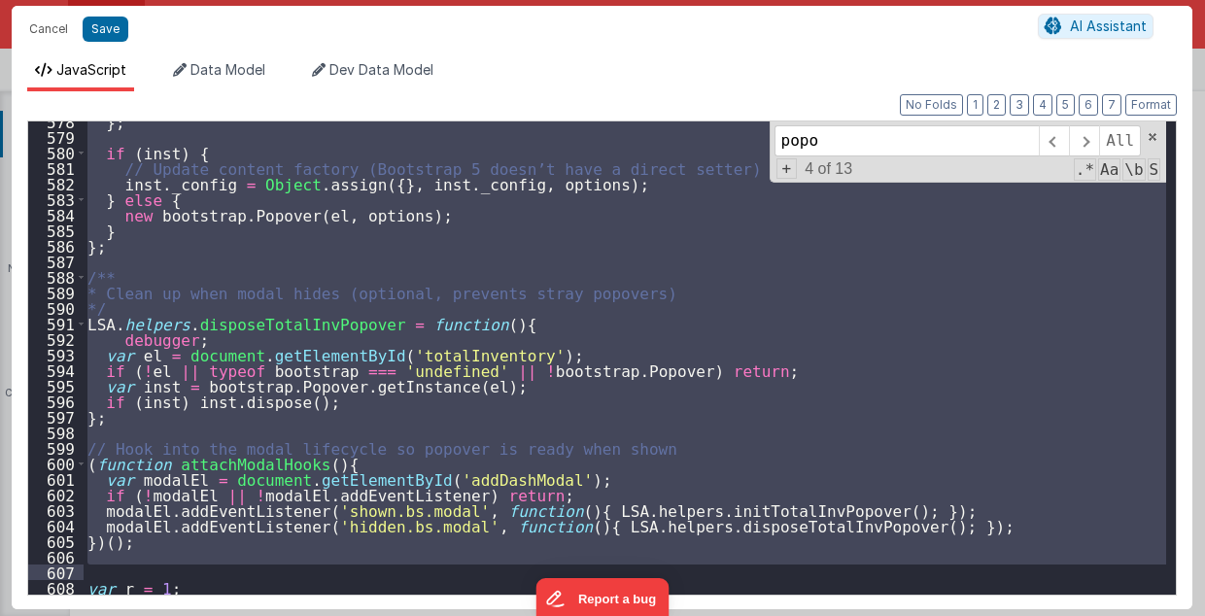
drag, startPoint x: 85, startPoint y: 299, endPoint x: 128, endPoint y: 563, distance: 267.7
click at [128, 563] on div "} ; if ( inst ) { // Update content factory (Bootstrap 5 doesn’t have a direct …" at bounding box center [625, 366] width 1083 height 505
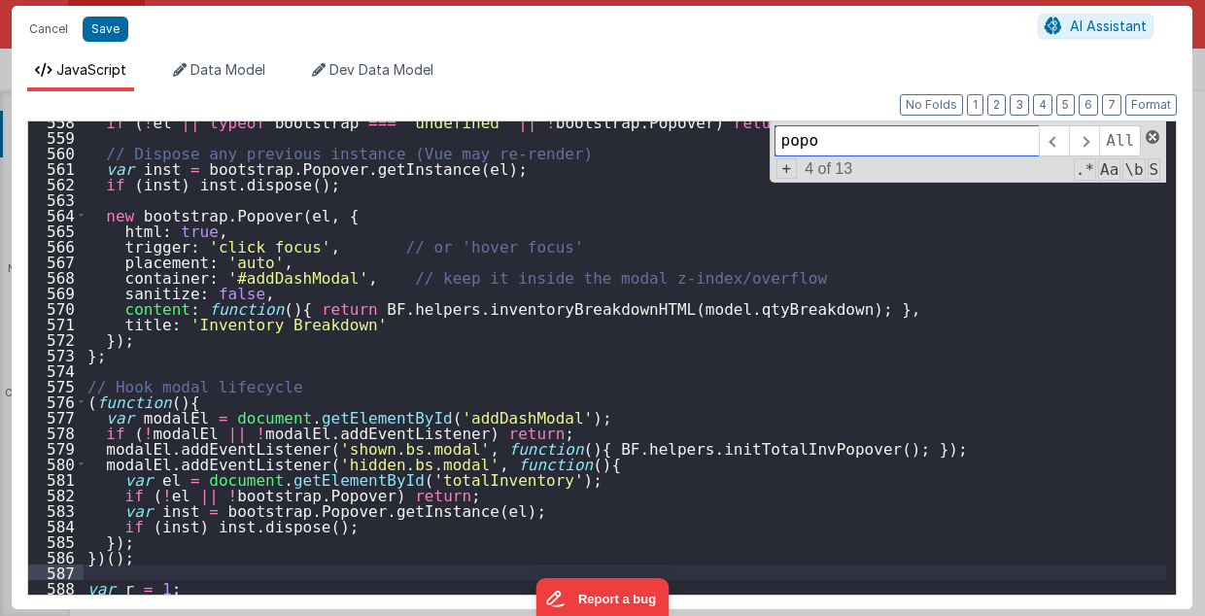
click at [1145, 135] on span at bounding box center [1152, 137] width 14 height 14
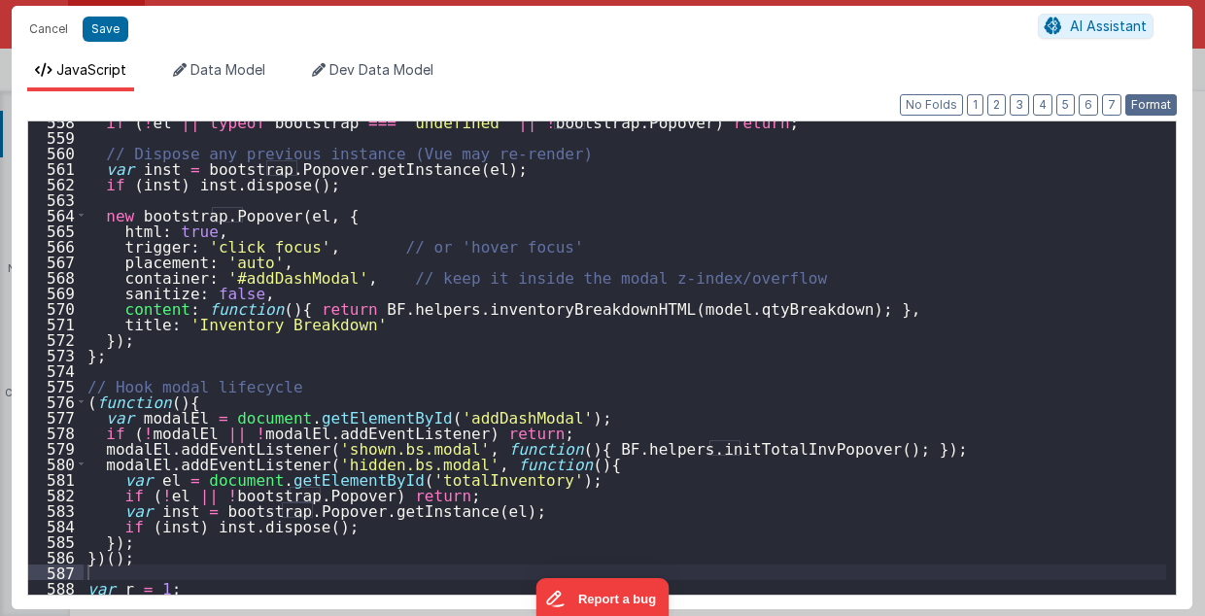
click at [1150, 111] on button "Format" at bounding box center [1150, 104] width 51 height 21
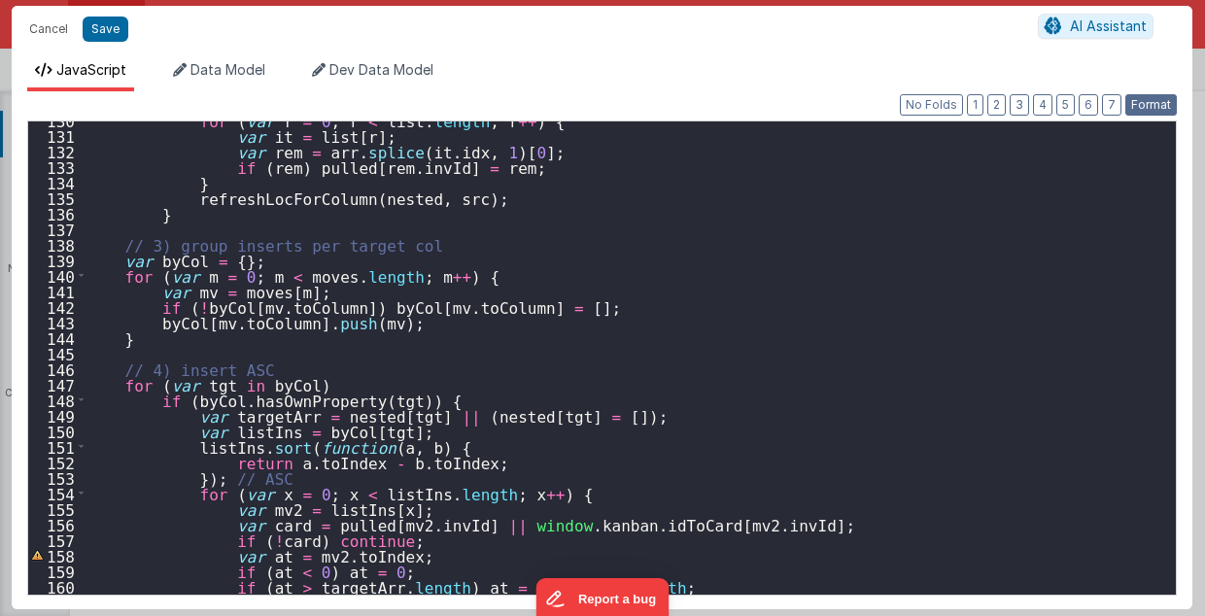
scroll to position [2132, 0]
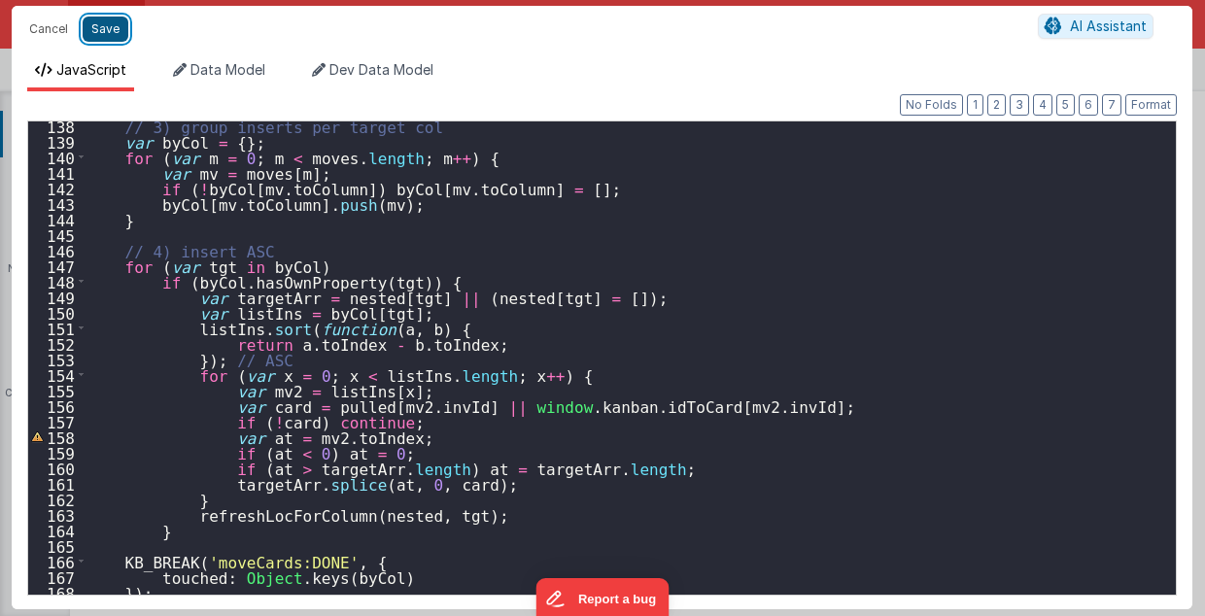
click at [93, 26] on button "Save" at bounding box center [106, 29] width 46 height 25
type textarea "2.98 Lsa8 ? - >2.87 Lsa9 - try Dom performance CSS classes 2.95 - fast kbshow A…"
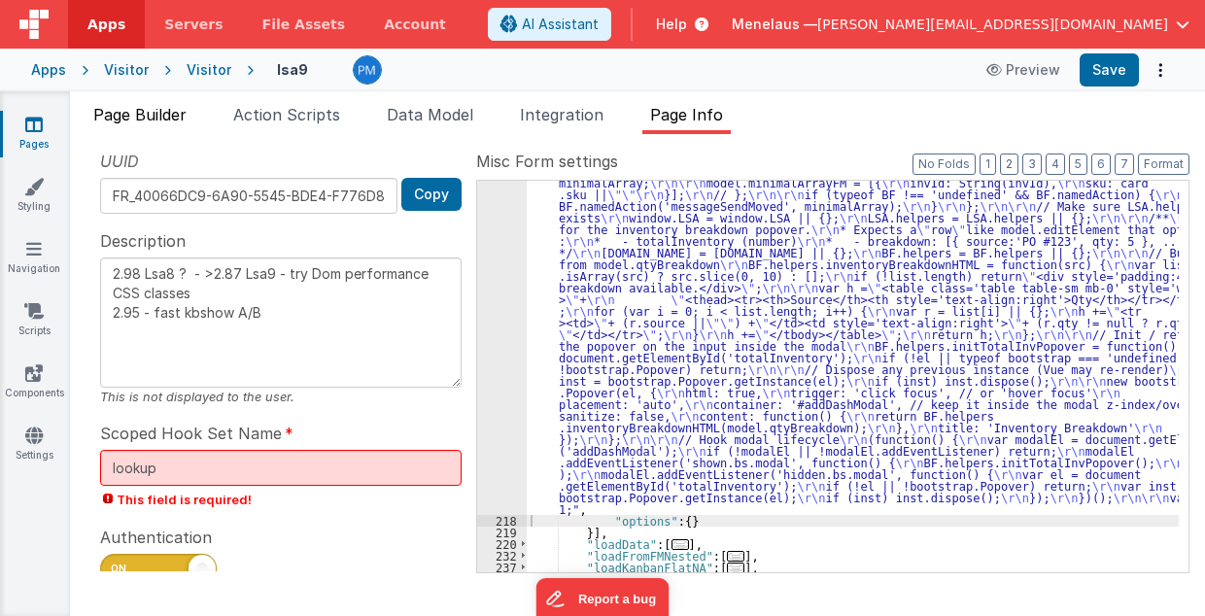
click at [132, 119] on span "Page Builder" at bounding box center [139, 114] width 93 height 19
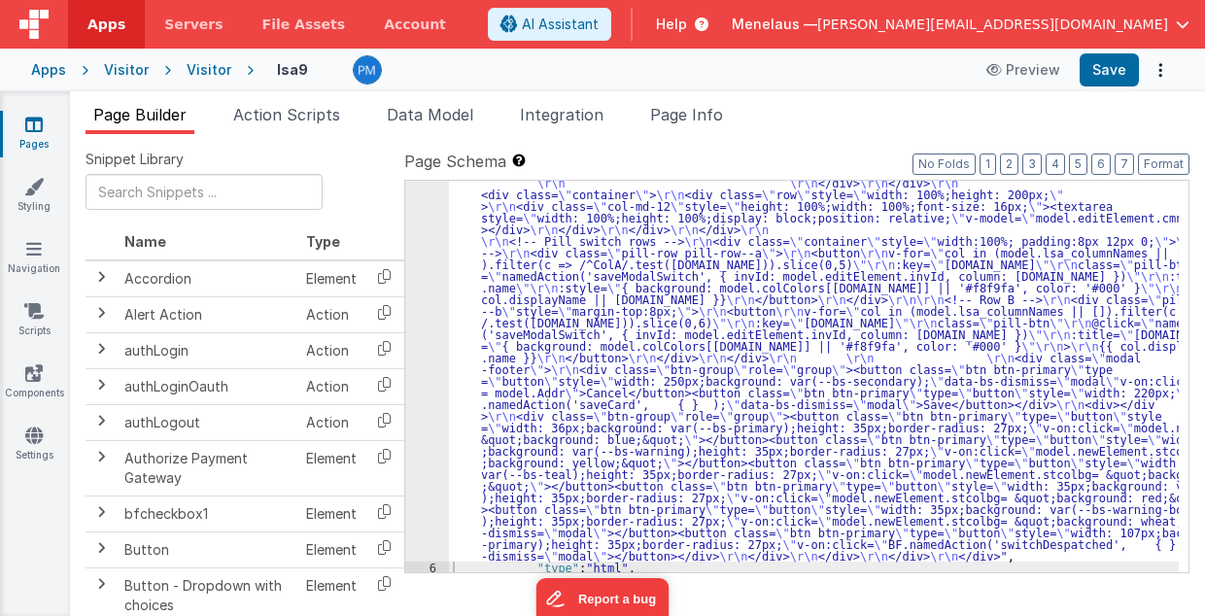
click at [629, 381] on div ""html" : "<div class= \" modal modal-xlg \" role= \" dialog \" tabindex= \" -1 …" at bounding box center [814, 407] width 731 height 1115
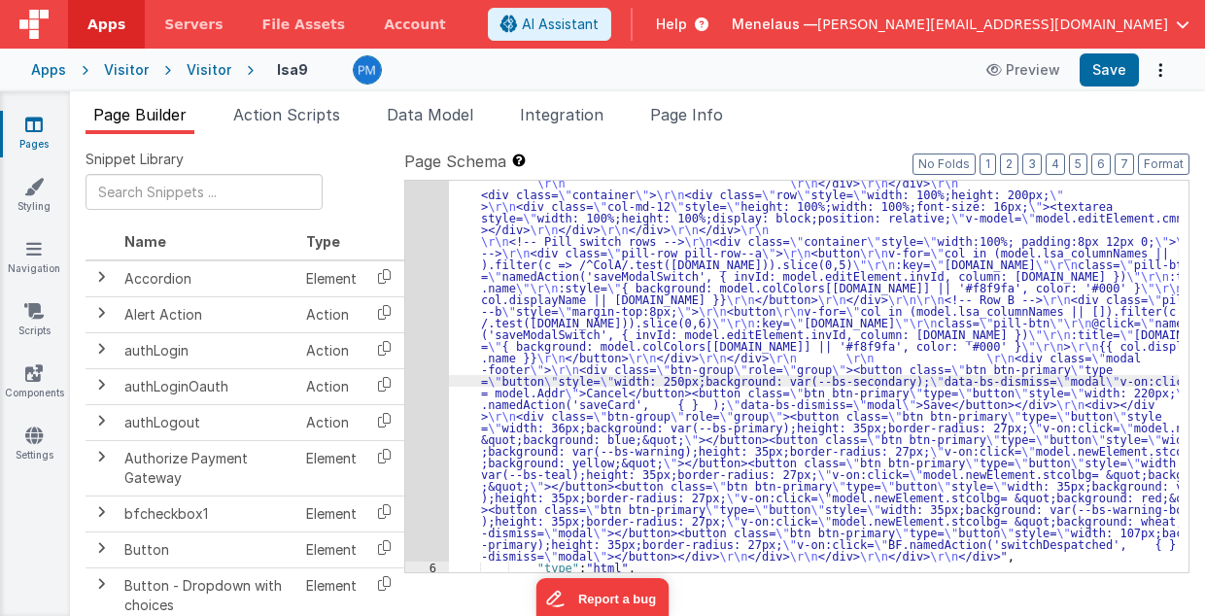
click at [422, 384] on div "5" at bounding box center [427, 205] width 44 height 711
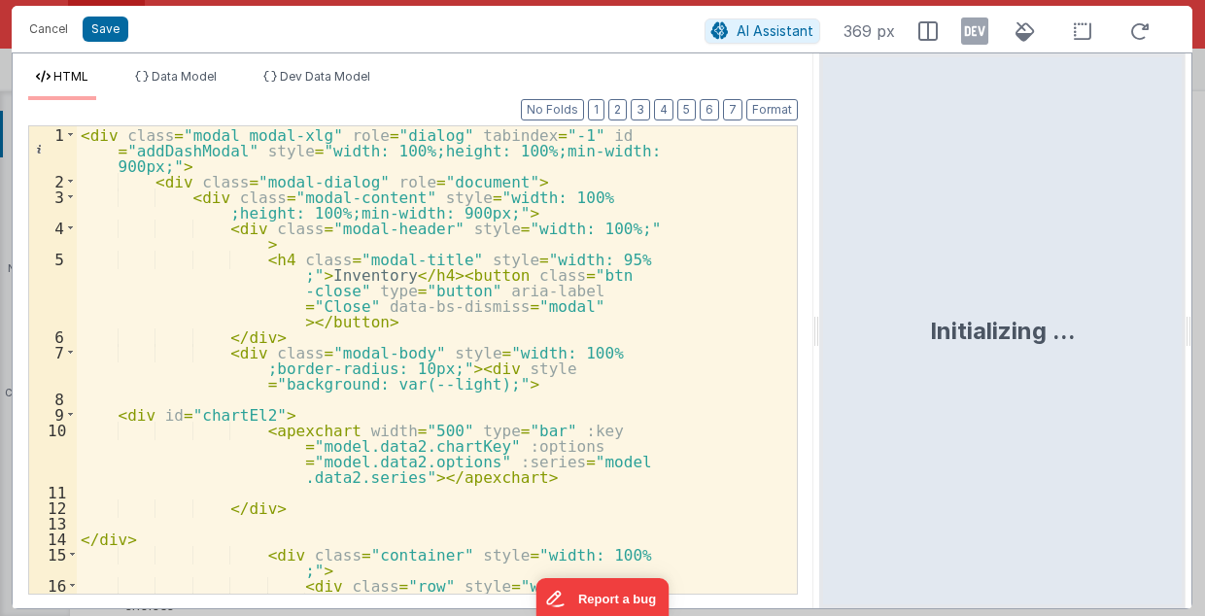
drag, startPoint x: 599, startPoint y: 332, endPoint x: 821, endPoint y: 337, distance: 221.6
click at [821, 337] on html "Cancel Save AI Assistant 369 px HTML Data Model Dev Data Model Format 7 6 5 4 3…" at bounding box center [602, 308] width 1205 height 616
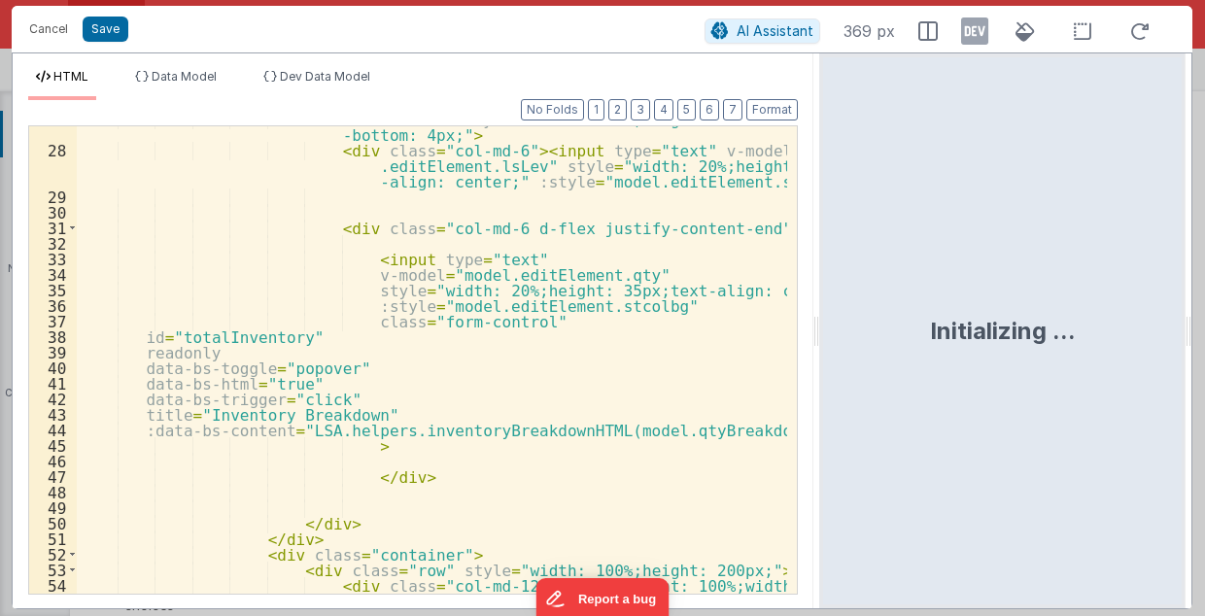
scroll to position [622, 0]
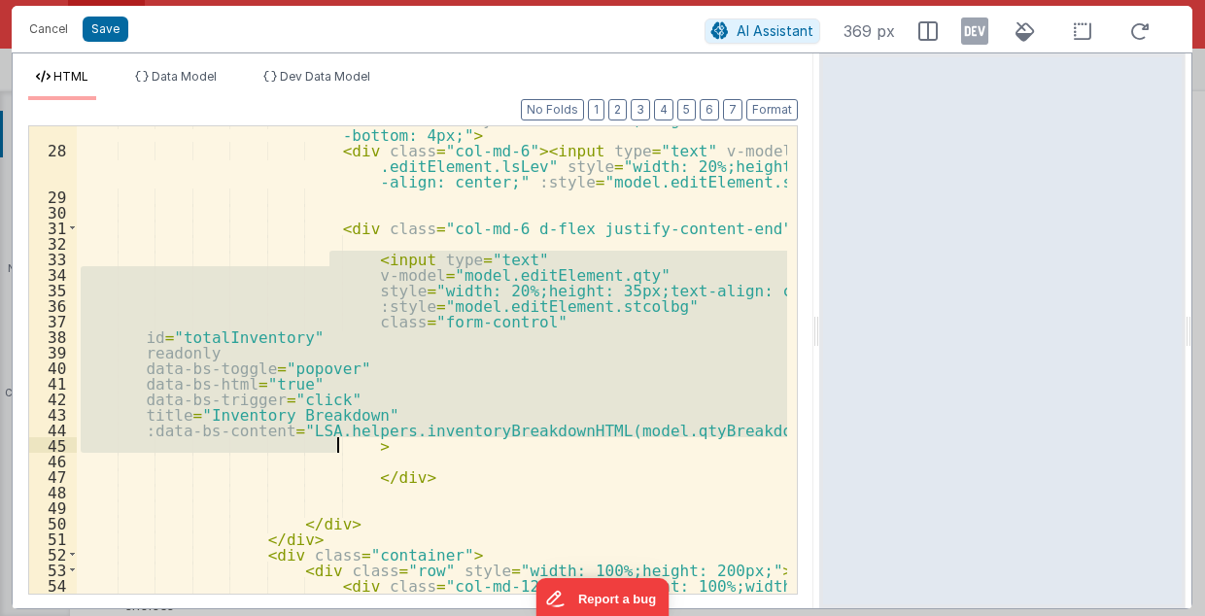
drag, startPoint x: 328, startPoint y: 256, endPoint x: 339, endPoint y: 439, distance: 183.9
click at [339, 439] on div "< div class = "row" style = "width: 100%;margin-left: -12px;margin -bottom: 4px…" at bounding box center [432, 392] width 711 height 563
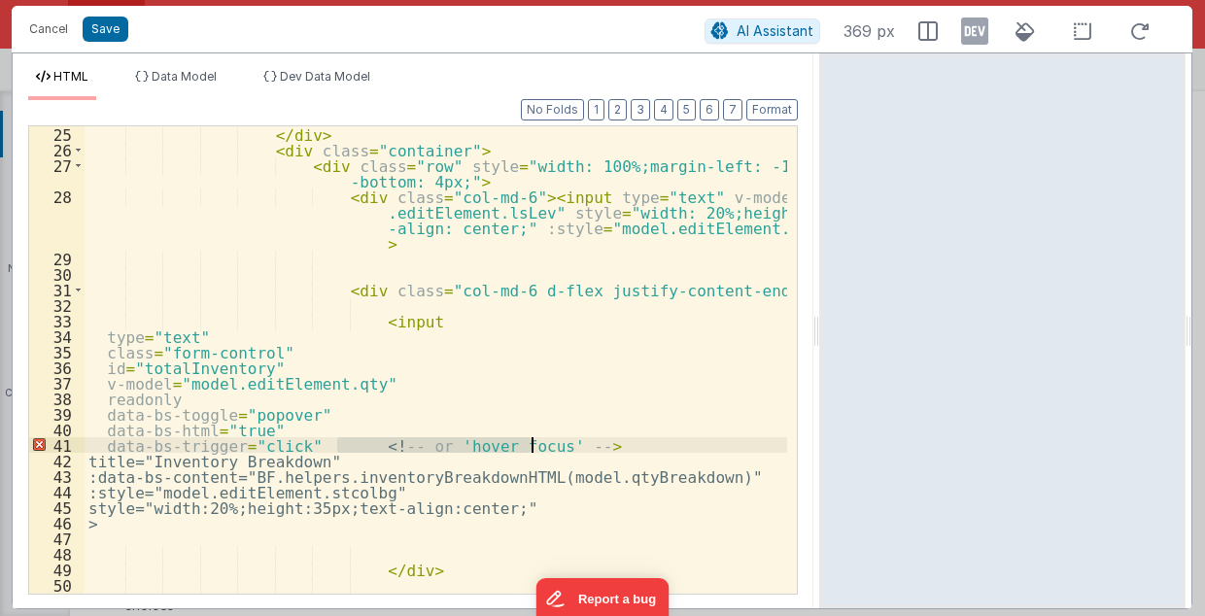
drag, startPoint x: 338, startPoint y: 442, endPoint x: 552, endPoint y: 443, distance: 213.7
click at [552, 443] on div "</ div > < div class = "container" > < div class = "row" style = "width: 100%;m…" at bounding box center [436, 376] width 703 height 500
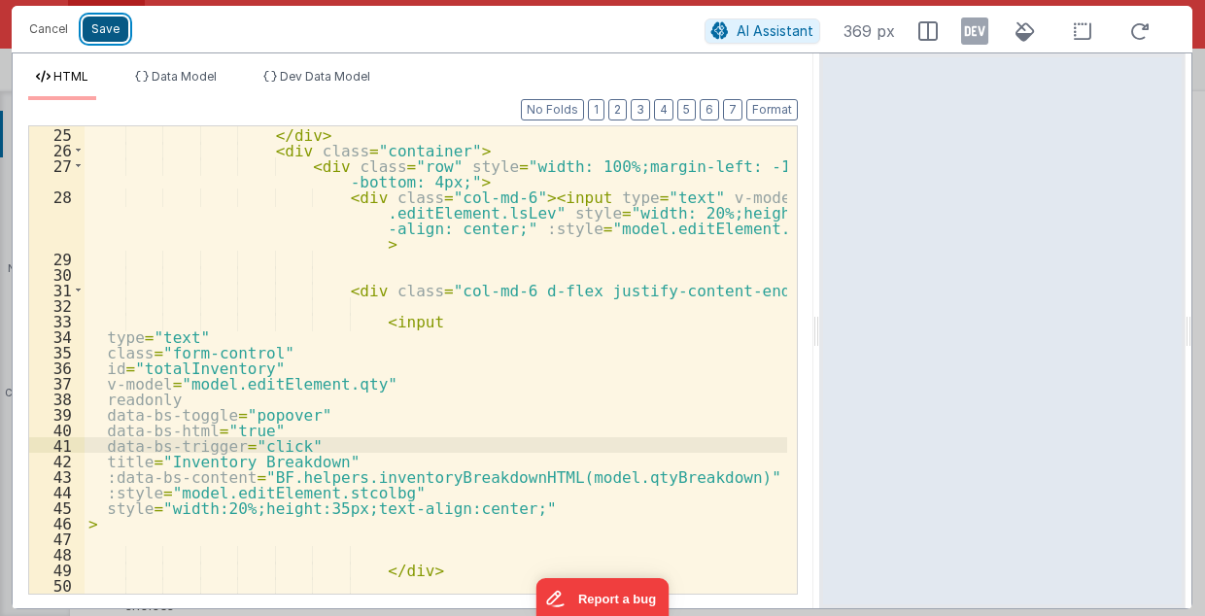
click at [99, 31] on button "Save" at bounding box center [106, 29] width 46 height 25
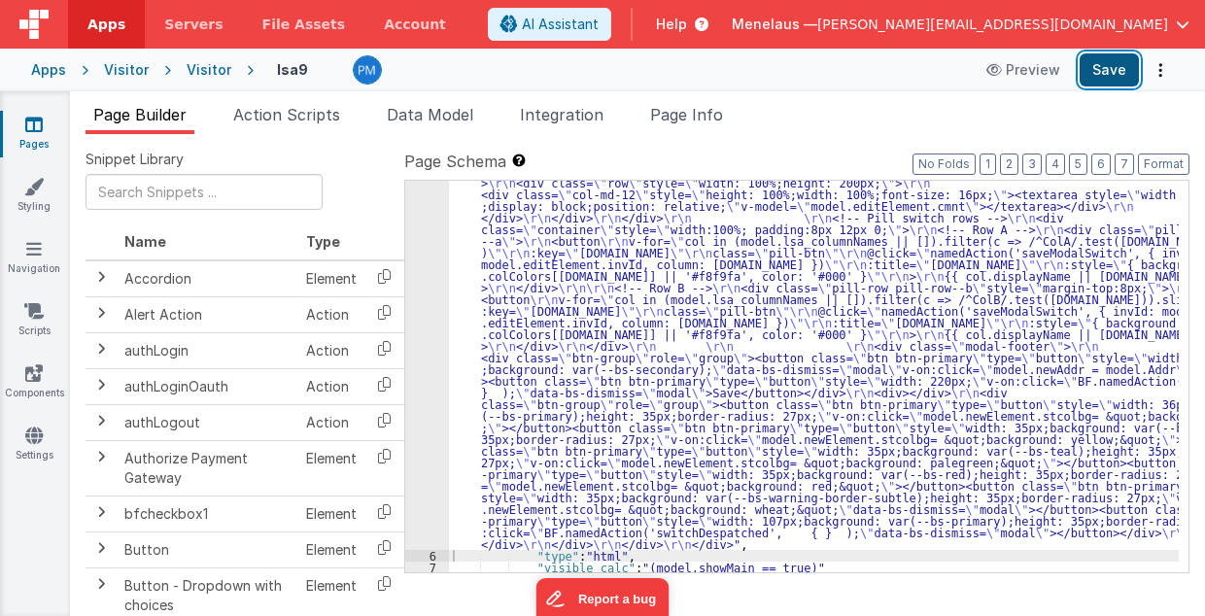
click at [1100, 72] on button "Save" at bounding box center [1108, 69] width 59 height 33
drag, startPoint x: 693, startPoint y: 115, endPoint x: 942, endPoint y: 311, distance: 317.6
click at [693, 115] on span "Page Info" at bounding box center [686, 114] width 73 height 19
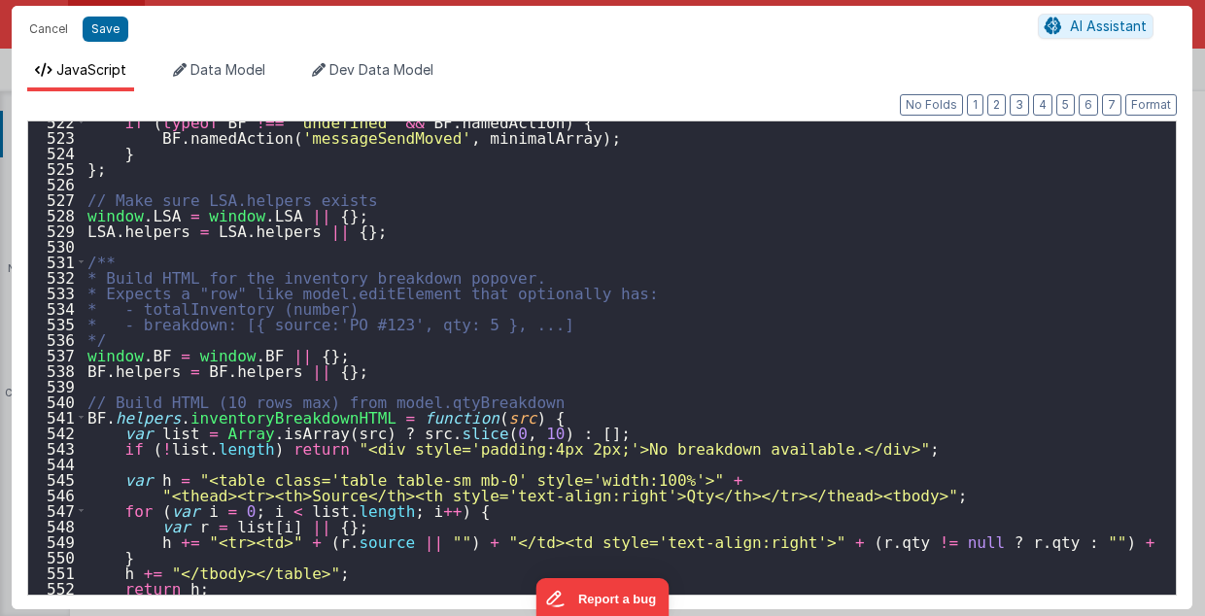
scroll to position [8184, 0]
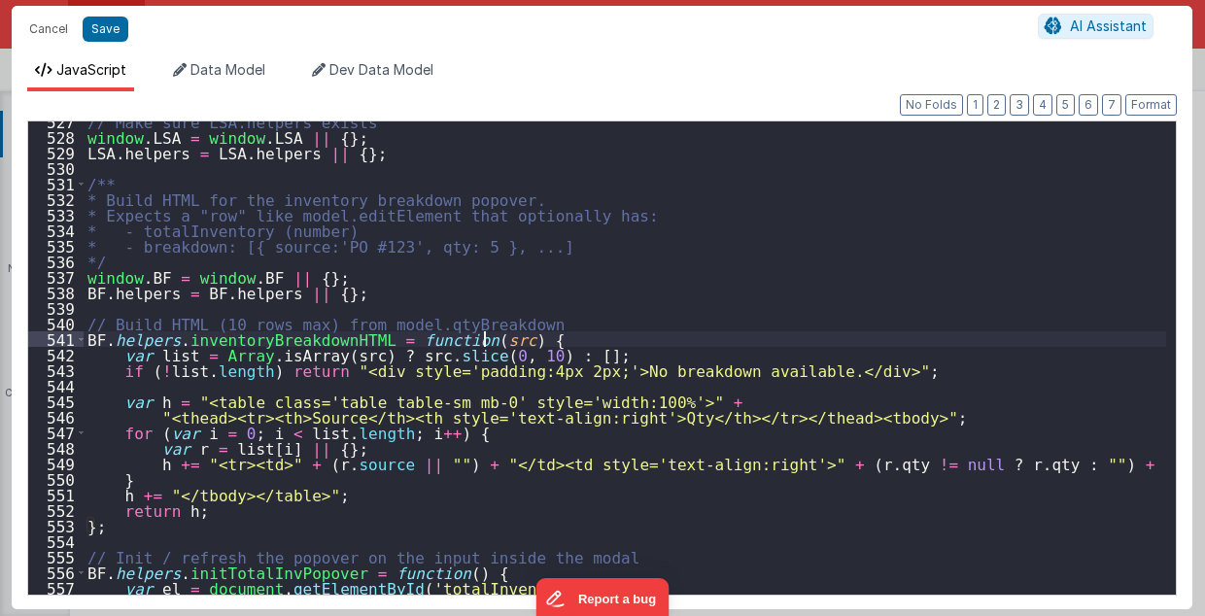
click at [505, 340] on div "// Make sure LSA.helpers exists window . LSA = window . LSA || { } ; LSA . help…" at bounding box center [625, 366] width 1083 height 505
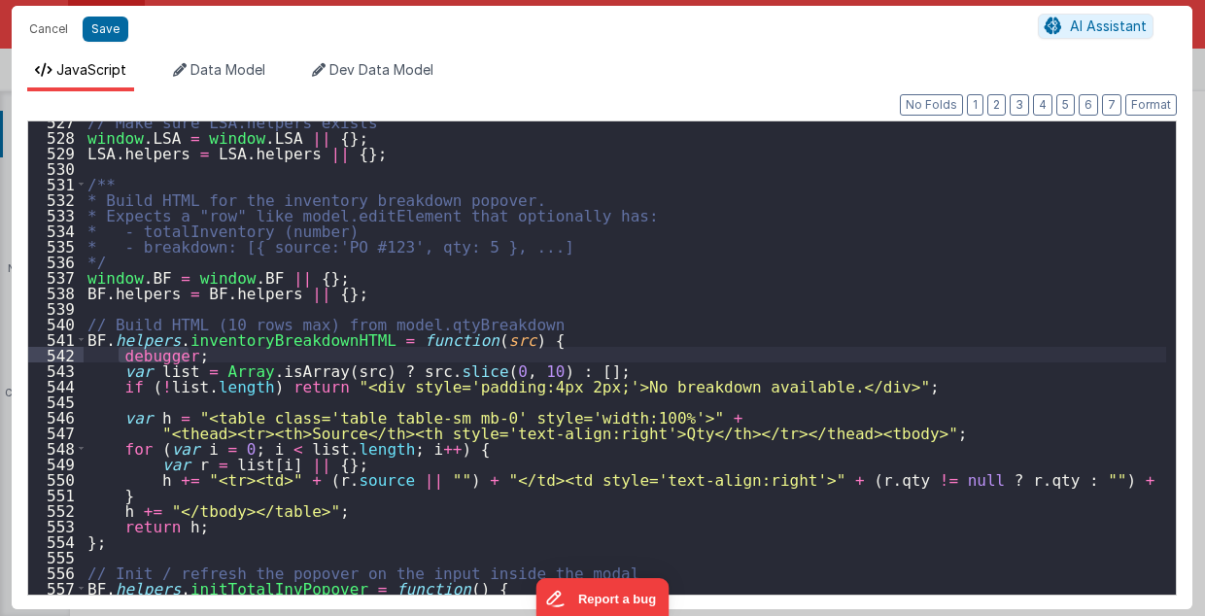
drag, startPoint x: 117, startPoint y: 354, endPoint x: 189, endPoint y: 354, distance: 72.9
click at [189, 354] on div "// Make sure LSA.helpers exists window . LSA = window . LSA || { } ; LSA . help…" at bounding box center [625, 366] width 1083 height 505
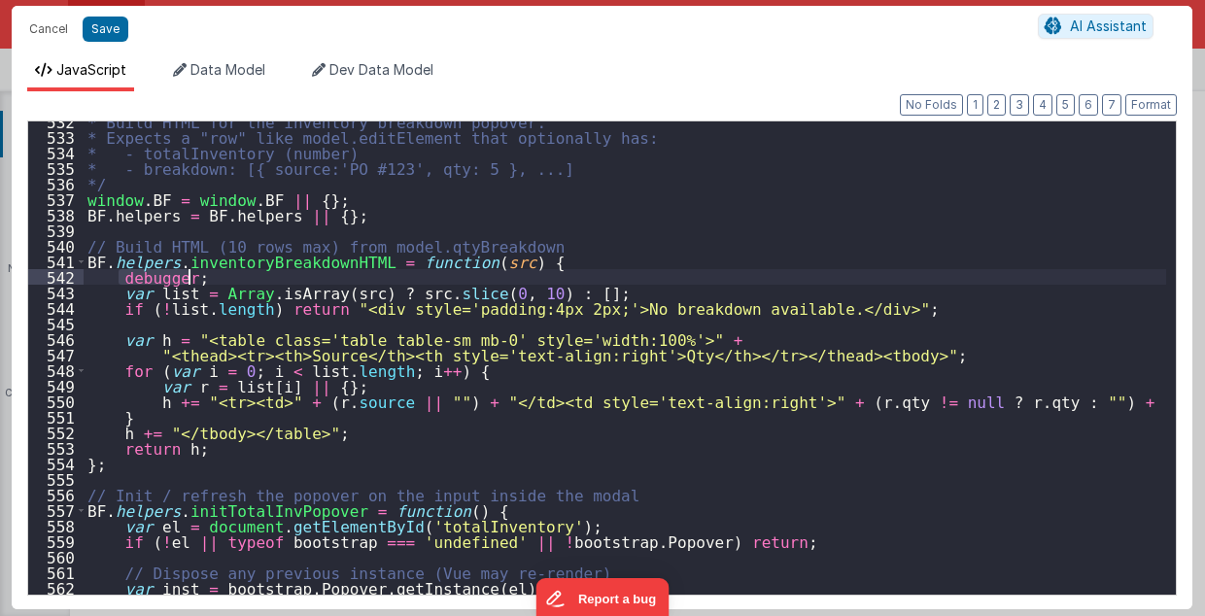
scroll to position [8301, 0]
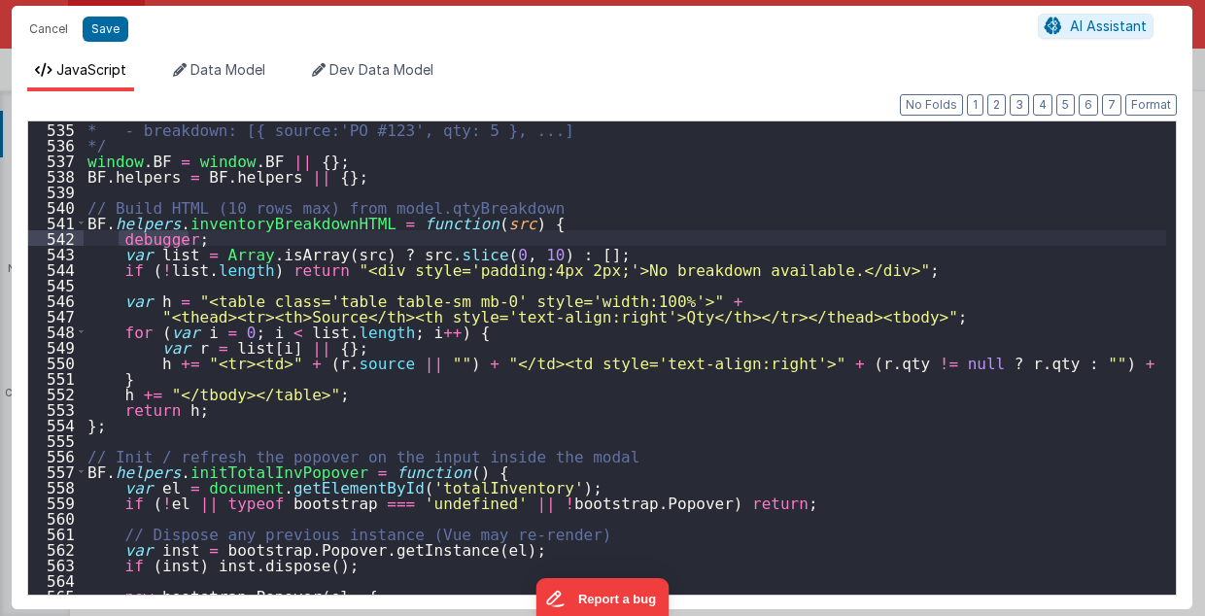
click at [460, 476] on div "* - breakdown: [{ source:'PO #123', qty: 5 }, ...] */ window . BF = window . BF…" at bounding box center [625, 373] width 1083 height 505
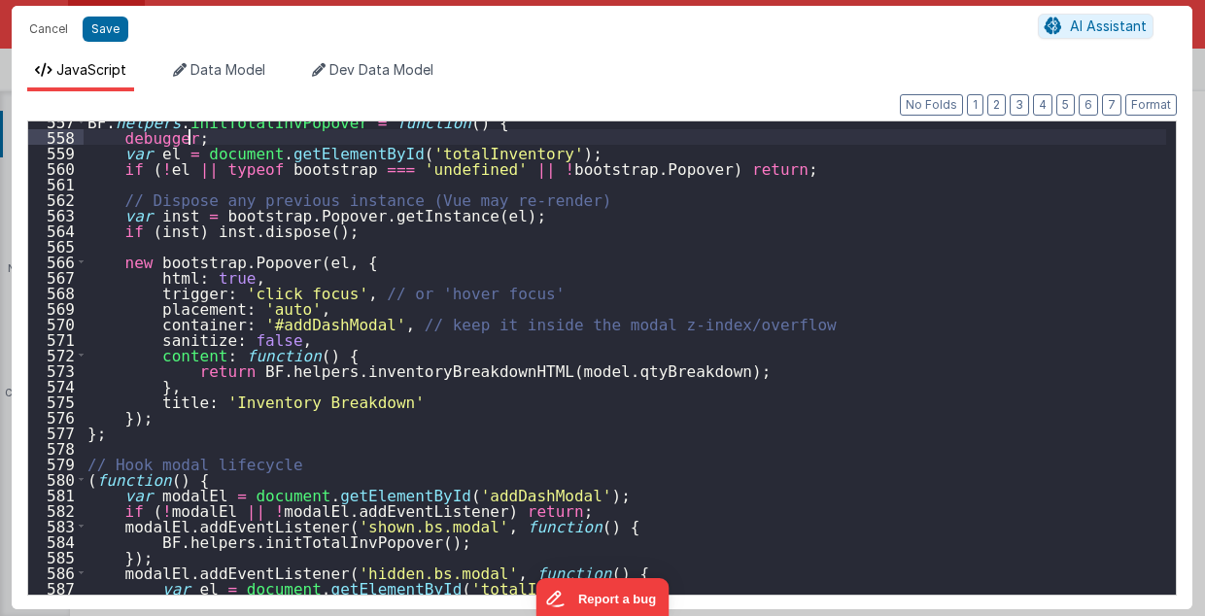
scroll to position [8689, 0]
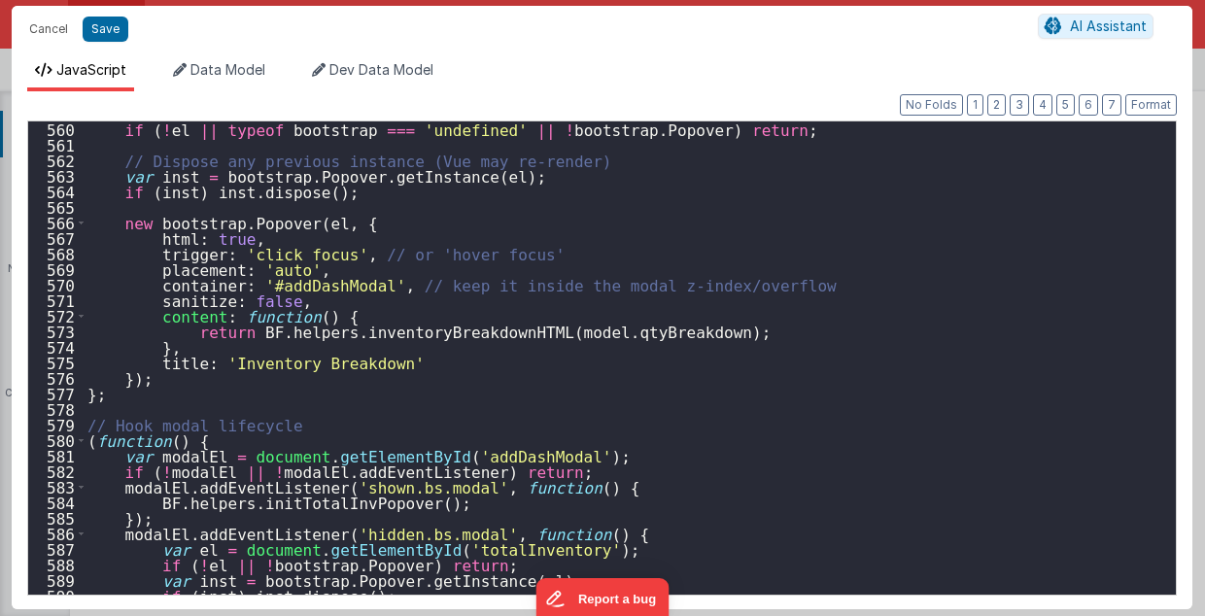
click at [221, 443] on div "if ( ! el || typeof bootstrap === 'undefined' || ! bootstrap . Popover ) return…" at bounding box center [625, 373] width 1083 height 505
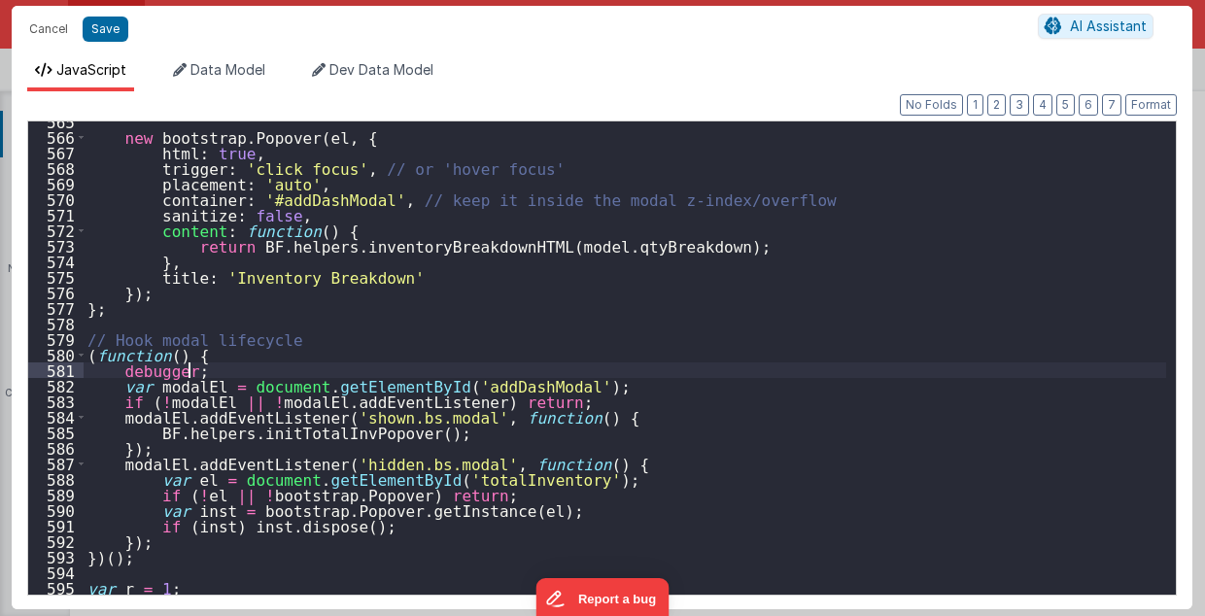
scroll to position [8775, 0]
click at [555, 384] on div "new bootstrap . Popover ( el , { html : true , trigger : 'click focus' , // or …" at bounding box center [625, 366] width 1083 height 505
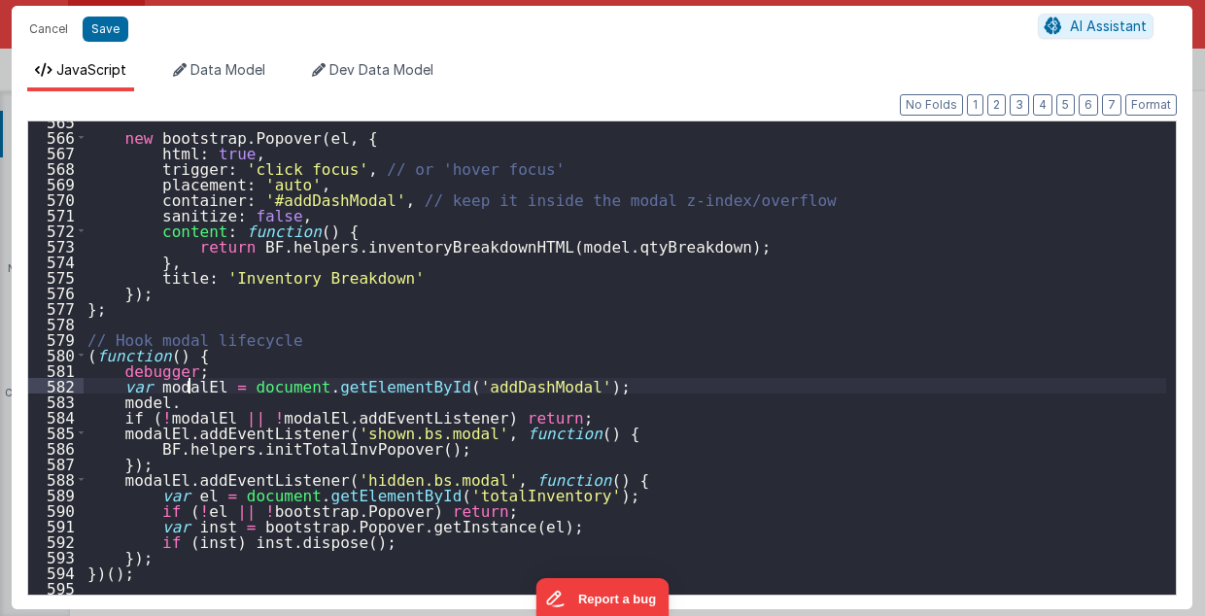
click at [190, 383] on div "new bootstrap . Popover ( el , { html : true , trigger : 'click focus' , // or …" at bounding box center [625, 366] width 1083 height 505
click at [192, 404] on div "new bootstrap . Popover ( el , { html : true , trigger : 'click focus' , // or …" at bounding box center [625, 366] width 1083 height 505
paste textarea
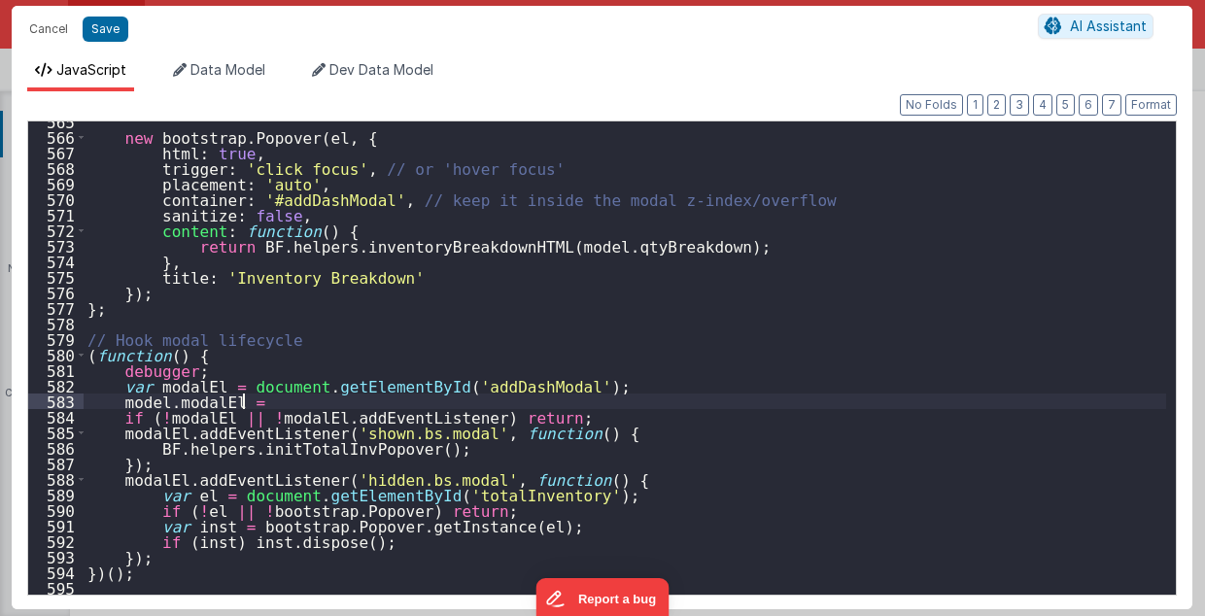
paste textarea
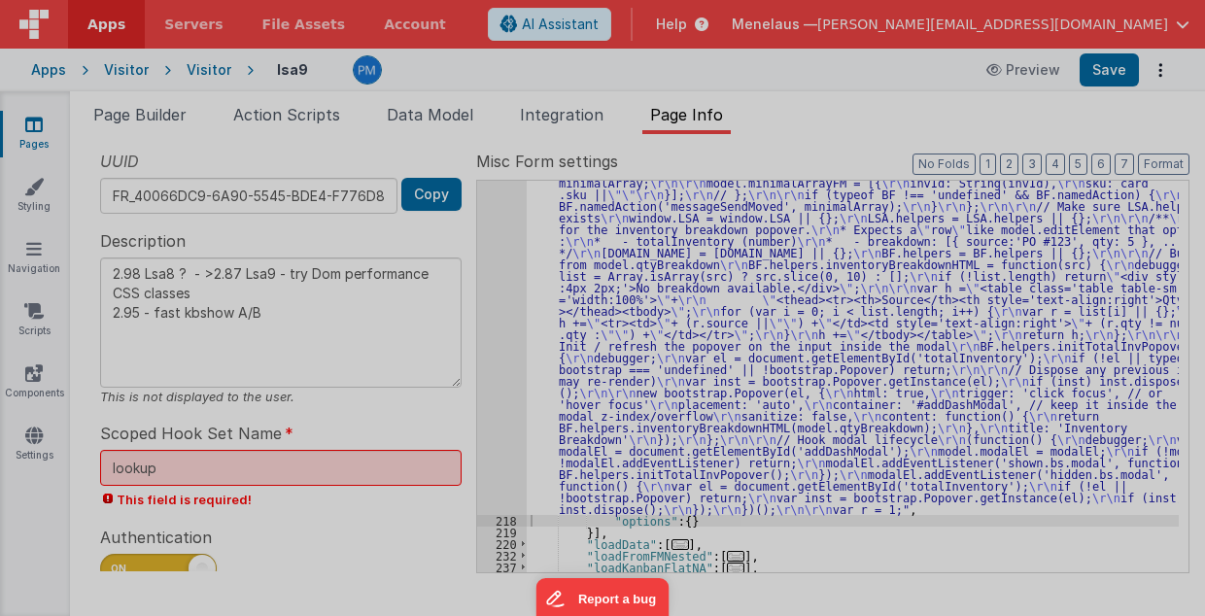
type textarea "2.98 Lsa8 ? - >2.87 Lsa9 - try Dom performance CSS classes 2.95 - fast kbshow A…"
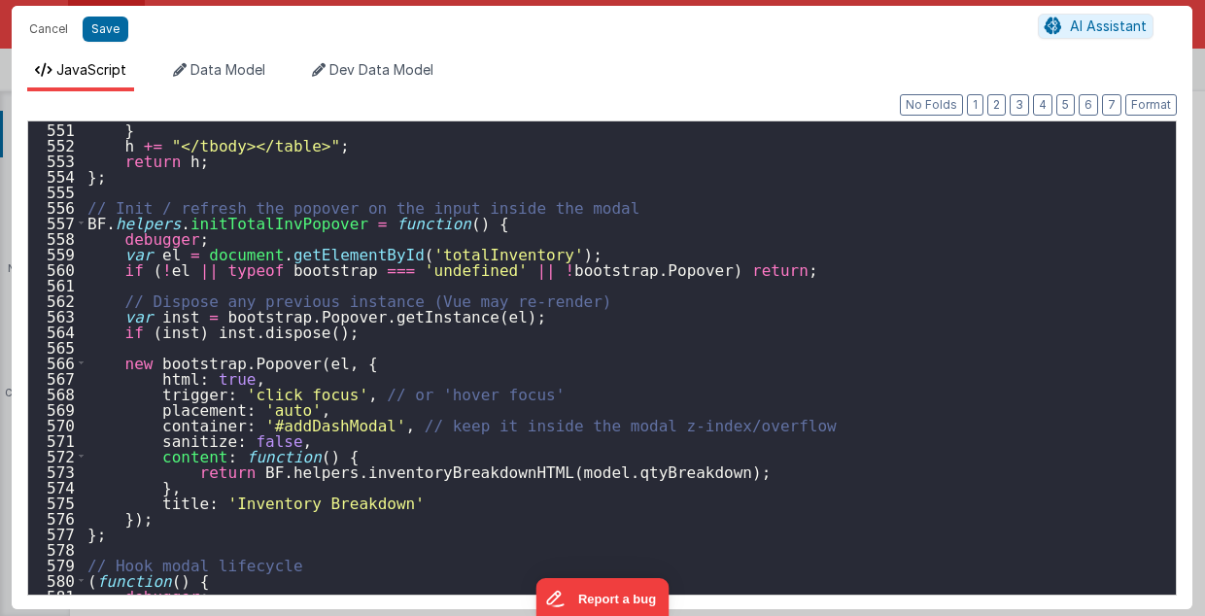
scroll to position [8790, 0]
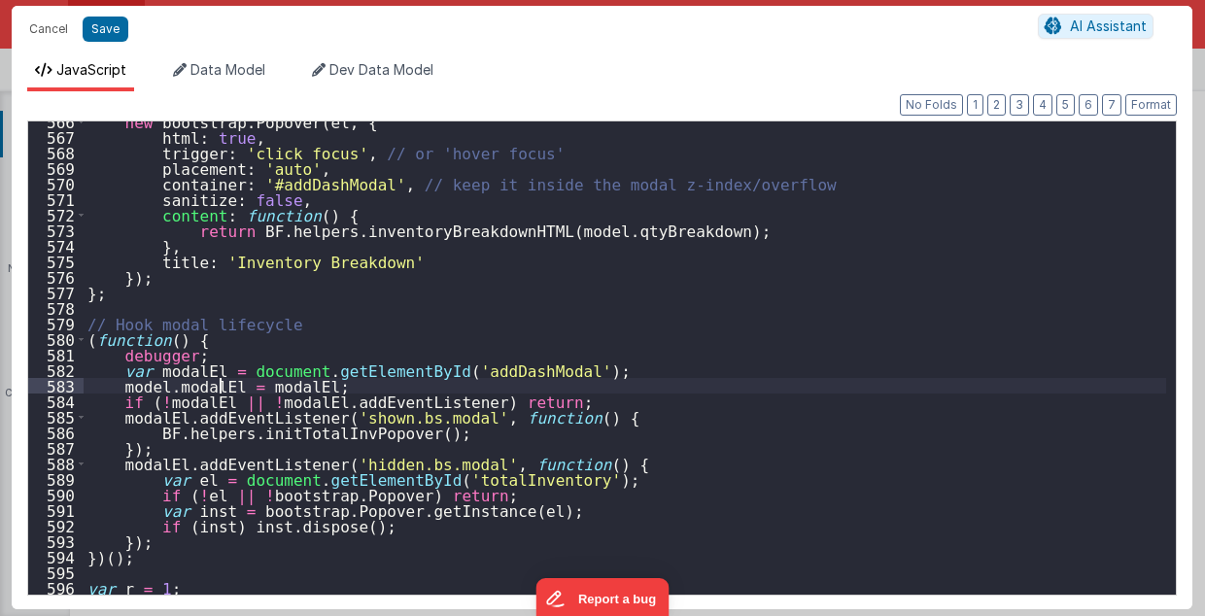
click at [216, 385] on div "new bootstrap . Popover ( el , { html : true , trigger : 'click focus' , // or …" at bounding box center [625, 366] width 1083 height 505
type textarea "2.98 Lsa8 ? - >2.87 Lsa9 - try Dom performance CSS classes 2.95 - fast kbshow A…"
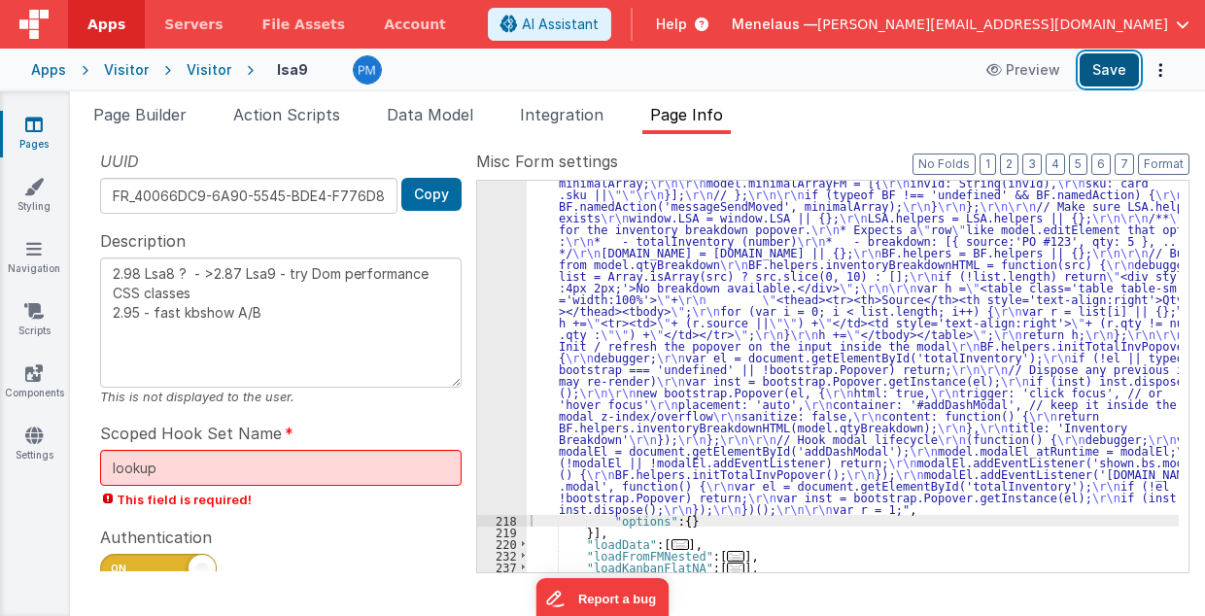
click at [1103, 63] on button "Save" at bounding box center [1108, 69] width 59 height 33
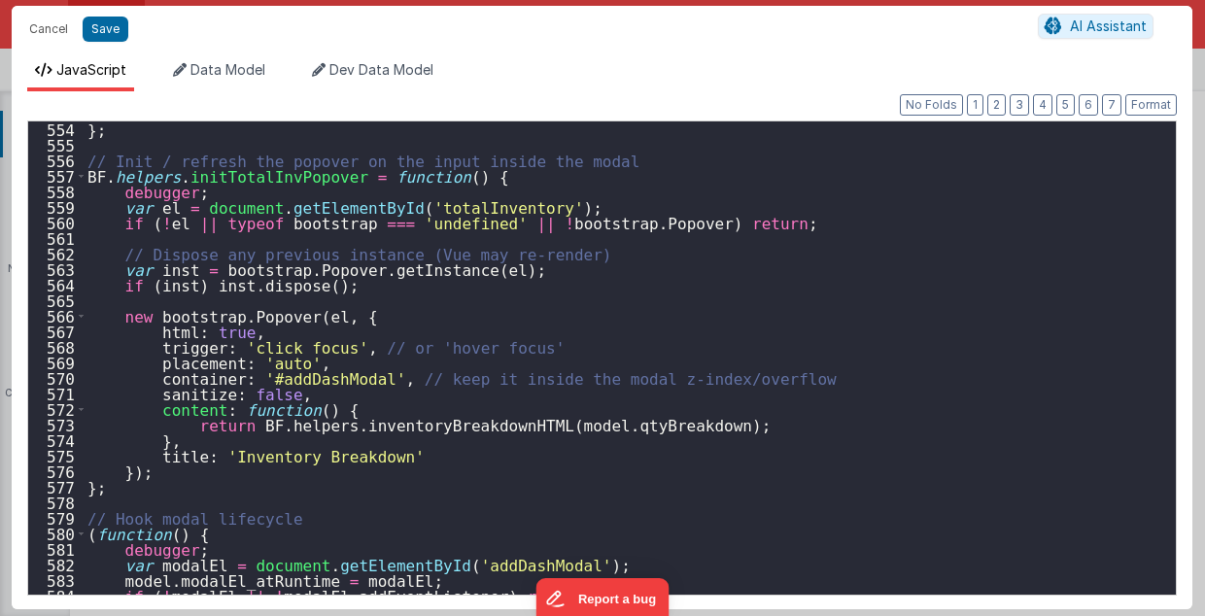
scroll to position [8596, 0]
click at [256, 178] on div "} ; // Init / refresh the popover on the input inside the modal BF . helpers . …" at bounding box center [625, 373] width 1083 height 505
click at [400, 424] on div "} ; // Init / refresh the popover on the input inside the modal BF . helpers . …" at bounding box center [625, 373] width 1083 height 505
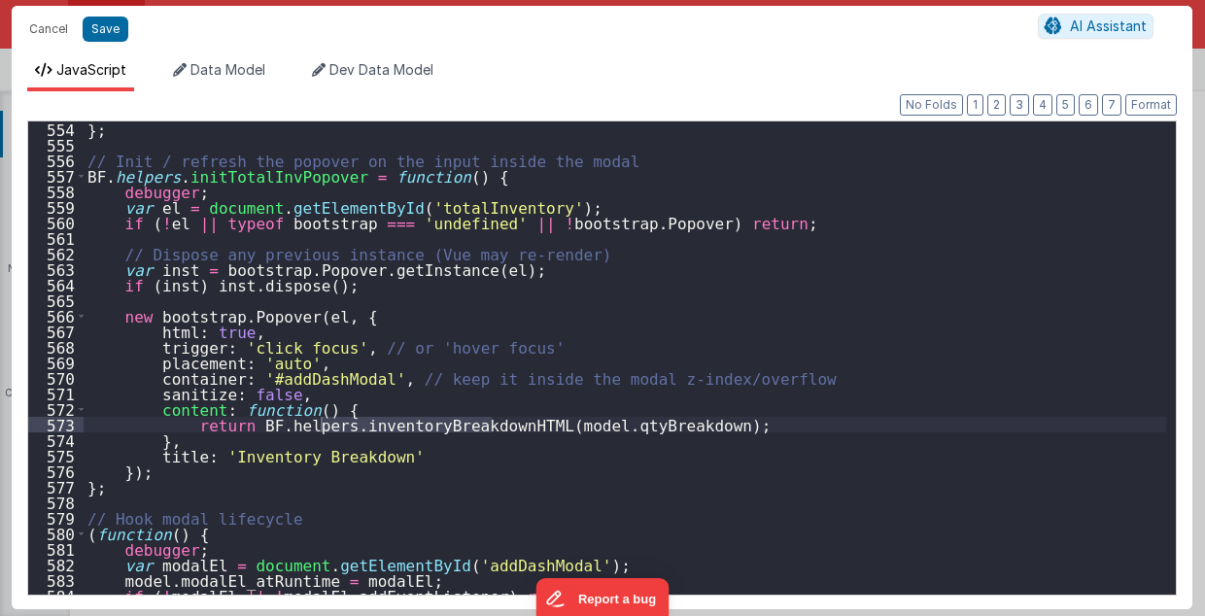
click at [577, 426] on div "} ; // Init / refresh the popover on the input inside the modal BF . helpers . …" at bounding box center [625, 373] width 1083 height 505
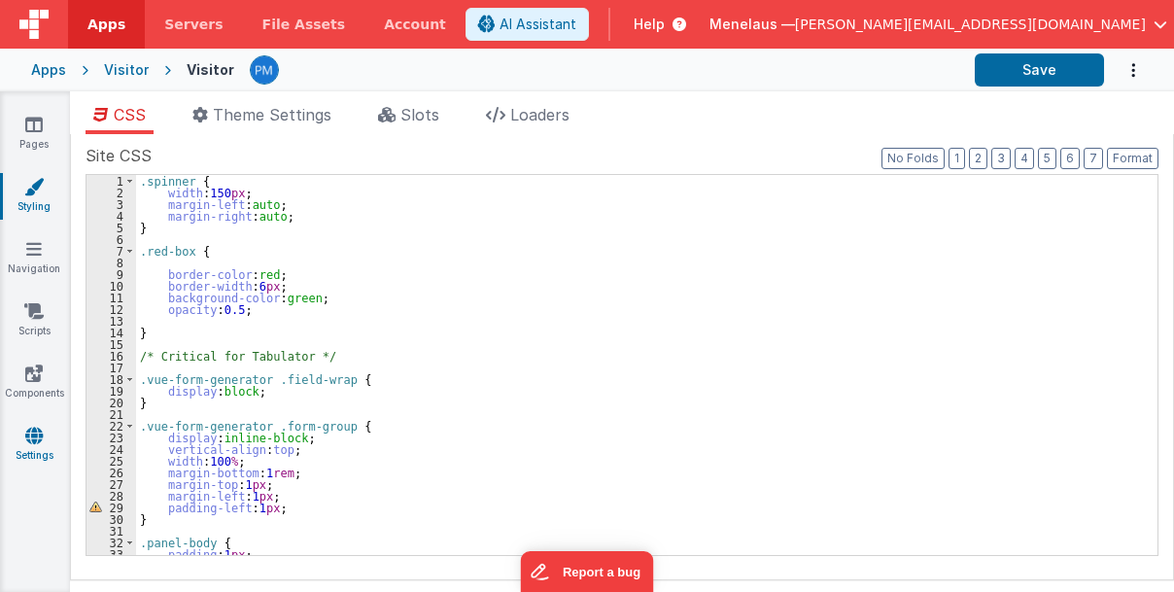
click at [31, 439] on icon at bounding box center [33, 435] width 17 height 19
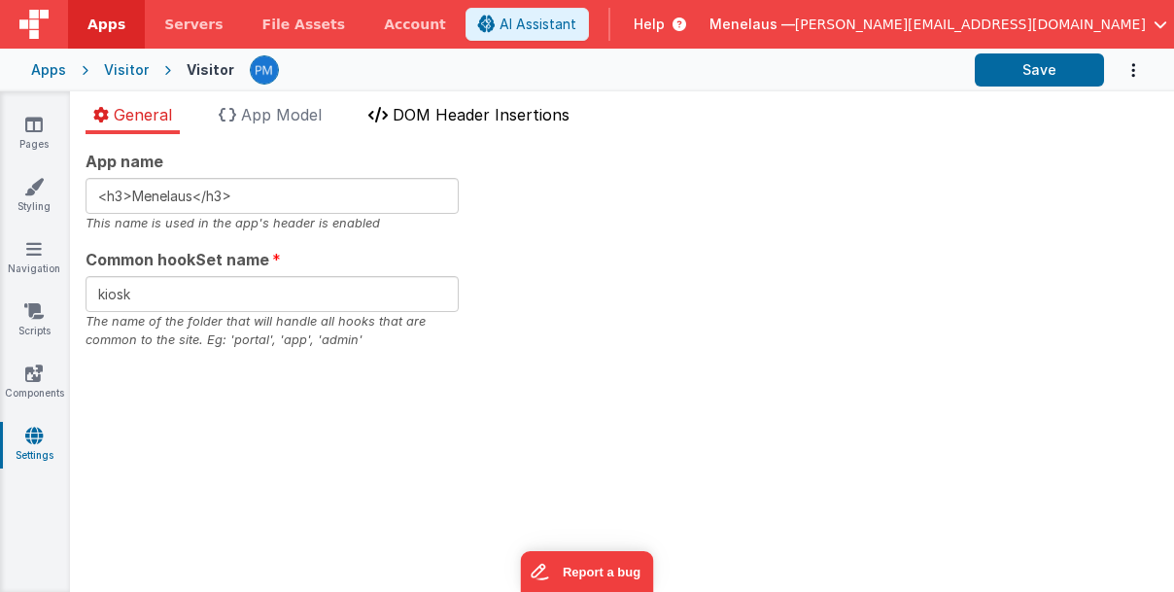
click at [491, 116] on span "DOM Header Insertions" at bounding box center [480, 114] width 177 height 19
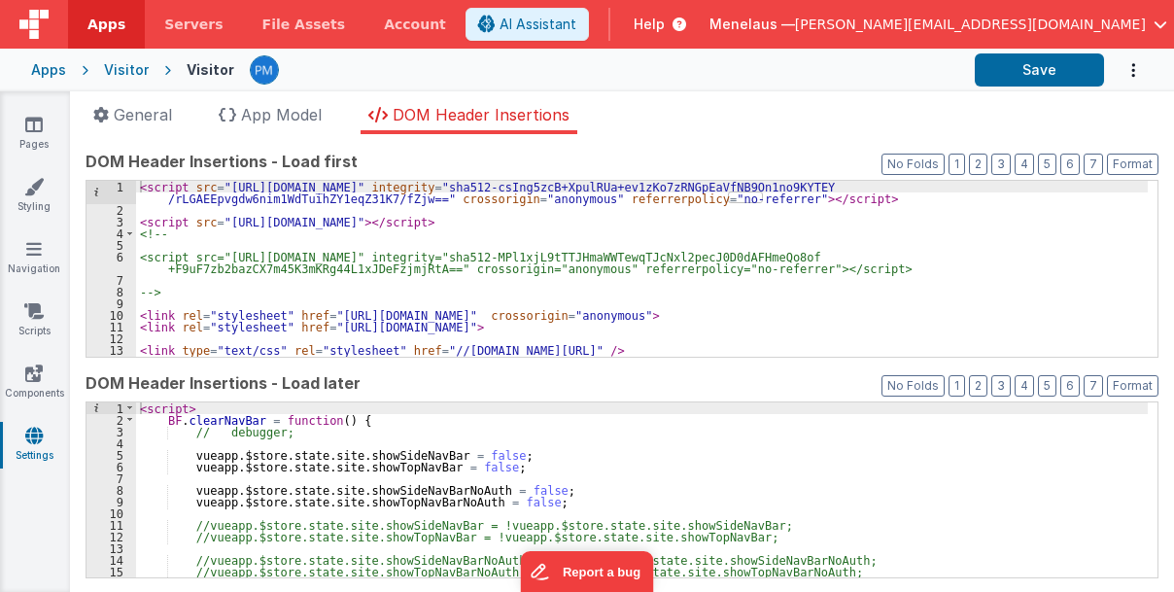
click at [1103, 307] on div "< script src = "[URL][DOMAIN_NAME]" integrity = "sha512-csIng5zcB+XpulRUa+ev1zK…" at bounding box center [641, 286] width 1011 height 211
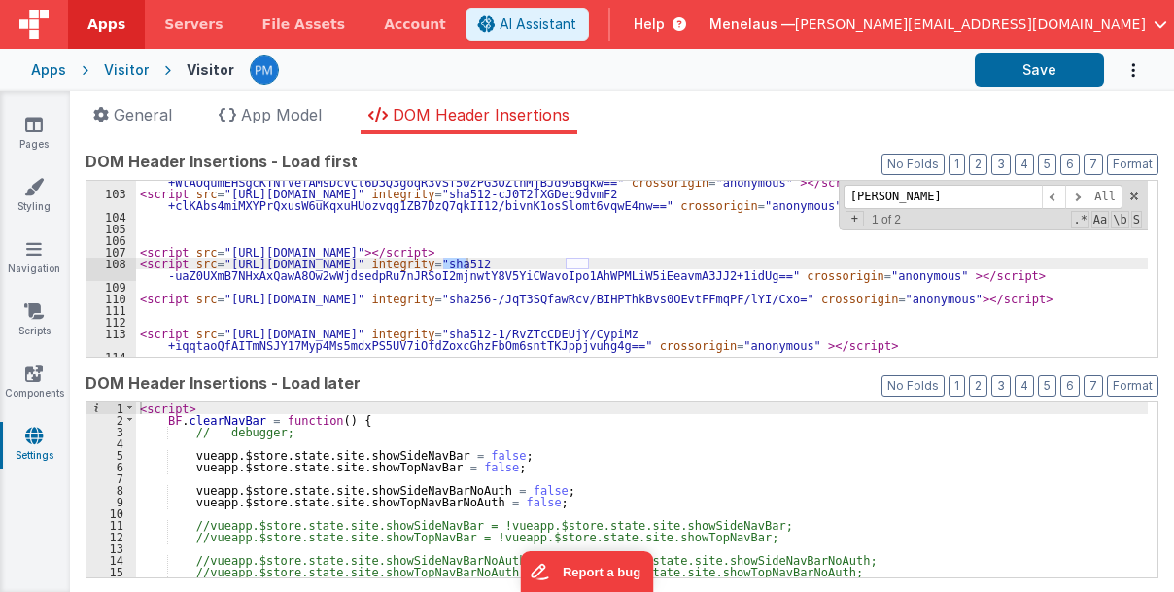
scroll to position [1299, 0]
type input "popper"
